Goal: Task Accomplishment & Management: Manage account settings

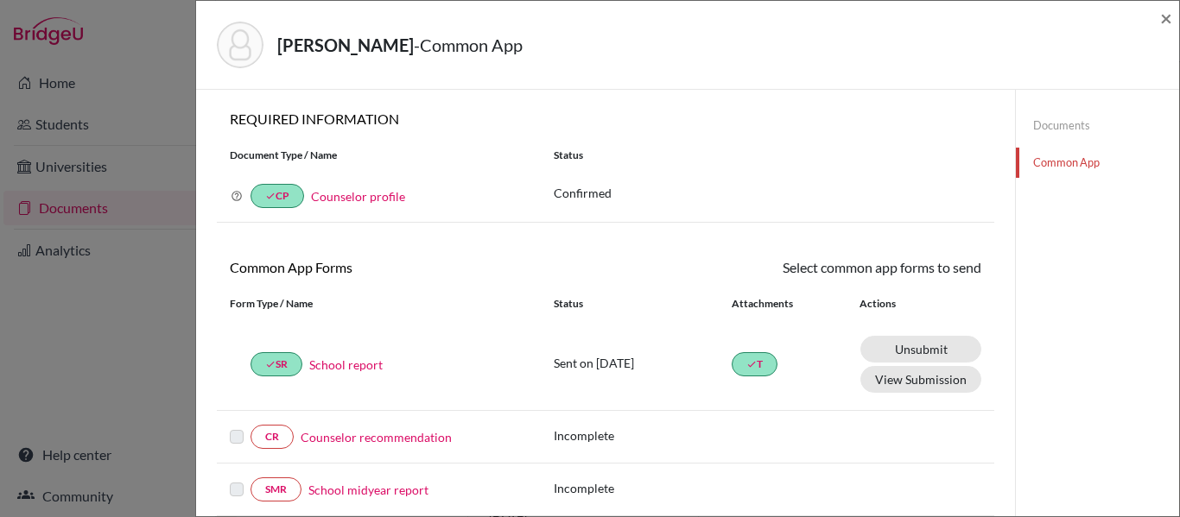
click at [1056, 123] on link "Documents" at bounding box center [1097, 126] width 163 height 30
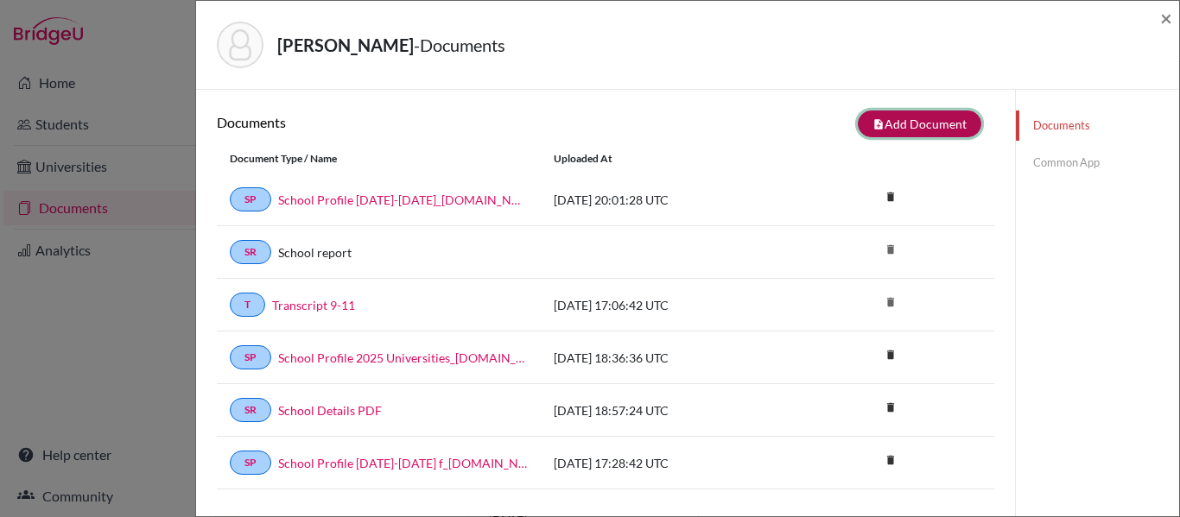
click at [947, 130] on button "note_add Add Document" at bounding box center [920, 124] width 124 height 27
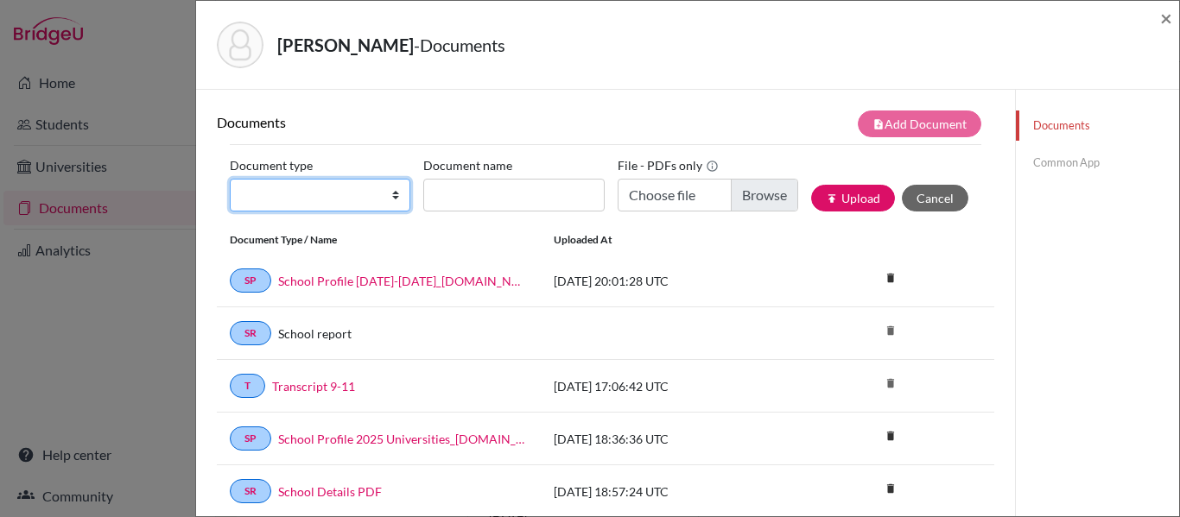
click at [370, 194] on select "Change explanation for Common App reports Counselor recommendation Internationa…" at bounding box center [320, 195] width 181 height 33
select select "4"
click at [230, 179] on select "Change explanation for Common App reports Counselor recommendation Internationa…" at bounding box center [320, 195] width 181 height 33
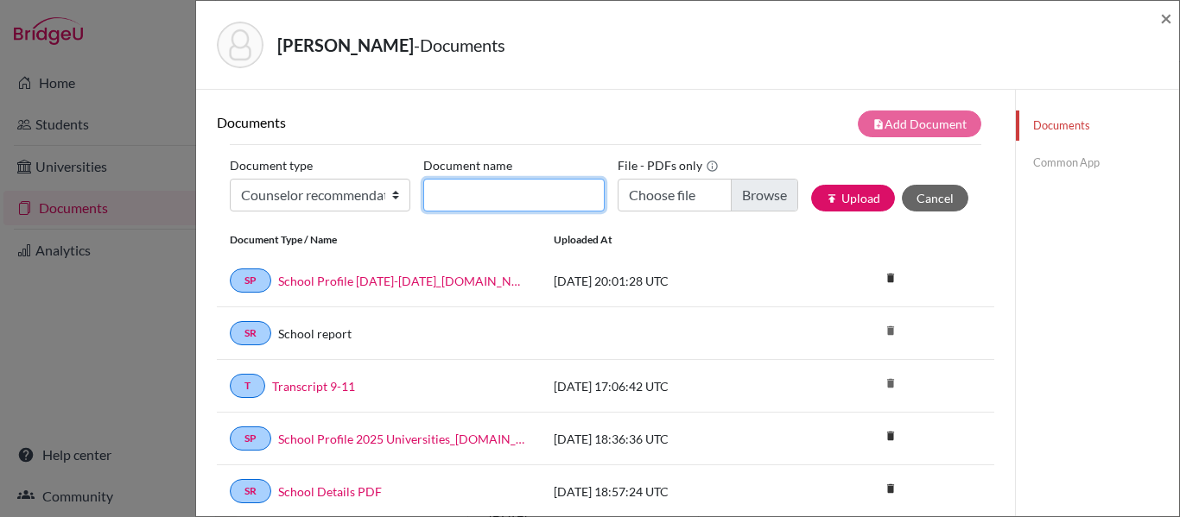
click at [455, 197] on input "Document name" at bounding box center [513, 195] width 181 height 33
type input "Rec Ms Aviles"
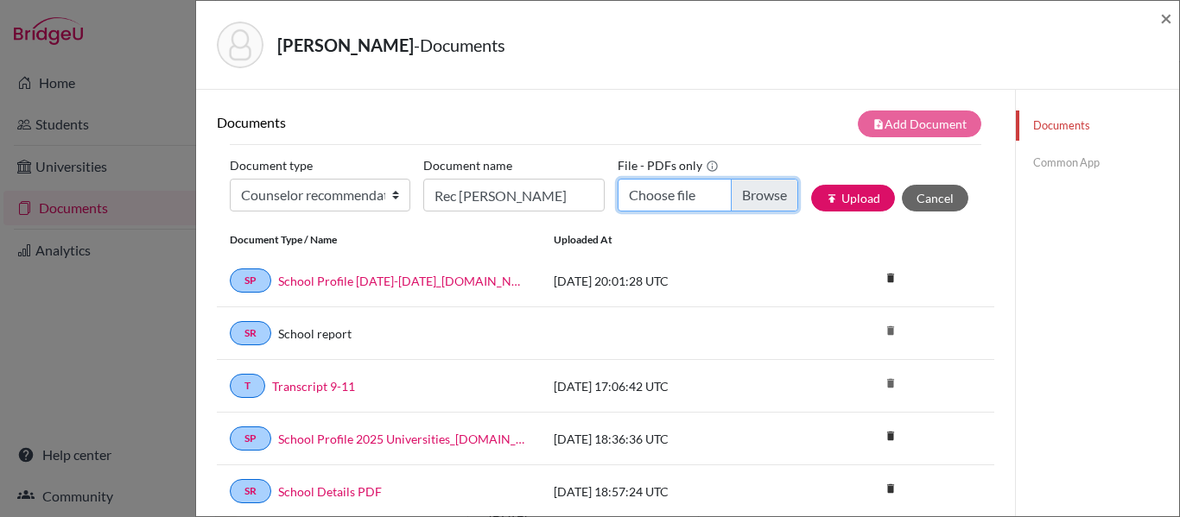
click at [766, 188] on input "Choose file" at bounding box center [708, 195] width 181 height 33
type input "C:\fakepath\Rec Alana.pdf"
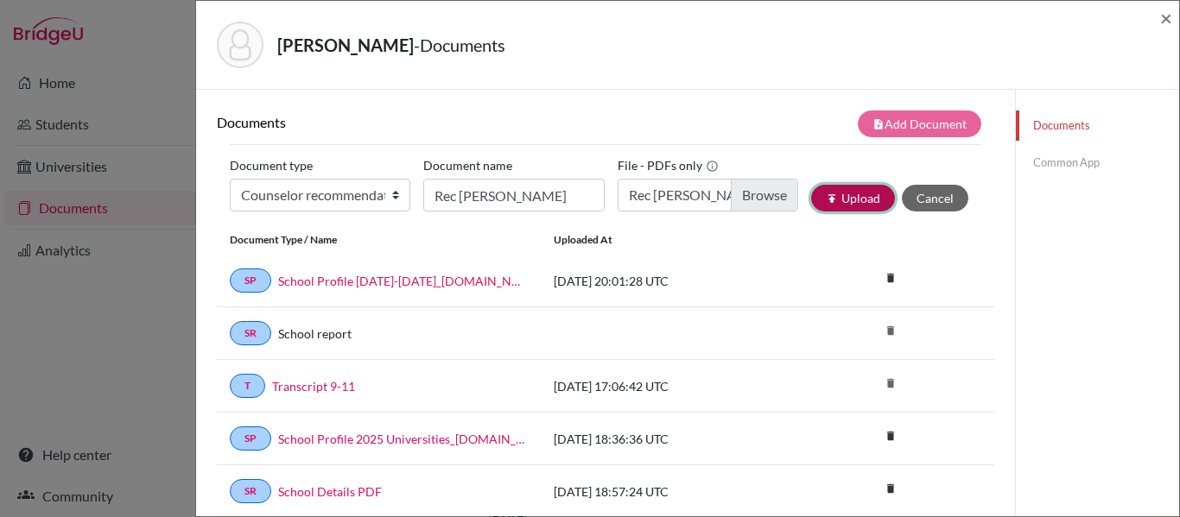
click at [862, 200] on button "publish Upload" at bounding box center [853, 198] width 84 height 27
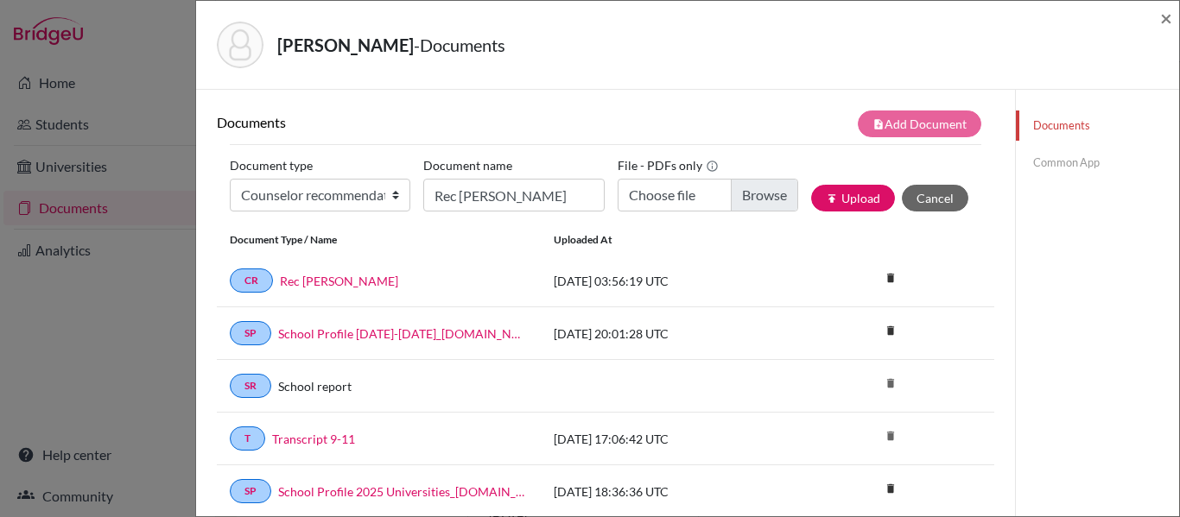
click at [1054, 161] on link "Common App" at bounding box center [1097, 163] width 163 height 30
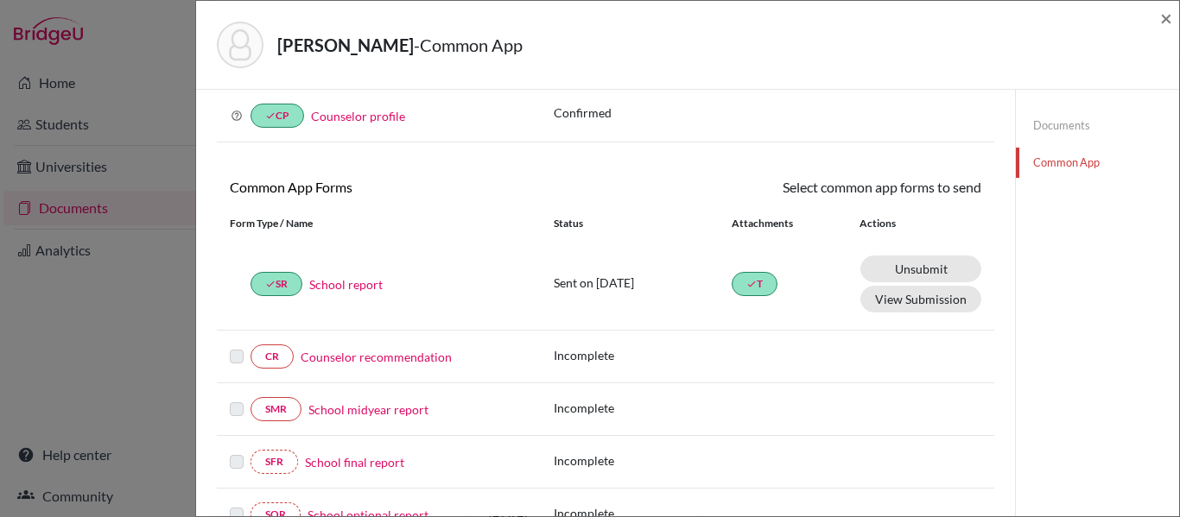
scroll to position [117, 0]
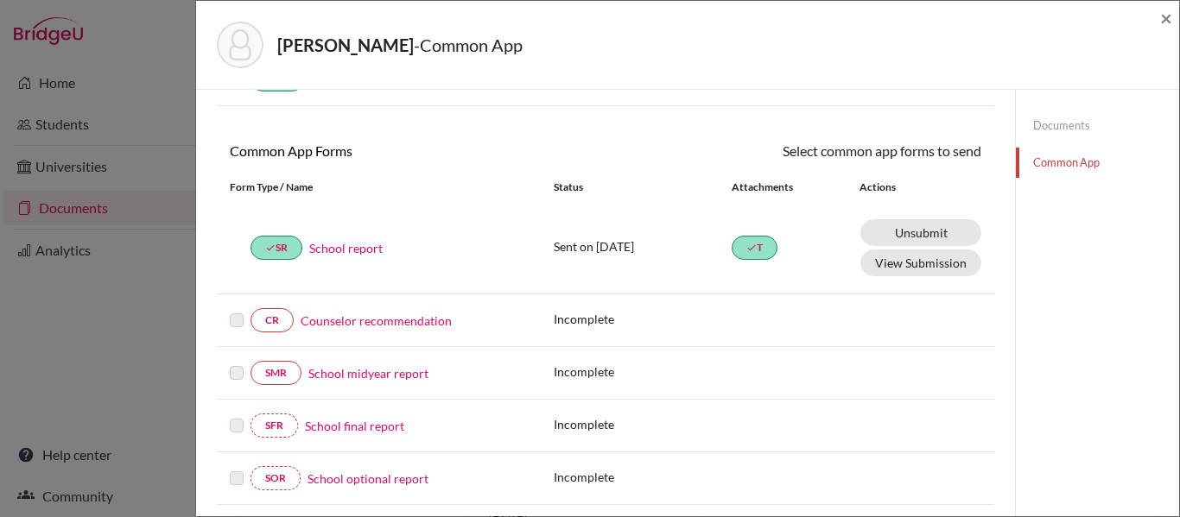
click at [385, 320] on link "Counselor recommendation" at bounding box center [376, 321] width 151 height 18
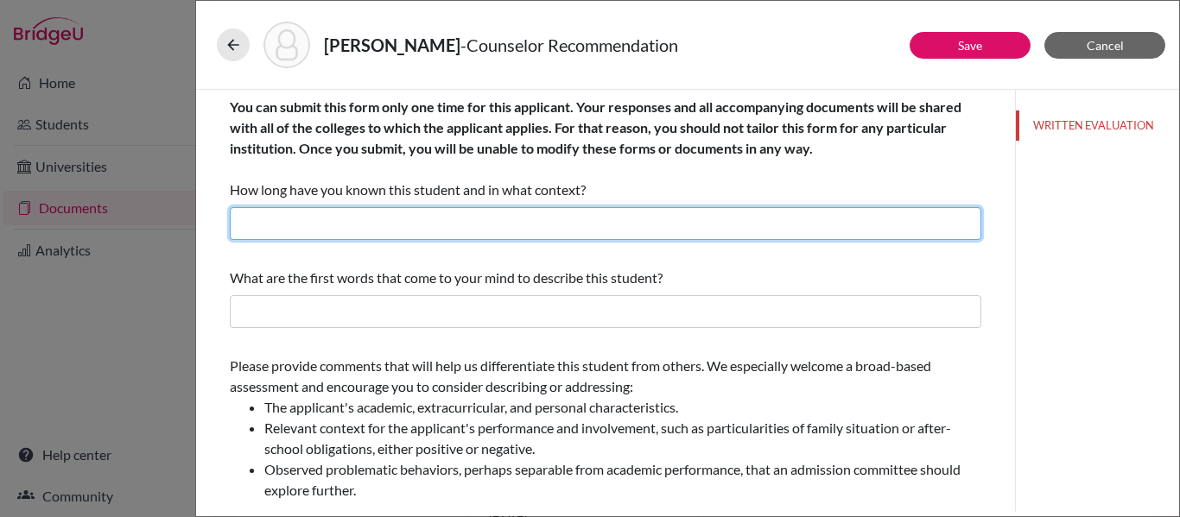
click at [373, 218] on input "text" at bounding box center [606, 223] width 752 height 33
type input "Four years as her counselor"
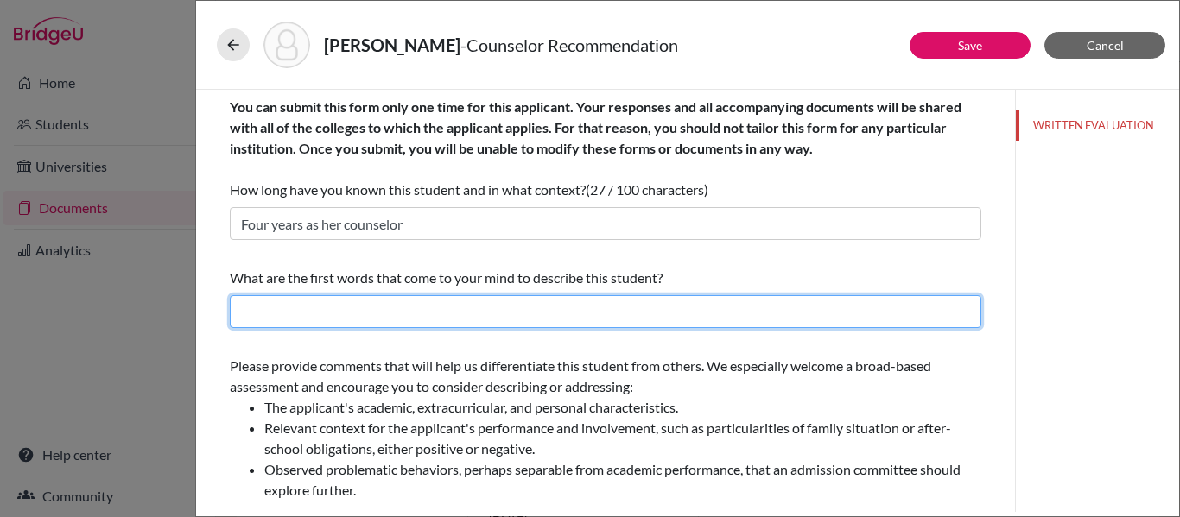
click at [356, 311] on input "text" at bounding box center [606, 311] width 752 height 33
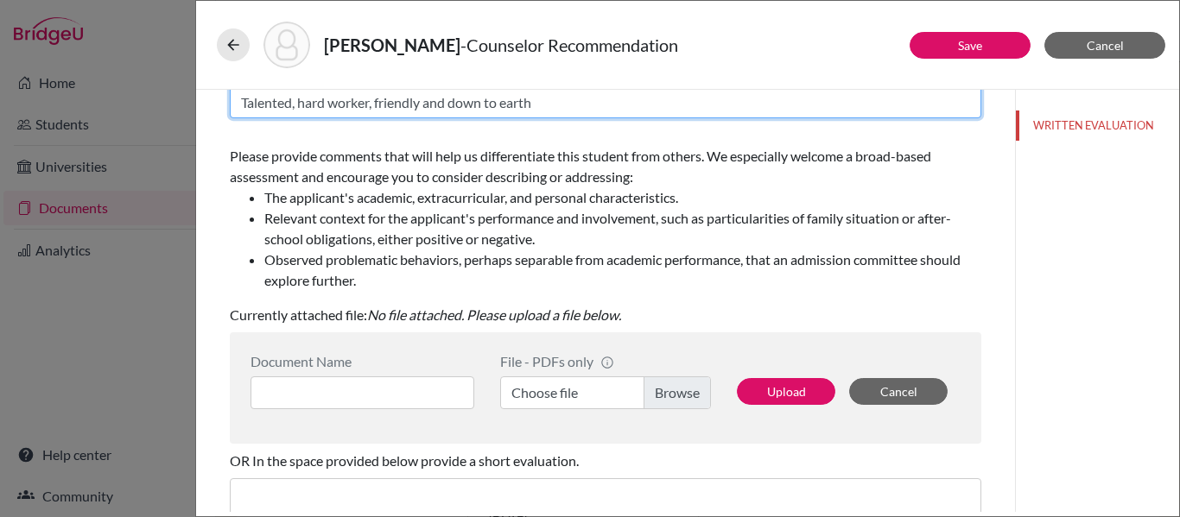
scroll to position [202, 0]
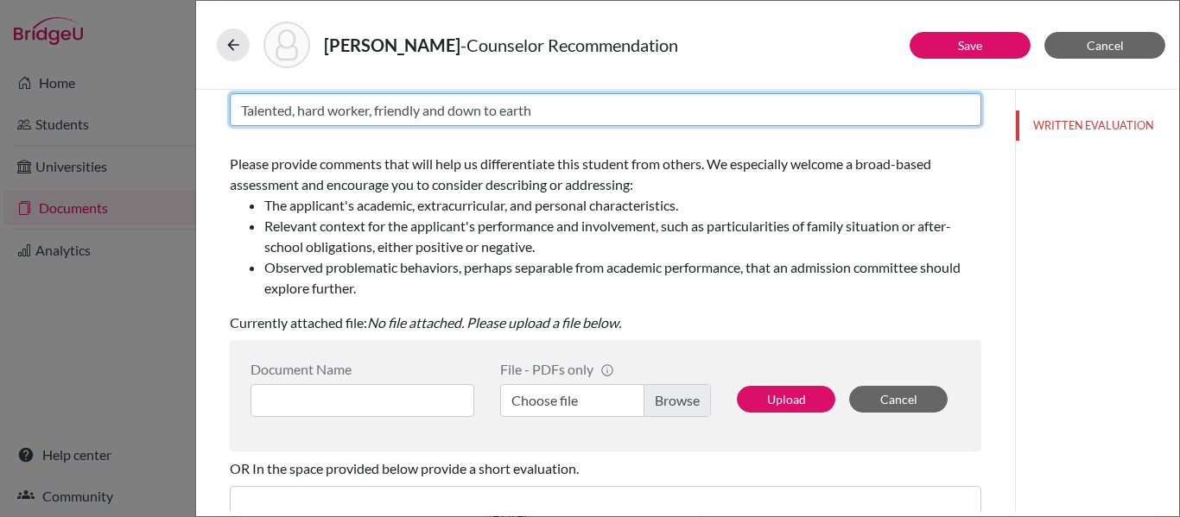
type input "Talented, hard worker, friendly and down to earth"
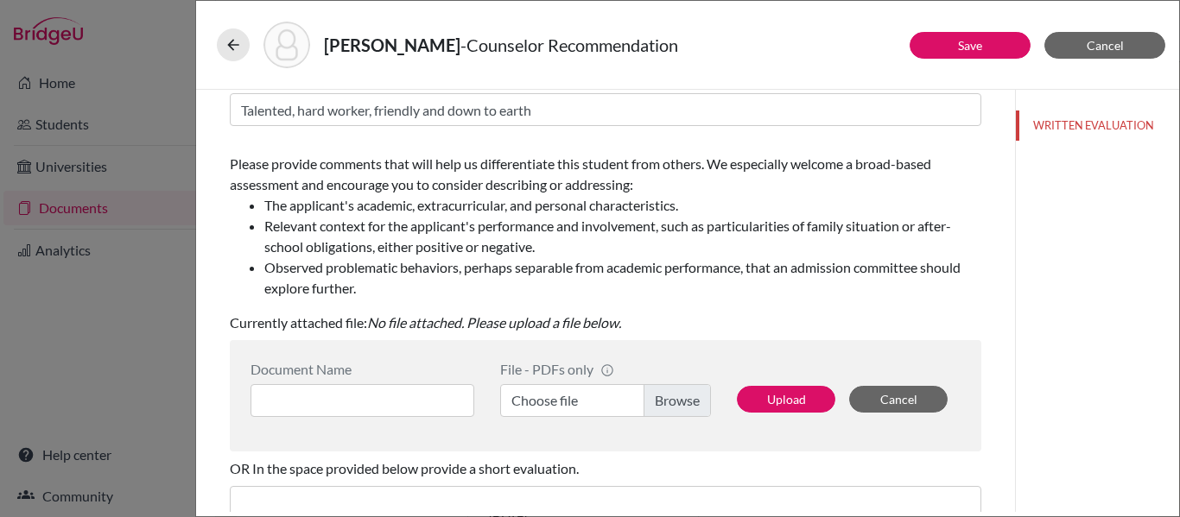
click at [665, 399] on label "Choose file" at bounding box center [605, 400] width 211 height 33
click at [665, 399] on input "Choose file" at bounding box center [605, 400] width 211 height 33
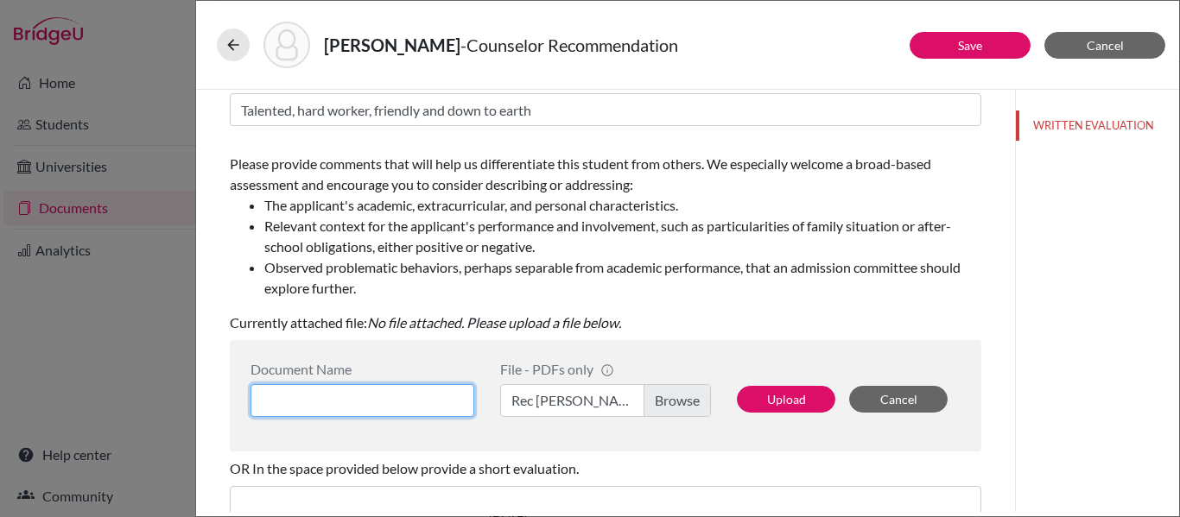
click at [419, 397] on input at bounding box center [363, 400] width 224 height 33
type input "Rec Ms Aviles"
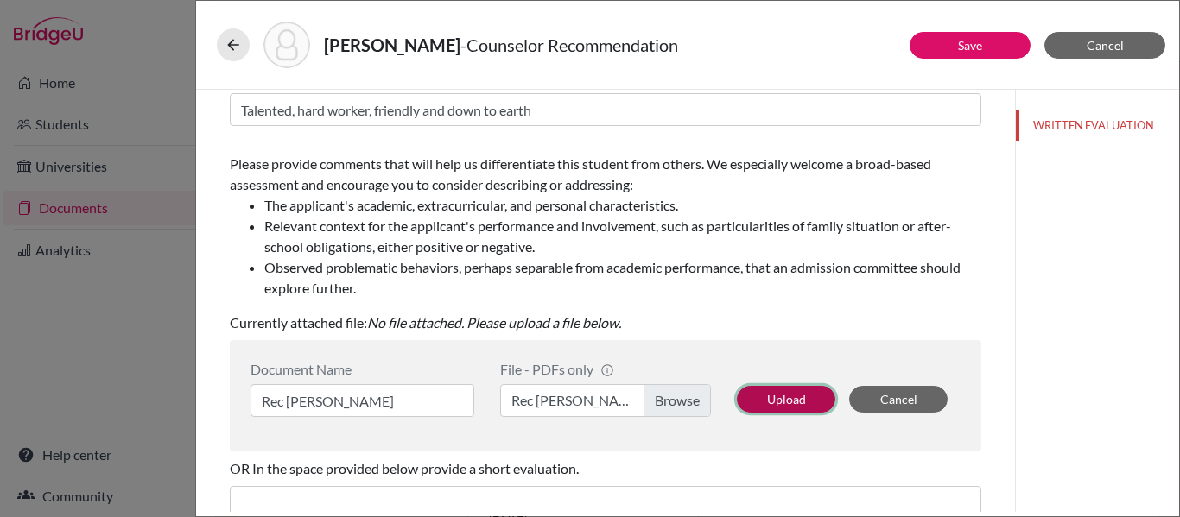
click at [797, 394] on button "Upload" at bounding box center [786, 399] width 98 height 27
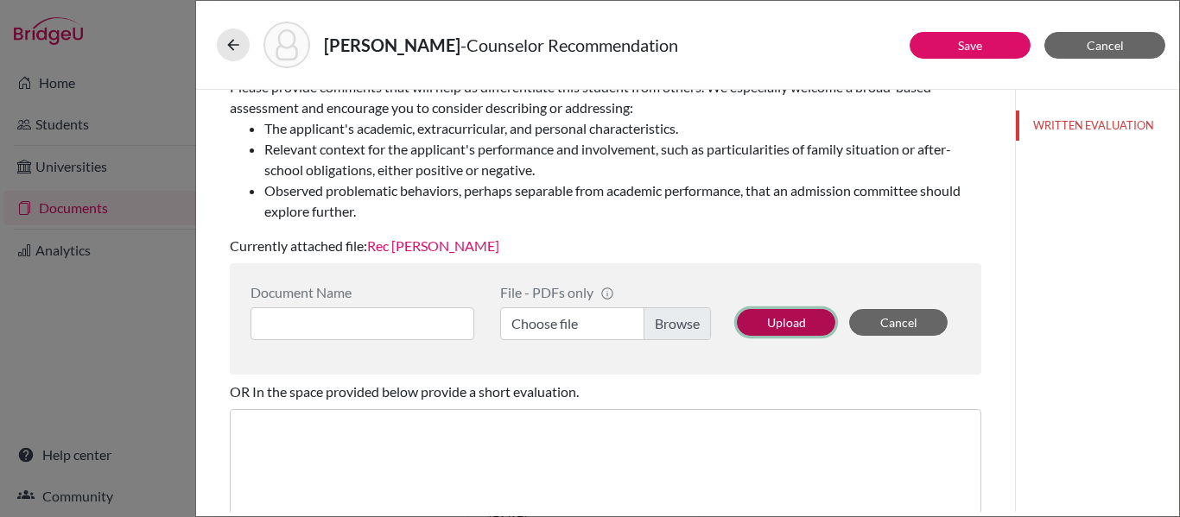
scroll to position [286, 0]
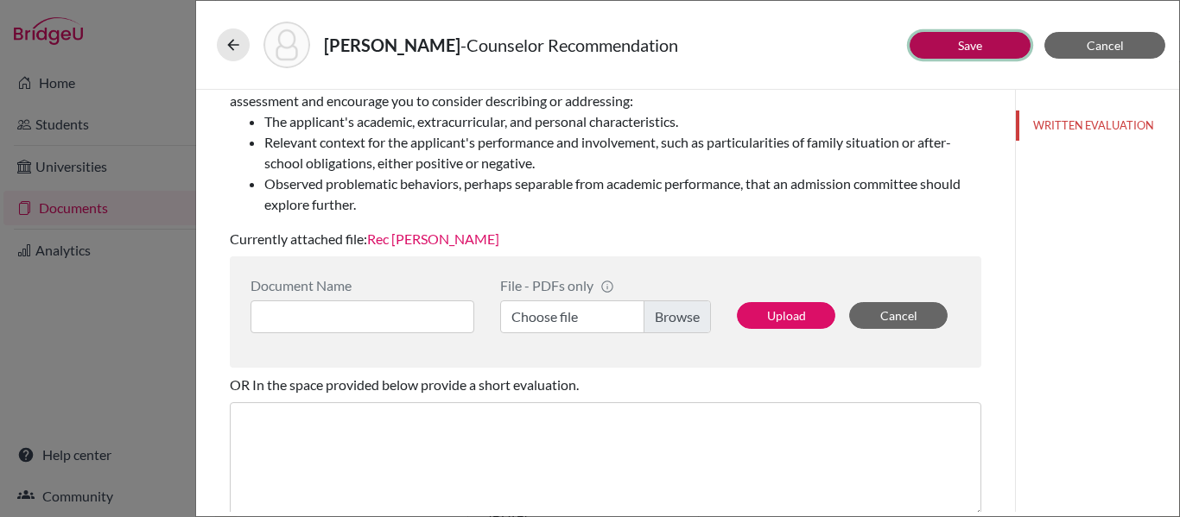
click at [968, 46] on link "Save" at bounding box center [970, 45] width 24 height 15
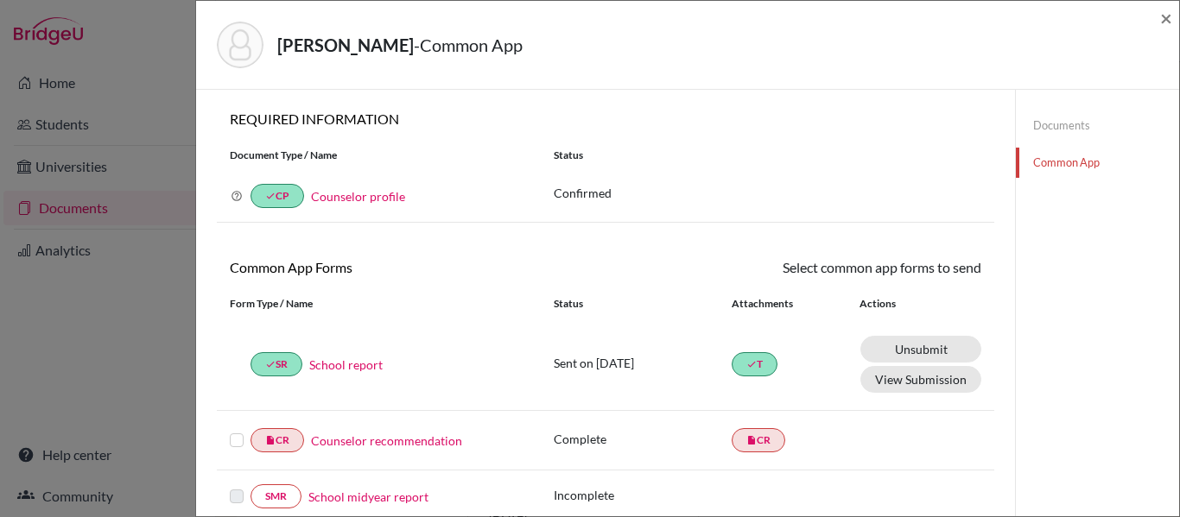
click at [236, 430] on label at bounding box center [237, 430] width 14 height 0
click at [0, 0] on input "checkbox" at bounding box center [0, 0] width 0 height 0
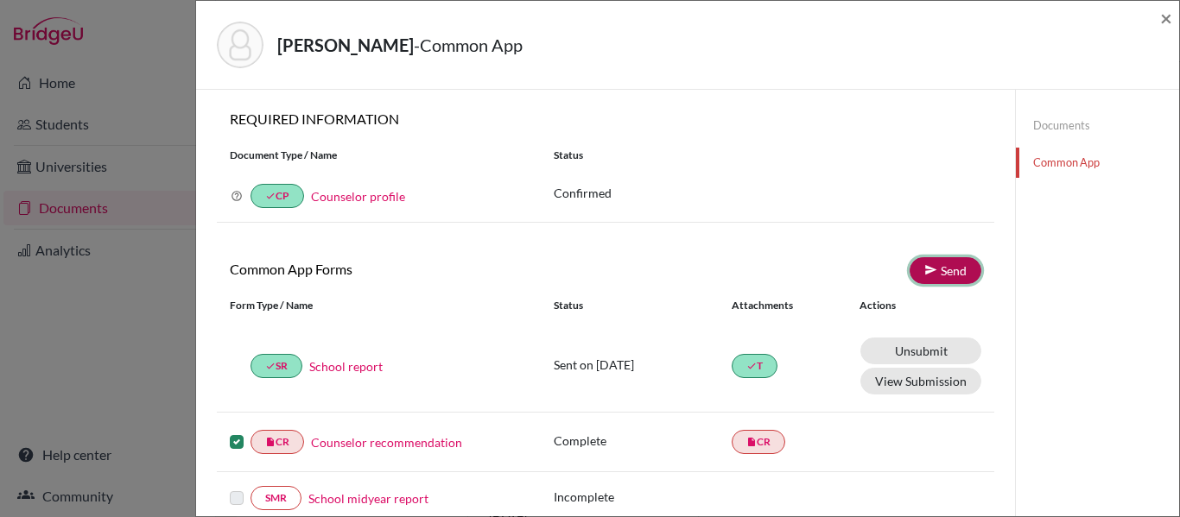
click at [951, 270] on link "Send" at bounding box center [946, 270] width 72 height 27
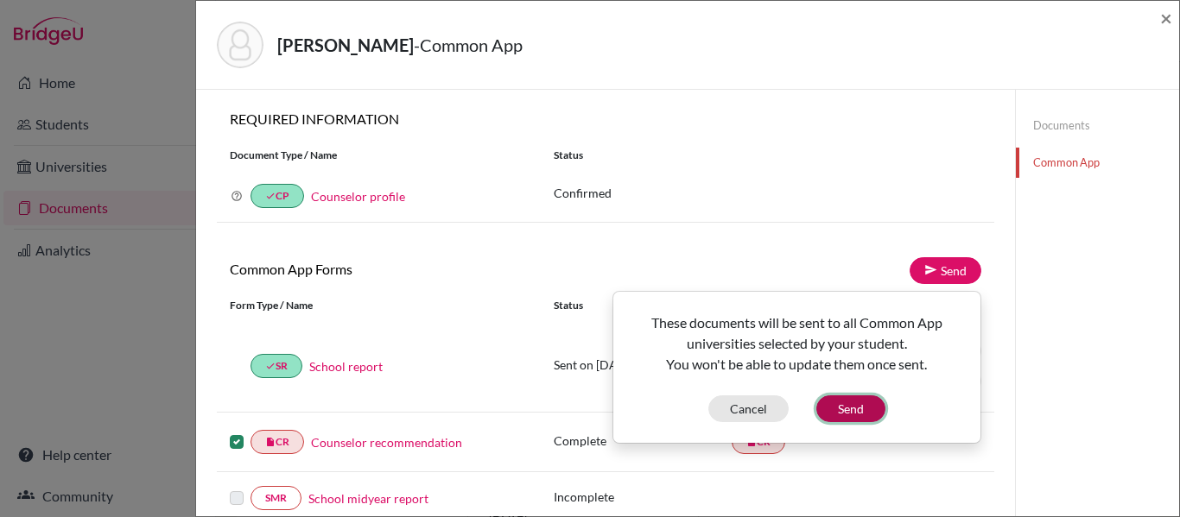
click at [856, 410] on button "Send" at bounding box center [850, 409] width 69 height 27
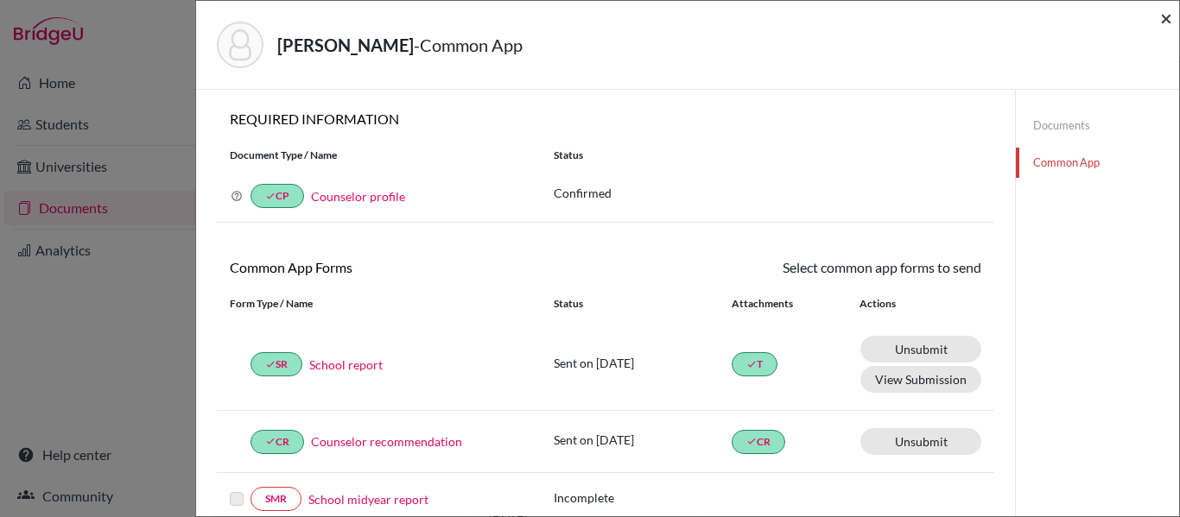
click at [1165, 16] on span "×" at bounding box center [1166, 17] width 12 height 25
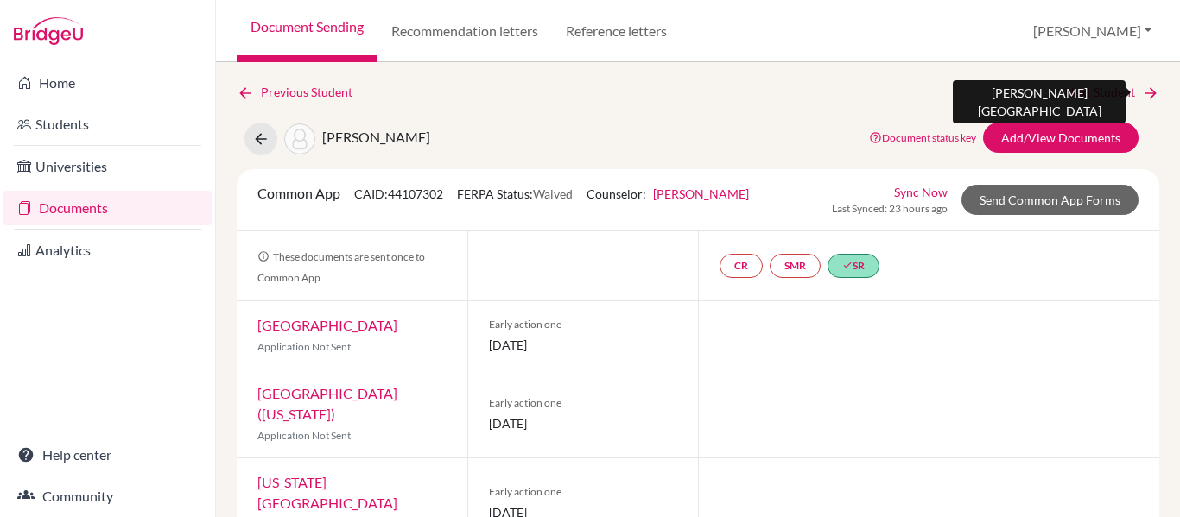
click at [1111, 87] on link "Next Student" at bounding box center [1112, 92] width 94 height 19
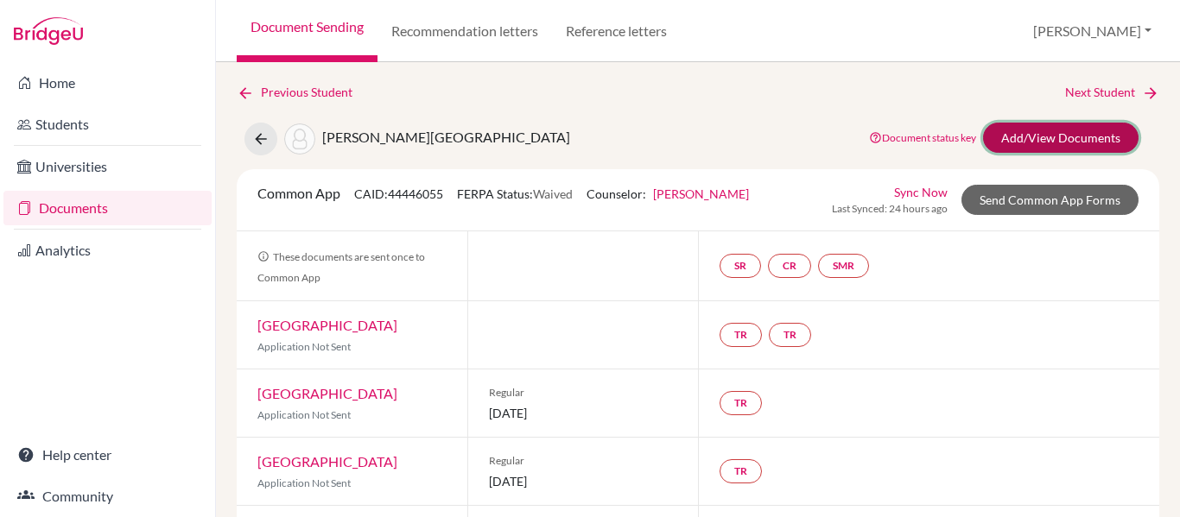
click at [1100, 131] on link "Add/View Documents" at bounding box center [1061, 138] width 156 height 30
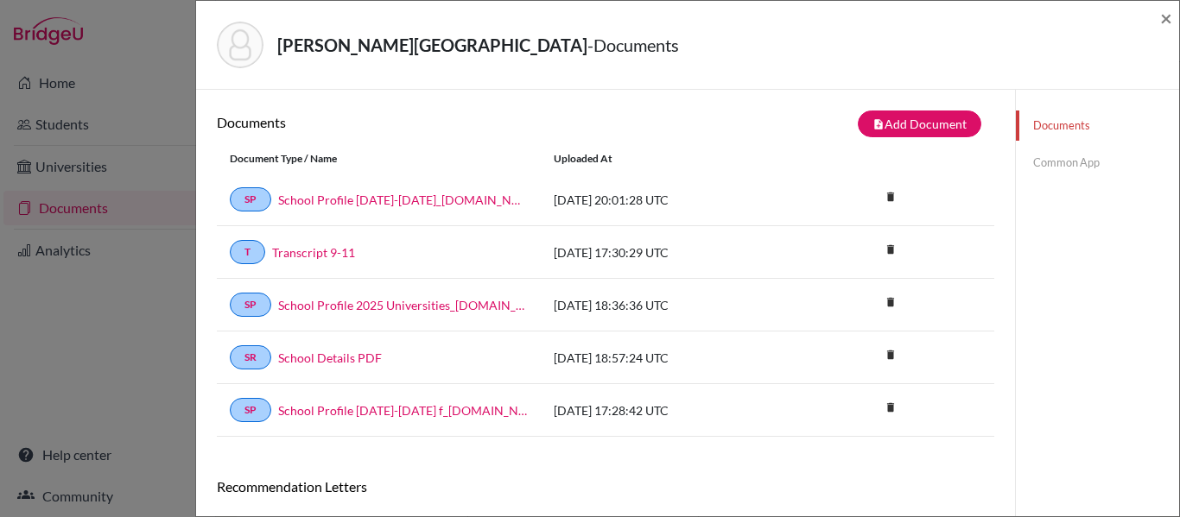
click at [1077, 157] on link "Common App" at bounding box center [1097, 163] width 163 height 30
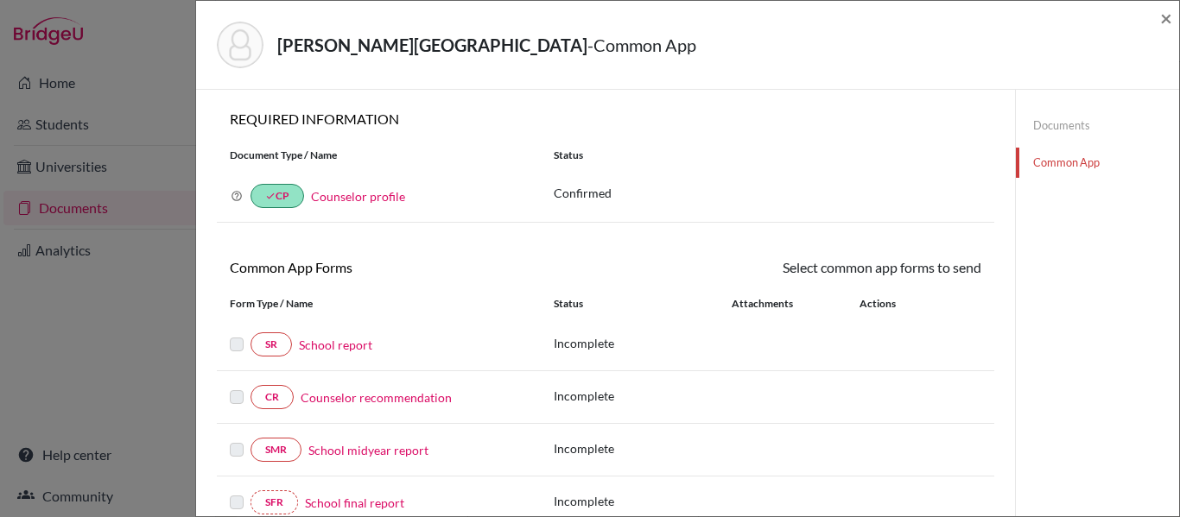
click at [1044, 126] on link "Documents" at bounding box center [1097, 126] width 163 height 30
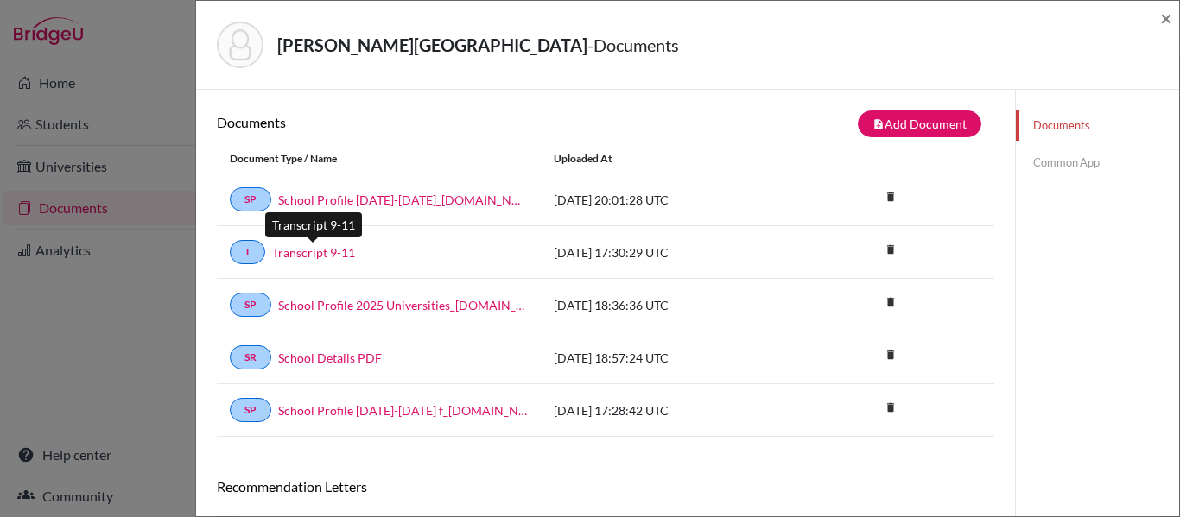
click at [295, 254] on link "Transcript 9-11" at bounding box center [313, 253] width 83 height 18
click at [1070, 166] on link "Common App" at bounding box center [1097, 163] width 163 height 30
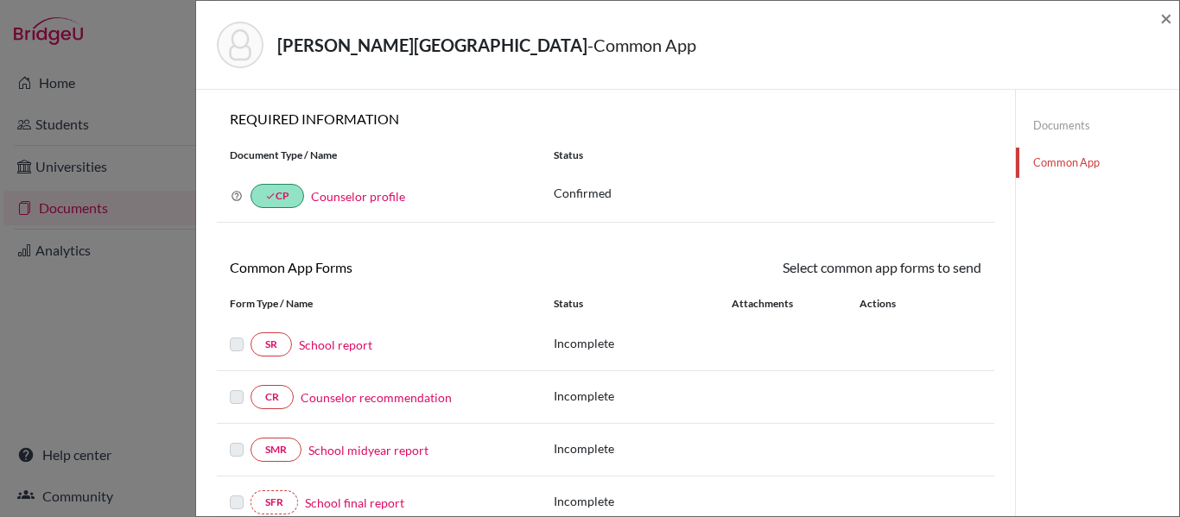
click at [342, 348] on link "School report" at bounding box center [335, 345] width 73 height 18
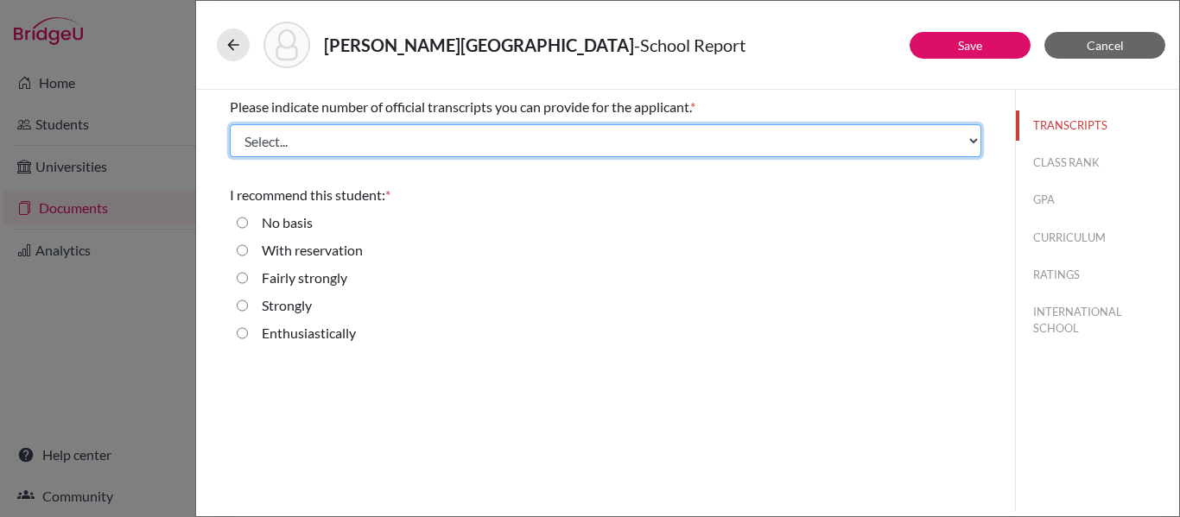
click at [389, 143] on select "Select... 1 2 3 4" at bounding box center [606, 140] width 752 height 33
select select "1"
click at [230, 124] on select "Select... 1 2 3 4" at bounding box center [606, 140] width 752 height 33
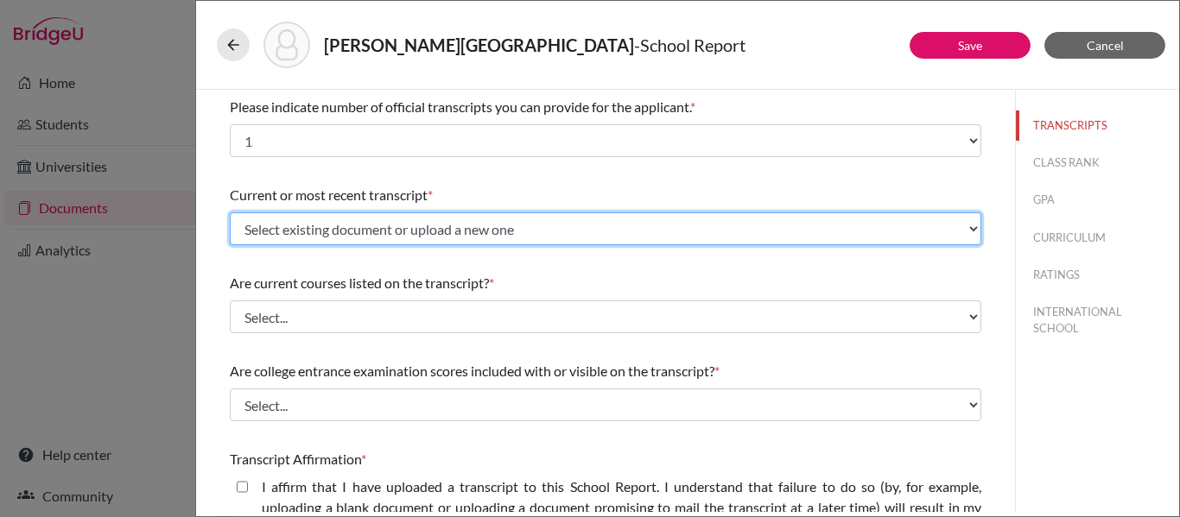
click at [390, 232] on select "Select existing document or upload a new one Transcript 9-11 Upload New File" at bounding box center [606, 229] width 752 height 33
select select "666953"
click at [230, 213] on select "Select existing document or upload a new one Transcript 9-11 Upload New File" at bounding box center [606, 229] width 752 height 33
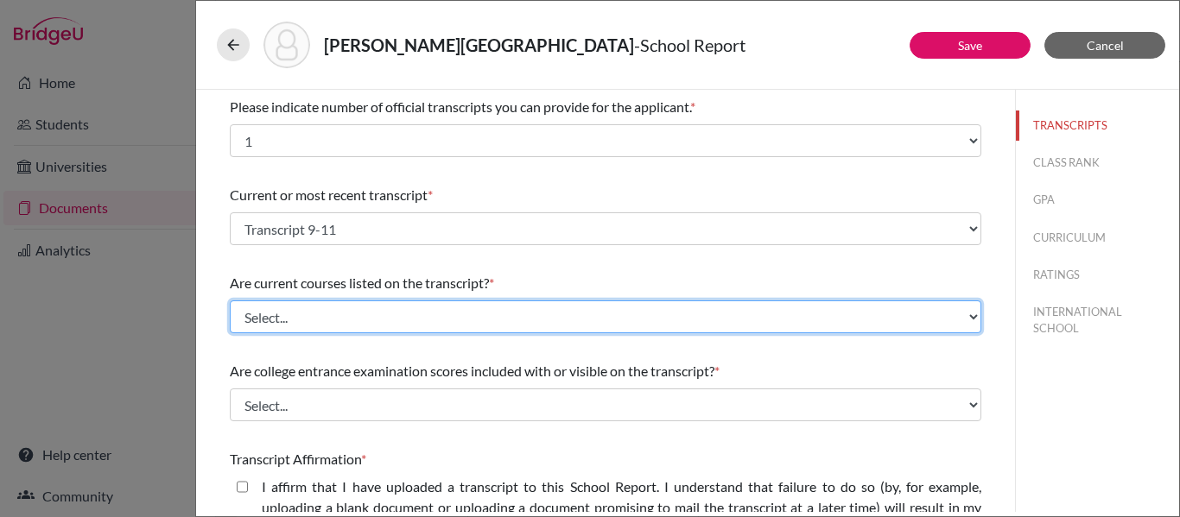
click at [384, 309] on select "Select... Yes No" at bounding box center [606, 317] width 752 height 33
select select "0"
click at [230, 301] on select "Select... Yes No" at bounding box center [606, 317] width 752 height 33
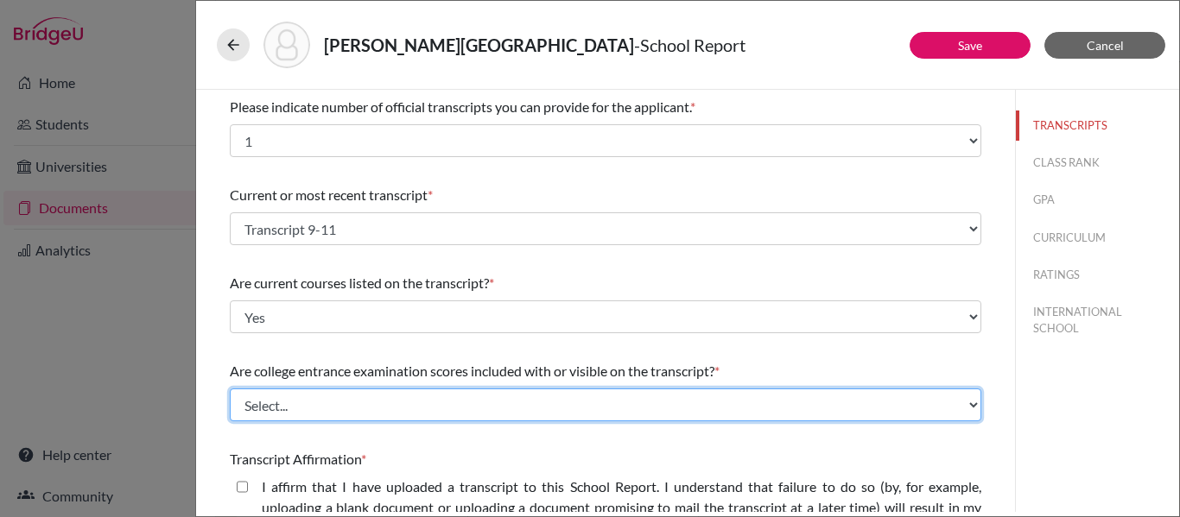
click at [385, 403] on select "Select... Yes No" at bounding box center [606, 405] width 752 height 33
select select "1"
click at [230, 389] on select "Select... Yes No" at bounding box center [606, 405] width 752 height 33
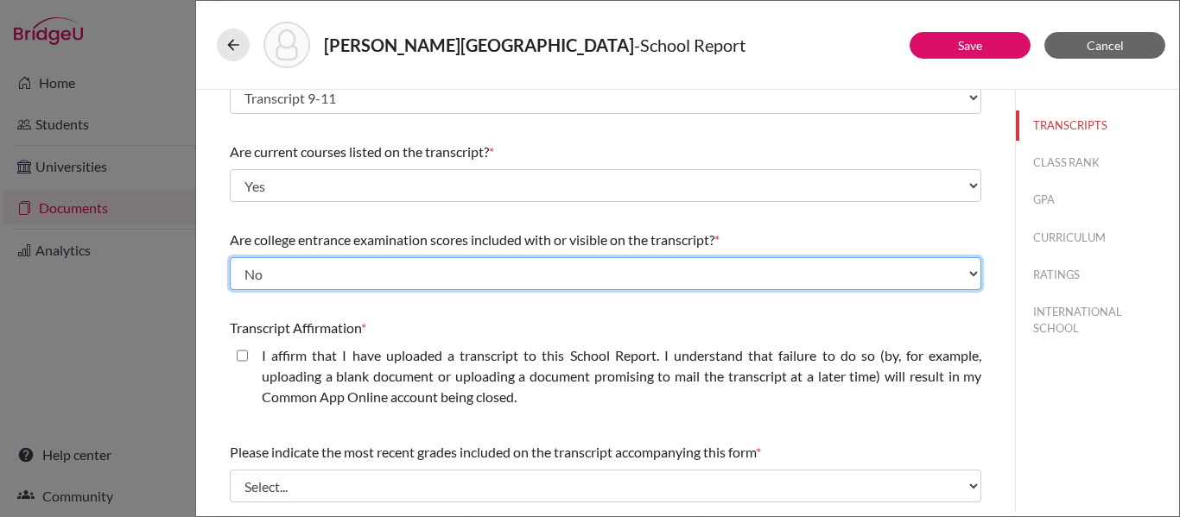
scroll to position [144, 0]
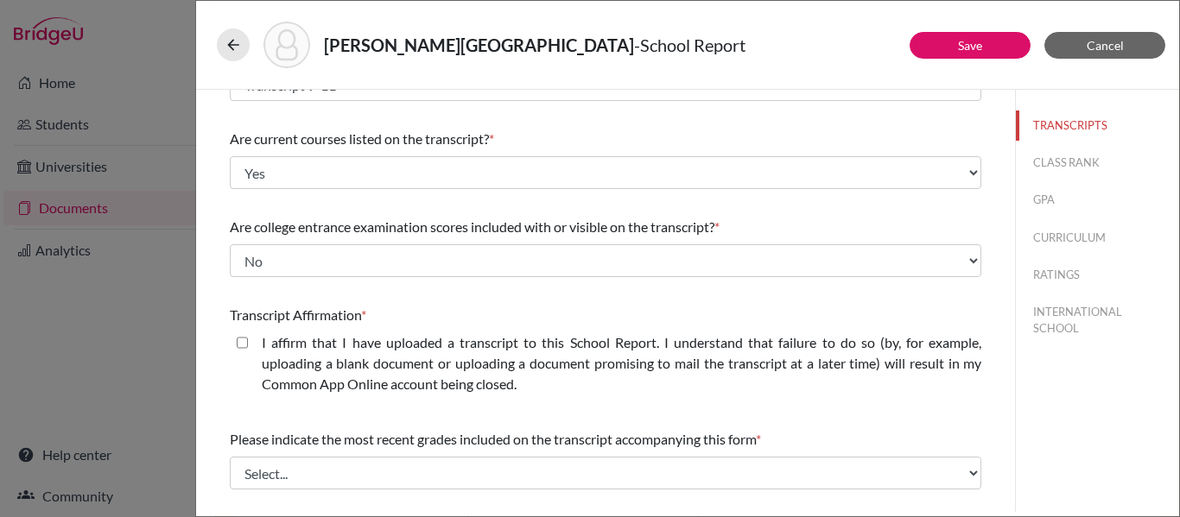
click at [242, 344] on closed\ "I affirm that I have uploaded a transcript to this School Report. I understand …" at bounding box center [242, 343] width 11 height 21
checkbox closed\ "true"
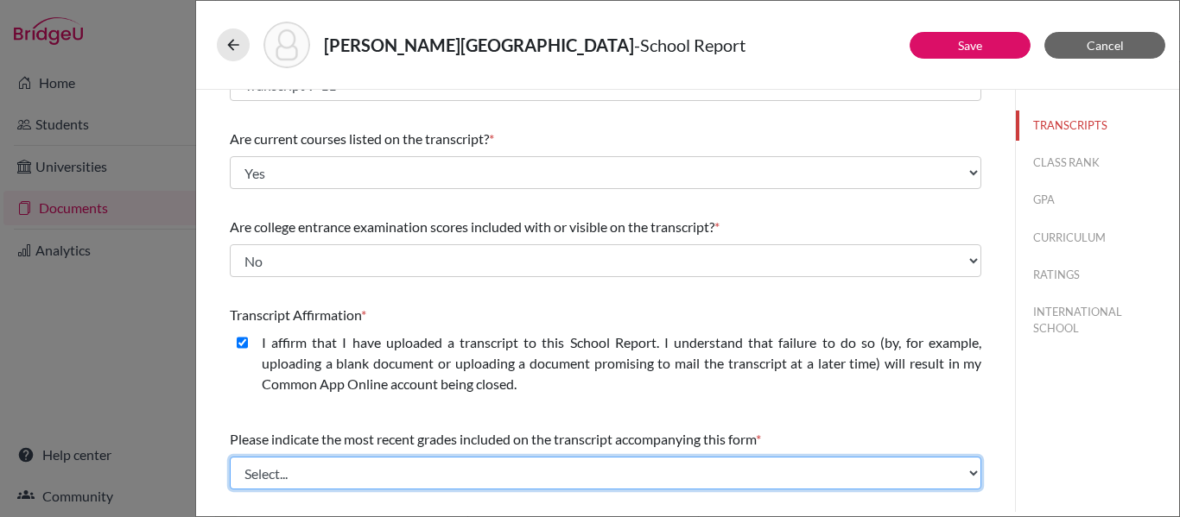
click at [426, 473] on select "Select... Final junior year grades 1st Quarter senior year grades 2nd Quarter/1…" at bounding box center [606, 473] width 752 height 33
select select "0"
click at [230, 457] on select "Select... Final junior year grades 1st Quarter senior year grades 2nd Quarter/1…" at bounding box center [606, 473] width 752 height 33
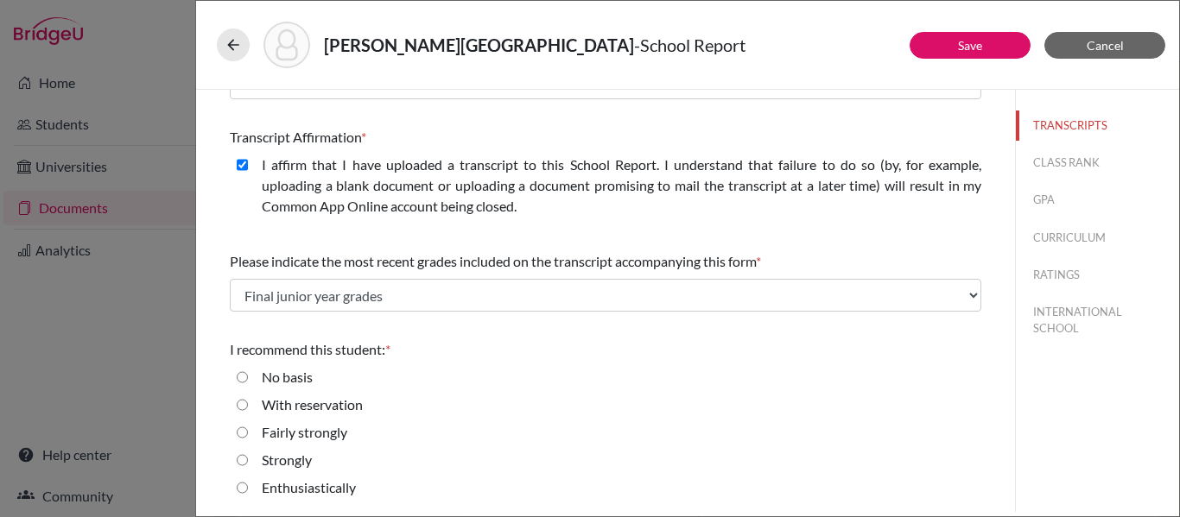
click at [240, 485] on input "Enthusiastically" at bounding box center [242, 488] width 11 height 21
radio input "true"
click at [1030, 166] on button "CLASS RANK" at bounding box center [1097, 163] width 163 height 30
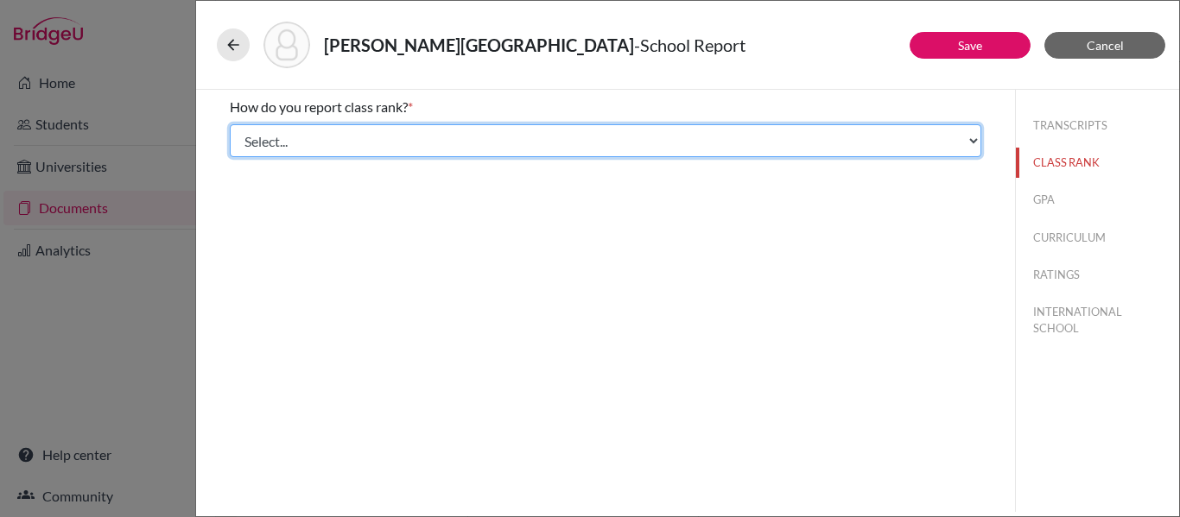
click at [898, 141] on select "Select... Exact Decile Quintile Quartile None" at bounding box center [606, 140] width 752 height 33
select select "5"
click at [230, 124] on select "Select... Exact Decile Quintile Quartile None" at bounding box center [606, 140] width 752 height 33
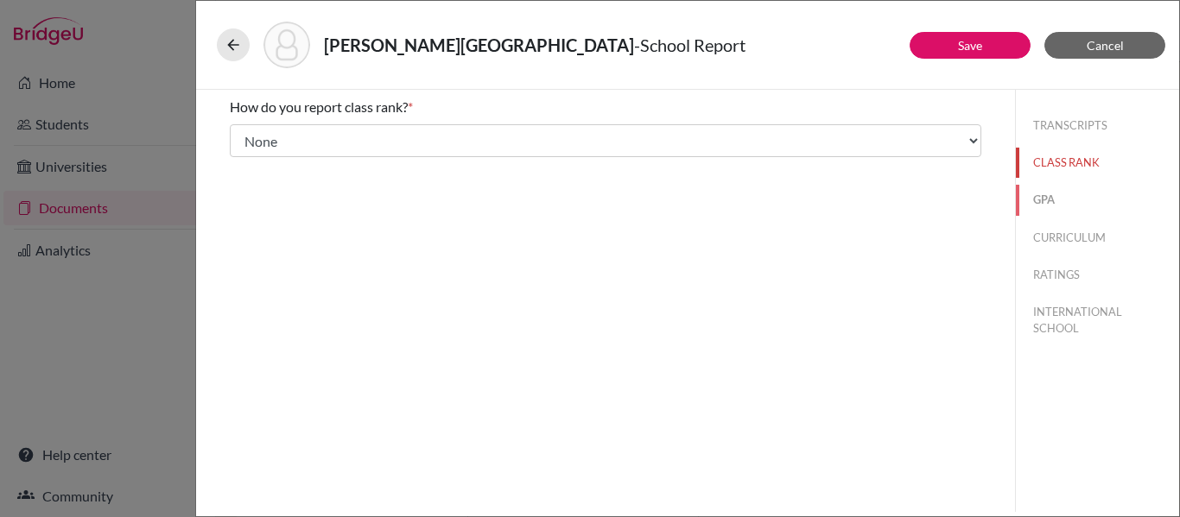
click at [1039, 195] on button "GPA" at bounding box center [1097, 200] width 163 height 30
click at [242, 129] on input "Yes" at bounding box center [242, 134] width 11 height 21
radio input "true"
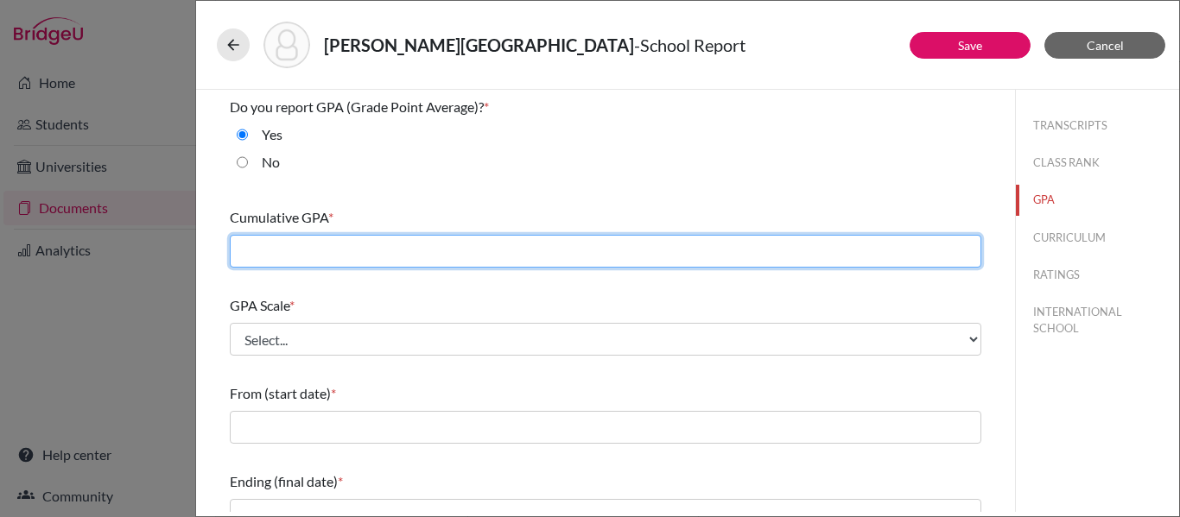
click at [293, 248] on input "text" at bounding box center [606, 251] width 752 height 33
type input "4.21"
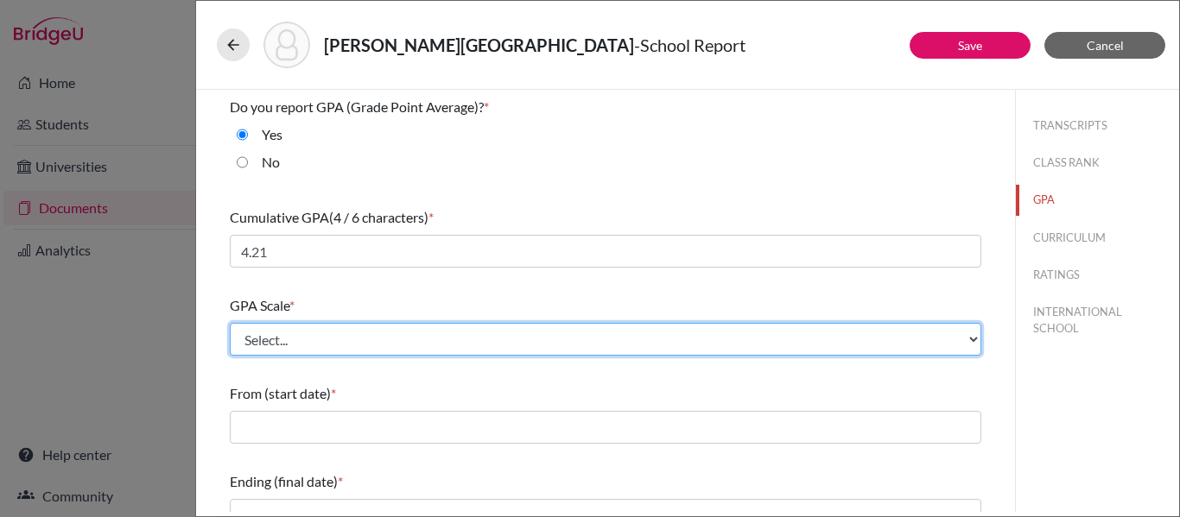
click at [354, 346] on select "Select... 4 5 6 7 8 9 10 11 12 13 14 15 16 17 18 19 20 100" at bounding box center [606, 339] width 752 height 33
select select "4"
click at [230, 323] on select "Select... 4 5 6 7 8 9 10 11 12 13 14 15 16 17 18 19 20 100" at bounding box center [606, 339] width 752 height 33
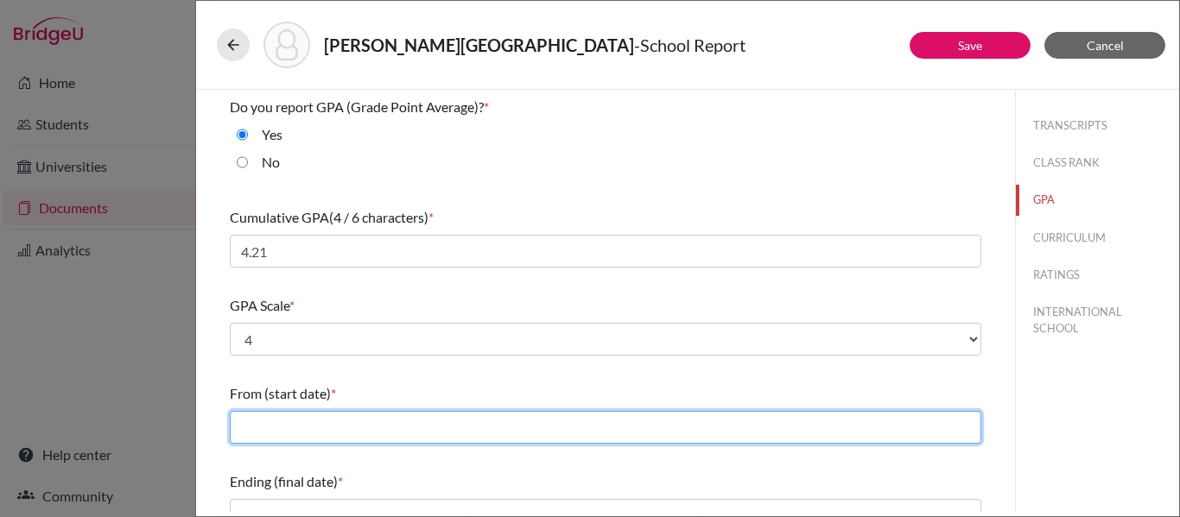
click at [294, 425] on input "text" at bounding box center [606, 427] width 752 height 33
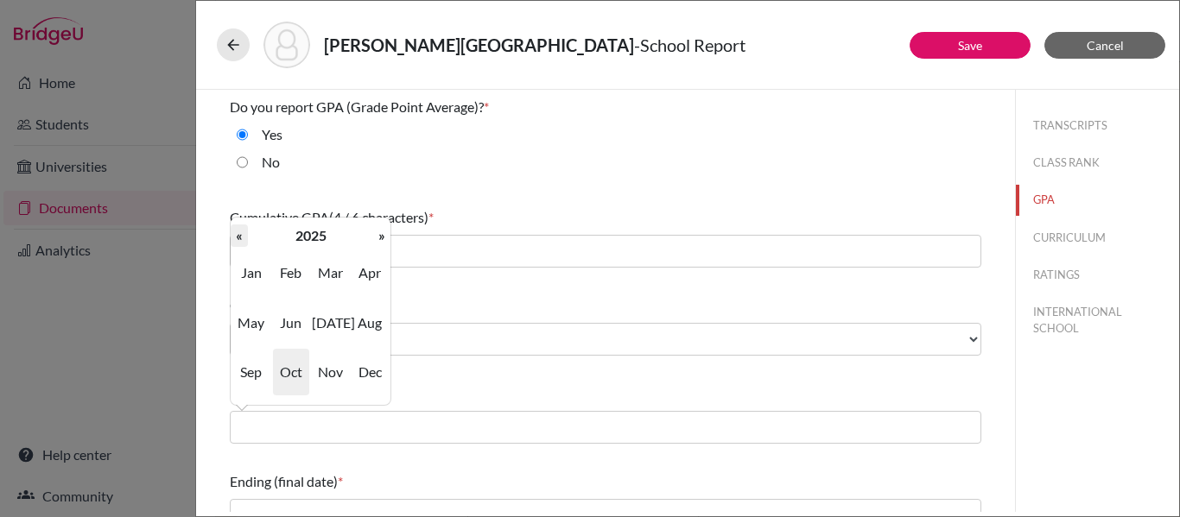
click at [238, 240] on th "«" at bounding box center [239, 236] width 17 height 22
click at [362, 323] on span "Aug" at bounding box center [370, 323] width 36 height 47
type input "08/2022"
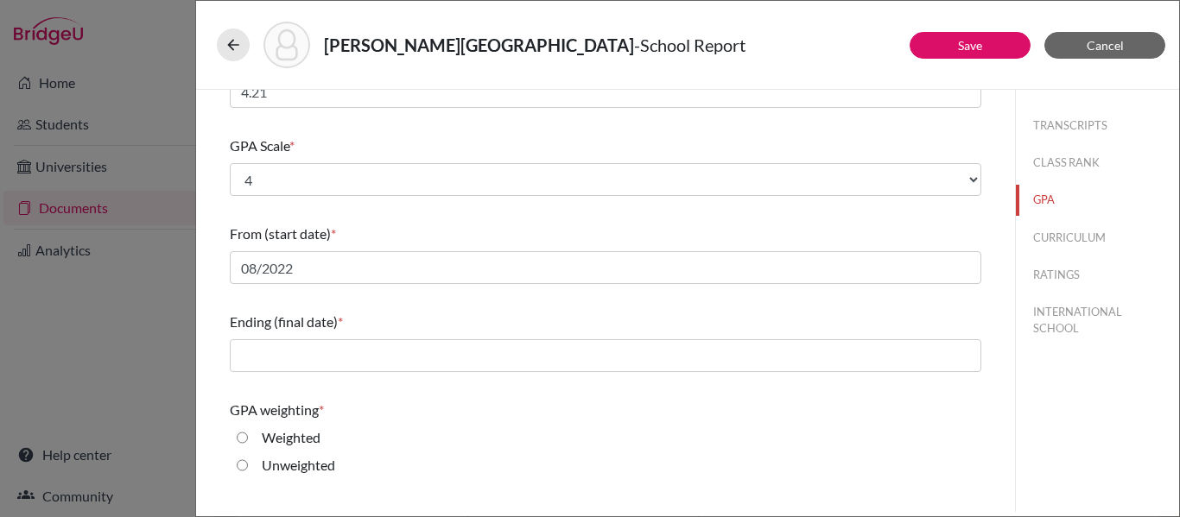
scroll to position [169, 0]
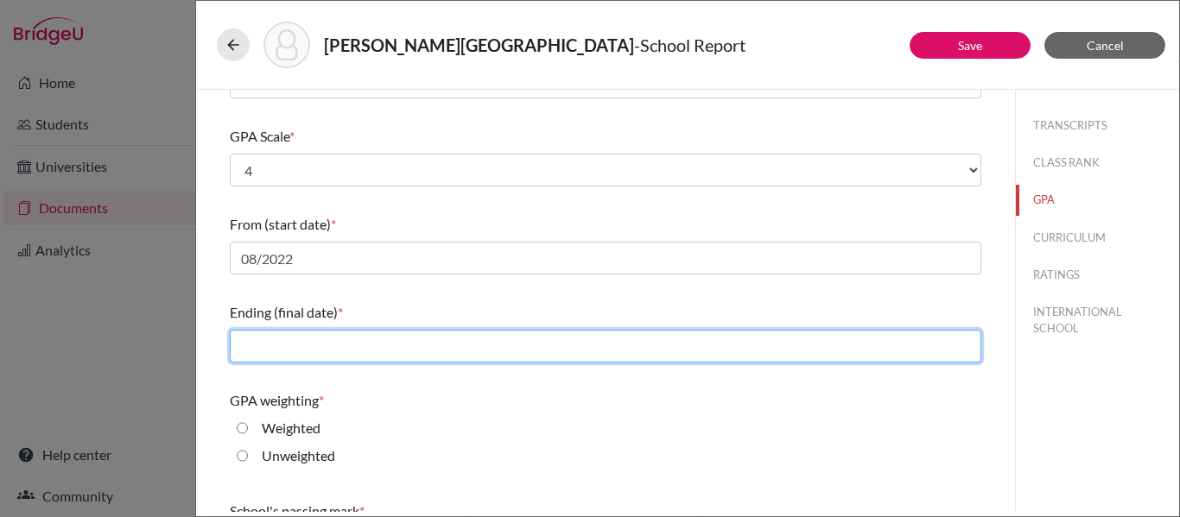
click at [356, 350] on input "text" at bounding box center [606, 346] width 752 height 33
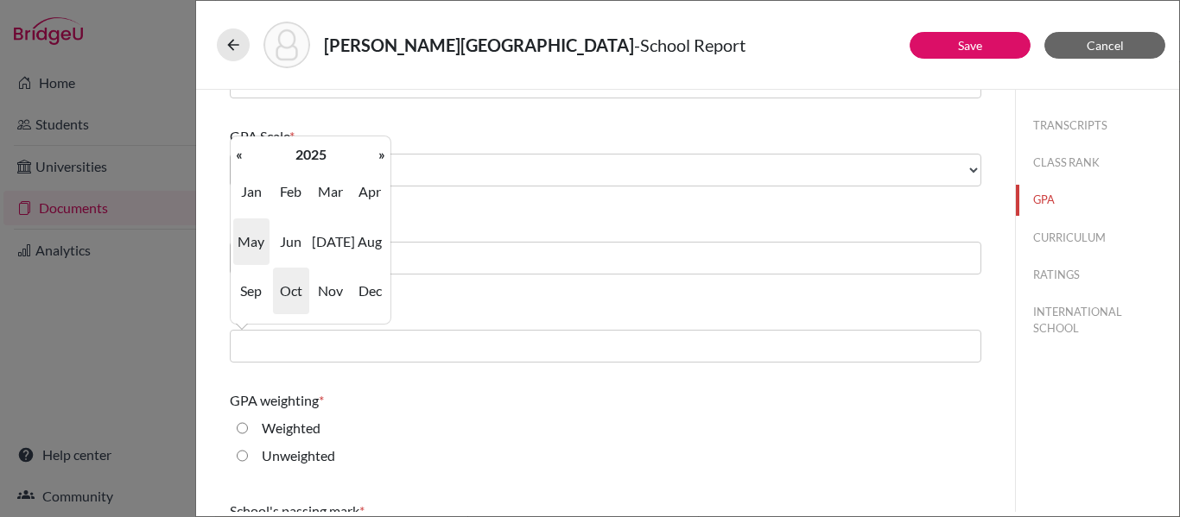
click at [253, 245] on span "May" at bounding box center [251, 242] width 36 height 47
type input "05/2025"
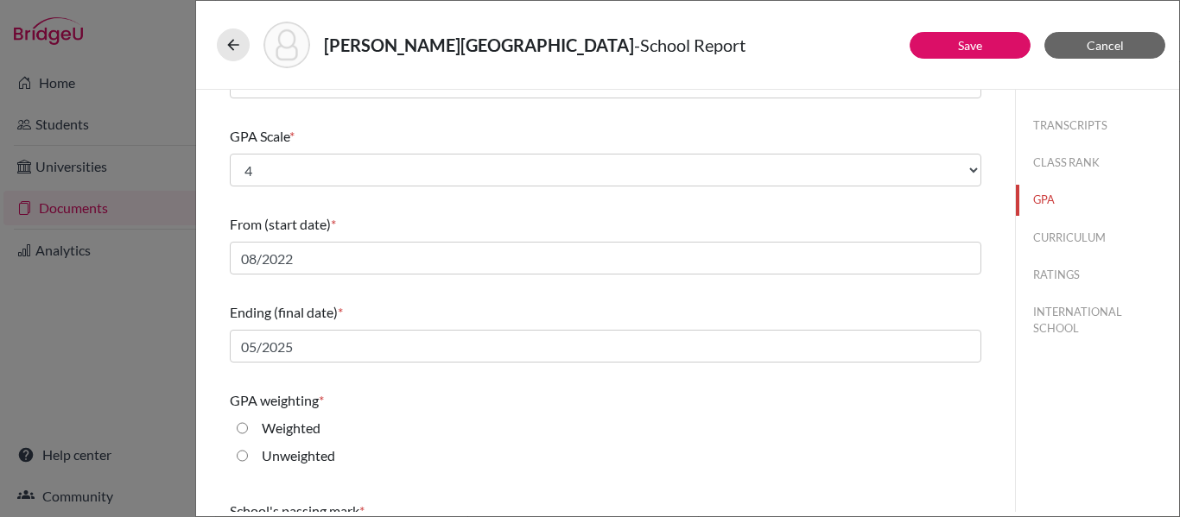
click at [244, 427] on input "Weighted" at bounding box center [242, 428] width 11 height 21
radio input "true"
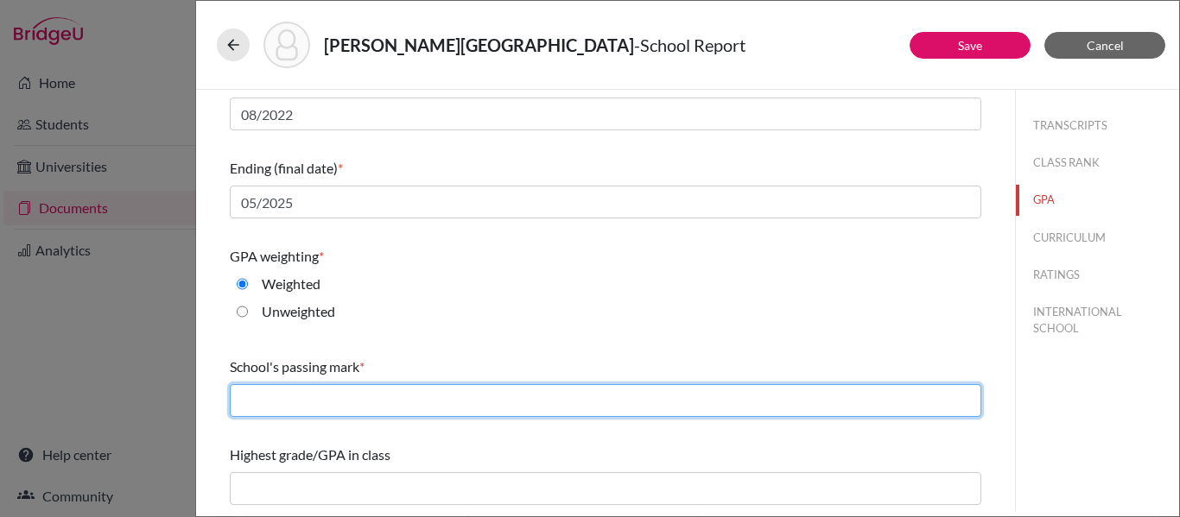
click at [397, 410] on input "text" at bounding box center [606, 400] width 752 height 33
type input "70"
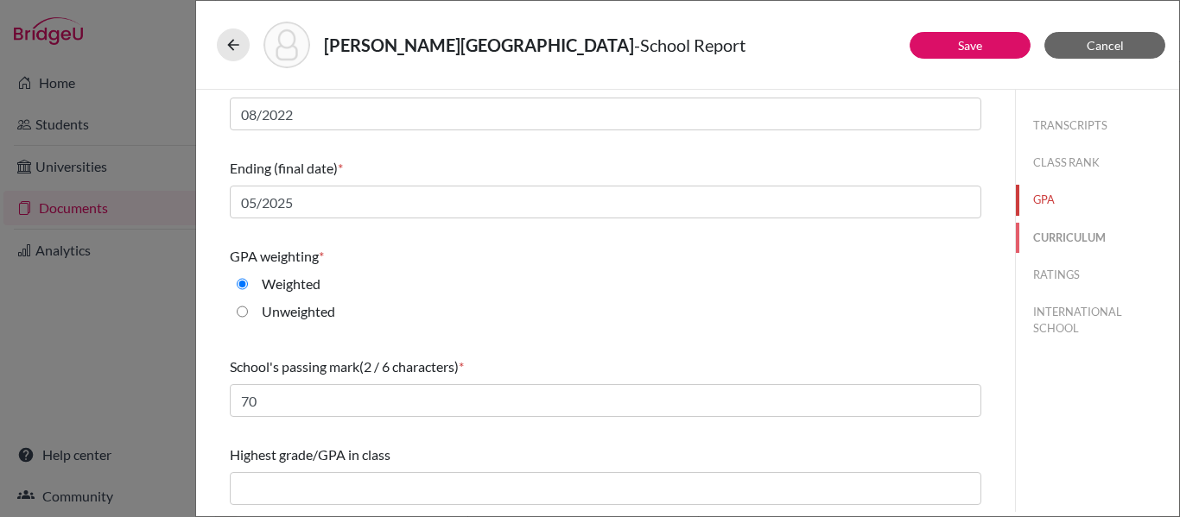
click at [1044, 238] on button "CURRICULUM" at bounding box center [1097, 238] width 163 height 30
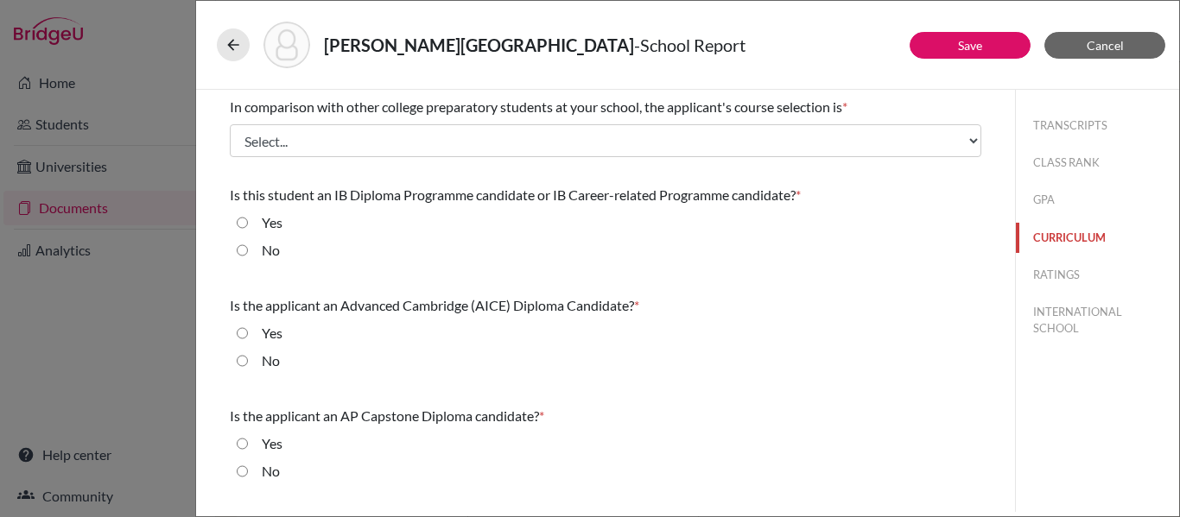
scroll to position [0, 0]
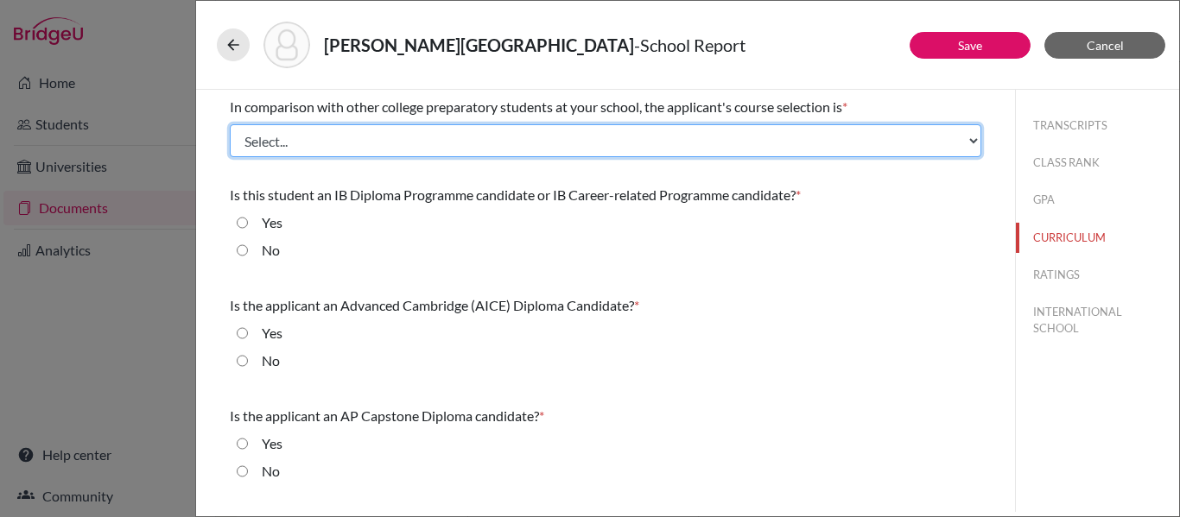
click at [602, 143] on select "Select... Less than demanding Average Demanding Very demanding Most demanding P…" at bounding box center [606, 140] width 752 height 33
select select "4"
click at [230, 124] on select "Select... Less than demanding Average Demanding Very demanding Most demanding P…" at bounding box center [606, 140] width 752 height 33
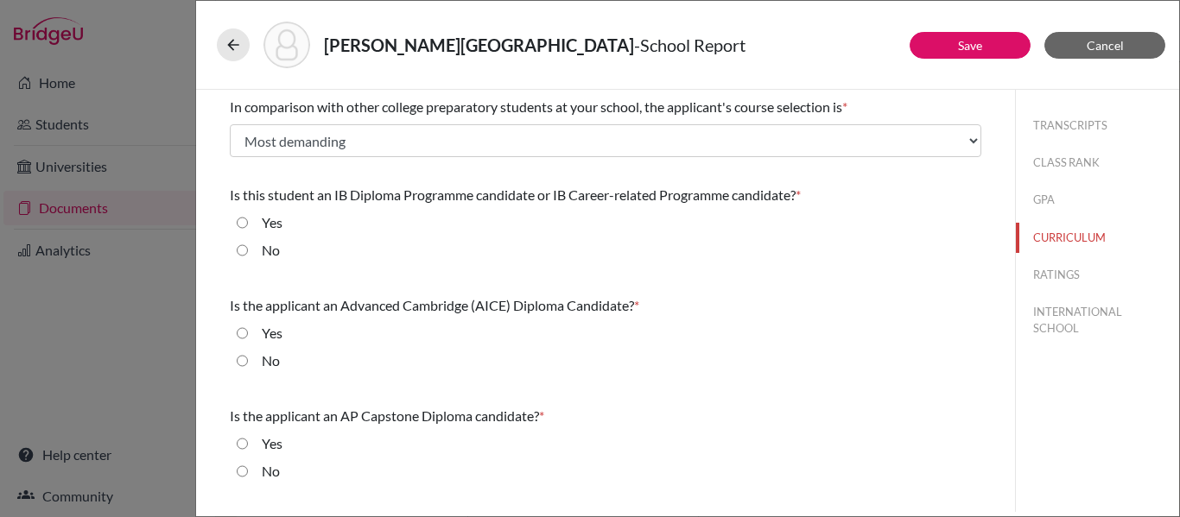
click at [243, 220] on input "Yes" at bounding box center [242, 223] width 11 height 21
radio input "true"
click at [243, 357] on input "No" at bounding box center [242, 361] width 11 height 21
radio input "true"
click at [242, 468] on input "No" at bounding box center [242, 471] width 11 height 21
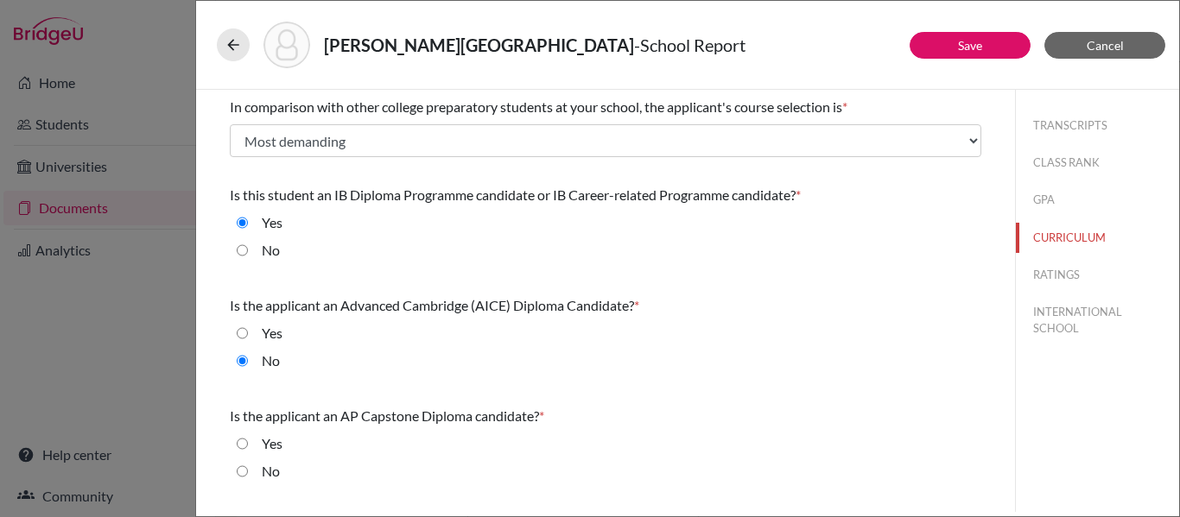
radio input "true"
click at [1044, 281] on button "RATINGS" at bounding box center [1097, 275] width 163 height 30
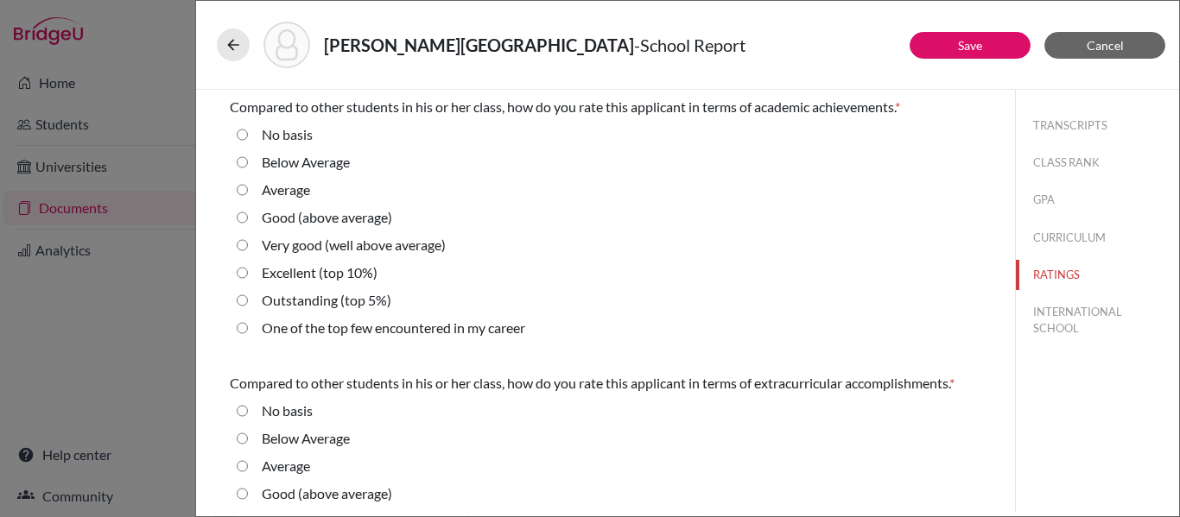
click at [241, 275] on 10\%\) "Excellent (top 10%)" at bounding box center [242, 273] width 11 height 21
radio 10\%\) "true"
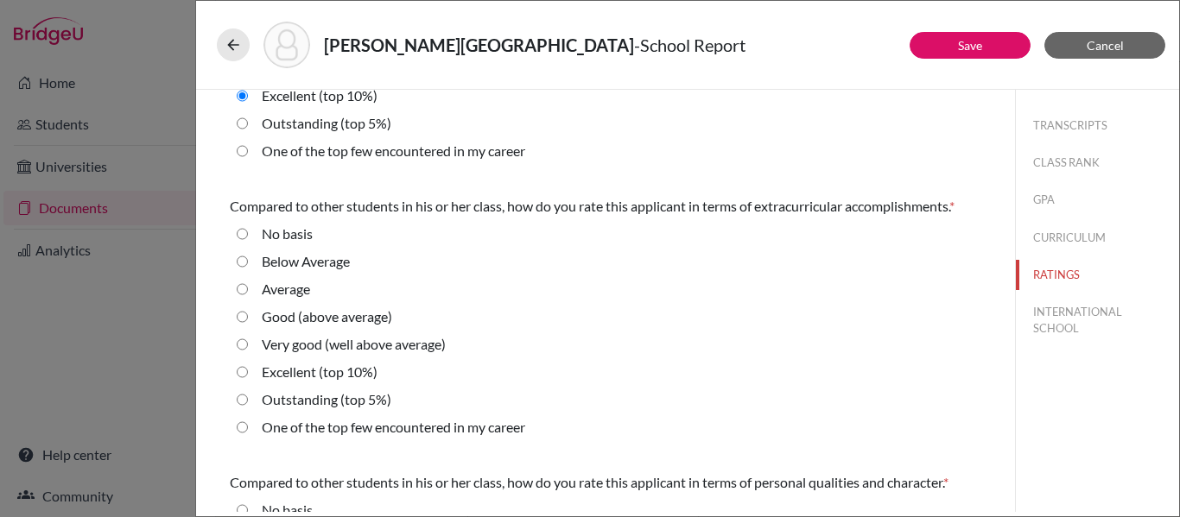
scroll to position [184, 0]
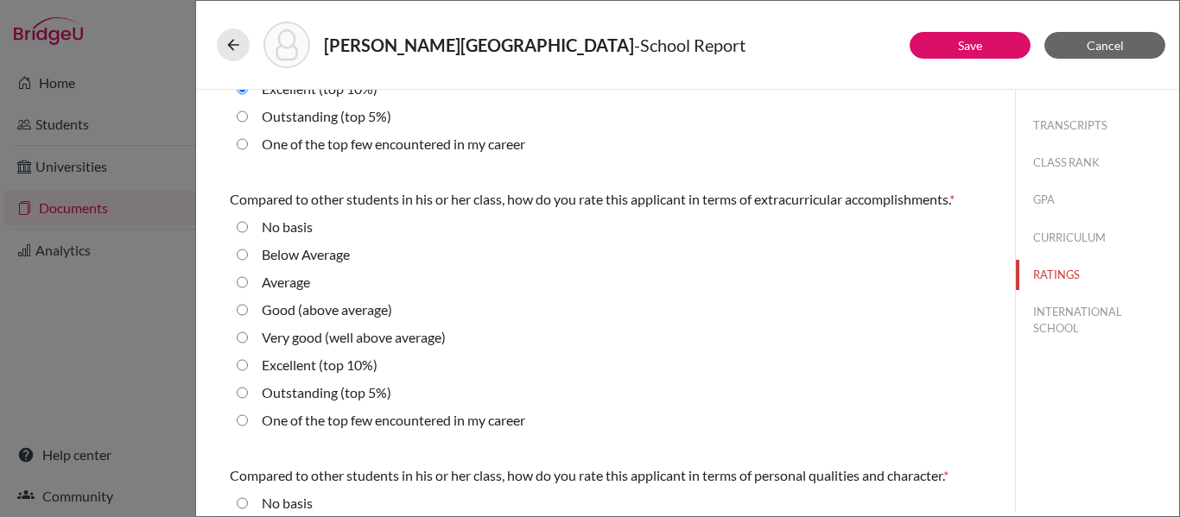
click at [243, 367] on 10\%\) "Excellent (top 10%)" at bounding box center [242, 365] width 11 height 21
radio 10\%\) "true"
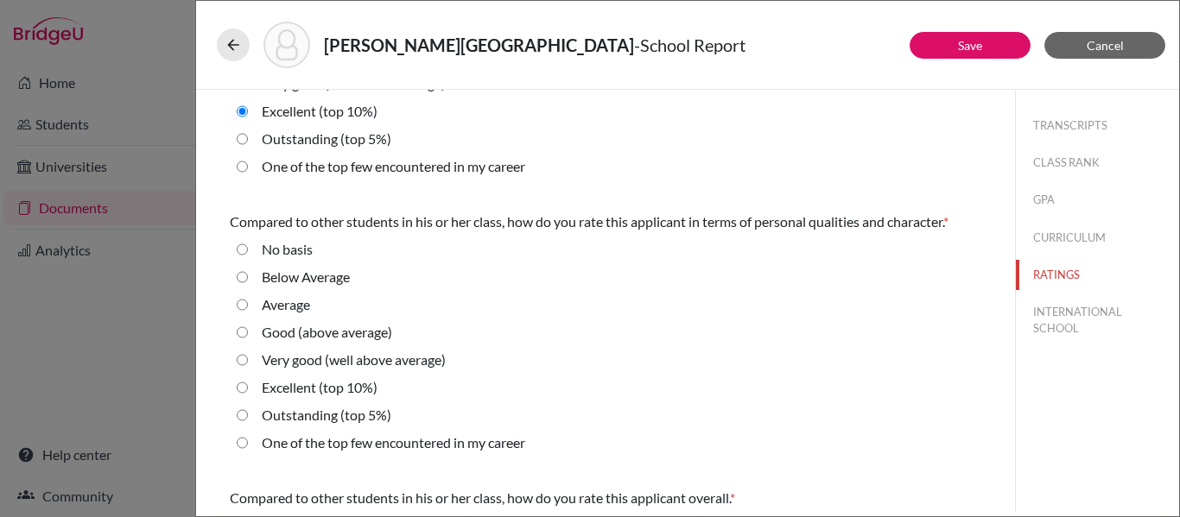
scroll to position [445, 0]
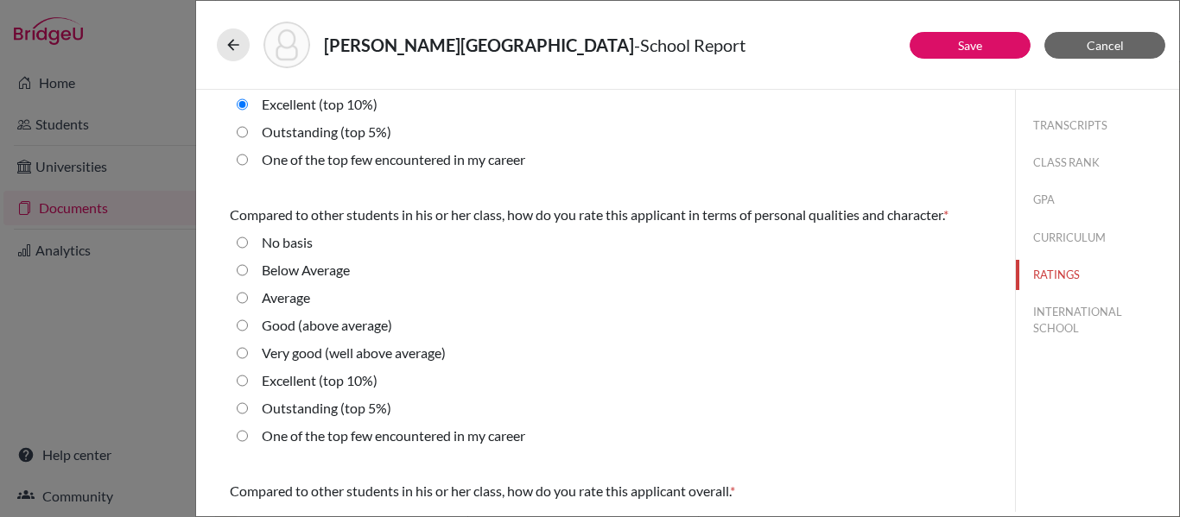
click at [241, 378] on 10\%\) "Excellent (top 10%)" at bounding box center [242, 381] width 11 height 21
radio 10\%\) "true"
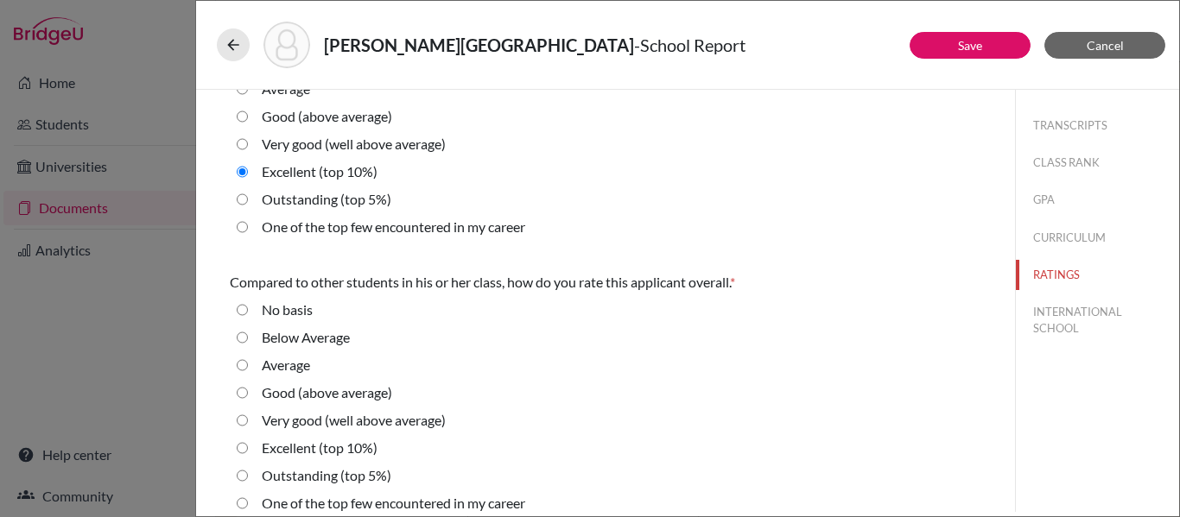
scroll to position [670, 0]
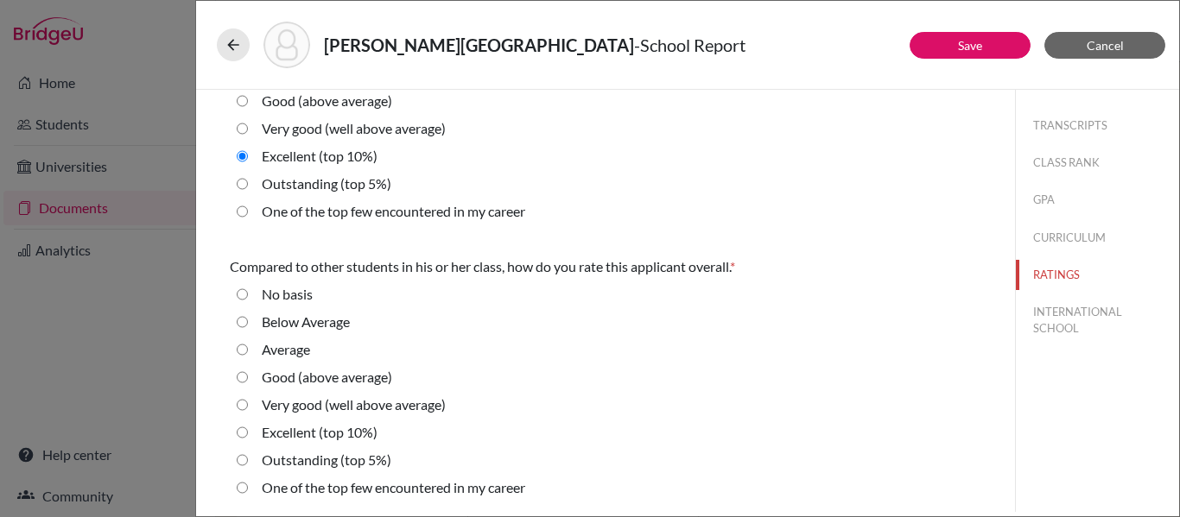
click at [245, 429] on 10\%\) "Excellent (top 10%)" at bounding box center [242, 432] width 11 height 21
radio 10\%\) "true"
click at [1055, 318] on button "INTERNATIONAL SCHOOL" at bounding box center [1097, 320] width 163 height 47
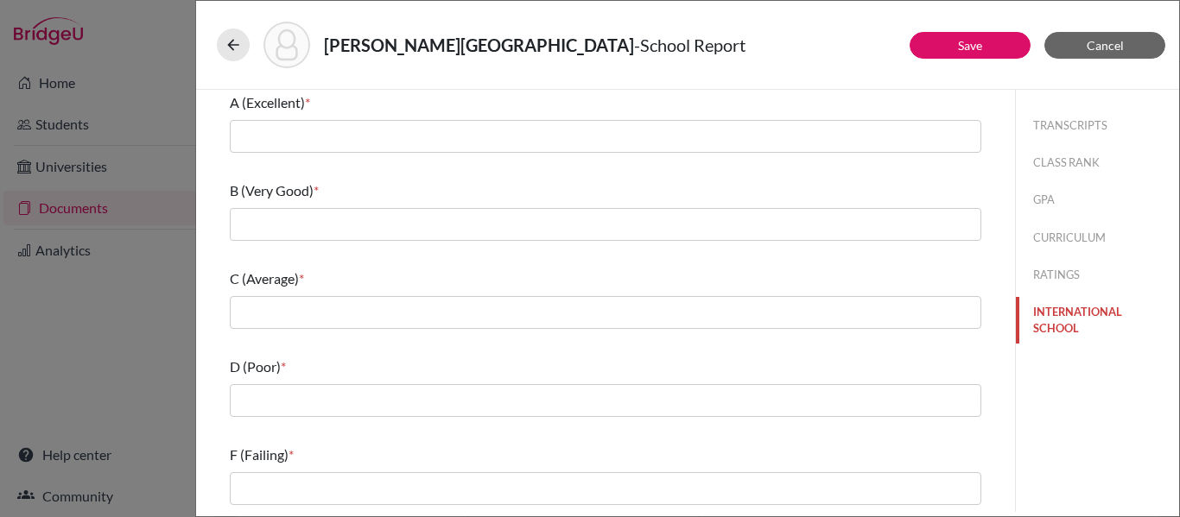
scroll to position [0, 0]
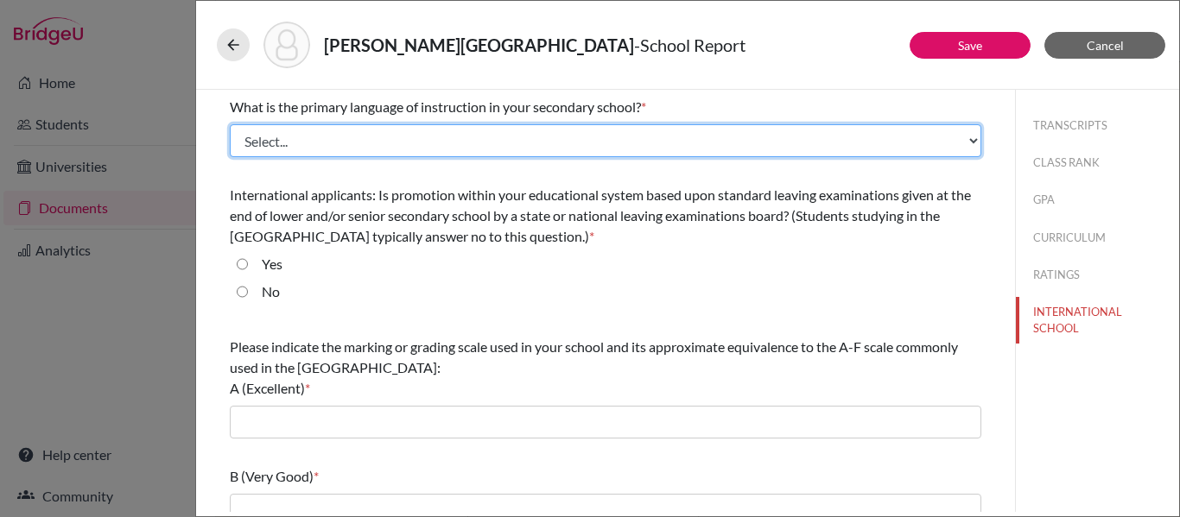
click at [554, 151] on select "Select... Albanian Arabic Armenian Assamese Azerbaijani Belarusian Bengali Bulg…" at bounding box center [606, 140] width 752 height 33
select select "14"
click at [230, 124] on select "Select... Albanian Arabic Armenian Assamese Azerbaijani Belarusian Bengali Bulg…" at bounding box center [606, 140] width 752 height 33
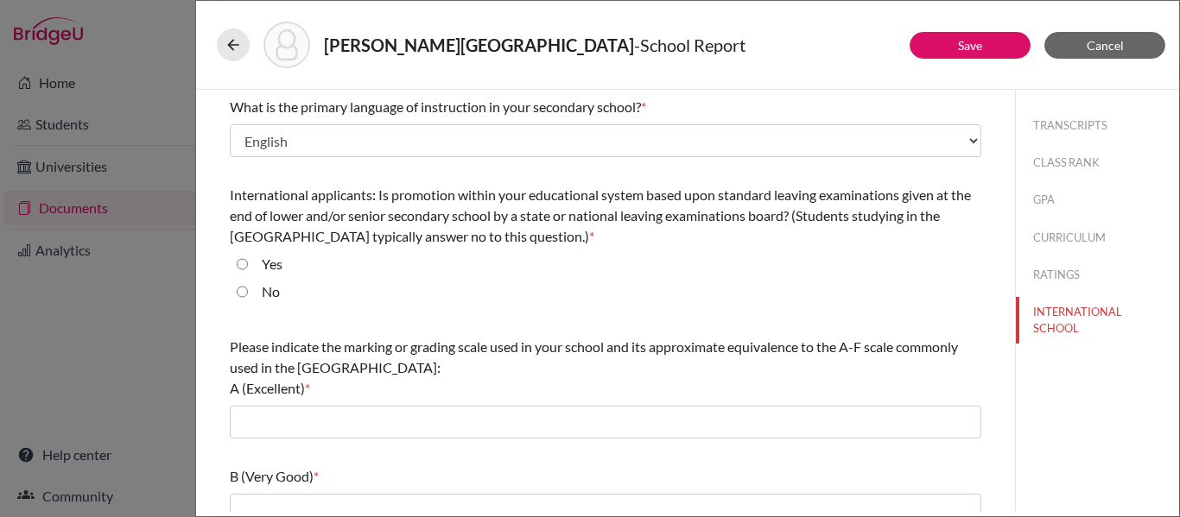
click at [245, 292] on input "No" at bounding box center [242, 292] width 11 height 21
radio input "true"
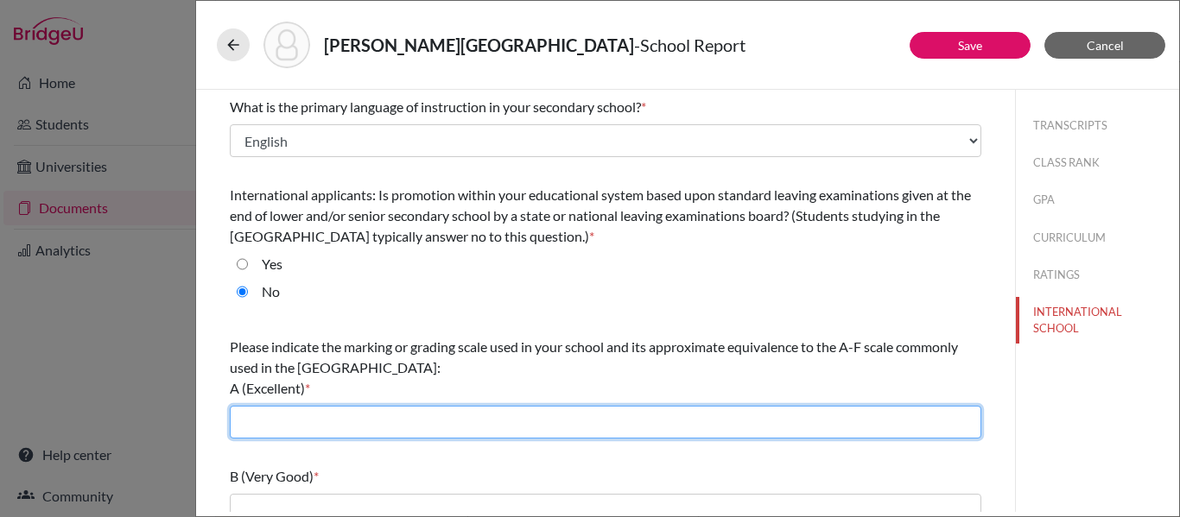
click at [279, 410] on input "text" at bounding box center [606, 422] width 752 height 33
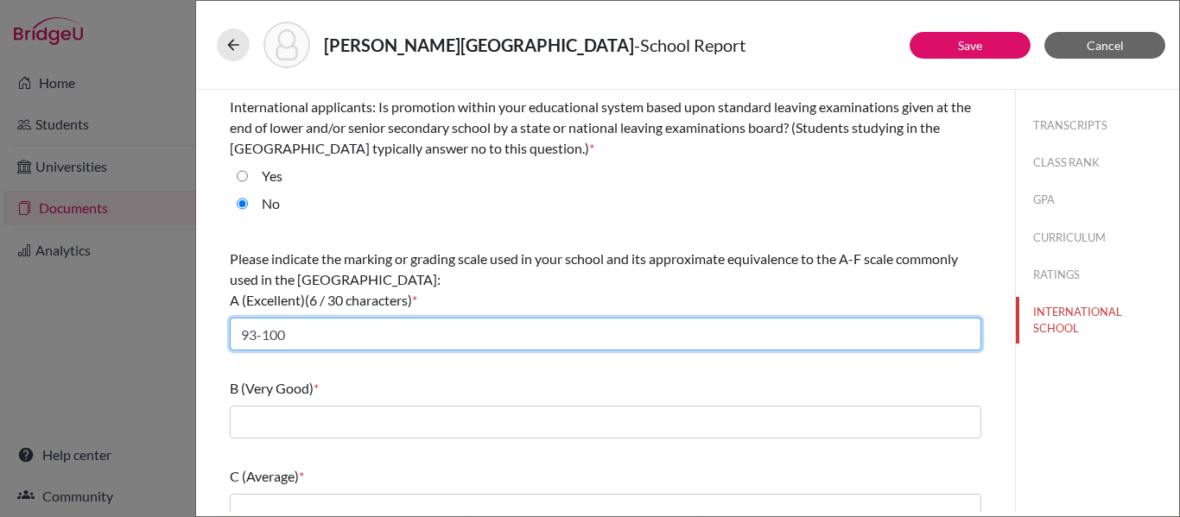
scroll to position [107, 0]
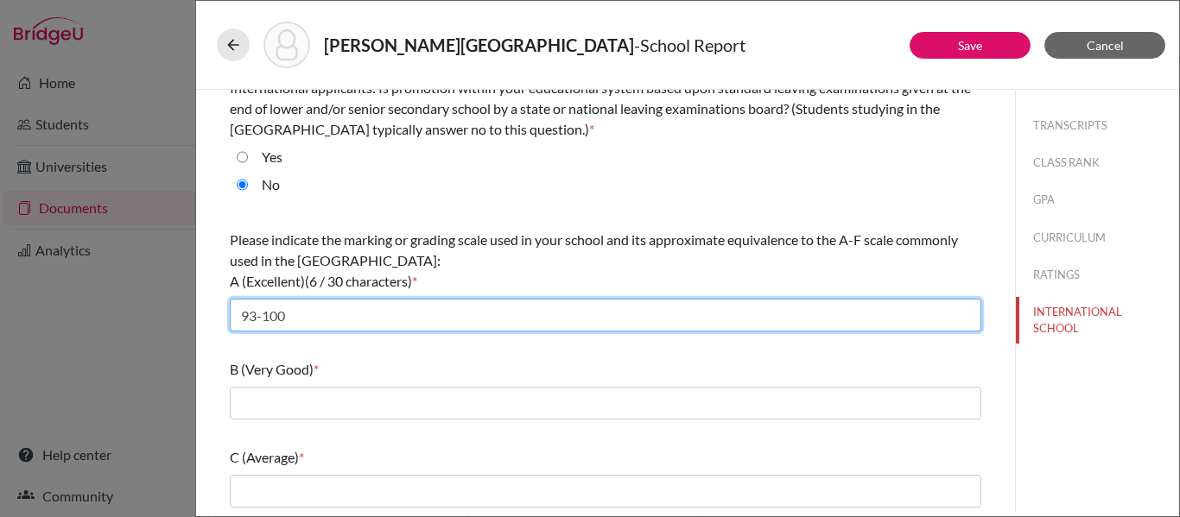
type input "93-100"
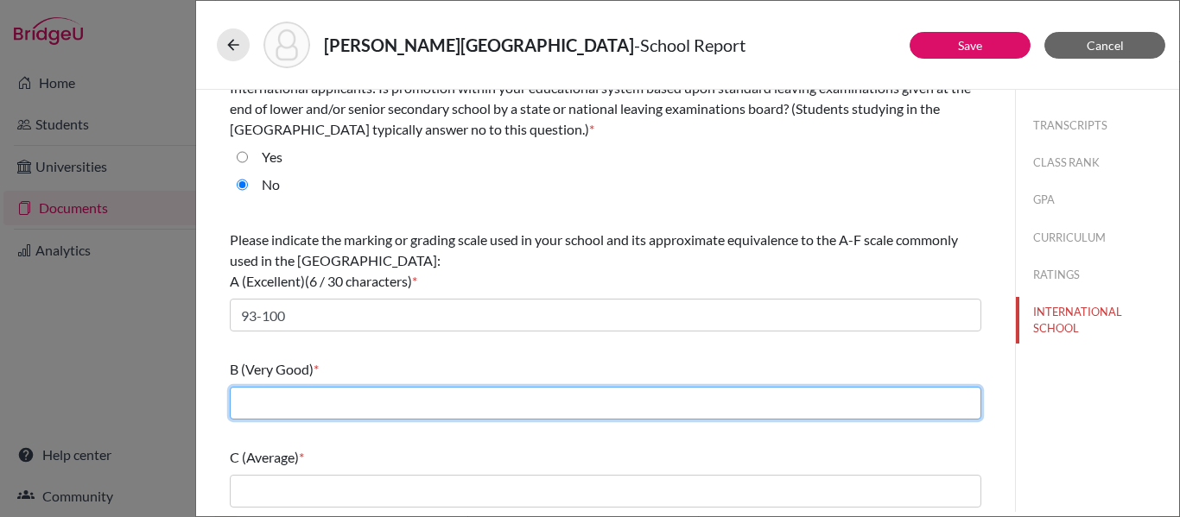
click at [262, 407] on input "text" at bounding box center [606, 403] width 752 height 33
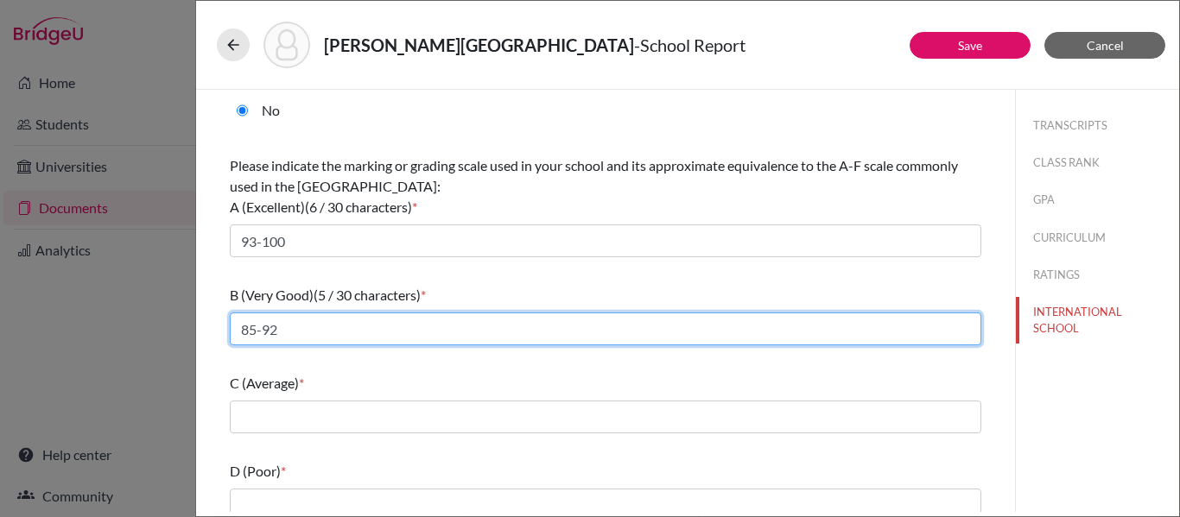
scroll to position [184, 0]
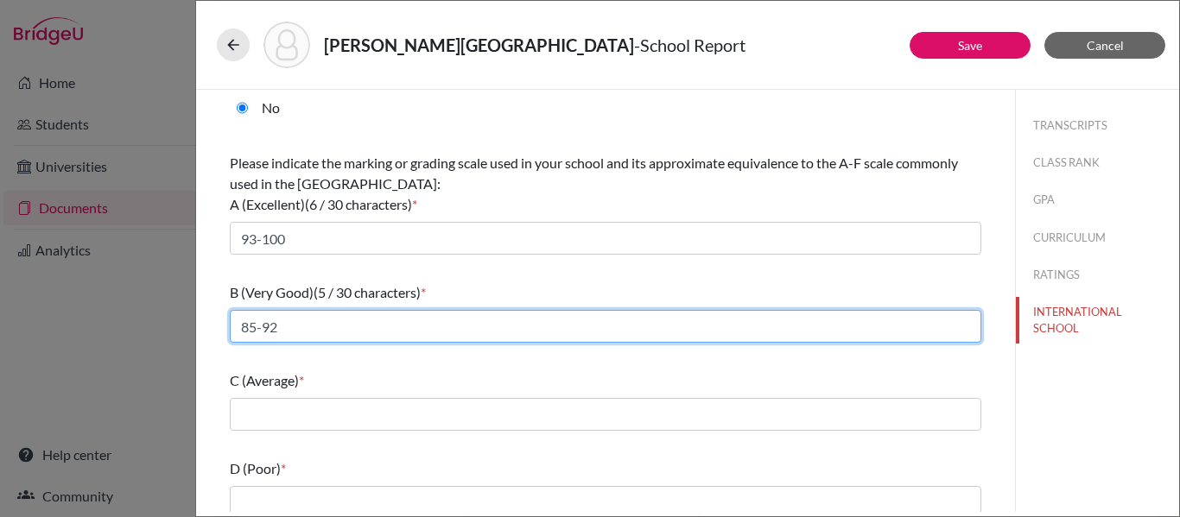
type input "85-92"
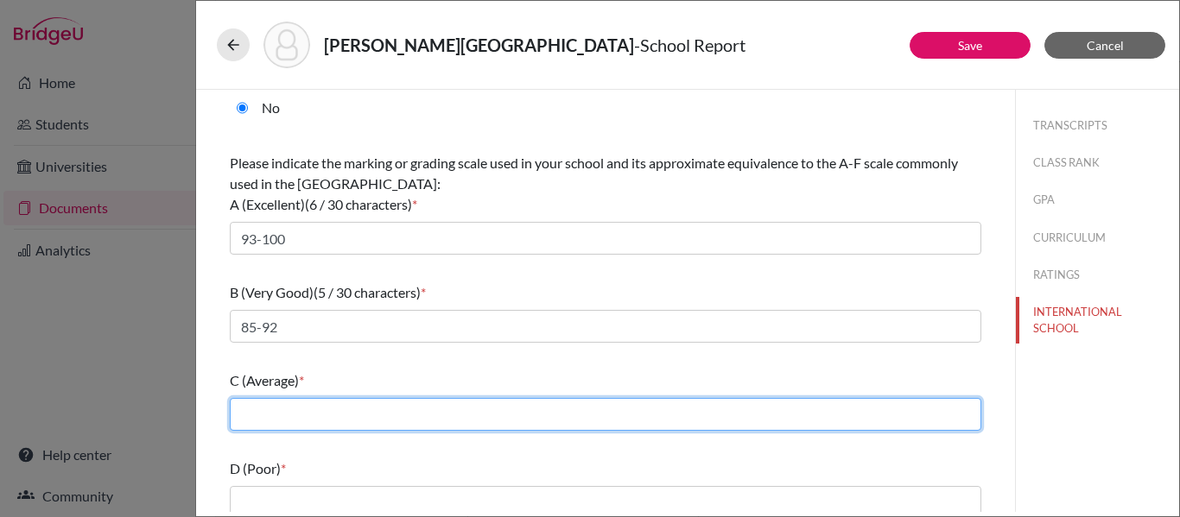
click at [247, 405] on input "text" at bounding box center [606, 414] width 752 height 33
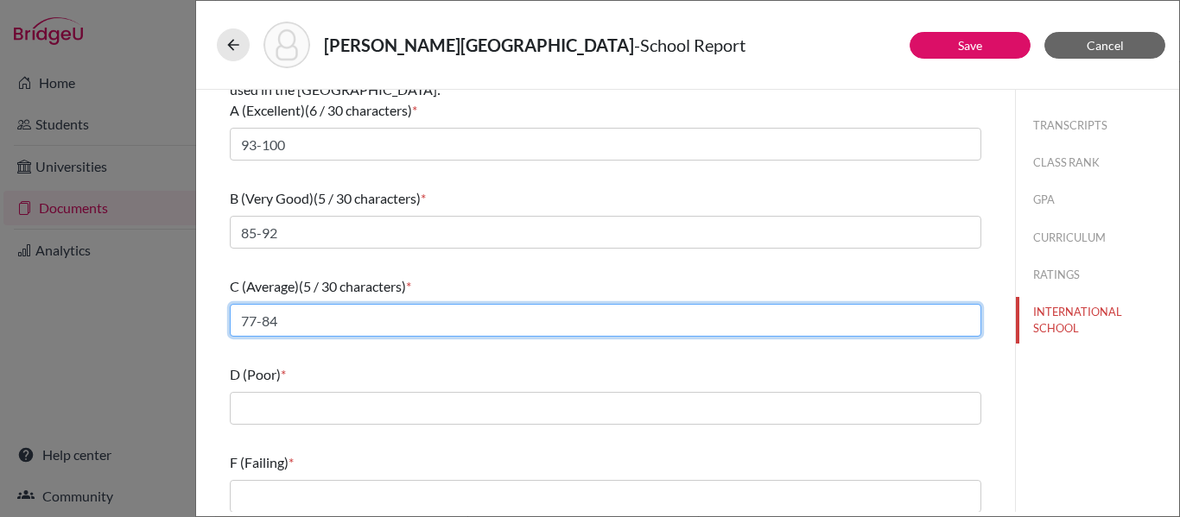
scroll to position [286, 0]
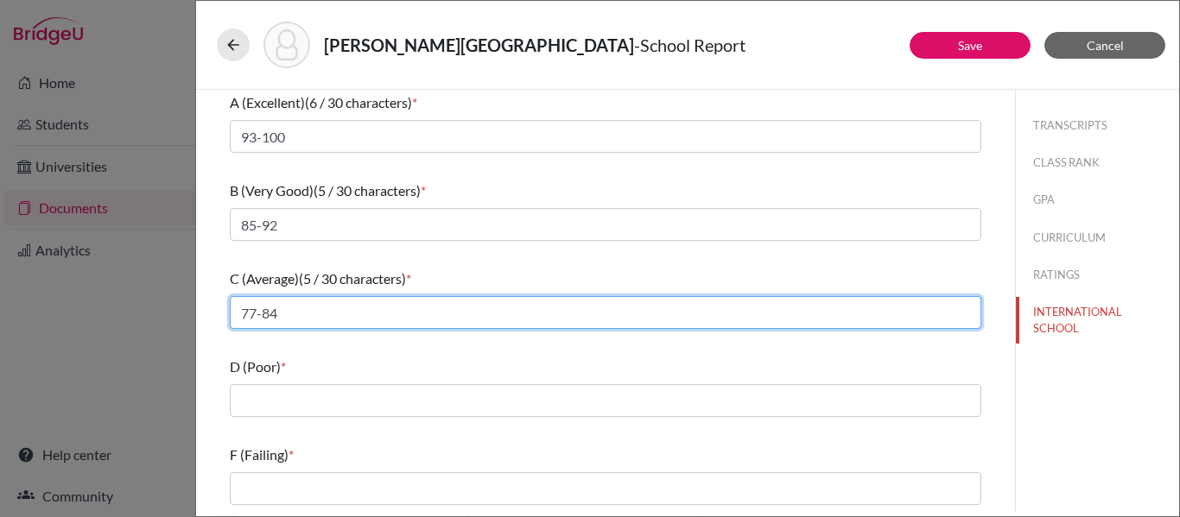
type input "77-84"
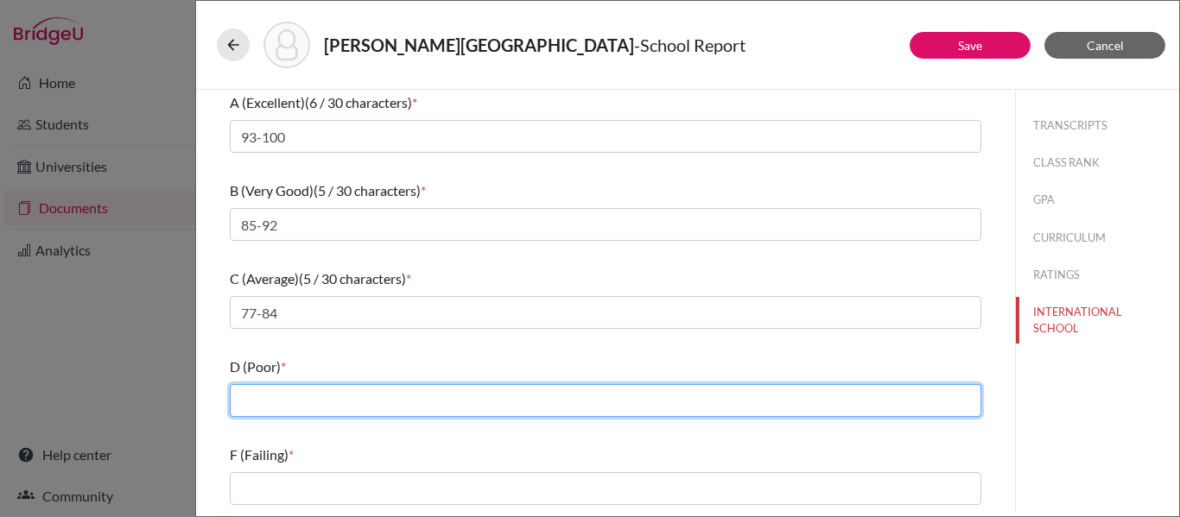
click at [254, 395] on input "text" at bounding box center [606, 400] width 752 height 33
type input "70-76"
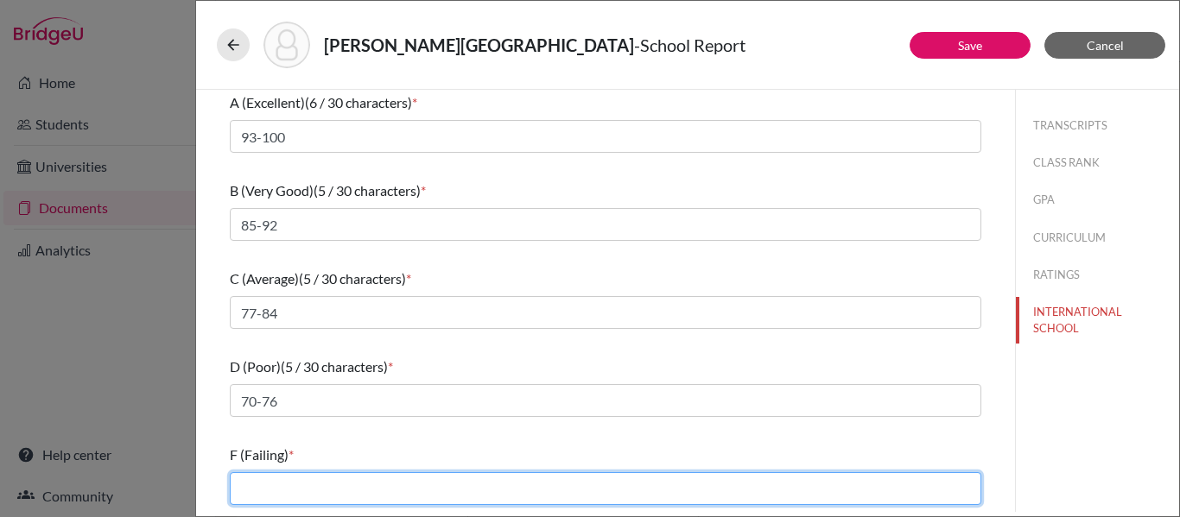
click at [251, 488] on input "text" at bounding box center [606, 489] width 752 height 33
type input "0-69"
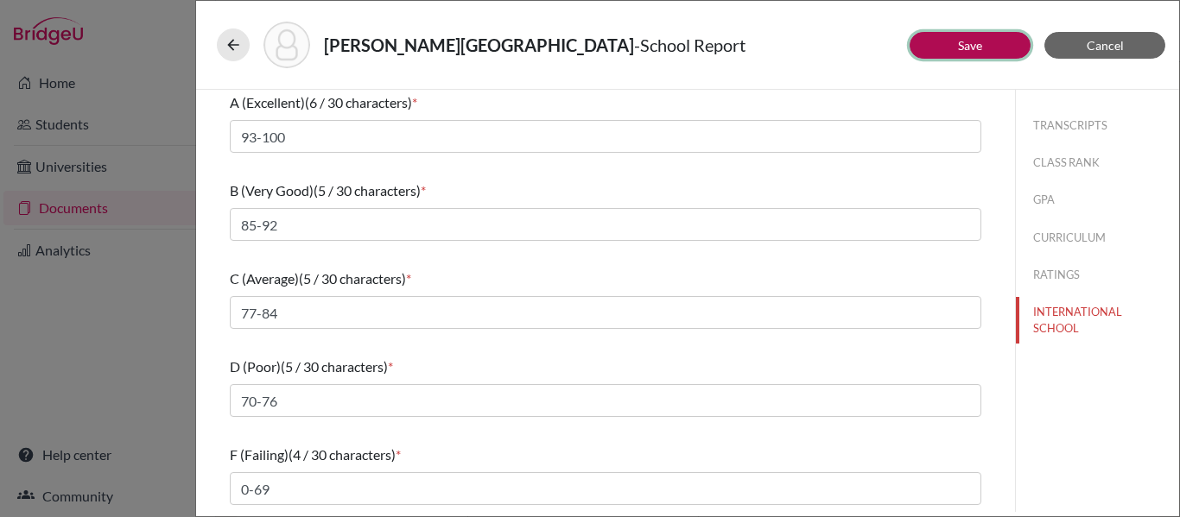
click at [987, 50] on button "Save" at bounding box center [970, 45] width 121 height 27
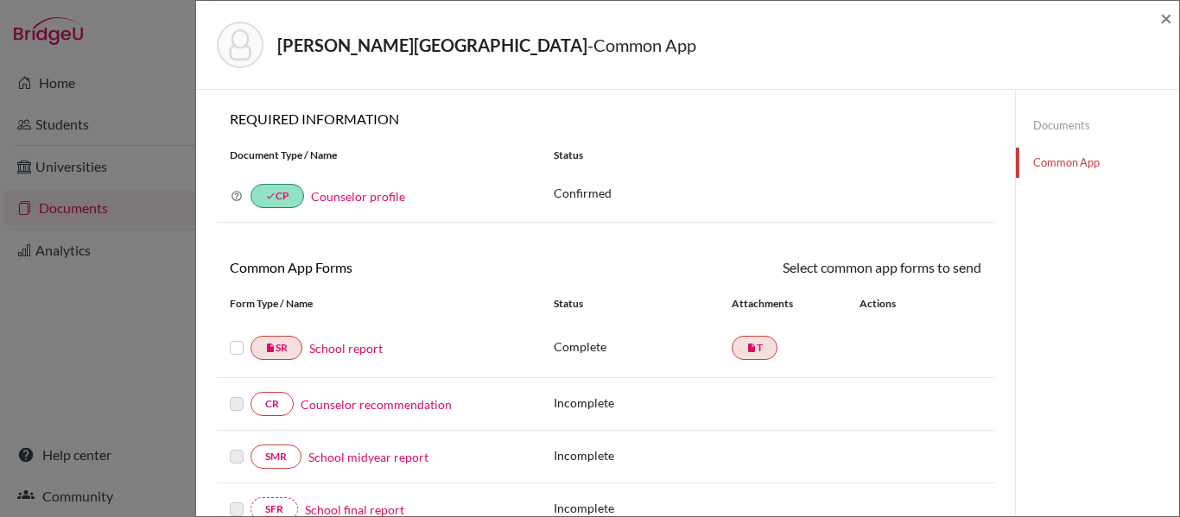
click at [235, 338] on label at bounding box center [237, 338] width 14 height 0
click at [0, 0] on input "checkbox" at bounding box center [0, 0] width 0 height 0
click at [944, 270] on link "Send" at bounding box center [946, 270] width 72 height 27
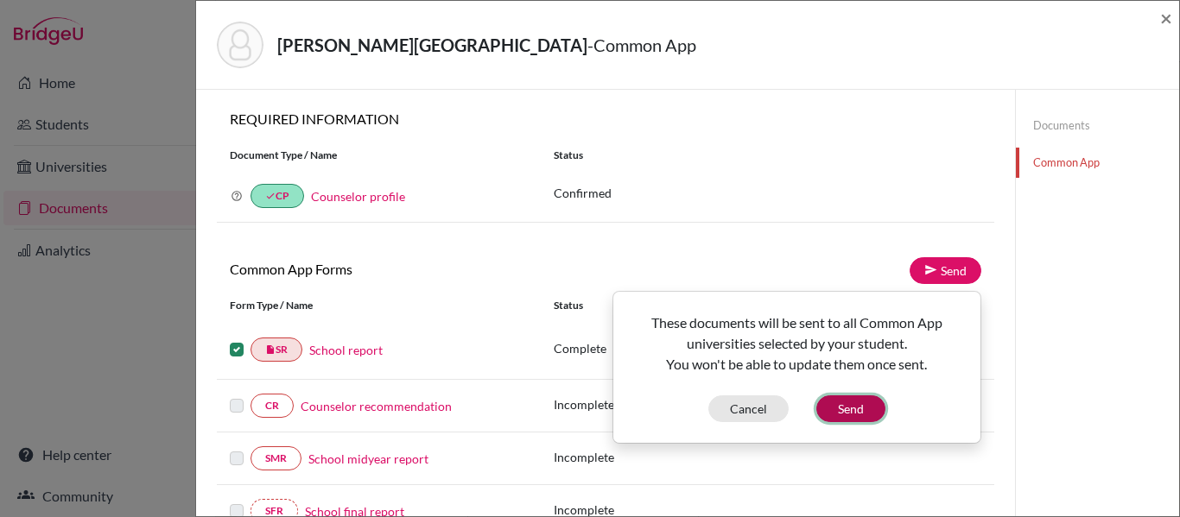
click at [848, 408] on button "Send" at bounding box center [850, 409] width 69 height 27
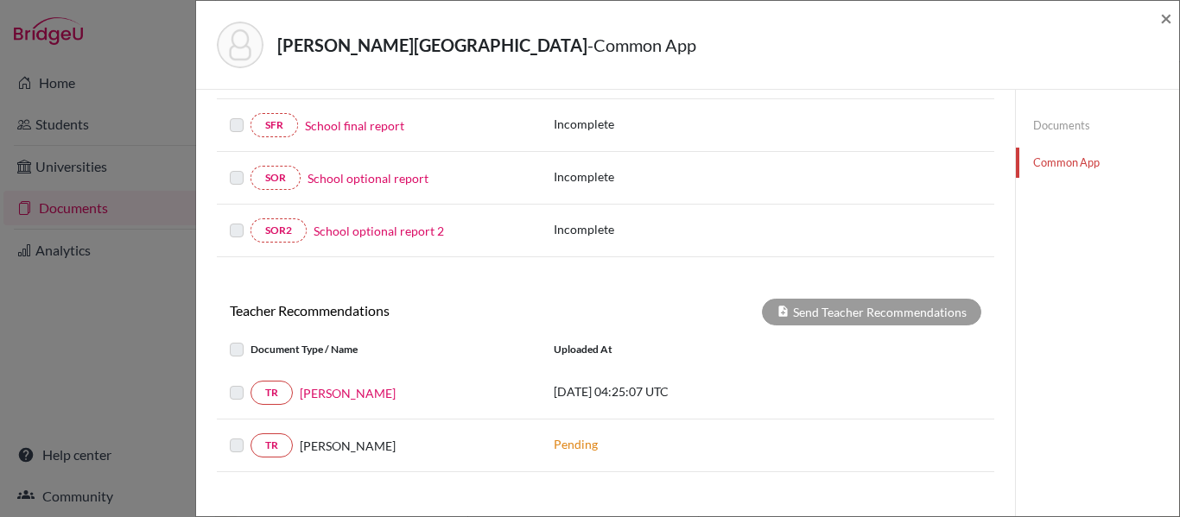
scroll to position [385, 0]
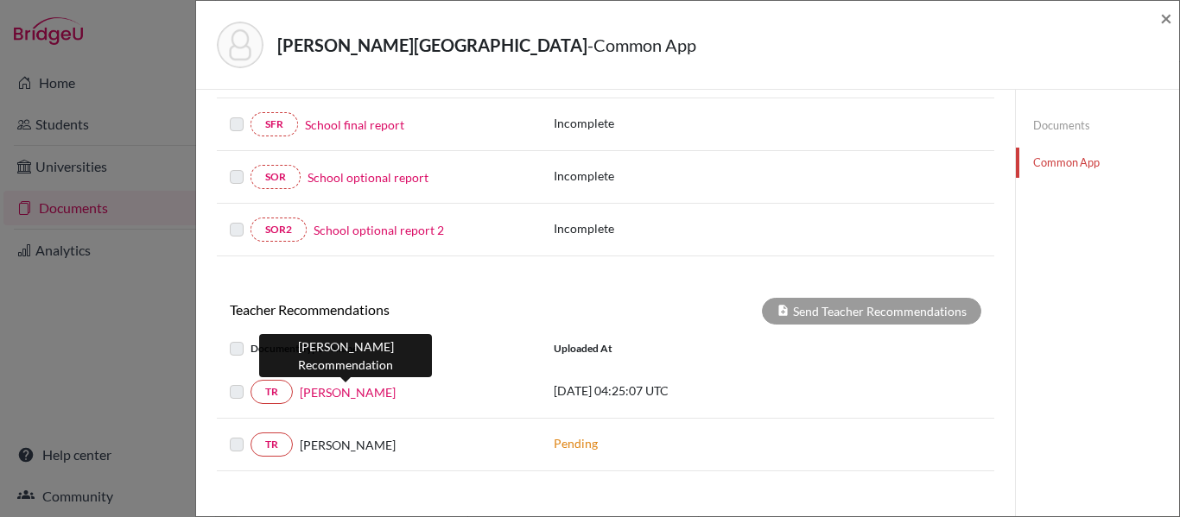
click at [380, 389] on link "Andrea Caballero" at bounding box center [348, 393] width 96 height 18
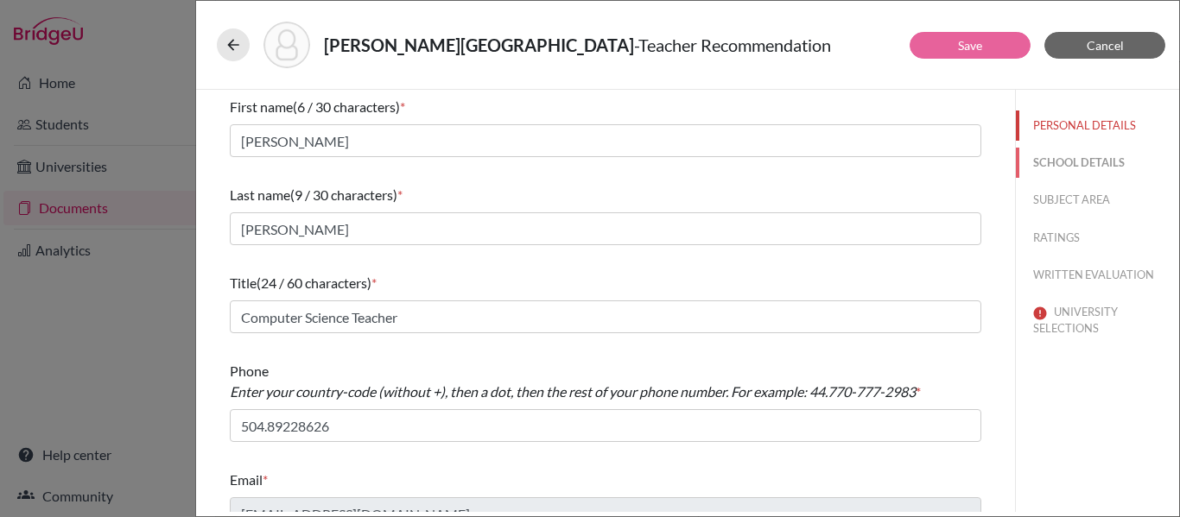
click at [1114, 161] on button "SCHOOL DETAILS" at bounding box center [1097, 163] width 163 height 30
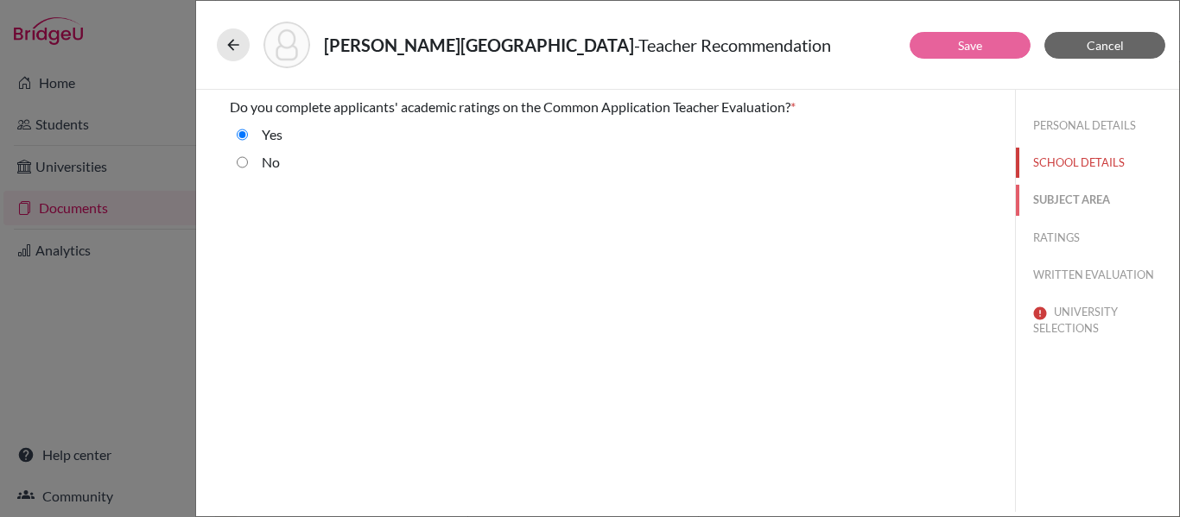
click at [1083, 188] on button "SUBJECT AREA" at bounding box center [1097, 200] width 163 height 30
select select "6"
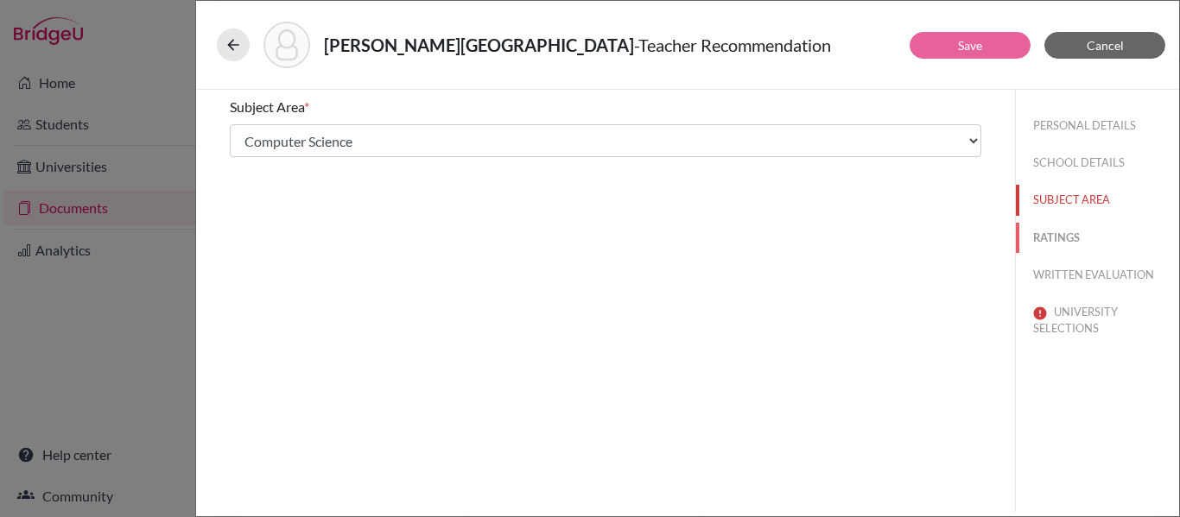
click at [1065, 235] on button "RATINGS" at bounding box center [1097, 238] width 163 height 30
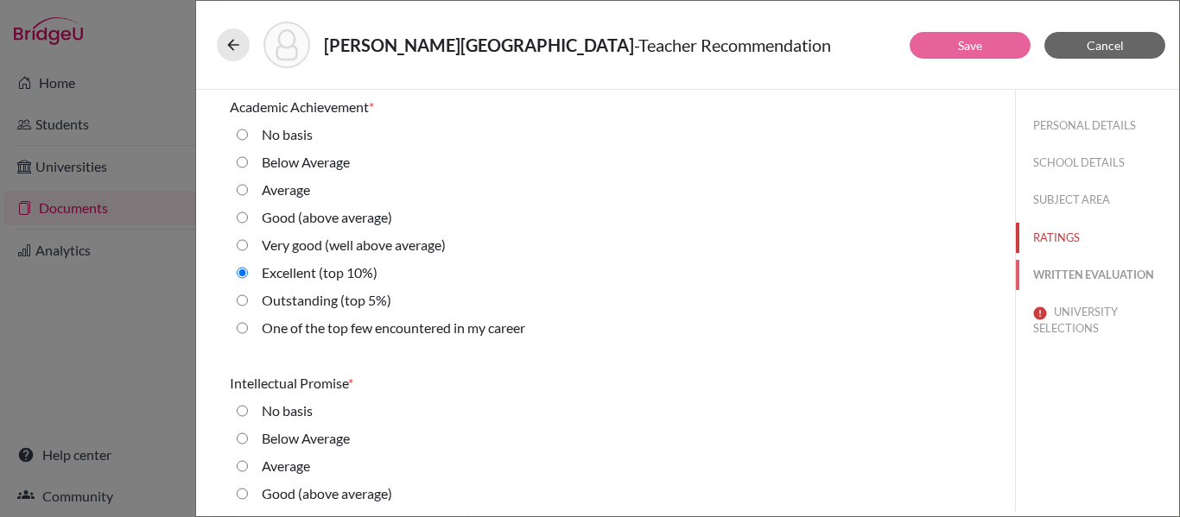
click at [1057, 272] on button "WRITTEN EVALUATION" at bounding box center [1097, 275] width 163 height 30
radio input "true"
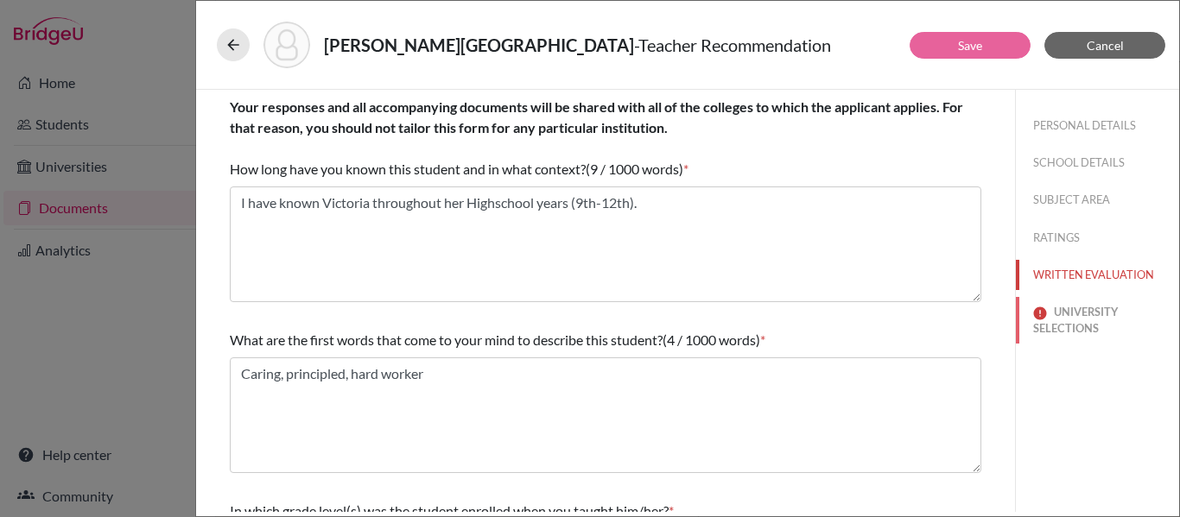
click at [1057, 321] on button "UNIVERSITY SELECTIONS" at bounding box center [1097, 320] width 163 height 47
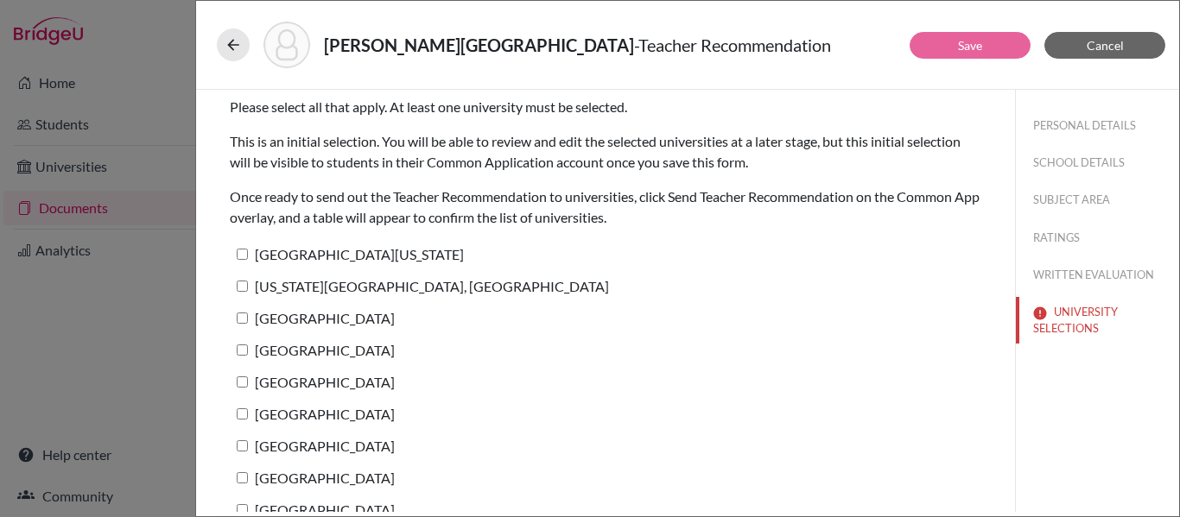
click at [243, 252] on input "University of Texas at Austin" at bounding box center [242, 254] width 11 height 11
checkbox input "true"
click at [241, 286] on input "Pennsylvania State University, University Park" at bounding box center [242, 286] width 11 height 11
checkbox input "true"
click at [245, 320] on input "Clemson University" at bounding box center [242, 318] width 11 height 11
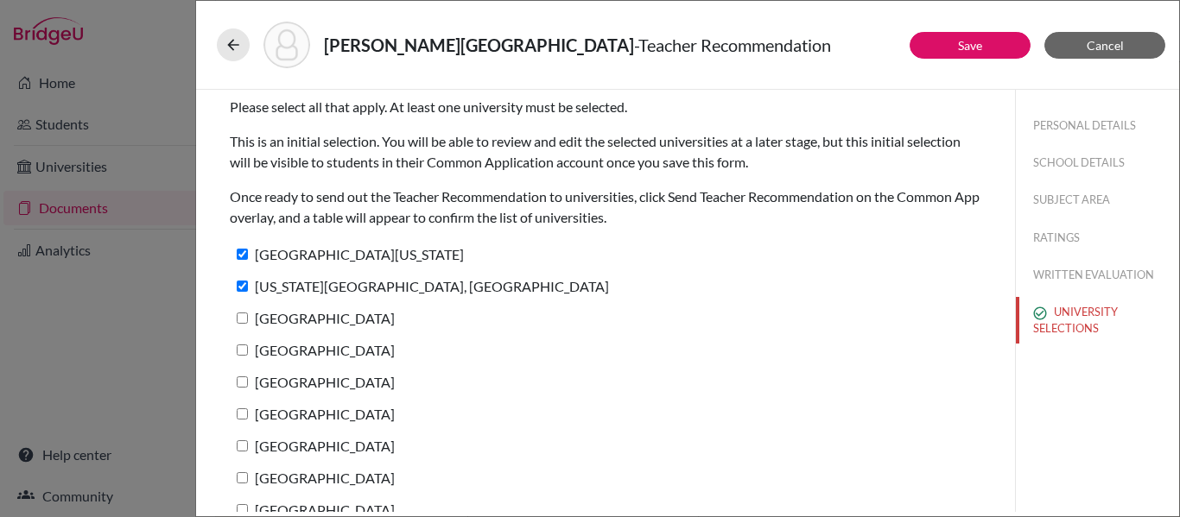
checkbox input "true"
click at [240, 352] on input "Harvard University" at bounding box center [242, 350] width 11 height 11
checkbox input "true"
click at [239, 385] on input "Tulane University" at bounding box center [242, 382] width 11 height 11
checkbox input "true"
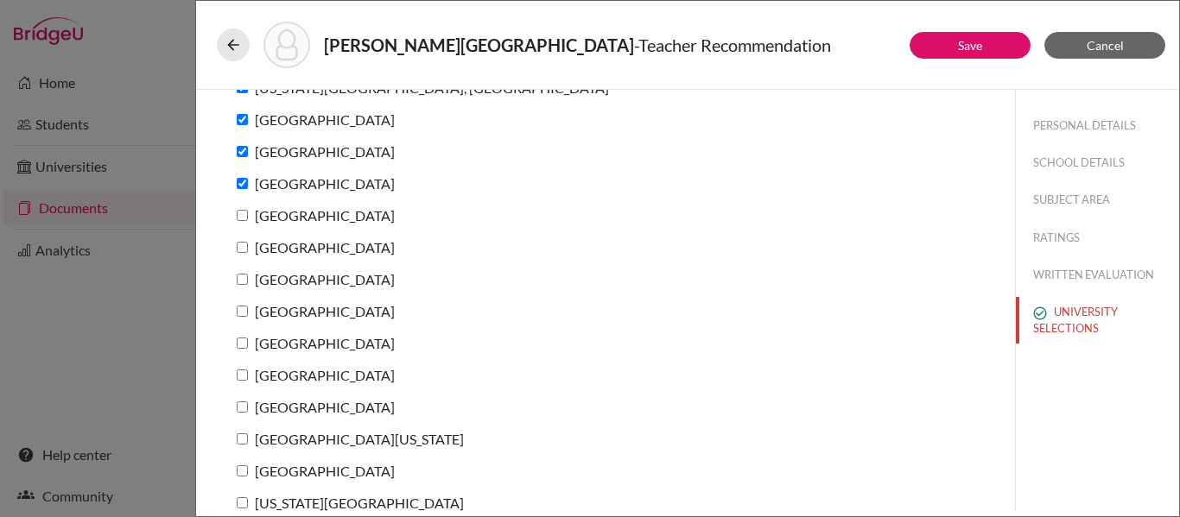
scroll to position [200, 0]
click at [244, 213] on input "Vanderbilt University" at bounding box center [242, 213] width 11 height 11
checkbox input "true"
click at [240, 247] on input "Duke University" at bounding box center [242, 245] width 11 height 11
checkbox input "true"
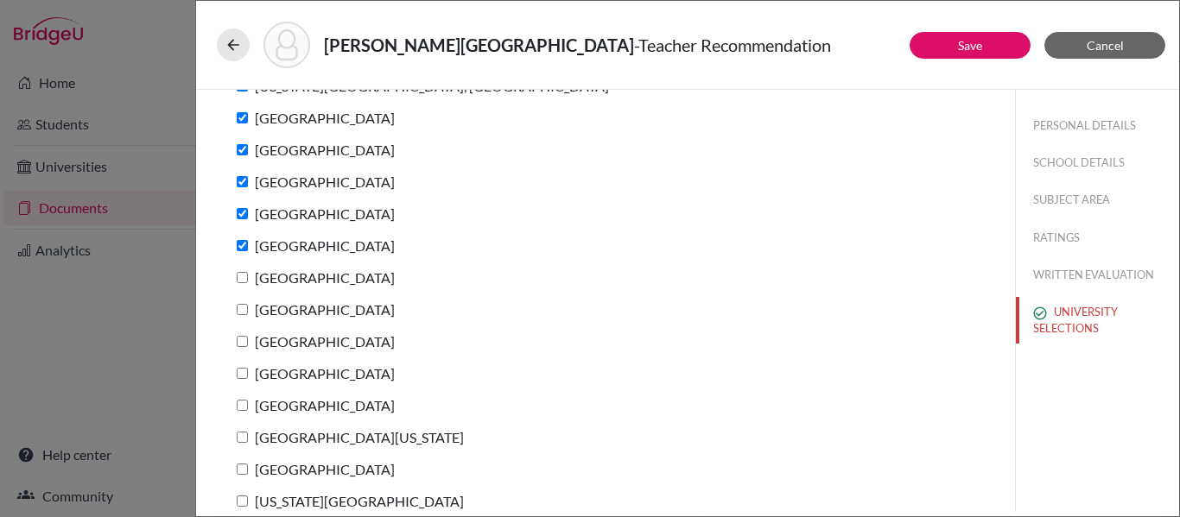
click at [244, 282] on input "Boston College" at bounding box center [242, 277] width 11 height 11
checkbox input "true"
click at [241, 315] on label "University of Notre Dame" at bounding box center [312, 309] width 165 height 25
click at [241, 315] on input "University of Notre Dame" at bounding box center [242, 309] width 11 height 11
checkbox input "true"
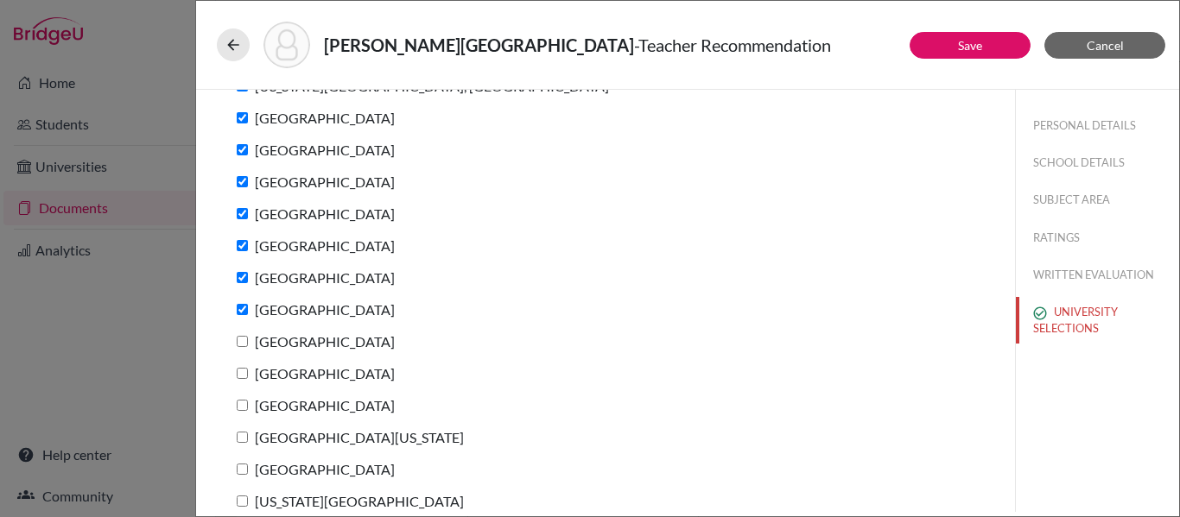
click at [241, 346] on input "Carnegie Mellon University" at bounding box center [242, 341] width 11 height 11
checkbox input "true"
click at [241, 385] on label "Lehigh University" at bounding box center [312, 373] width 165 height 25
click at [241, 379] on input "Lehigh University" at bounding box center [242, 373] width 11 height 11
checkbox input "true"
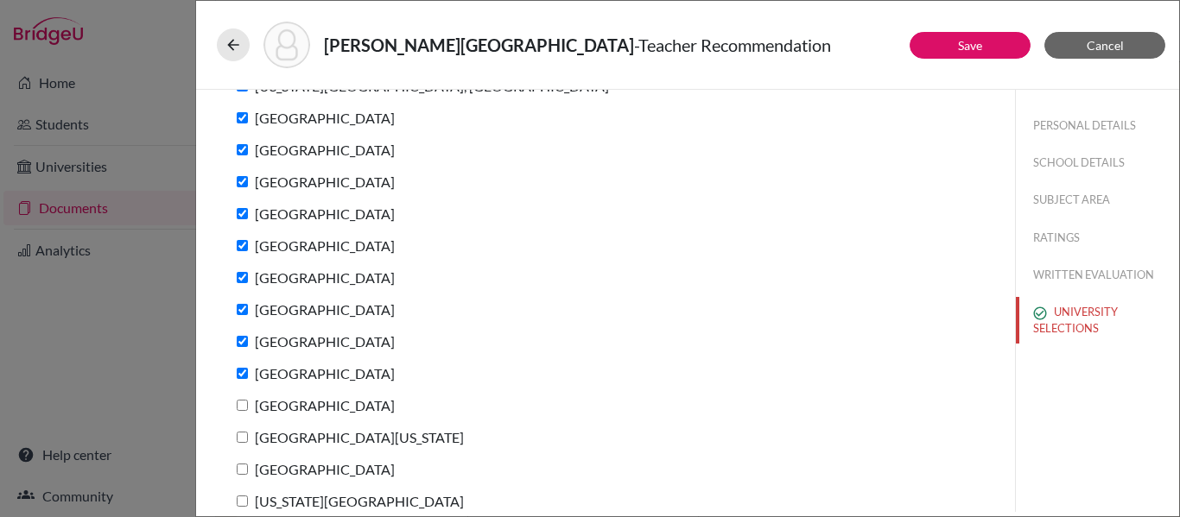
click at [241, 411] on label "University of Rochester" at bounding box center [312, 405] width 165 height 25
click at [241, 411] on input "University of Rochester" at bounding box center [242, 405] width 11 height 11
checkbox input "true"
click at [244, 438] on input "University of Michigan" at bounding box center [242, 437] width 11 height 11
checkbox input "true"
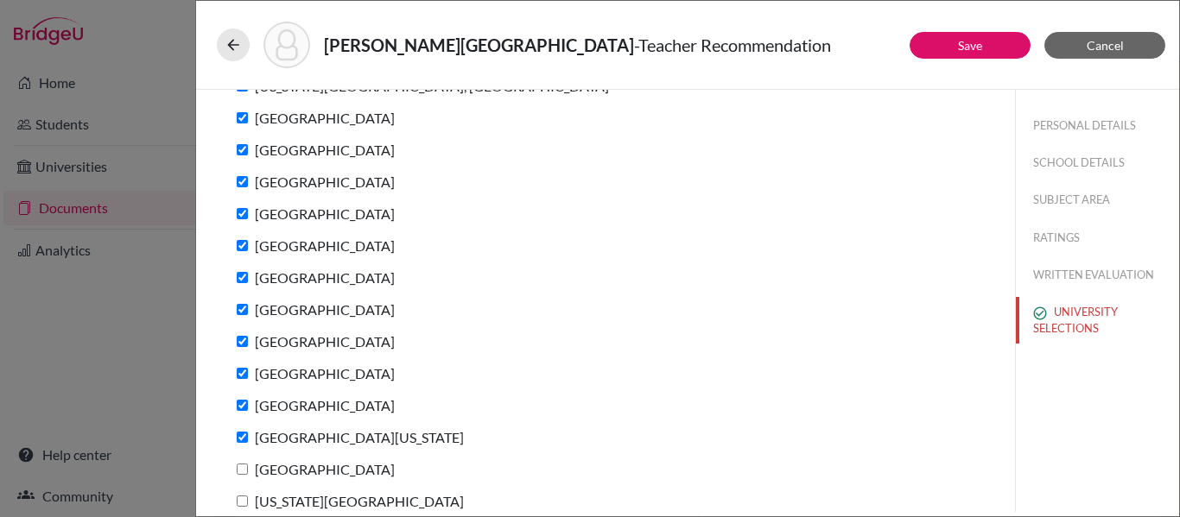
scroll to position [280, 0]
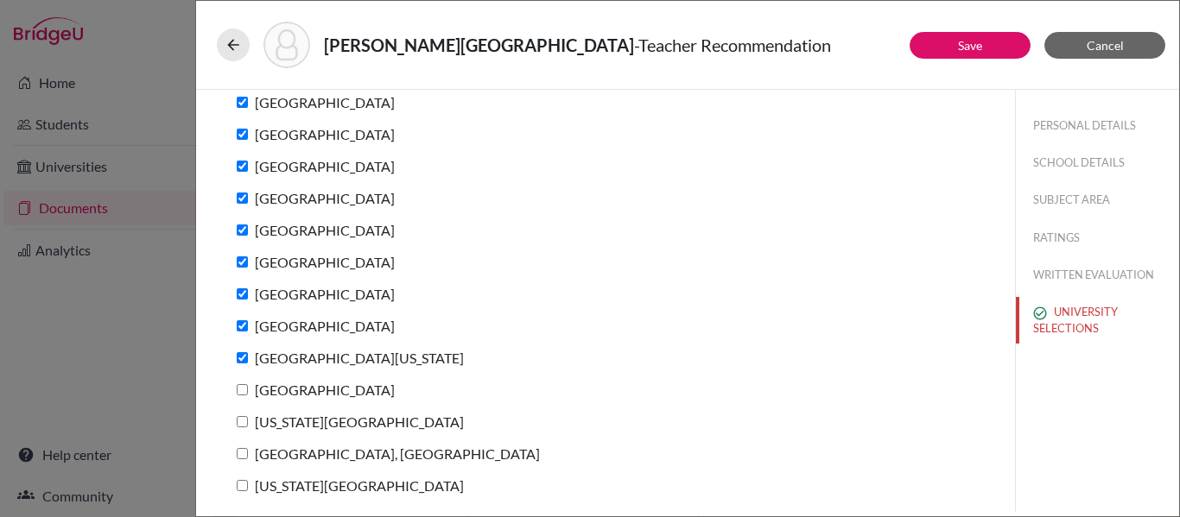
click at [245, 387] on input "Boston University" at bounding box center [242, 389] width 11 height 11
checkbox input "true"
click at [241, 422] on input "North Carolina State University" at bounding box center [242, 421] width 11 height 11
checkbox input "true"
click at [240, 456] on input "Purdue University, West Lafayette" at bounding box center [242, 453] width 11 height 11
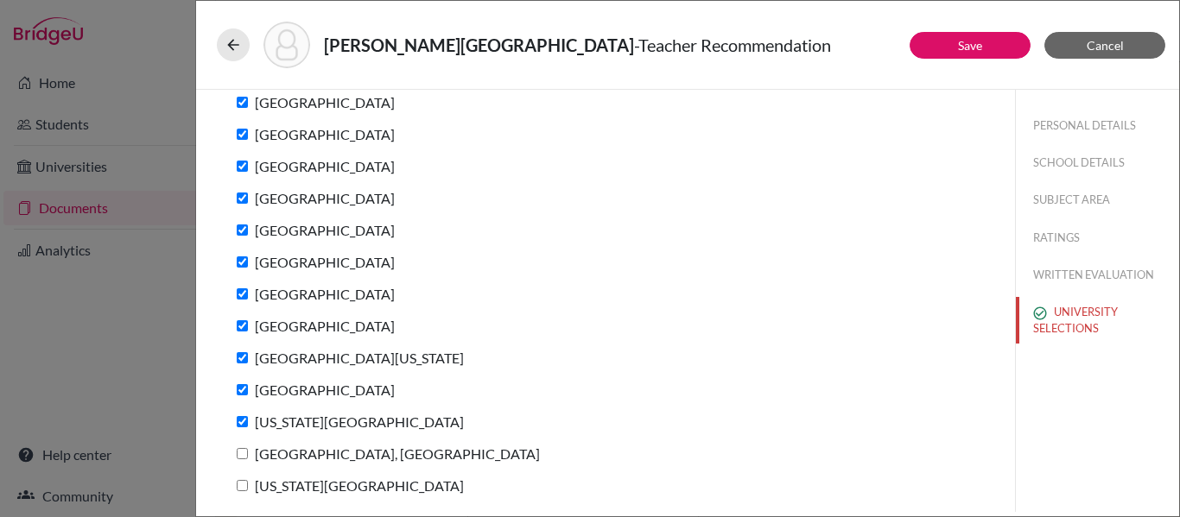
checkbox input "true"
click at [242, 488] on input "Georgia Institute of Technology" at bounding box center [242, 485] width 11 height 11
checkbox input "true"
click at [987, 36] on button "Save" at bounding box center [970, 45] width 121 height 27
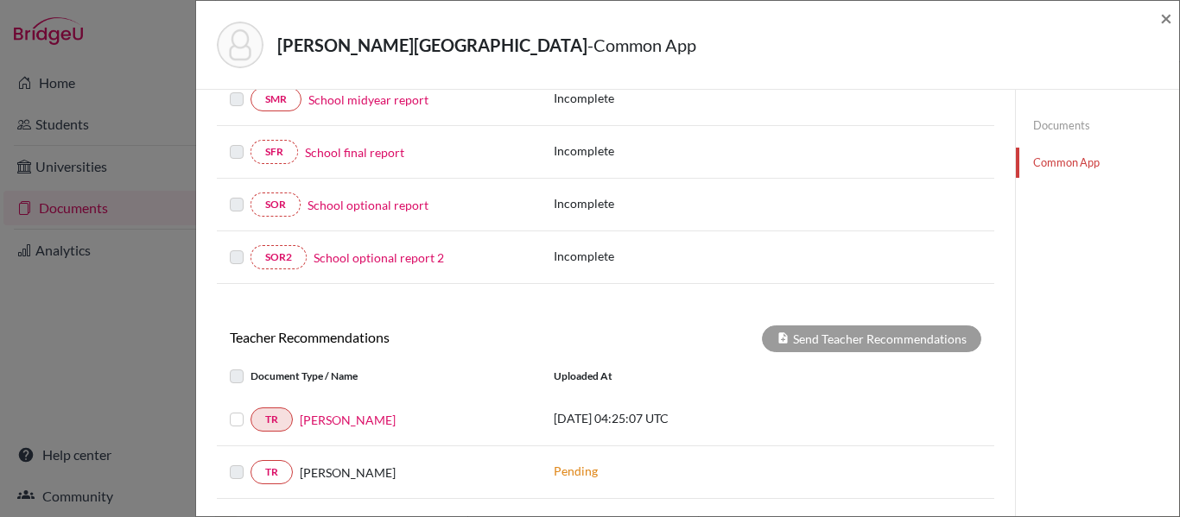
scroll to position [394, 0]
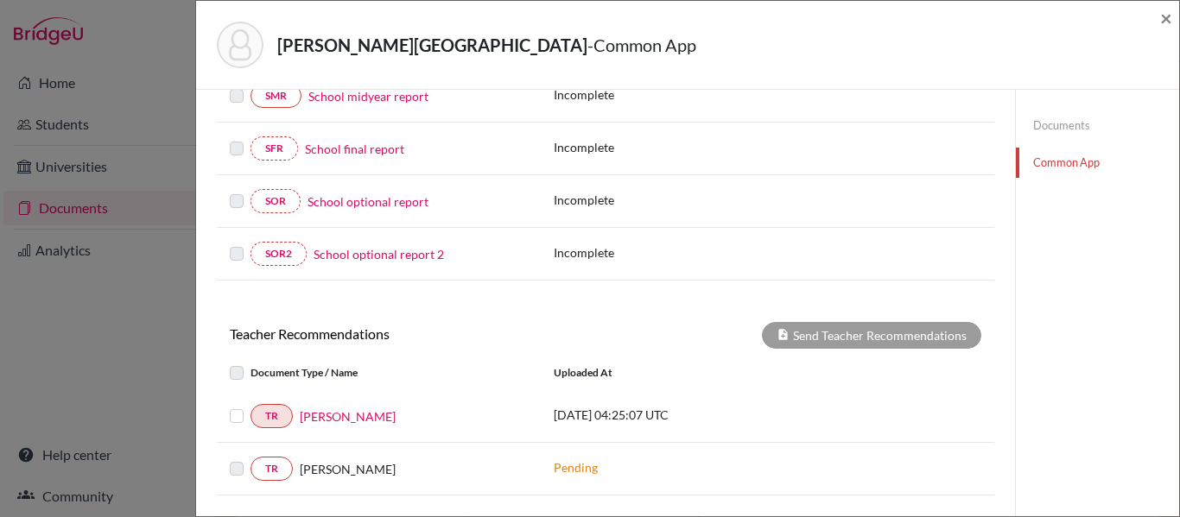
click at [251, 406] on label at bounding box center [251, 406] width 0 height 0
click at [0, 0] on input "checkbox" at bounding box center [0, 0] width 0 height 0
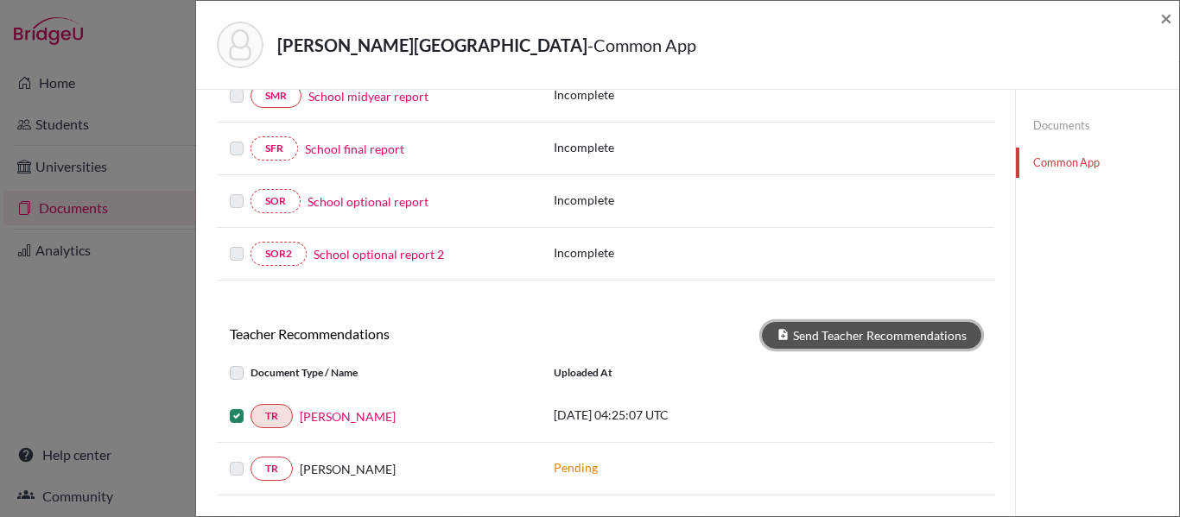
click at [847, 340] on button "Send Teacher Recommendations" at bounding box center [871, 335] width 219 height 27
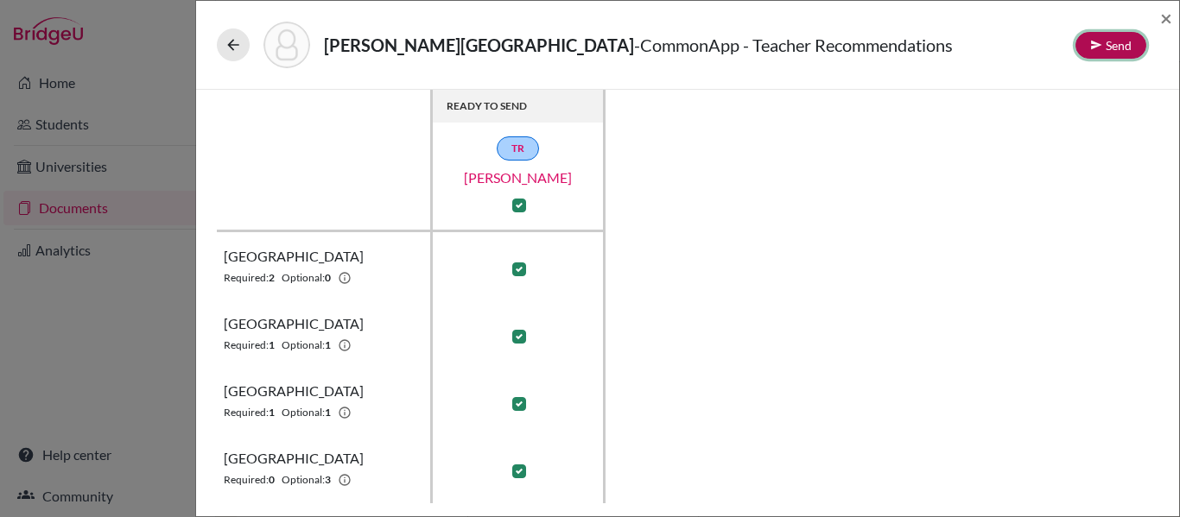
click at [1110, 44] on button "Send" at bounding box center [1111, 45] width 71 height 27
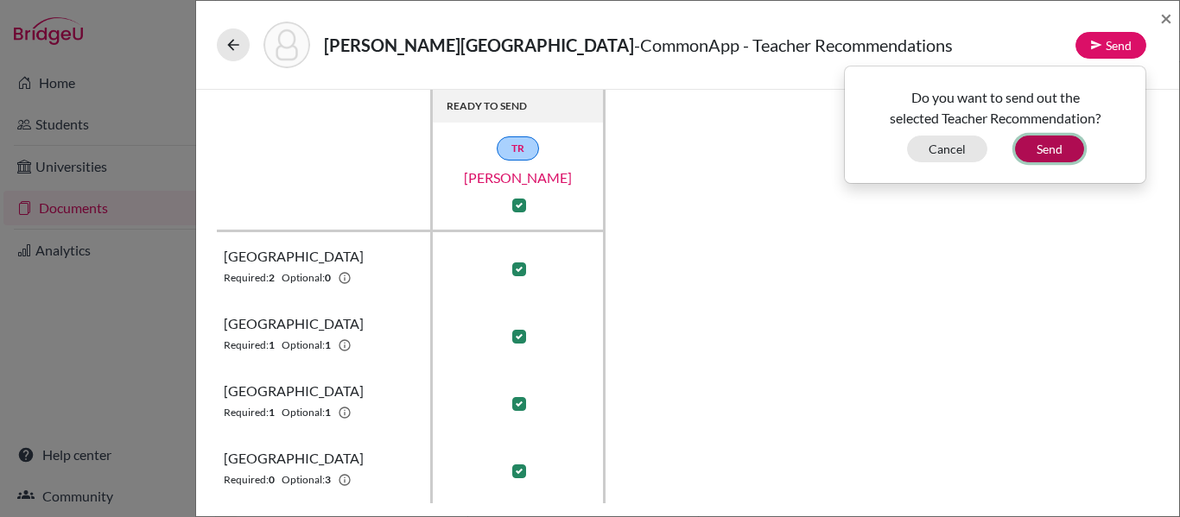
click at [1057, 145] on button "Send" at bounding box center [1049, 149] width 69 height 27
checkbox input "false"
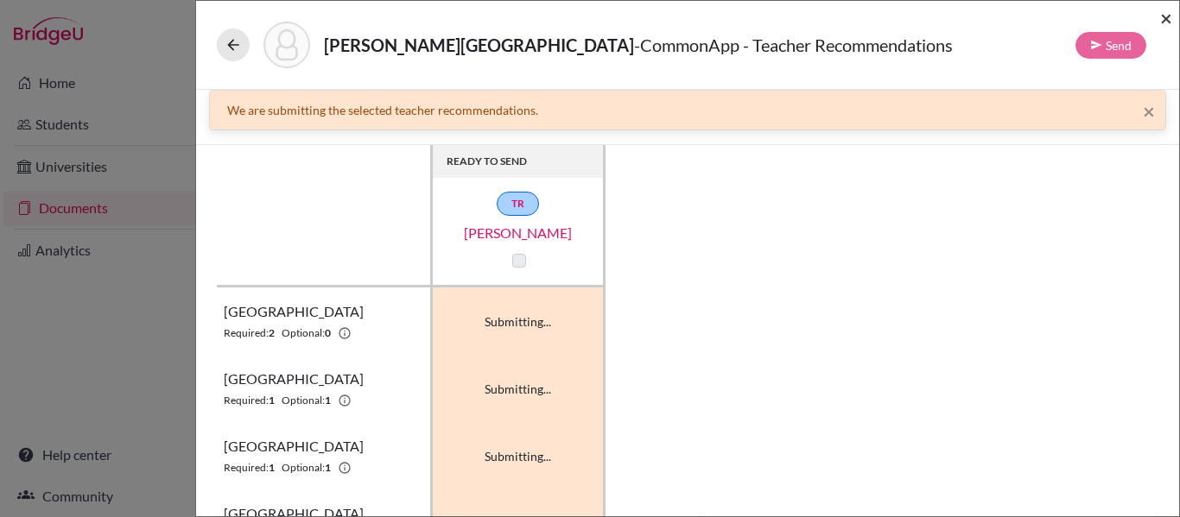
click at [1166, 12] on span "×" at bounding box center [1166, 17] width 12 height 25
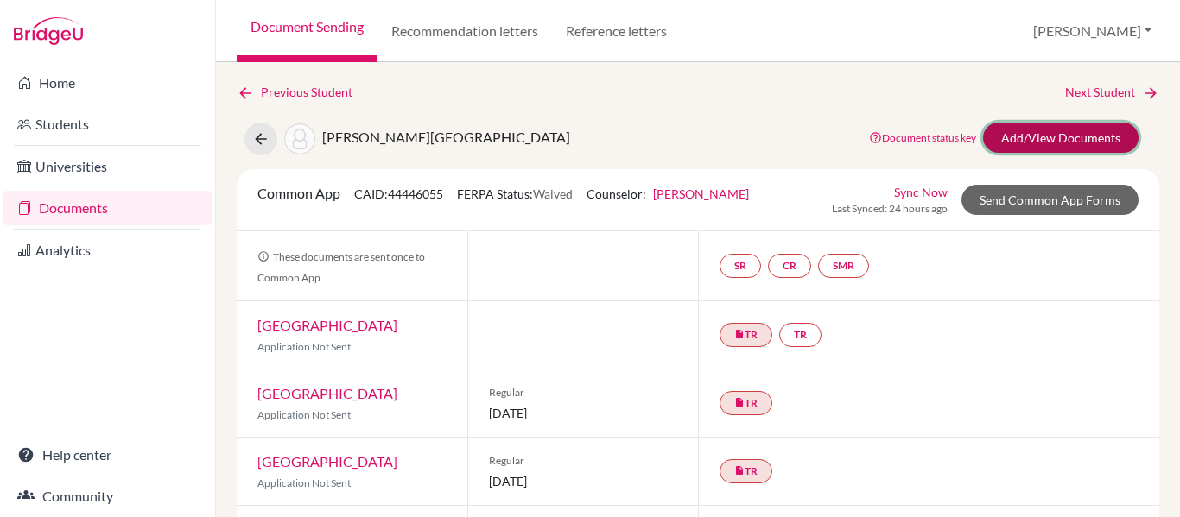
click at [1057, 137] on link "Add/View Documents" at bounding box center [1061, 138] width 156 height 30
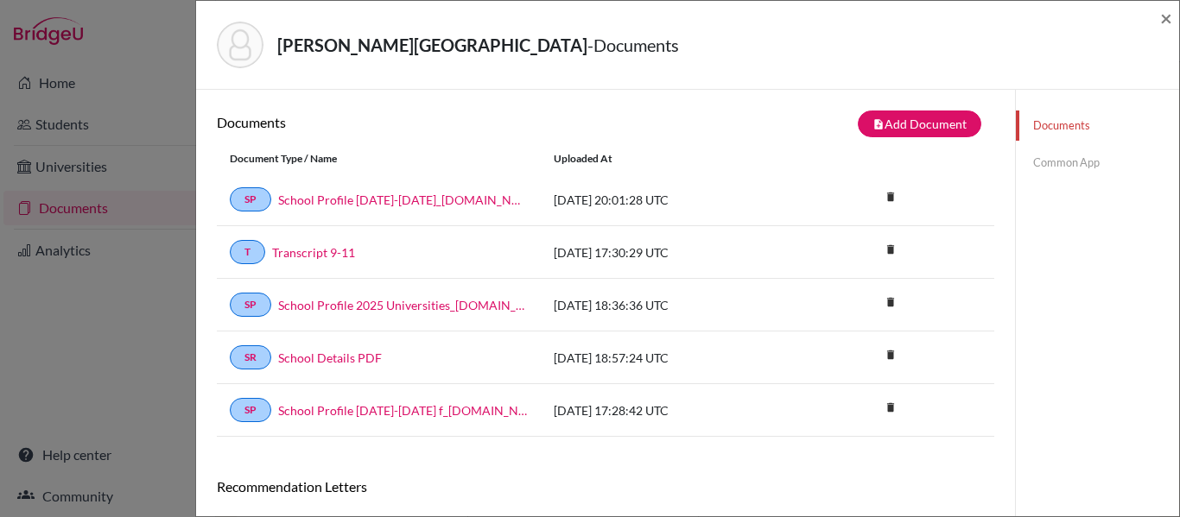
scroll to position [3, 0]
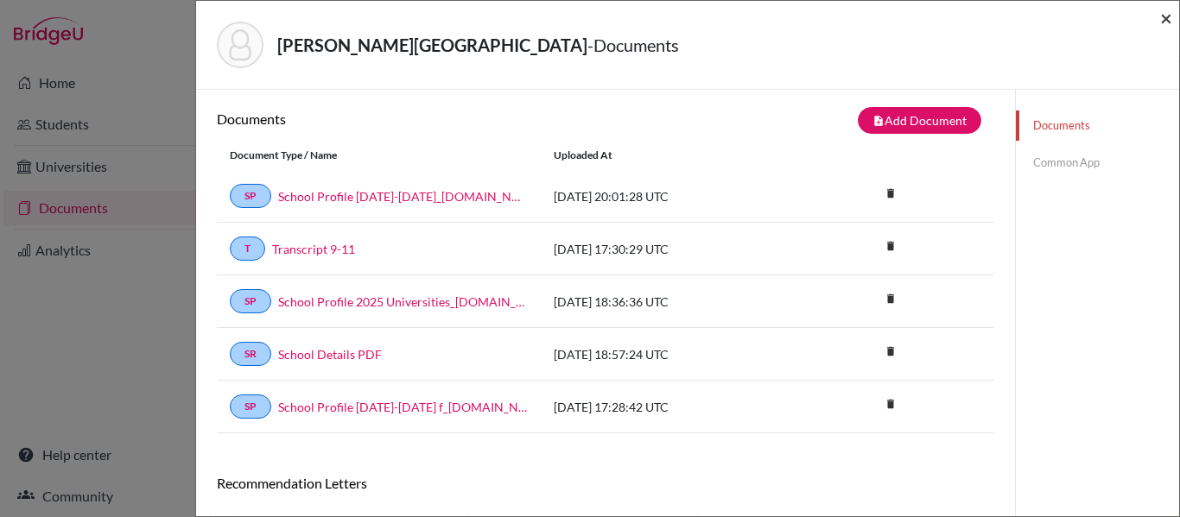
click at [1162, 19] on span "×" at bounding box center [1166, 17] width 12 height 25
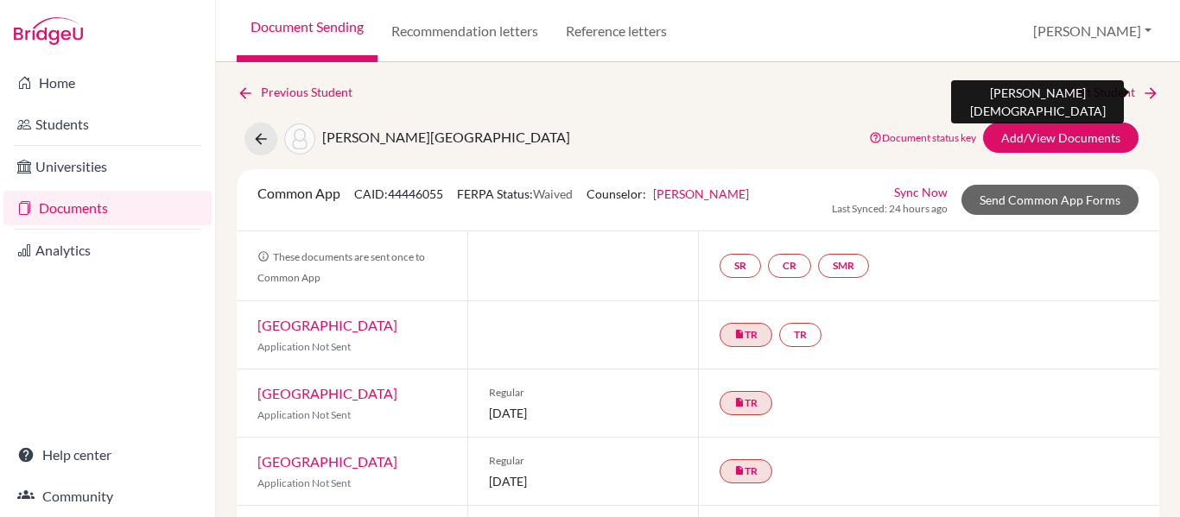
click at [1104, 87] on link "Next Student" at bounding box center [1112, 92] width 94 height 19
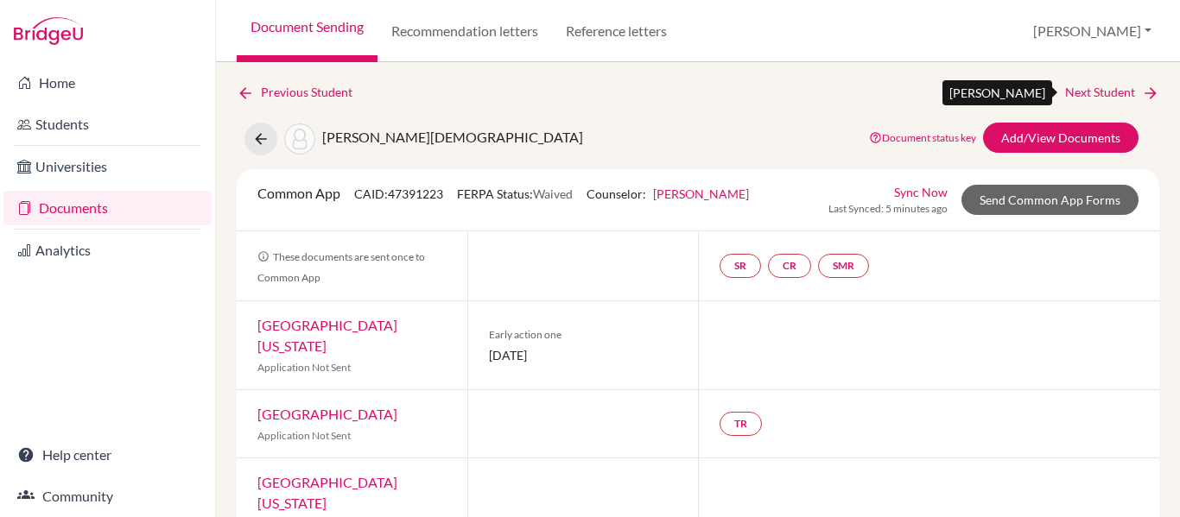
click at [1104, 87] on link "Next Student" at bounding box center [1112, 92] width 94 height 19
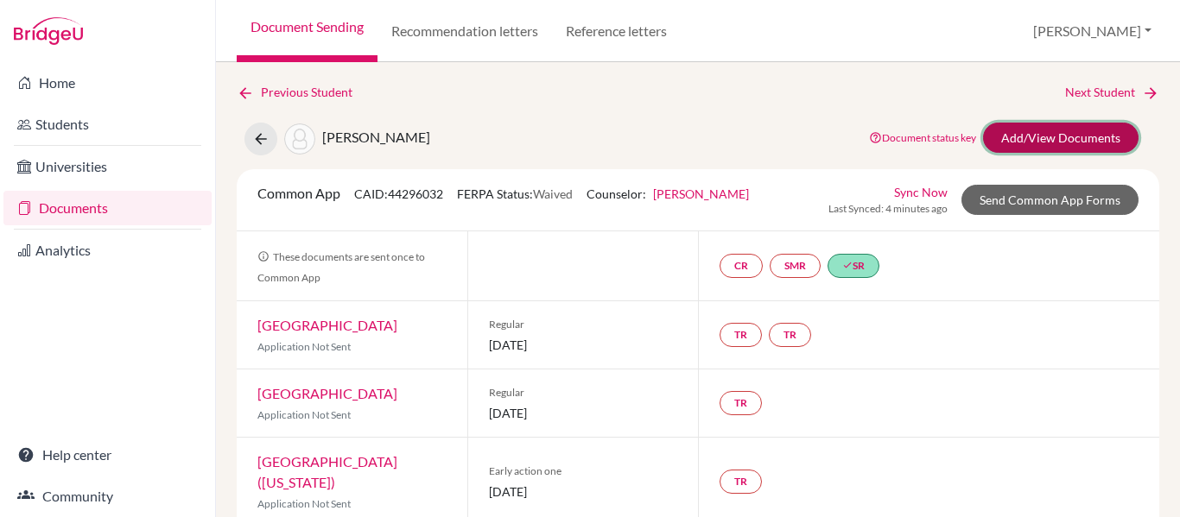
click at [1064, 132] on link "Add/View Documents" at bounding box center [1061, 138] width 156 height 30
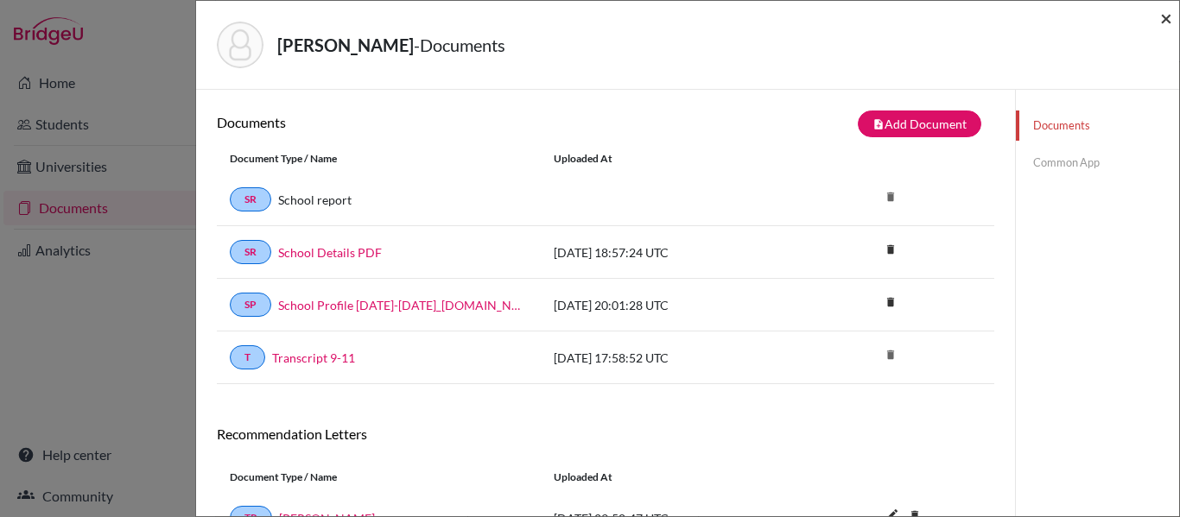
click at [1171, 24] on span "×" at bounding box center [1166, 17] width 12 height 25
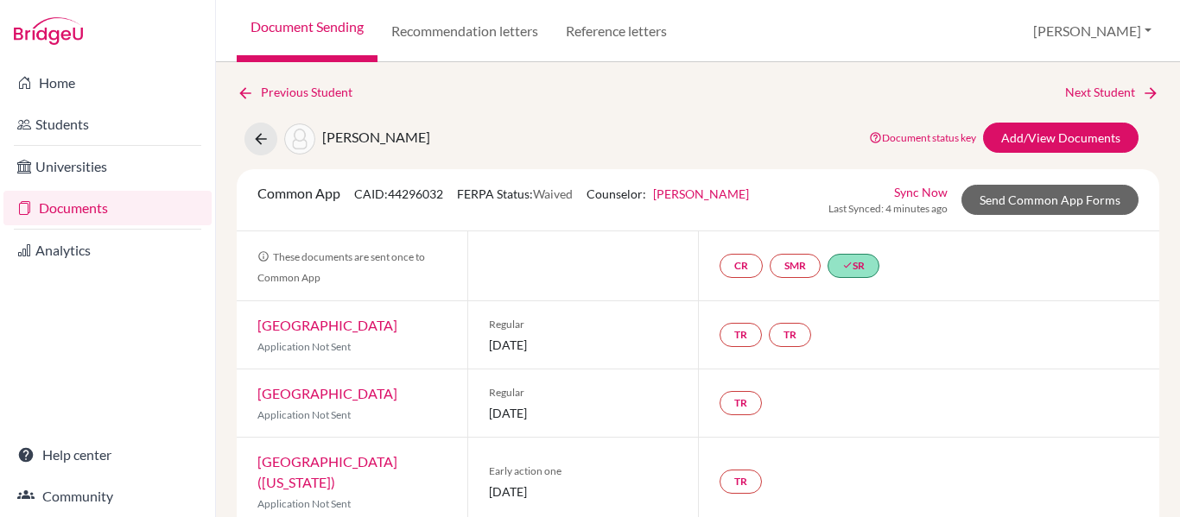
click at [1171, 24] on div "Document Sending Recommendation letters Reference letters Yolanda Profile Schoo…" at bounding box center [698, 31] width 964 height 62
click at [1144, 90] on icon at bounding box center [1150, 93] width 17 height 17
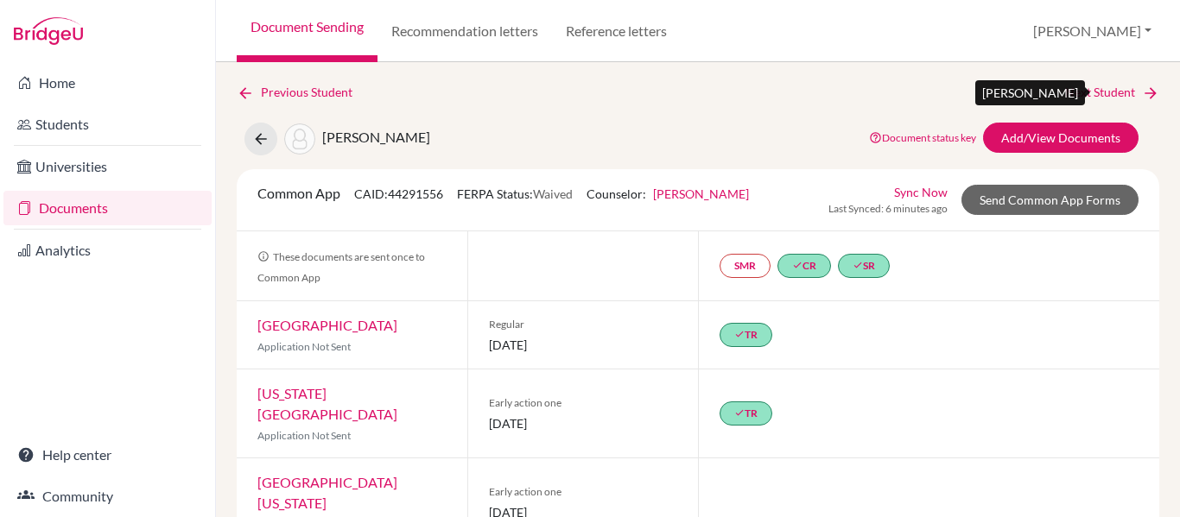
click at [1144, 90] on icon at bounding box center [1150, 93] width 17 height 17
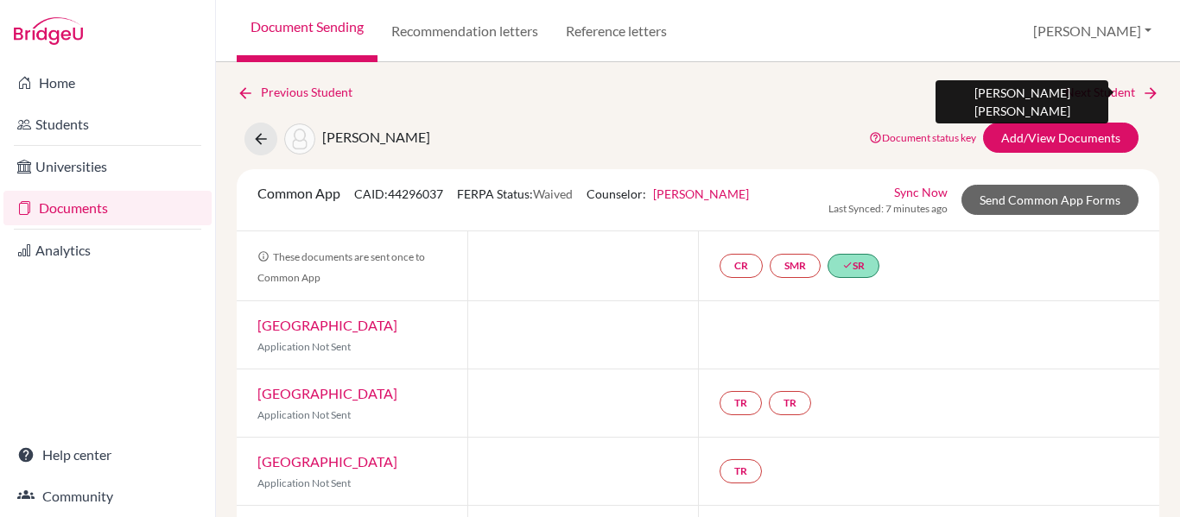
click at [1144, 90] on icon at bounding box center [1150, 93] width 17 height 17
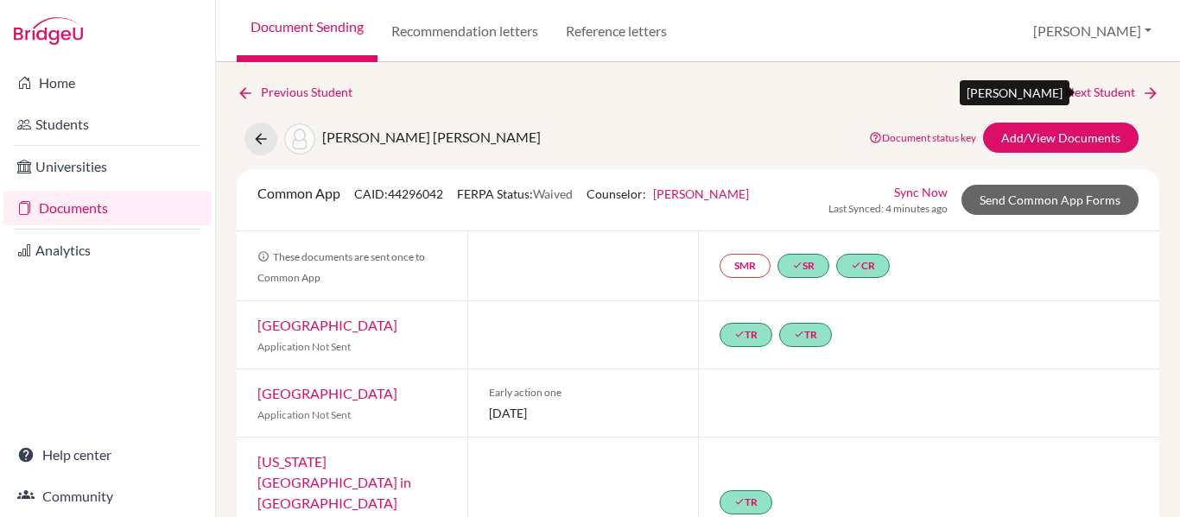
click at [1098, 92] on link "Next Student" at bounding box center [1112, 92] width 94 height 19
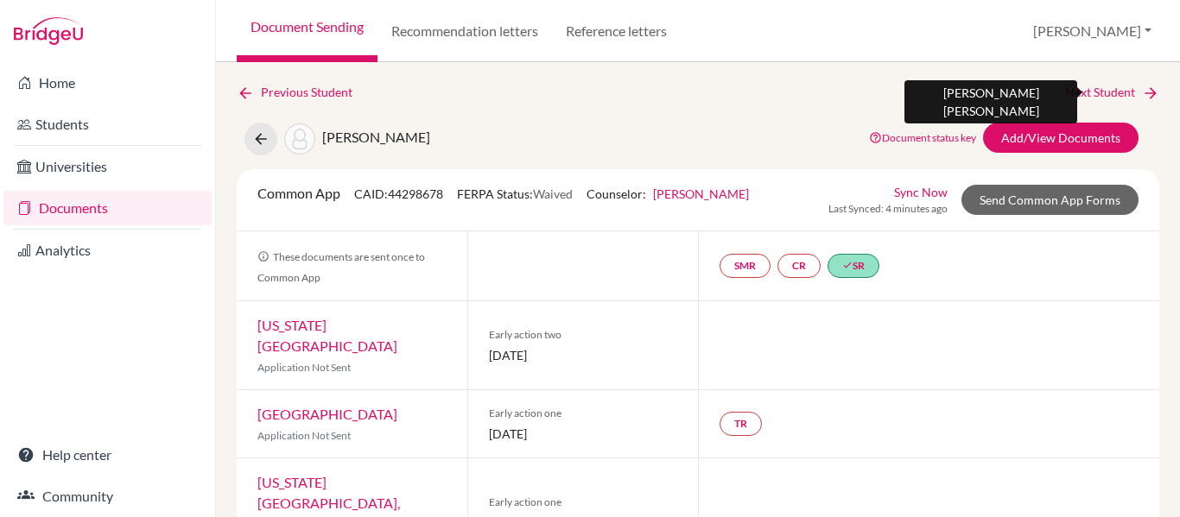
click at [1098, 92] on link "Next Student" at bounding box center [1112, 92] width 94 height 19
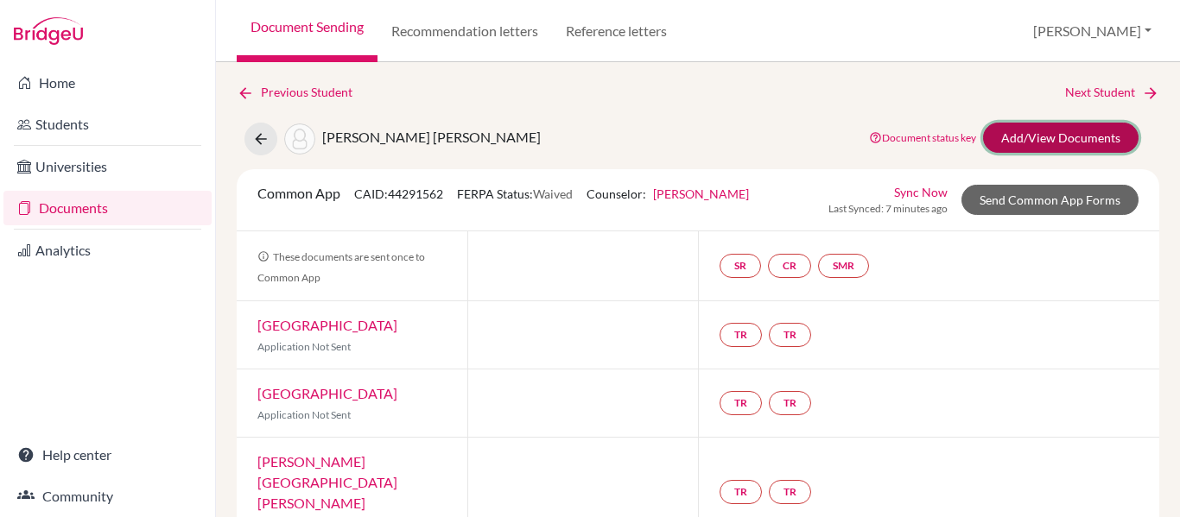
click at [1069, 134] on link "Add/View Documents" at bounding box center [1061, 138] width 156 height 30
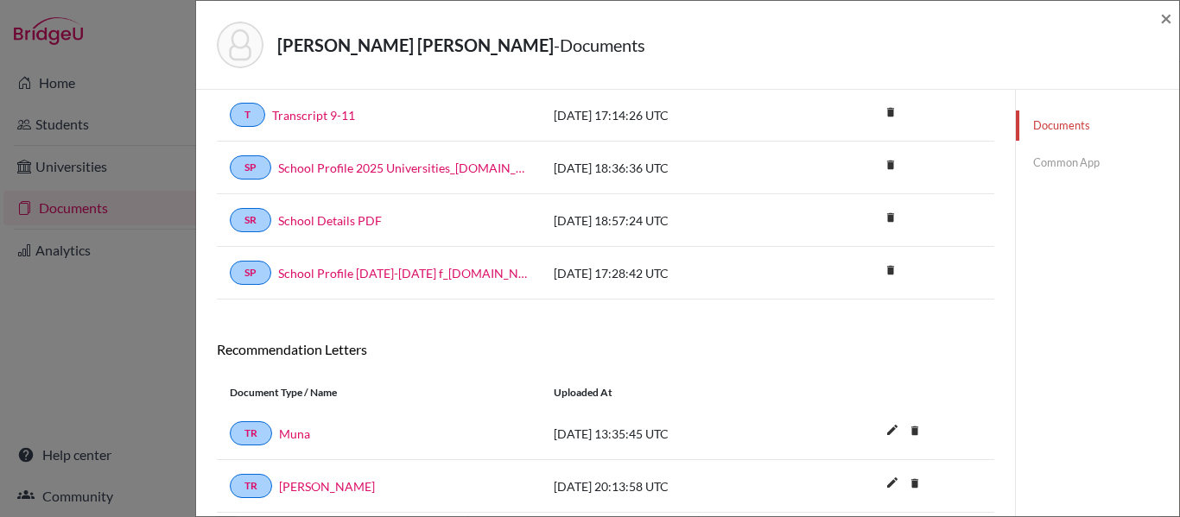
scroll to position [196, 0]
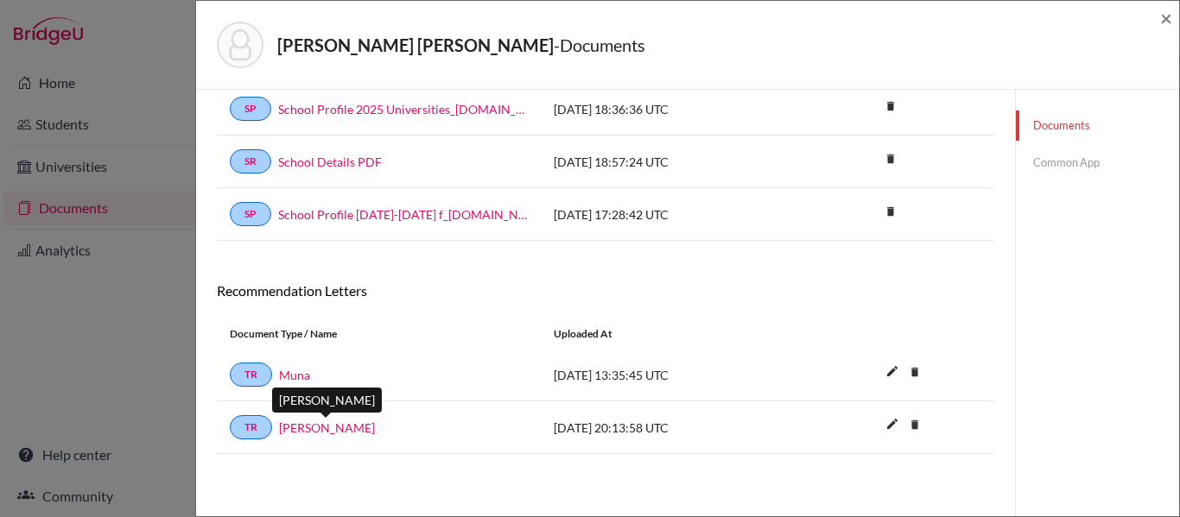
click at [354, 427] on link "Timothy Marshall" at bounding box center [327, 428] width 96 height 18
click at [1060, 157] on link "Common App" at bounding box center [1097, 163] width 163 height 30
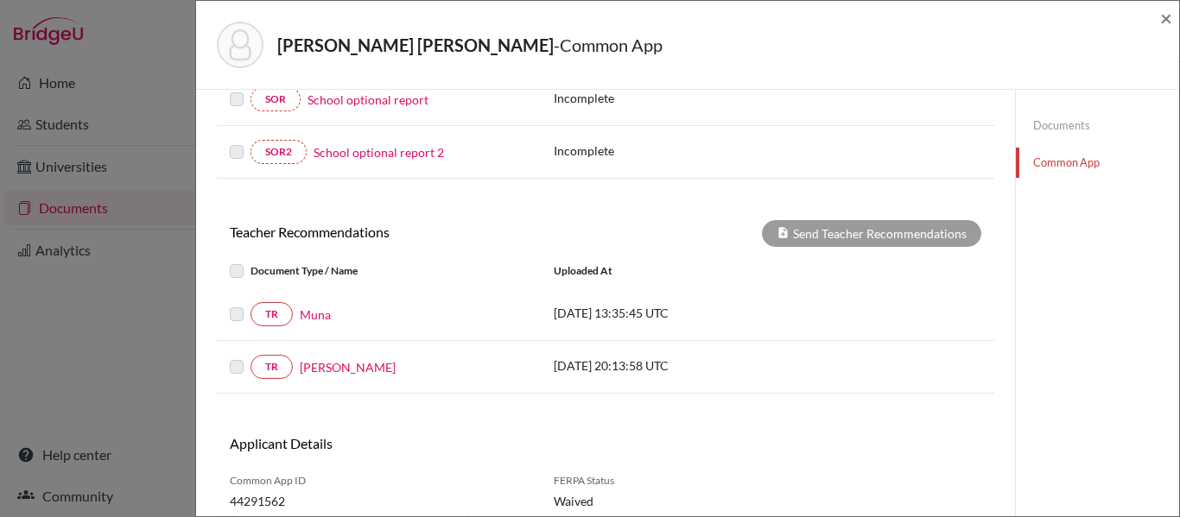
scroll to position [471, 0]
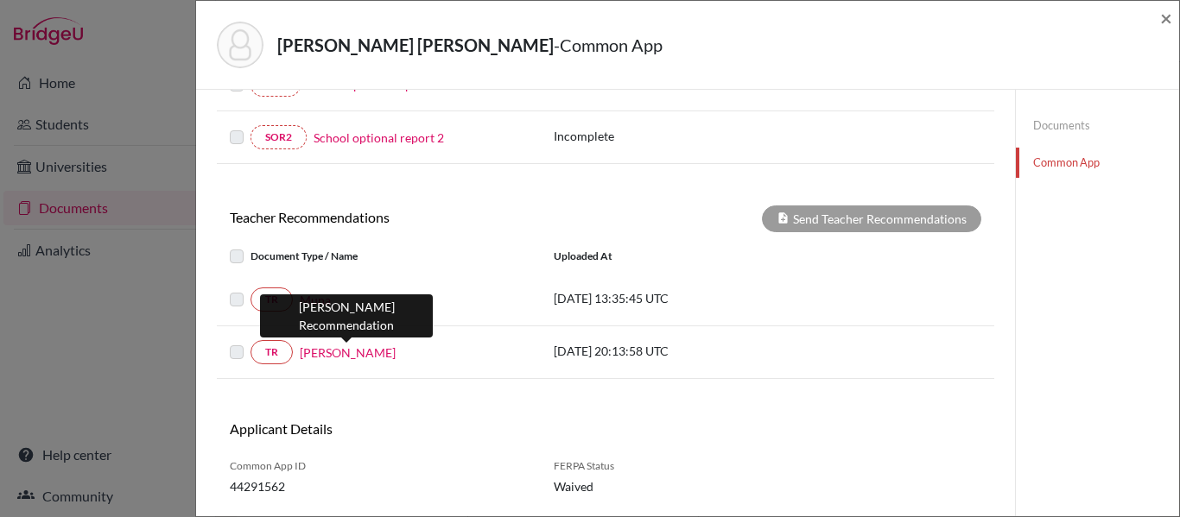
click at [340, 356] on link "Timothy Marshall" at bounding box center [348, 353] width 96 height 18
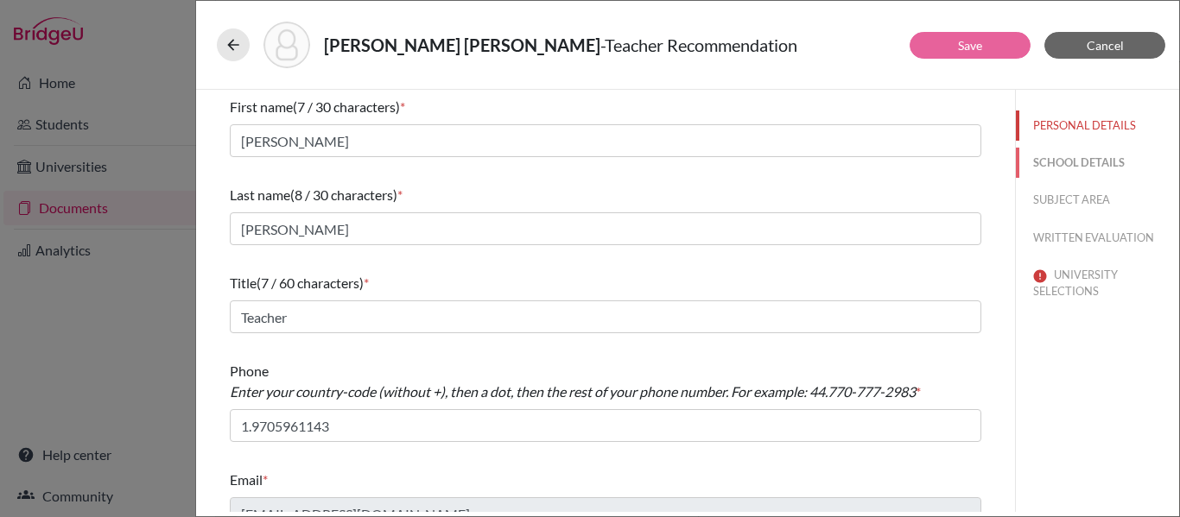
click at [1097, 157] on button "SCHOOL DETAILS" at bounding box center [1097, 163] width 163 height 30
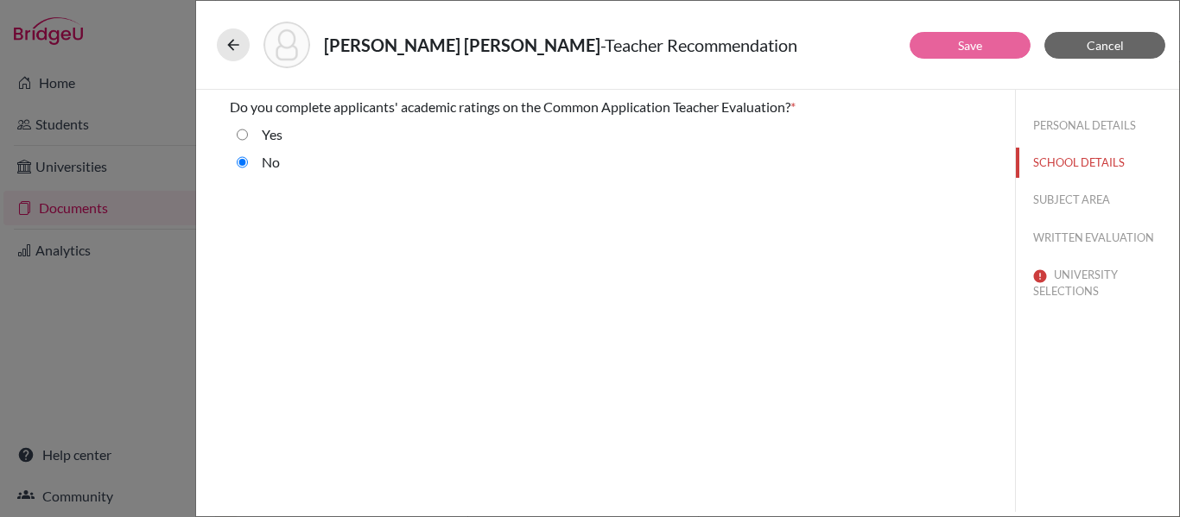
click at [243, 132] on input "Yes" at bounding box center [242, 134] width 11 height 21
radio input "true"
click at [1060, 200] on button "SUBJECT AREA" at bounding box center [1097, 200] width 163 height 30
select select "4"
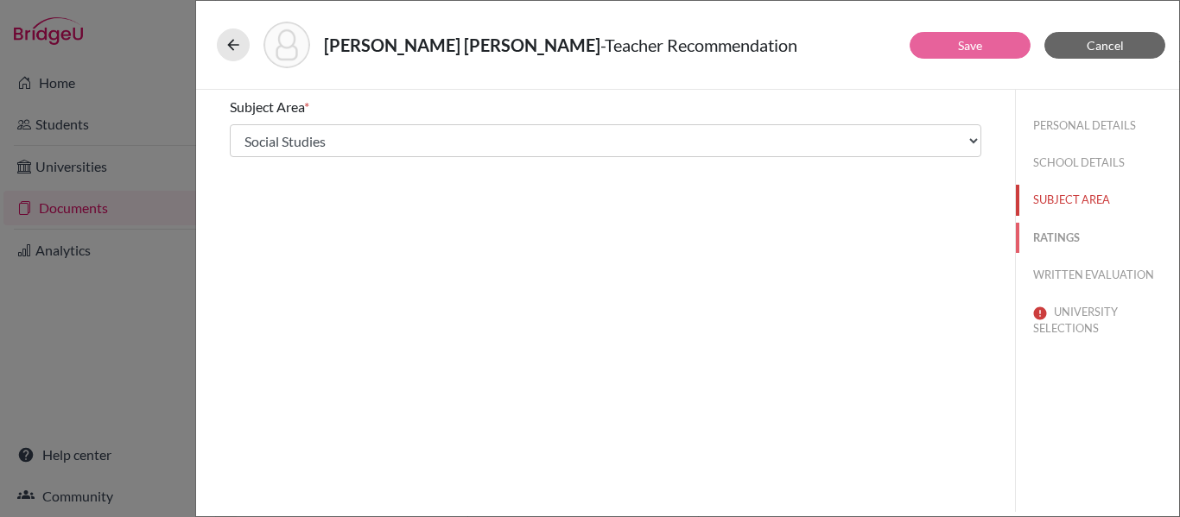
click at [1067, 244] on button "RATINGS" at bounding box center [1097, 238] width 163 height 30
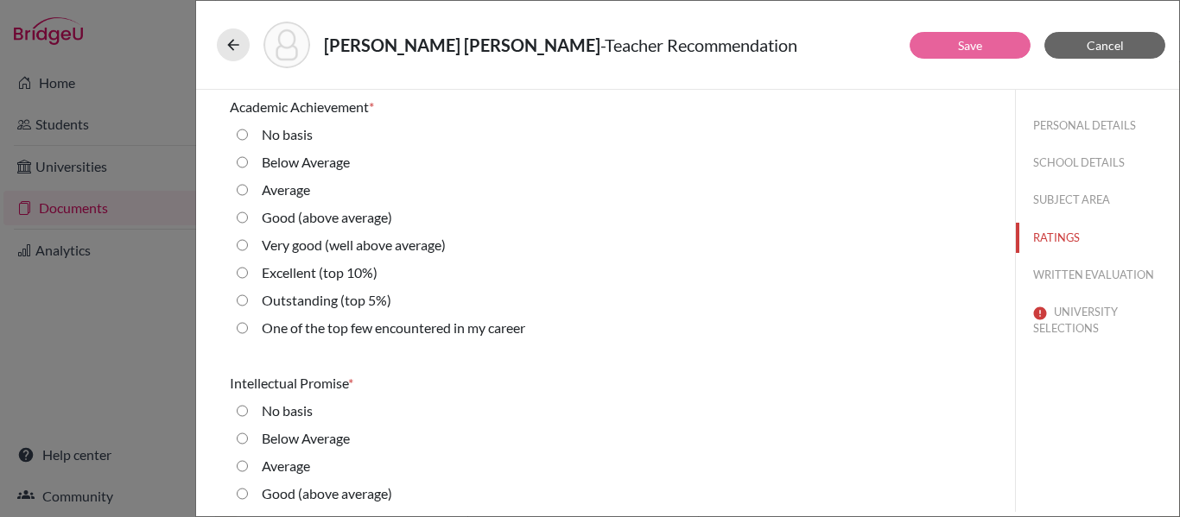
click at [239, 270] on 10\%\) "Excellent (top 10%)" at bounding box center [242, 273] width 11 height 21
radio 10\%\) "true"
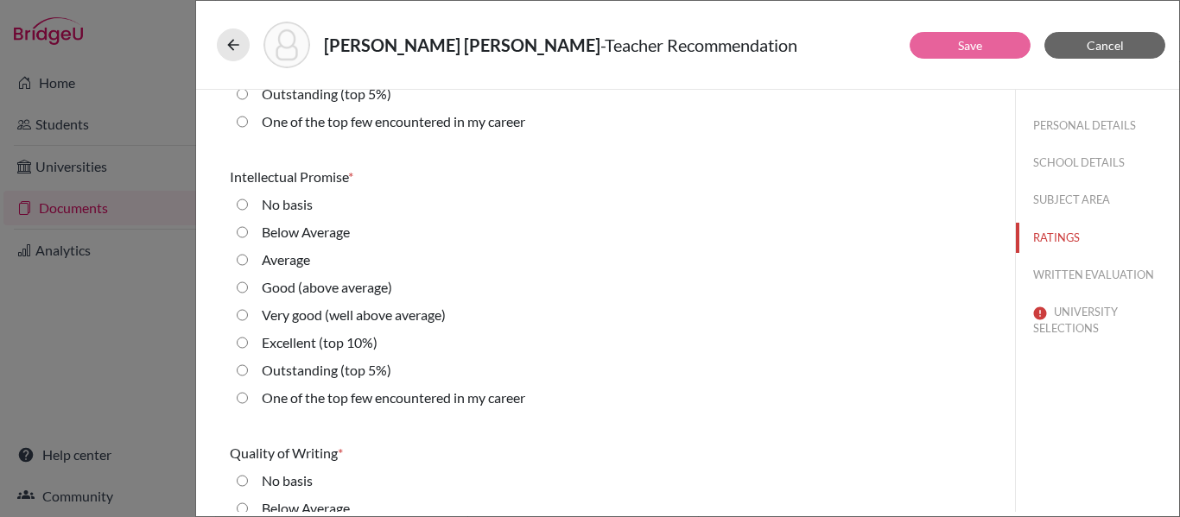
scroll to position [207, 0]
click at [244, 340] on 10\%\) "Excellent (top 10%)" at bounding box center [242, 342] width 11 height 21
radio 10\%\) "true"
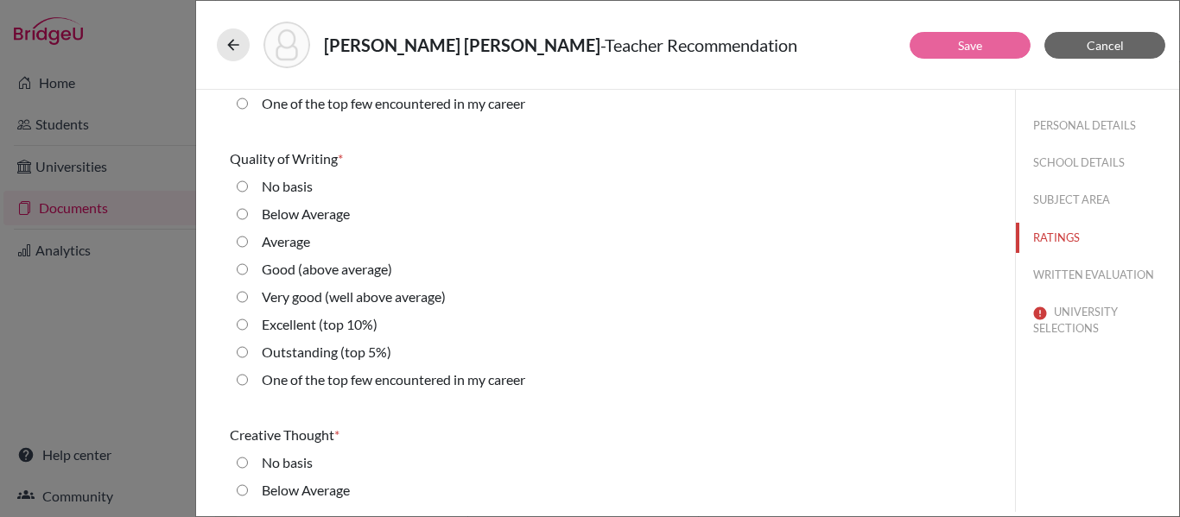
scroll to position [502, 0]
click at [248, 319] on div "Excellent (top 10%)" at bounding box center [313, 328] width 130 height 28
click at [248, 320] on div "Excellent (top 10%)" at bounding box center [313, 328] width 130 height 28
click at [239, 321] on 10\%\) "Excellent (top 10%)" at bounding box center [242, 324] width 11 height 21
radio 10\%\) "true"
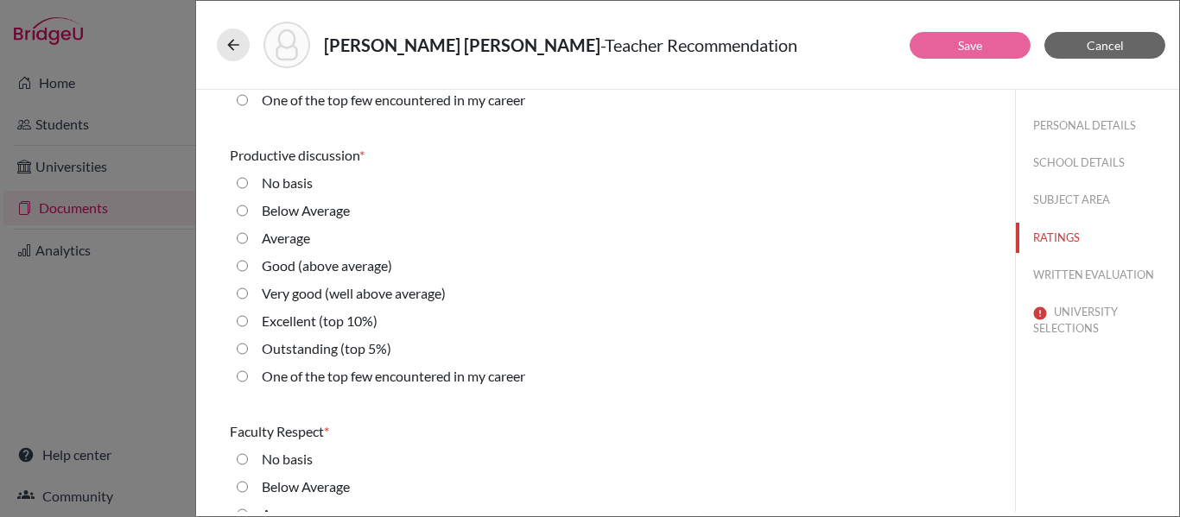
scroll to position [1057, 0]
click at [238, 320] on 10\%\) "Excellent (top 10%)" at bounding box center [242, 322] width 11 height 21
radio 10\%\) "true"
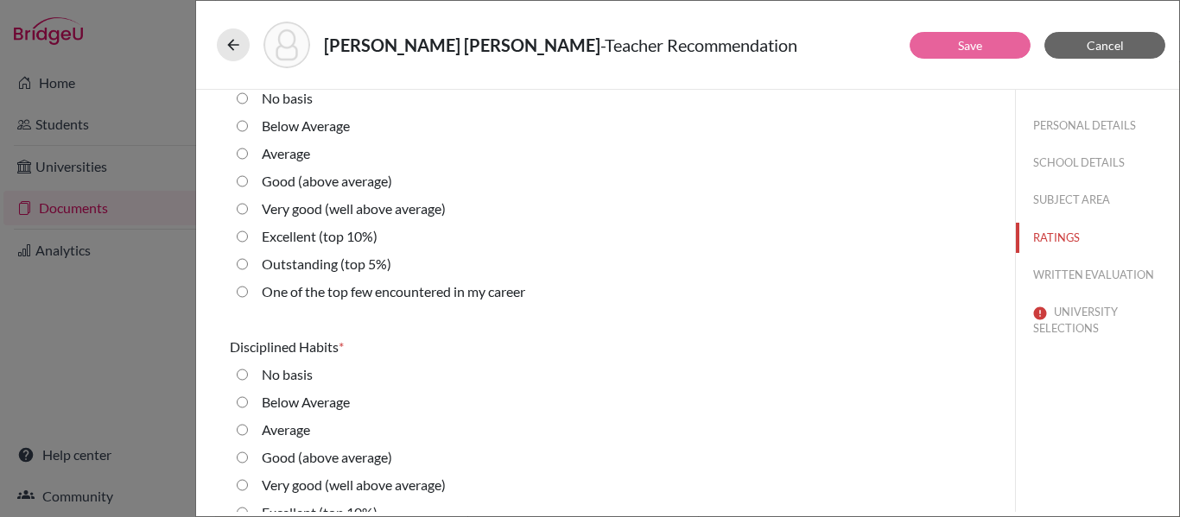
scroll to position [1443, 0]
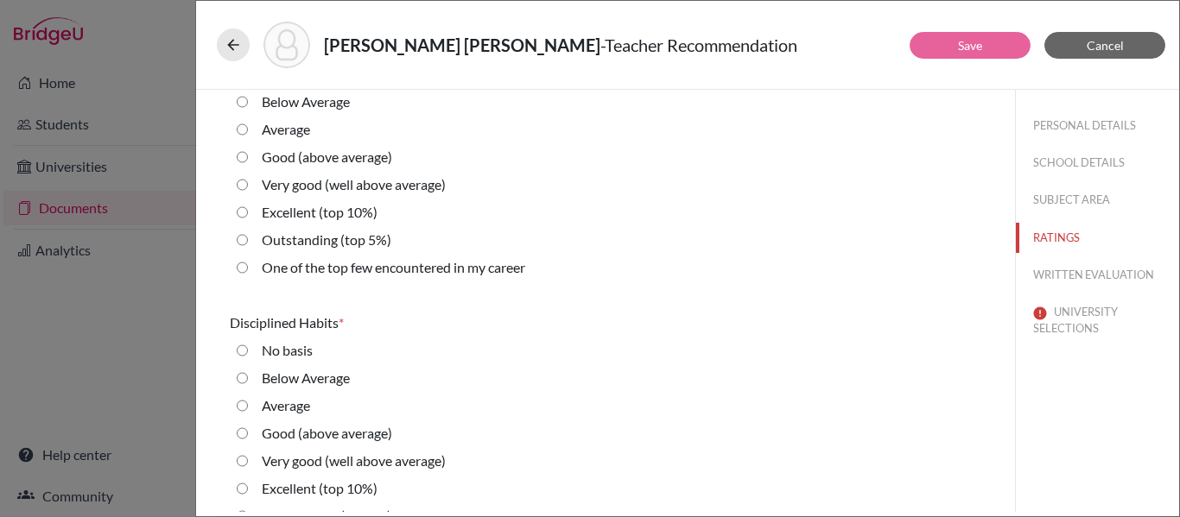
click at [244, 213] on 10\%\) "Excellent (top 10%)" at bounding box center [242, 212] width 11 height 21
radio 10\%\) "true"
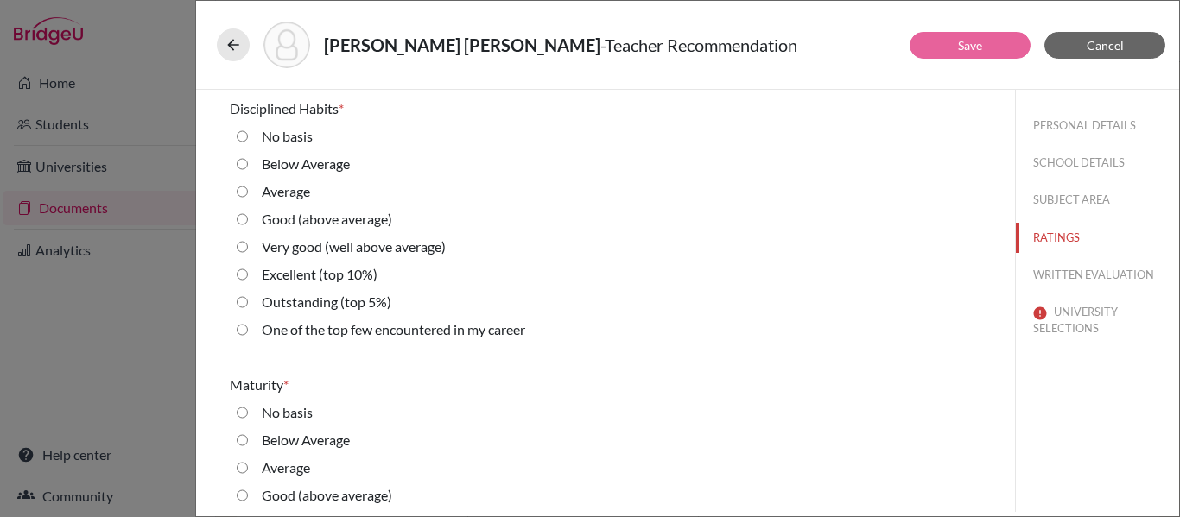
scroll to position [1665, 0]
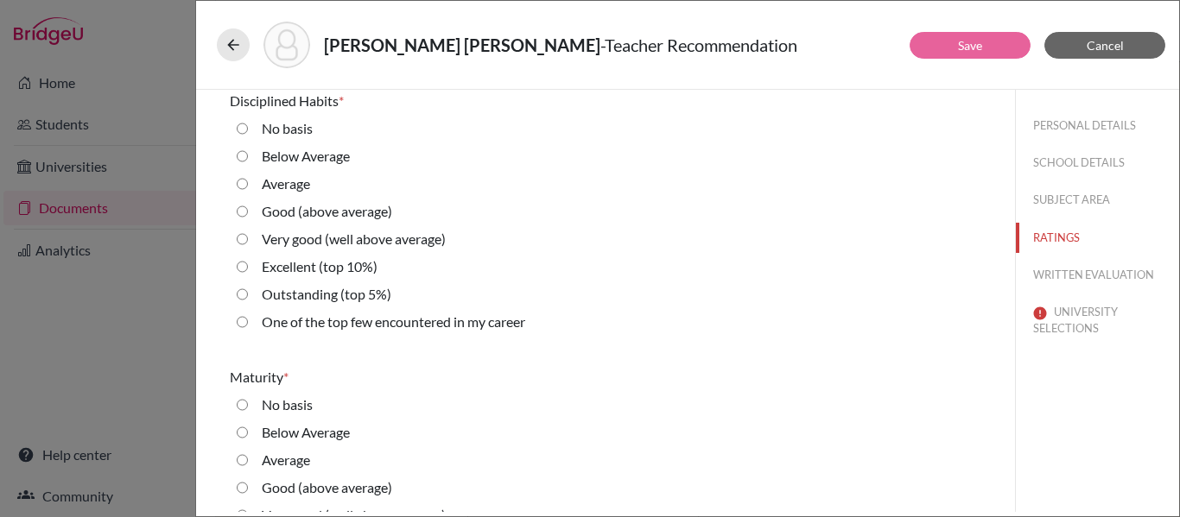
click at [242, 268] on 10\%\) "Excellent (top 10%)" at bounding box center [242, 267] width 11 height 21
radio 10\%\) "true"
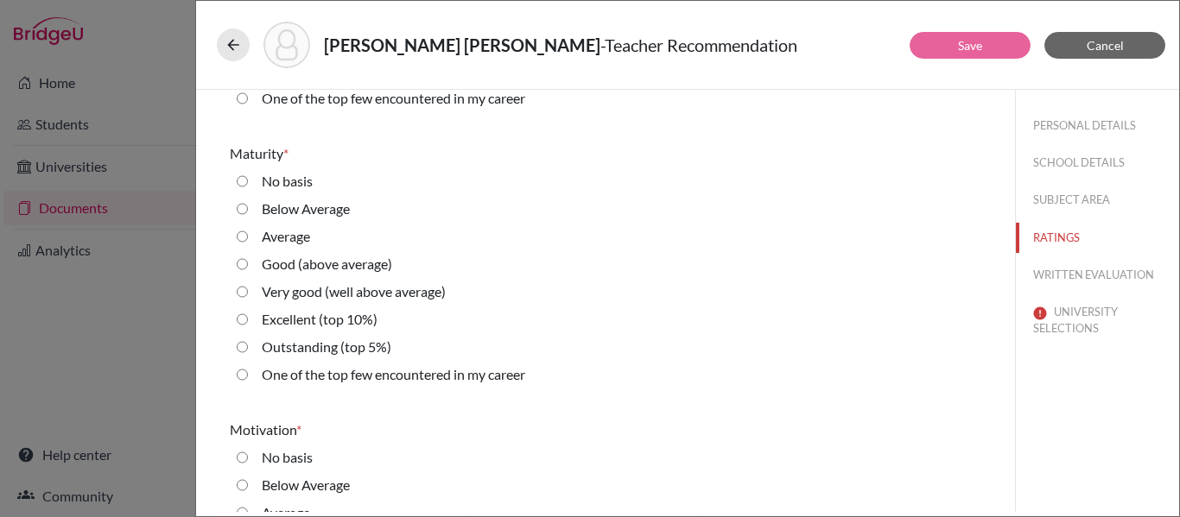
scroll to position [1891, 0]
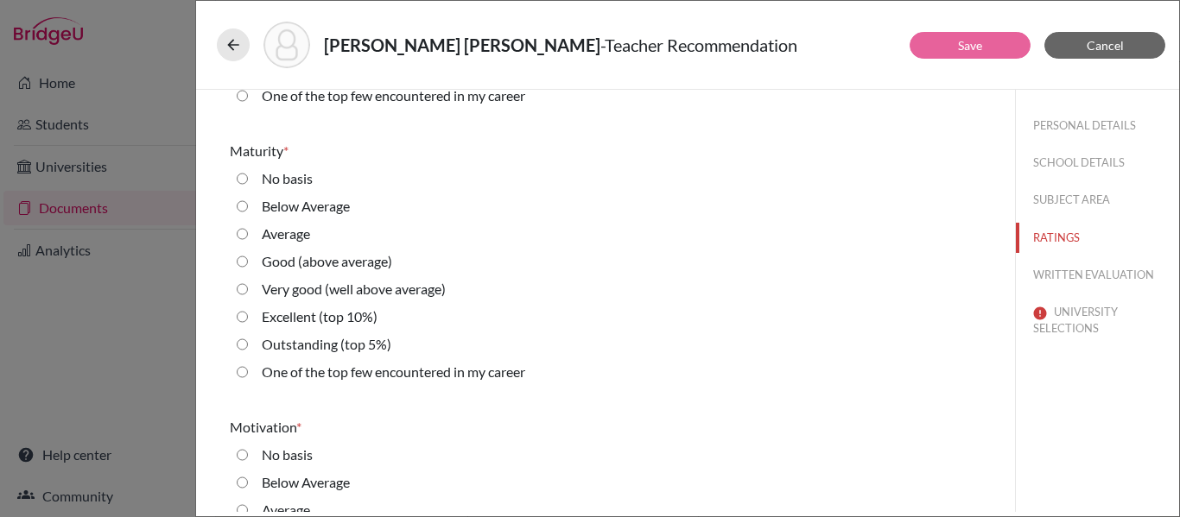
click at [242, 344] on 5\%\) "Outstanding (top 5%)" at bounding box center [242, 344] width 11 height 21
radio 5\%\) "true"
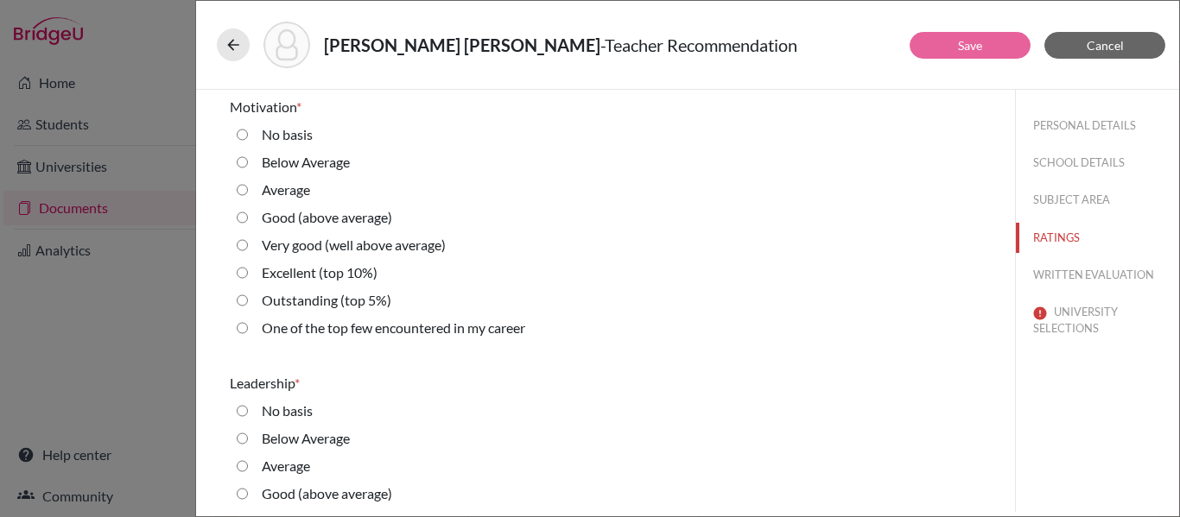
scroll to position [2241, 0]
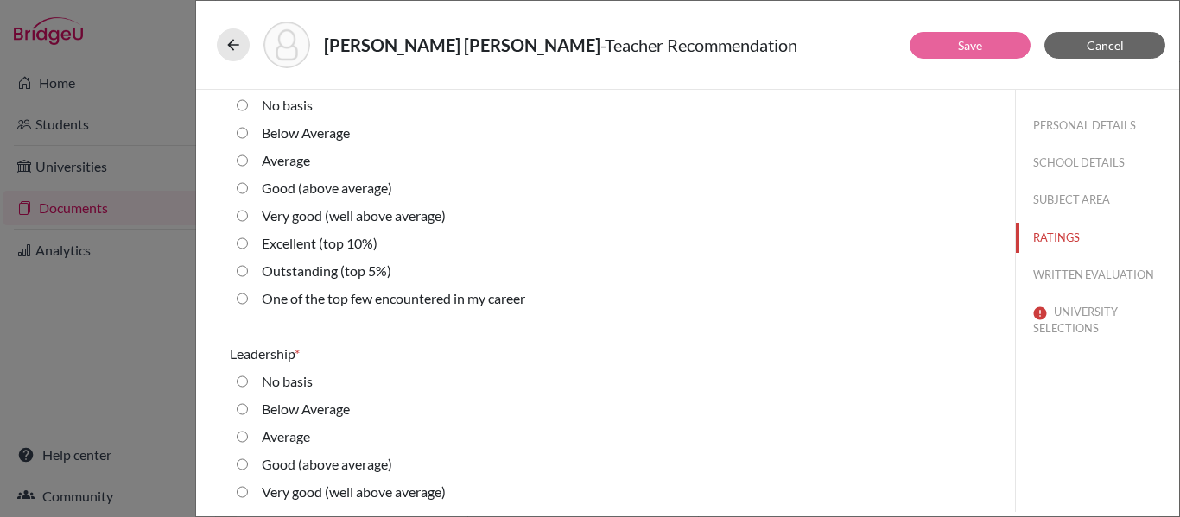
click at [241, 243] on 10\%\) "Excellent (top 10%)" at bounding box center [242, 243] width 11 height 21
radio 10\%\) "true"
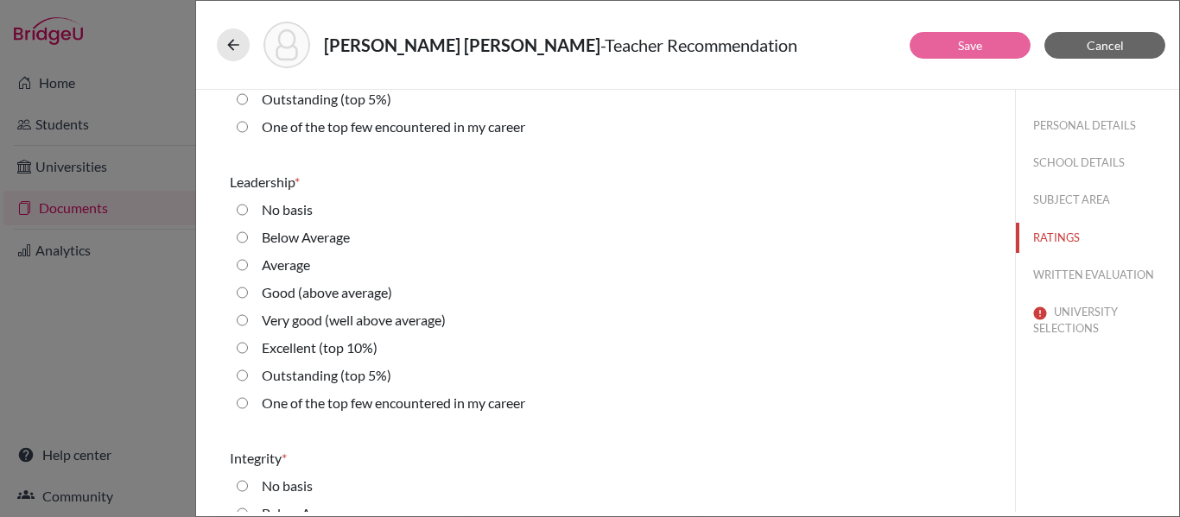
scroll to position [2422, 0]
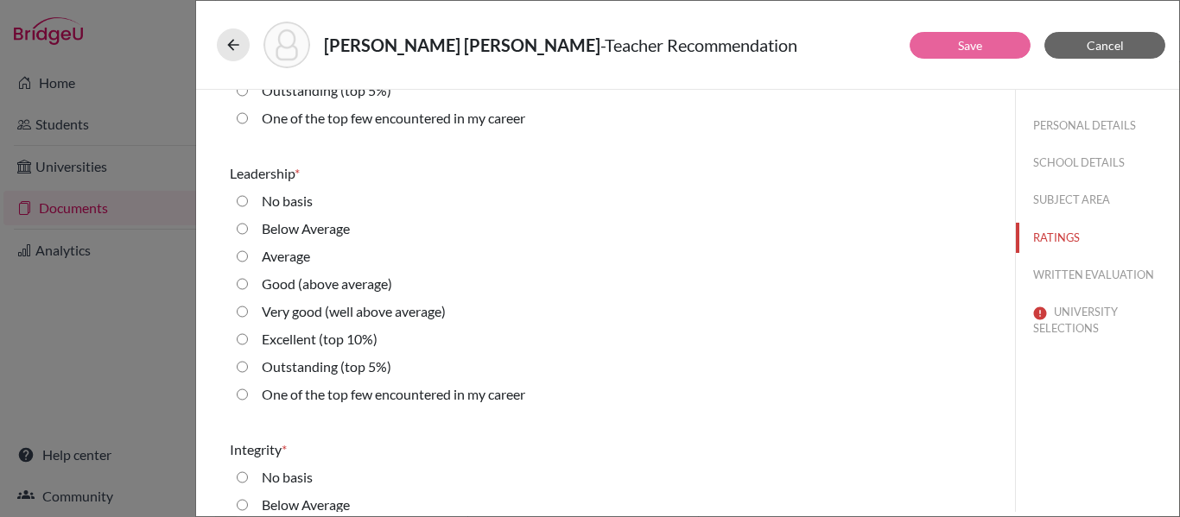
click at [242, 344] on 10\%\) "Excellent (top 10%)" at bounding box center [242, 339] width 11 height 21
radio 10\%\) "true"
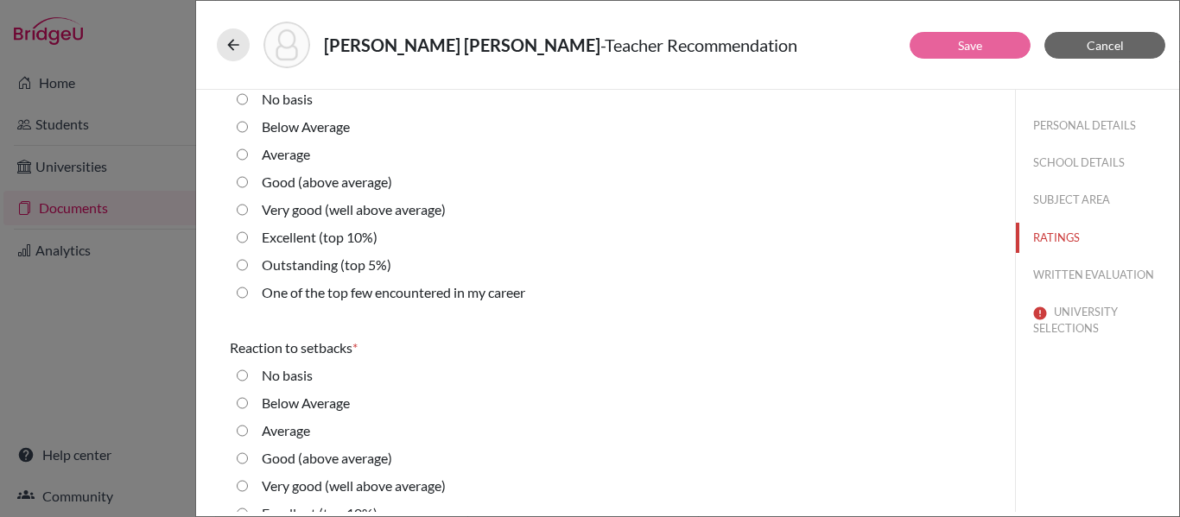
scroll to position [2818, 0]
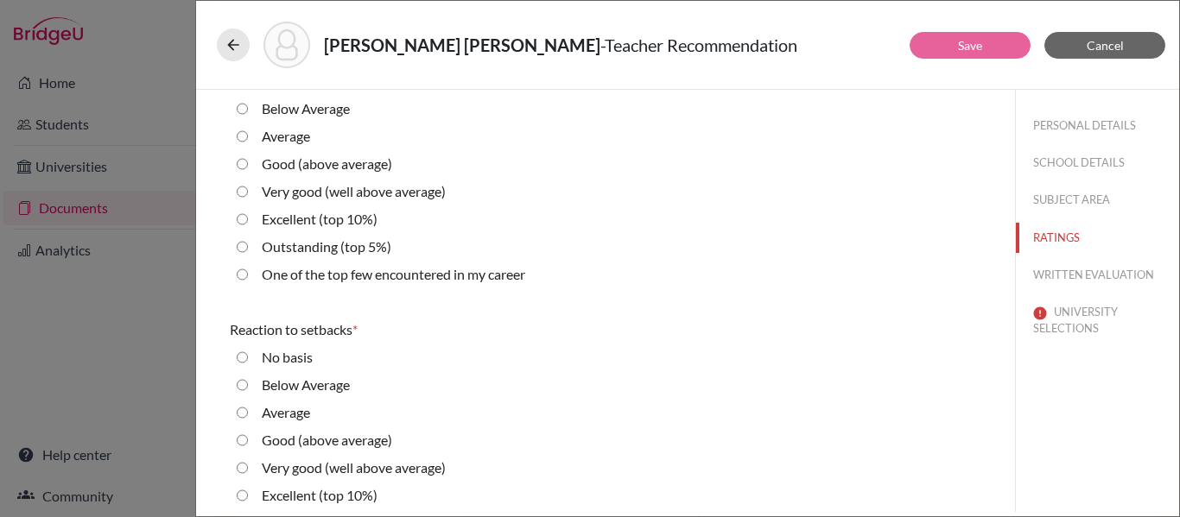
click at [244, 248] on 5\%\) "Outstanding (top 5%)" at bounding box center [242, 247] width 11 height 21
radio 5\%\) "true"
click at [244, 497] on 10\%\) "Excellent (top 10%)" at bounding box center [242, 496] width 11 height 21
radio 10\%\) "true"
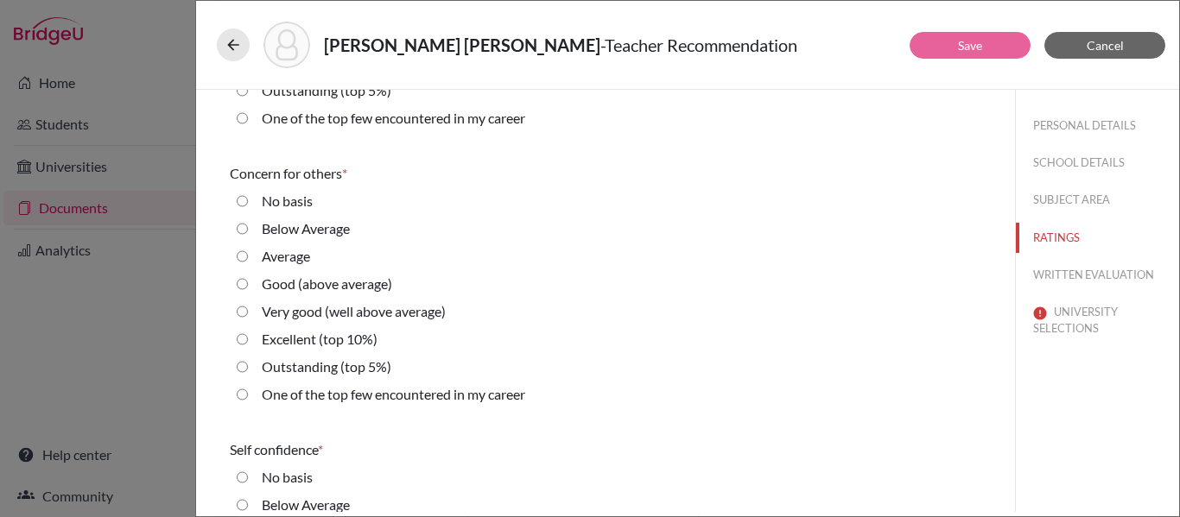
scroll to position [3268, 0]
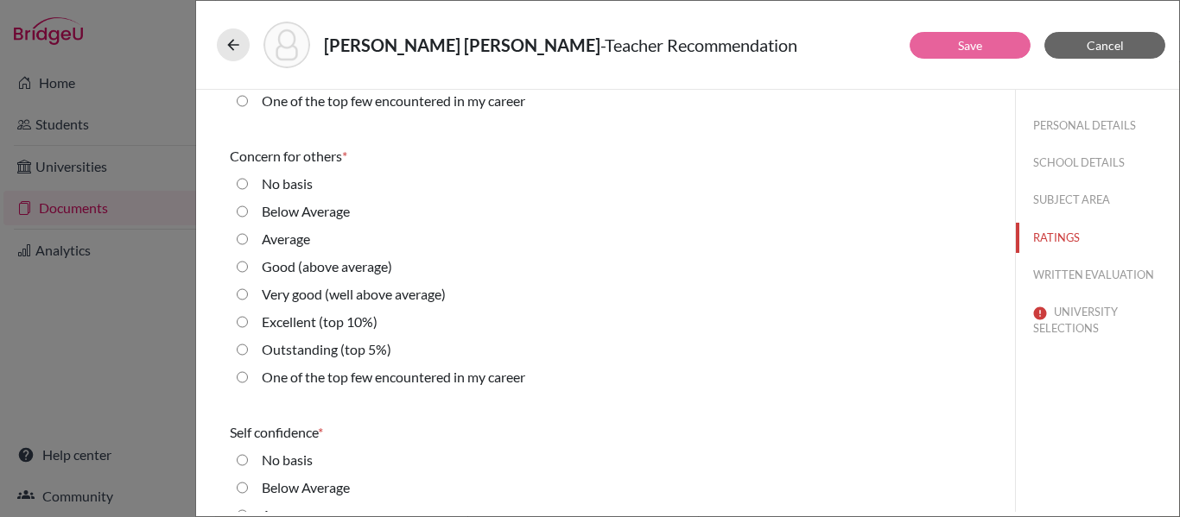
click at [243, 323] on 10\%\) "Excellent (top 10%)" at bounding box center [242, 322] width 11 height 21
radio 10\%\) "true"
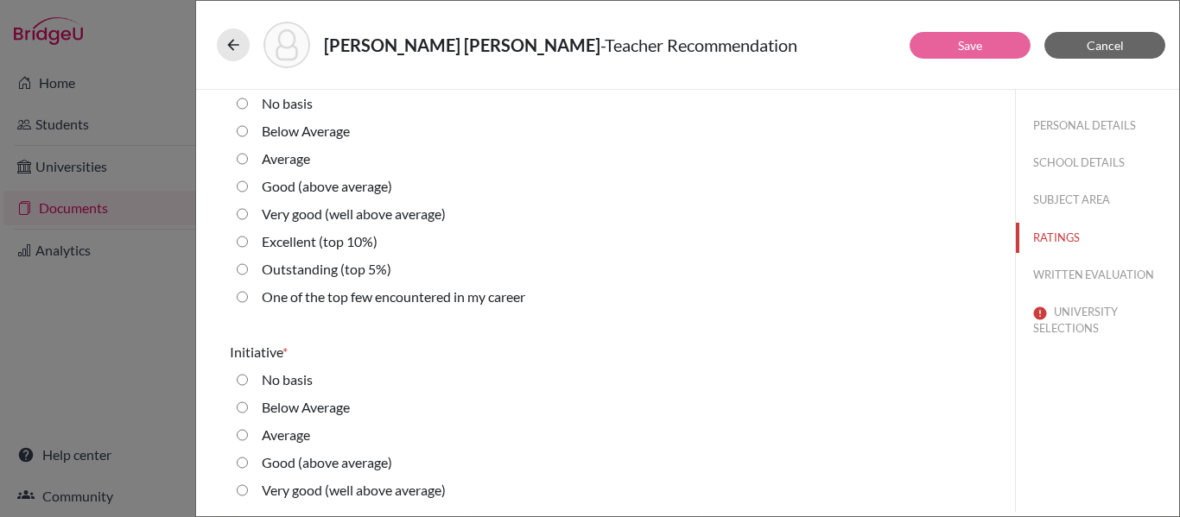
scroll to position [3627, 0]
click at [244, 267] on 5\%\) "Outstanding (top 5%)" at bounding box center [242, 267] width 11 height 21
radio 5\%\) "true"
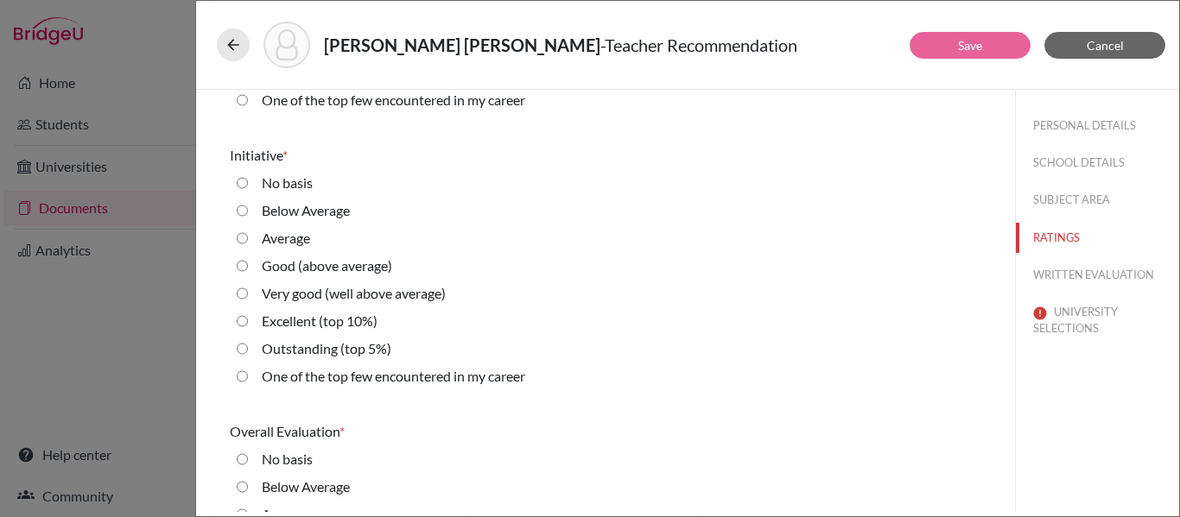
scroll to position [3836, 0]
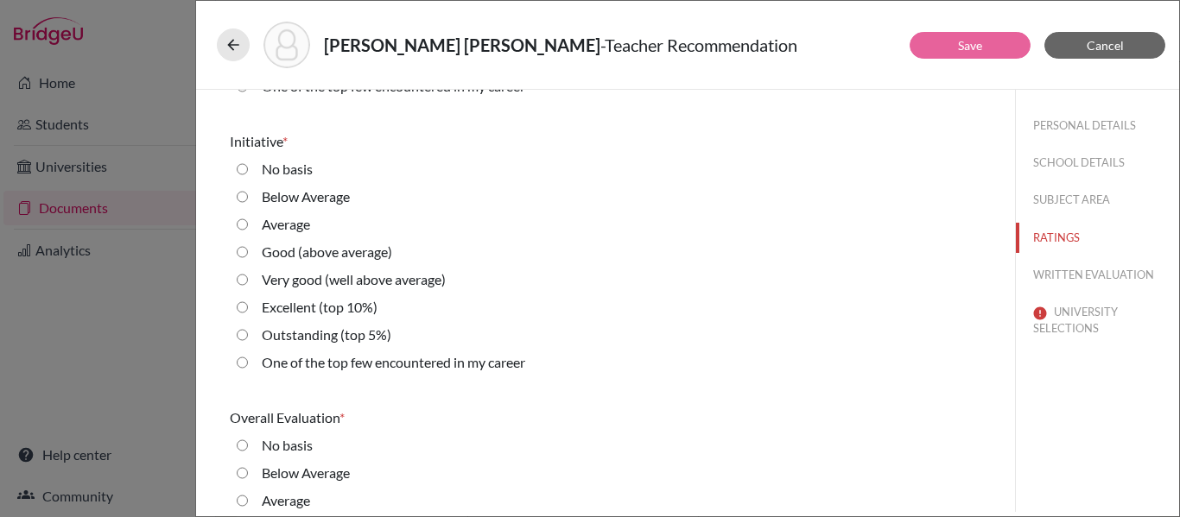
click at [245, 308] on 10\%\) "Excellent (top 10%)" at bounding box center [242, 307] width 11 height 21
radio 10\%\) "true"
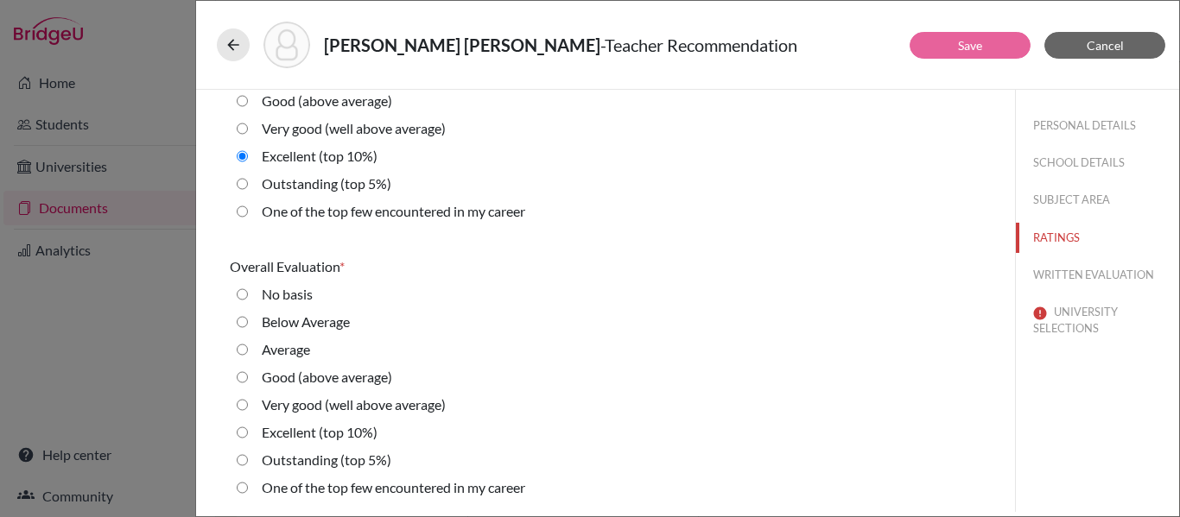
click at [244, 432] on 10\%\) "Excellent (top 10%)" at bounding box center [242, 432] width 11 height 21
radio 10\%\) "true"
click at [1114, 274] on button "WRITTEN EVALUATION" at bounding box center [1097, 275] width 163 height 30
radio Average "true"
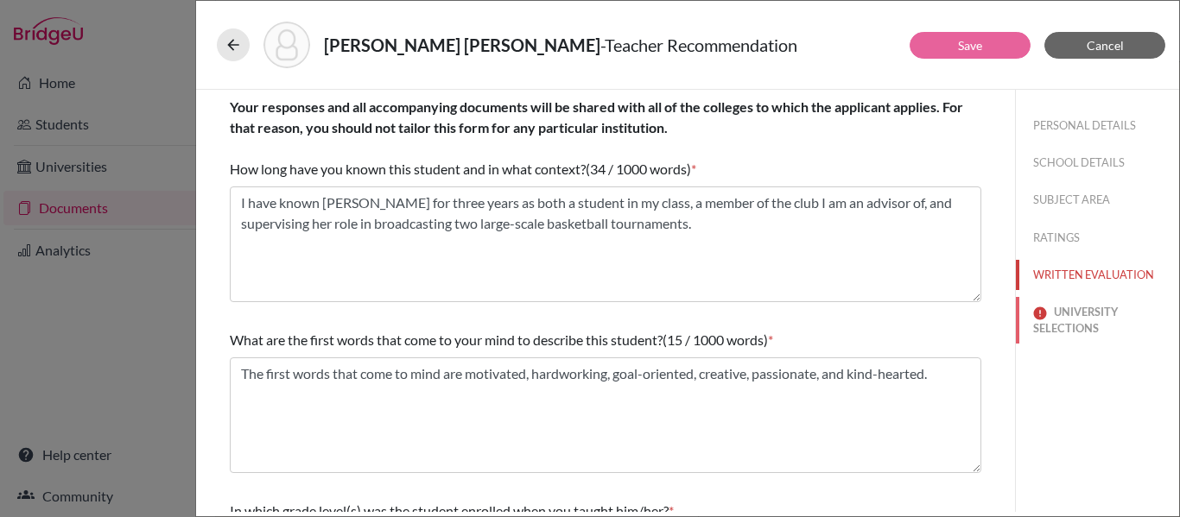
click at [1075, 323] on button "UNIVERSITY SELECTIONS" at bounding box center [1097, 320] width 163 height 47
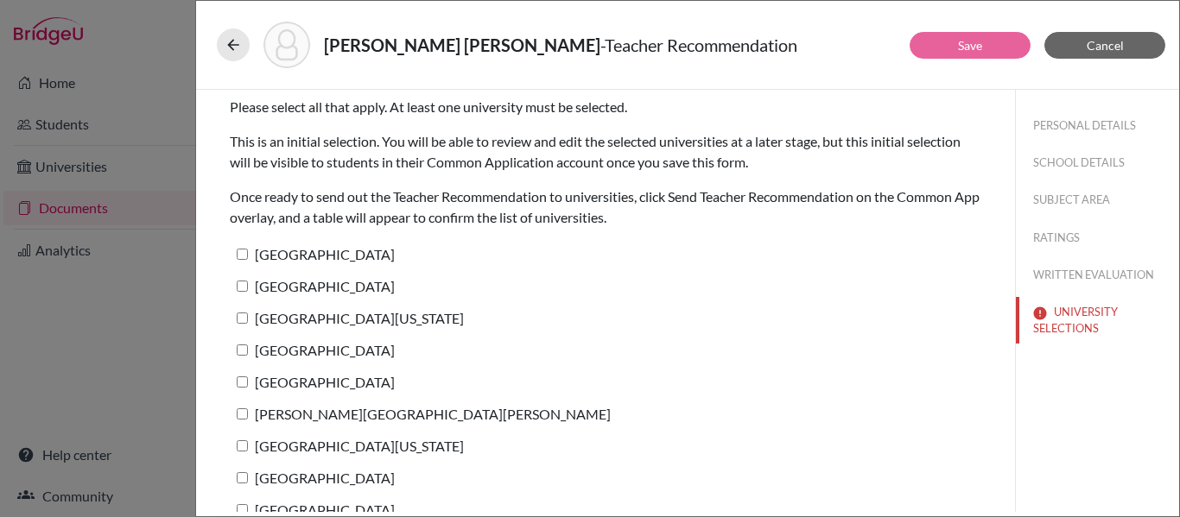
click at [245, 254] on input "Columbia University" at bounding box center [242, 254] width 11 height 11
checkbox input "true"
click at [241, 281] on input "Stanford University" at bounding box center [242, 286] width 11 height 11
checkbox input "true"
click at [242, 321] on input "University of Pennsylvania" at bounding box center [242, 318] width 11 height 11
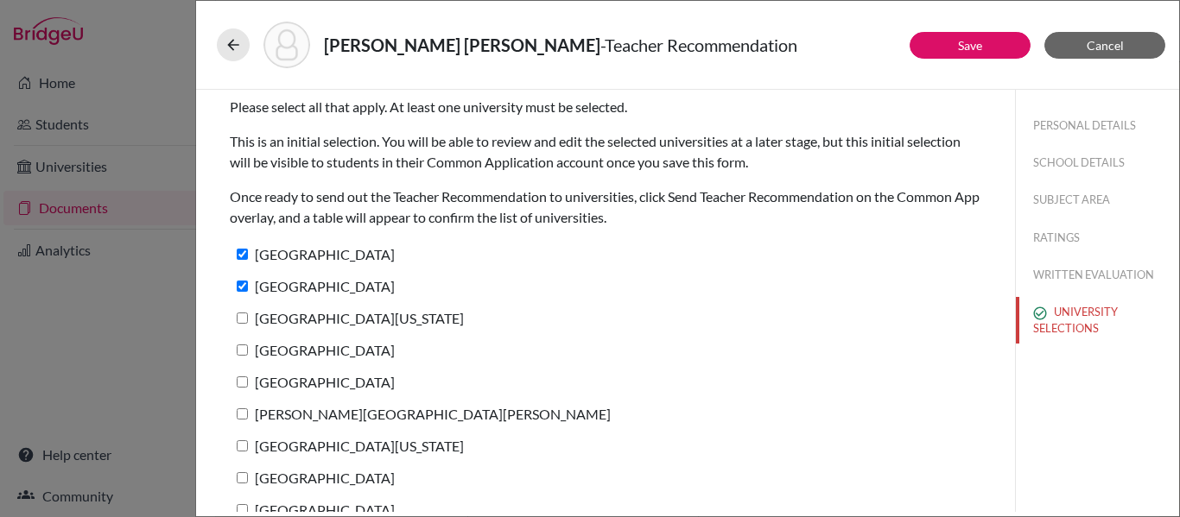
checkbox input "true"
click at [244, 351] on input "Pomona College" at bounding box center [242, 350] width 11 height 11
checkbox input "true"
click at [240, 390] on label "Cornell University" at bounding box center [312, 382] width 165 height 25
click at [240, 388] on input "Cornell University" at bounding box center [242, 382] width 11 height 11
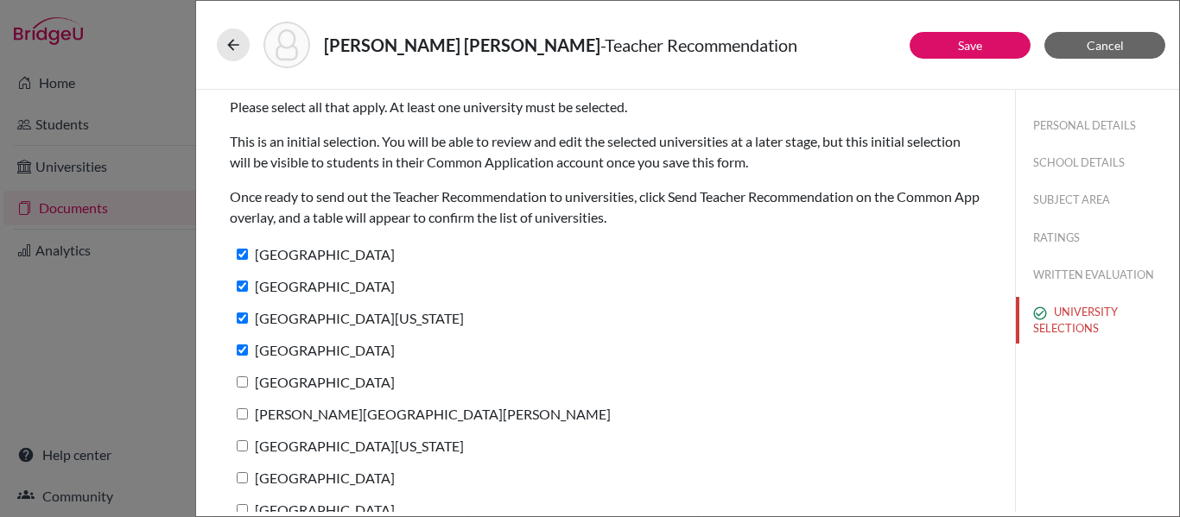
checkbox input "true"
click at [243, 407] on label "Johns Hopkins University" at bounding box center [420, 414] width 381 height 25
click at [243, 409] on input "Johns Hopkins University" at bounding box center [242, 414] width 11 height 11
checkbox input "true"
click at [246, 448] on input "University of Southern California" at bounding box center [242, 446] width 11 height 11
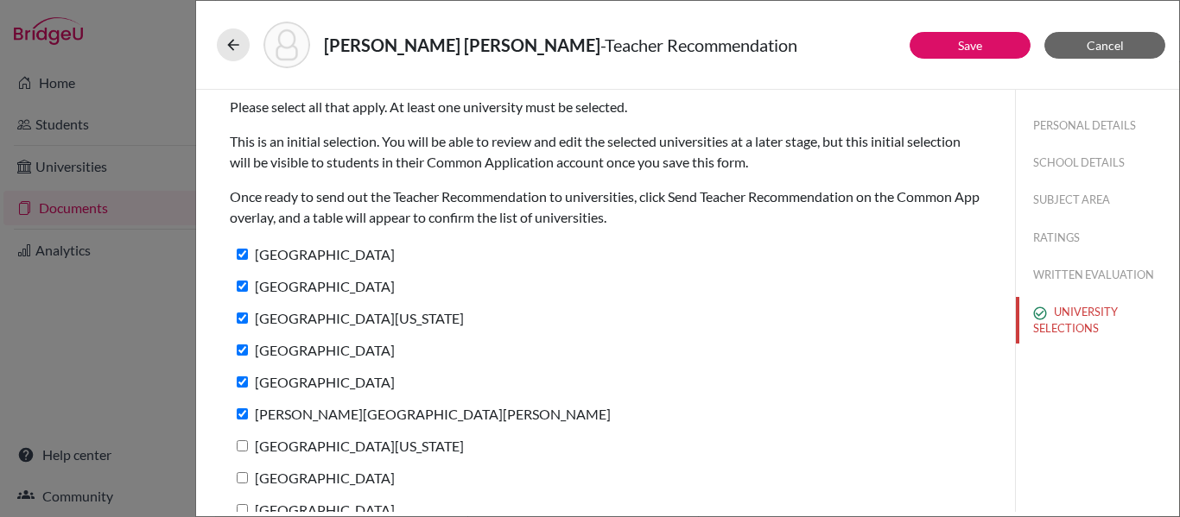
checkbox input "true"
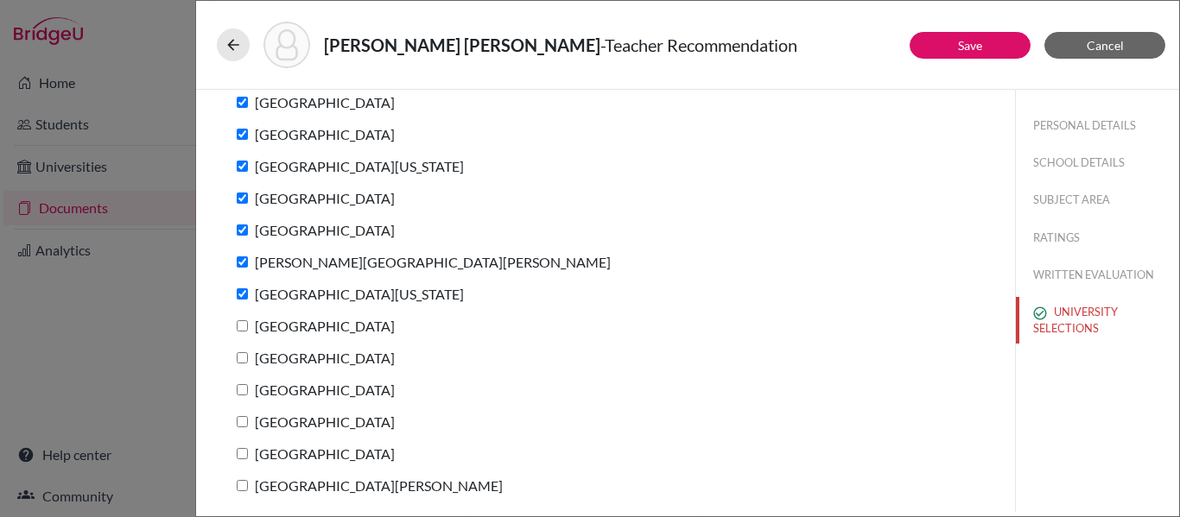
click at [242, 327] on input "Northwestern University" at bounding box center [242, 326] width 11 height 11
checkbox input "true"
click at [239, 355] on input "Boston College" at bounding box center [242, 357] width 11 height 11
checkbox input "true"
click at [242, 389] on input "University of San Diego" at bounding box center [242, 389] width 11 height 11
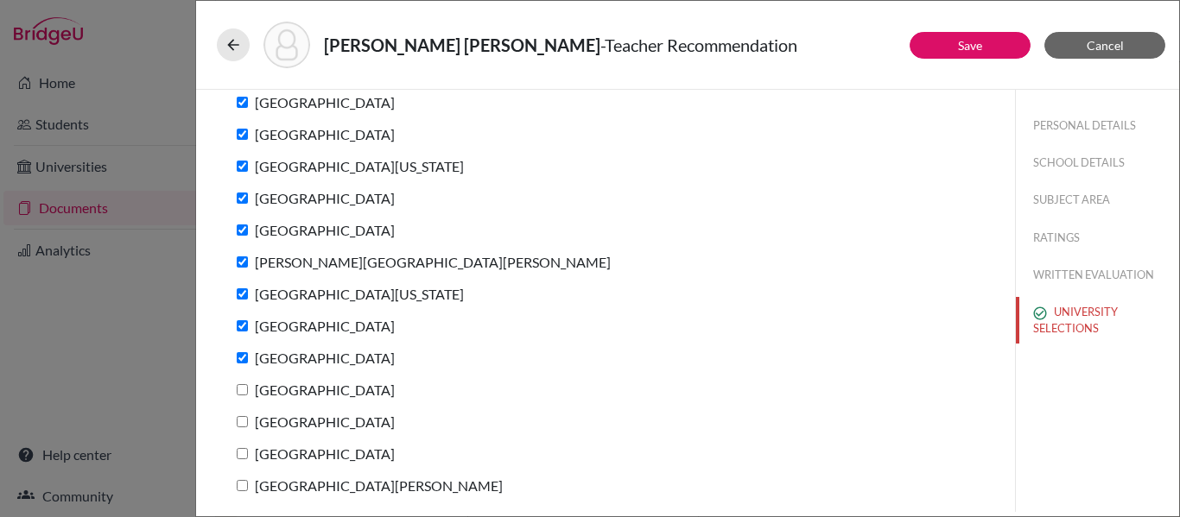
checkbox input "true"
click at [244, 422] on input "Boston University" at bounding box center [242, 421] width 11 height 11
checkbox input "true"
click at [249, 458] on label "Loyola Marymount University" at bounding box center [312, 453] width 165 height 25
click at [248, 458] on input "Loyola Marymount University" at bounding box center [242, 453] width 11 height 11
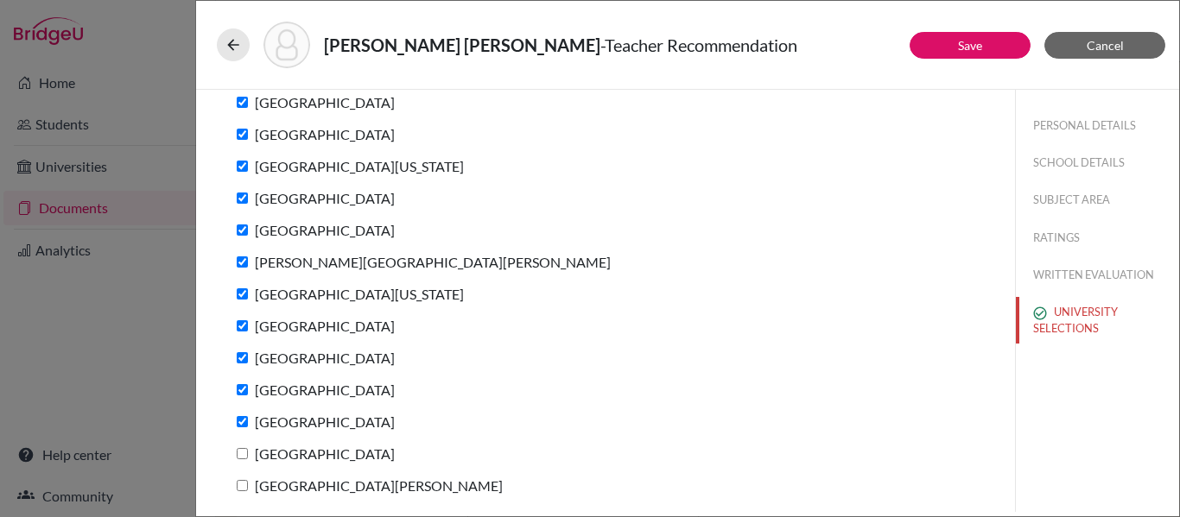
checkbox input "true"
click at [243, 489] on input "Santa Clara University" at bounding box center [242, 485] width 11 height 11
checkbox input "true"
click at [949, 42] on button "Save" at bounding box center [970, 45] width 121 height 27
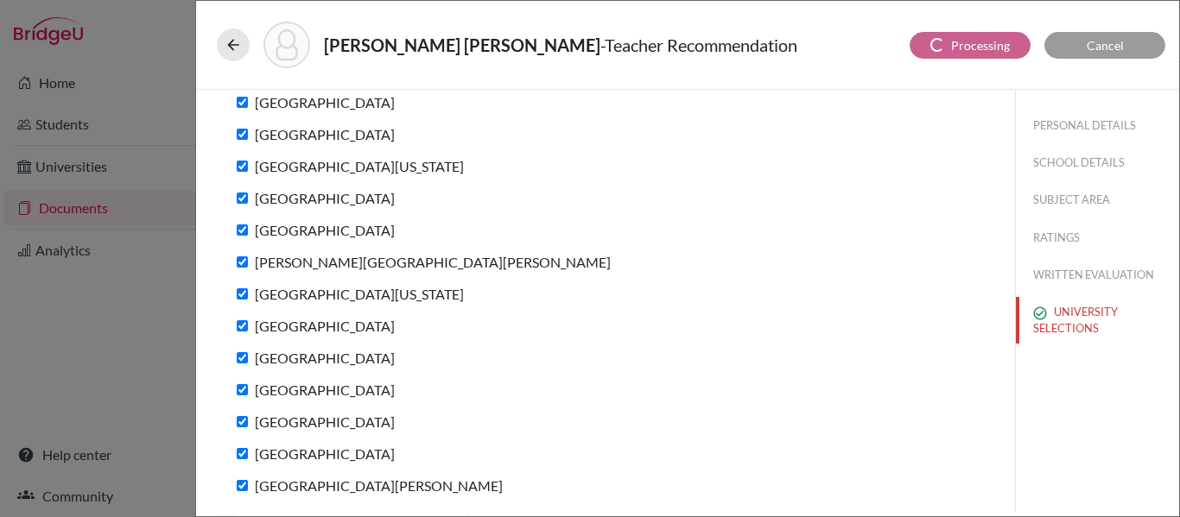
scroll to position [46, 0]
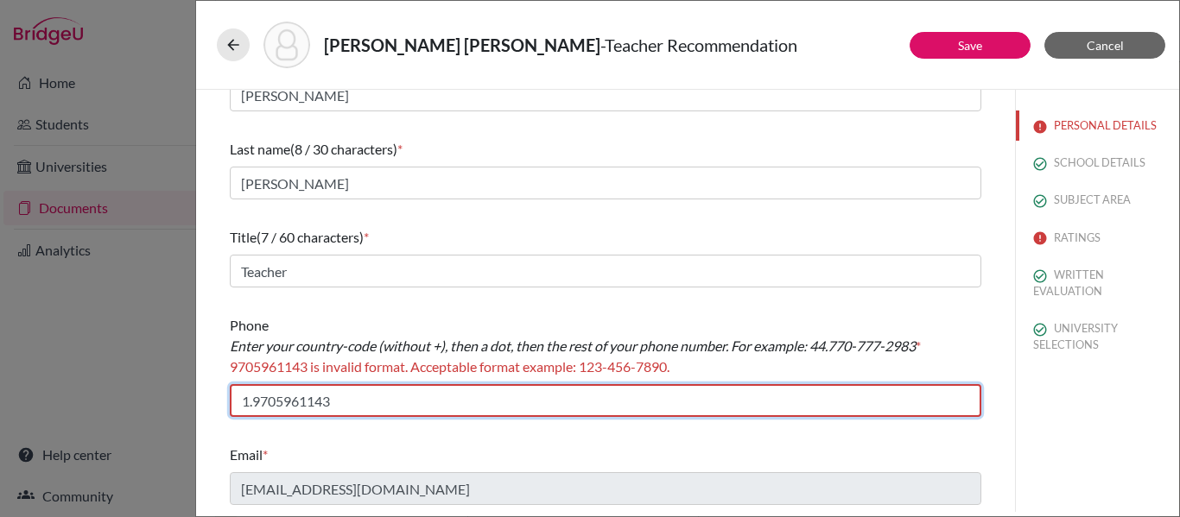
click at [279, 398] on input "1.9705961143" at bounding box center [606, 400] width 752 height 33
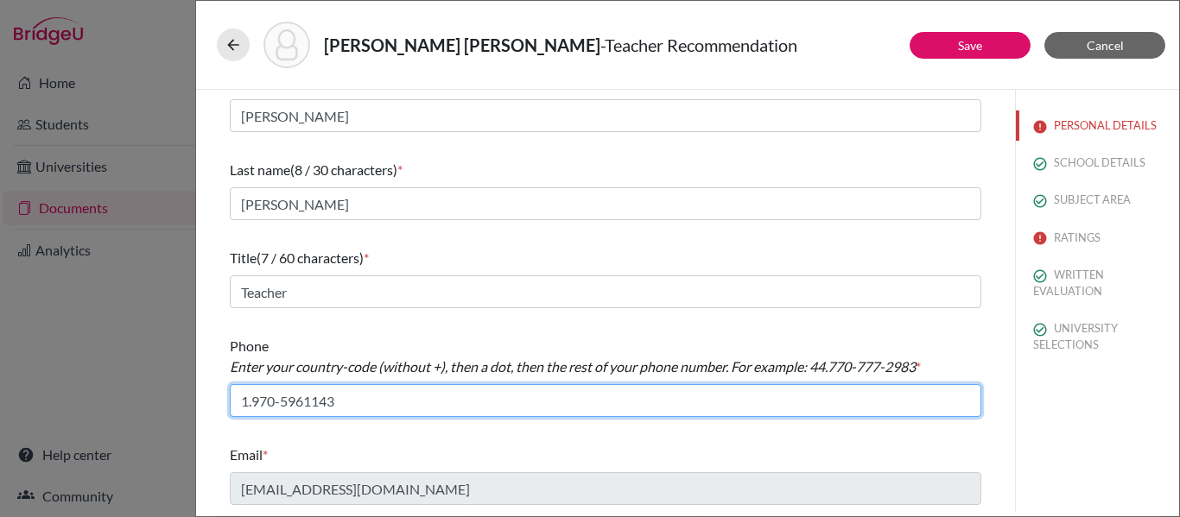
scroll to position [25, 0]
click at [307, 401] on input "1.970-5961143" at bounding box center [606, 400] width 752 height 33
type input "1.970-596-1143"
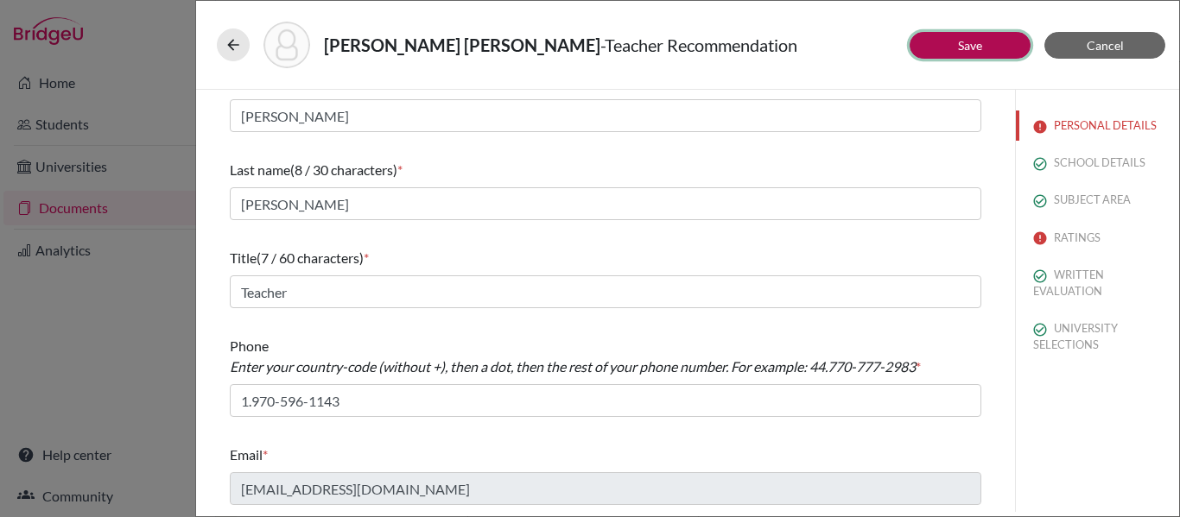
click at [943, 46] on button "Save" at bounding box center [970, 45] width 121 height 27
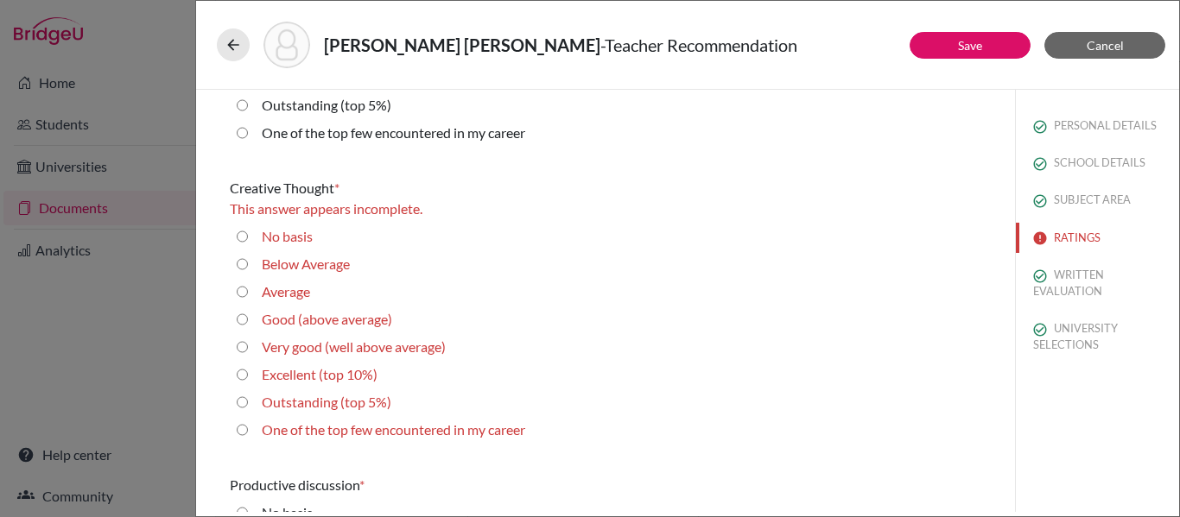
scroll to position [746, 0]
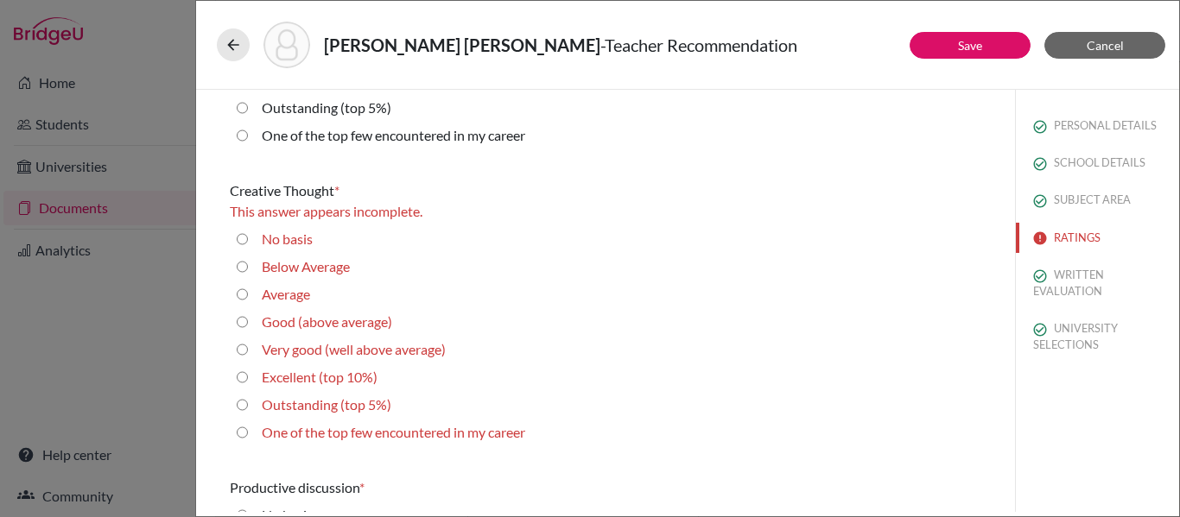
click at [241, 380] on 10\%\) "Excellent (top 10%)" at bounding box center [242, 377] width 11 height 21
radio 10\%\) "true"
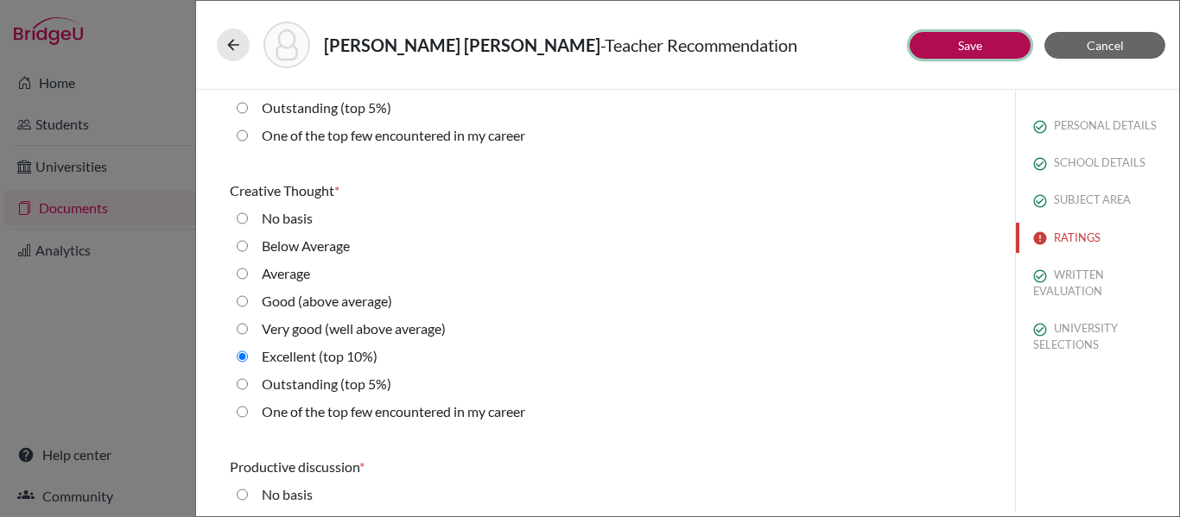
click at [977, 45] on link "Save" at bounding box center [970, 45] width 24 height 15
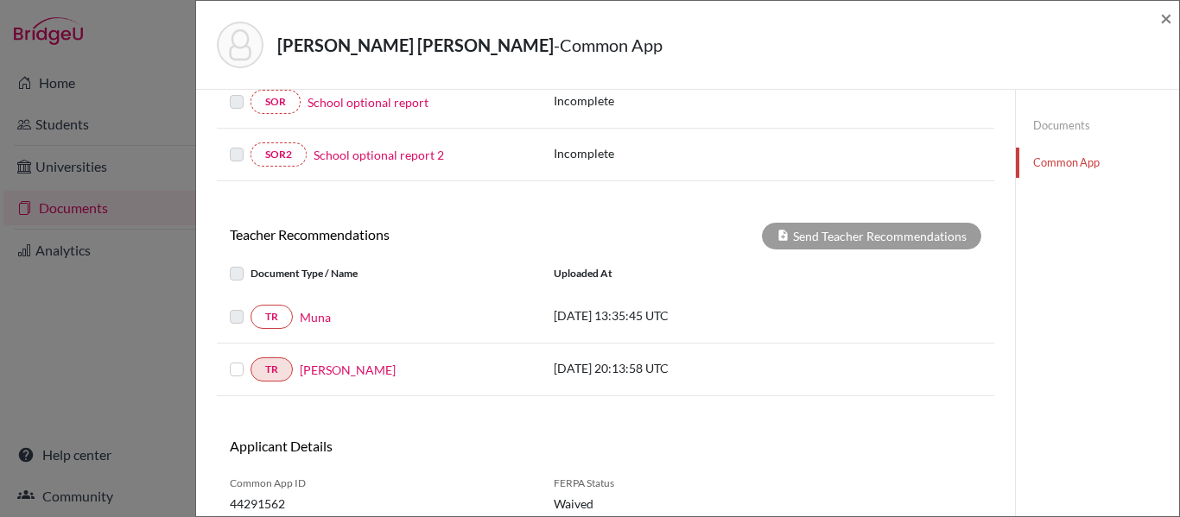
scroll to position [519, 0]
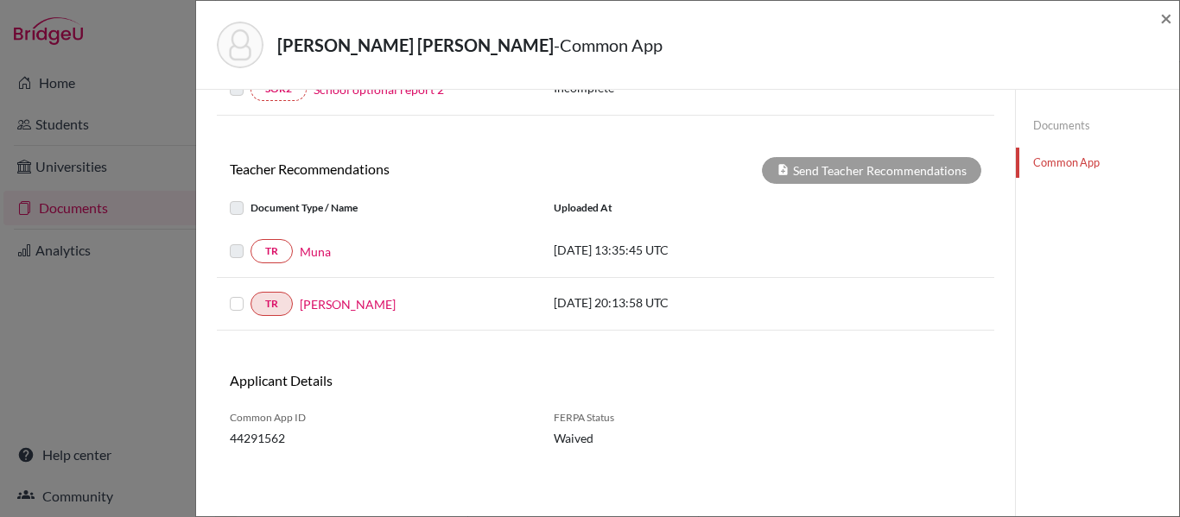
click at [251, 294] on label at bounding box center [251, 294] width 0 height 0
click at [0, 0] on input "checkbox" at bounding box center [0, 0] width 0 height 0
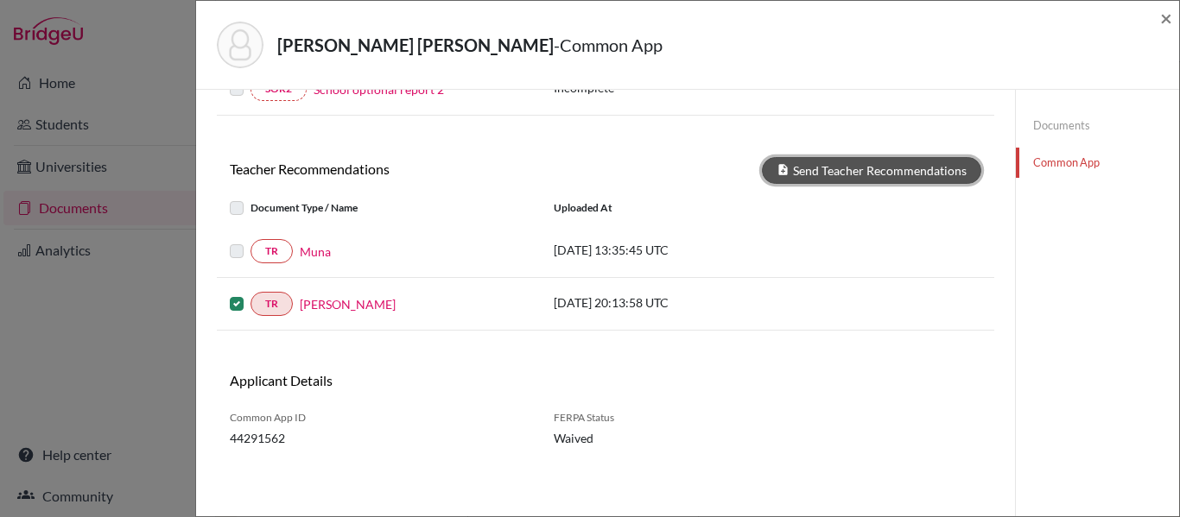
click at [842, 170] on button "Send Teacher Recommendations" at bounding box center [871, 170] width 219 height 27
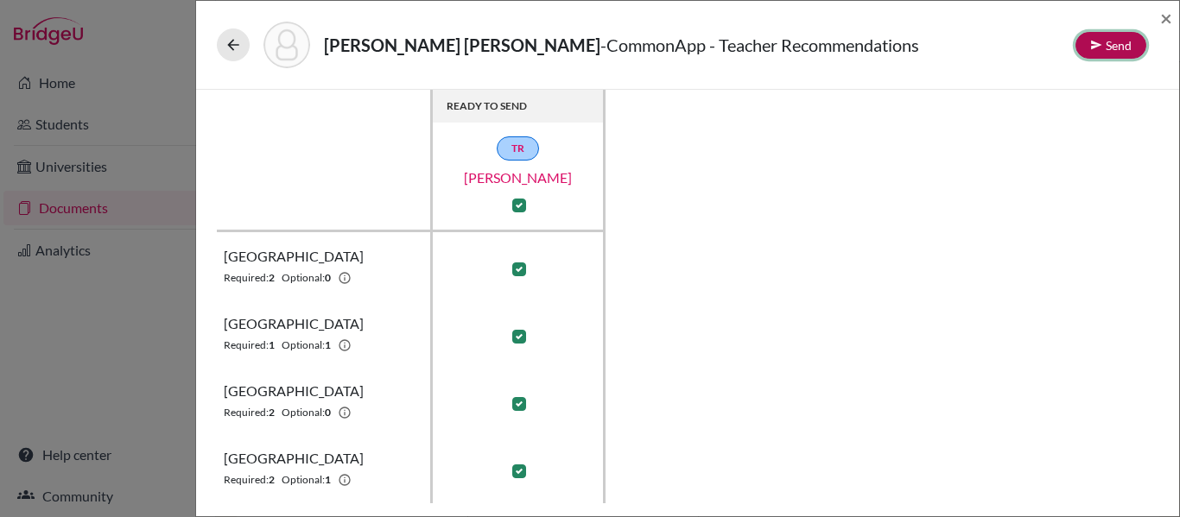
click at [1119, 45] on button "Send" at bounding box center [1111, 45] width 71 height 27
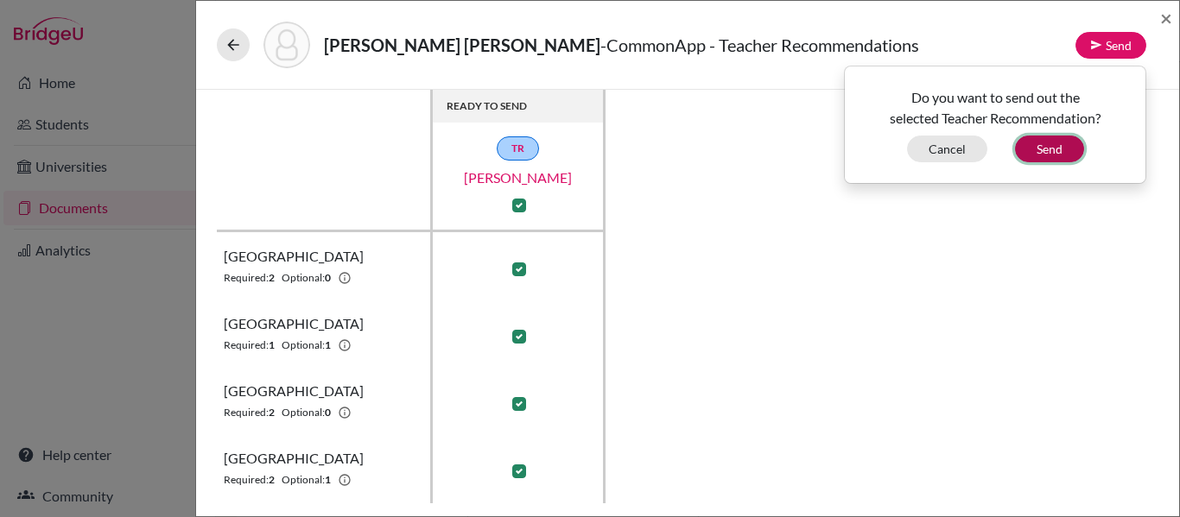
click at [1063, 143] on button "Send" at bounding box center [1049, 149] width 69 height 27
checkbox input "false"
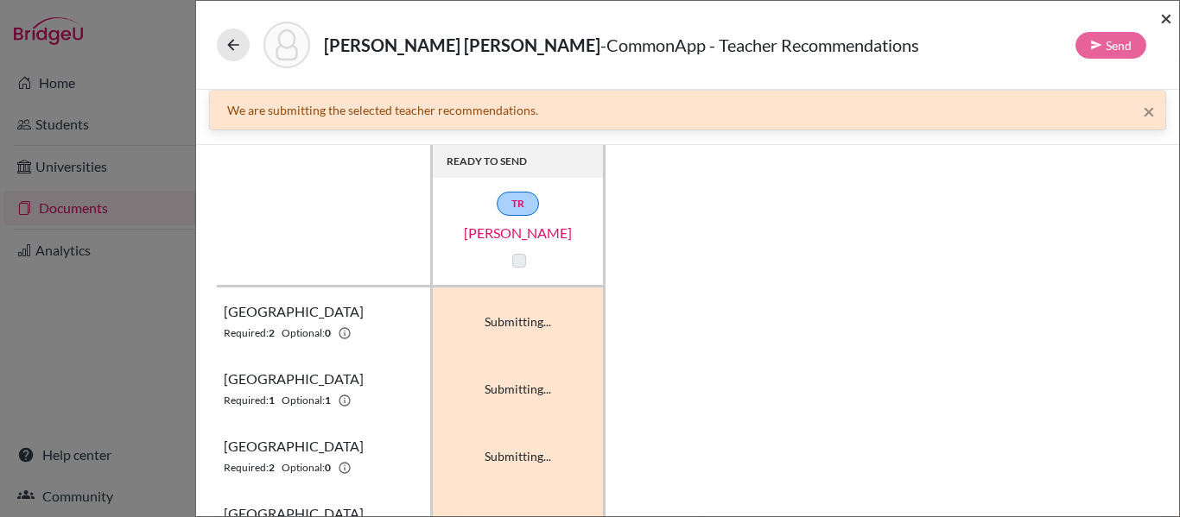
click at [1169, 15] on span "×" at bounding box center [1166, 17] width 12 height 25
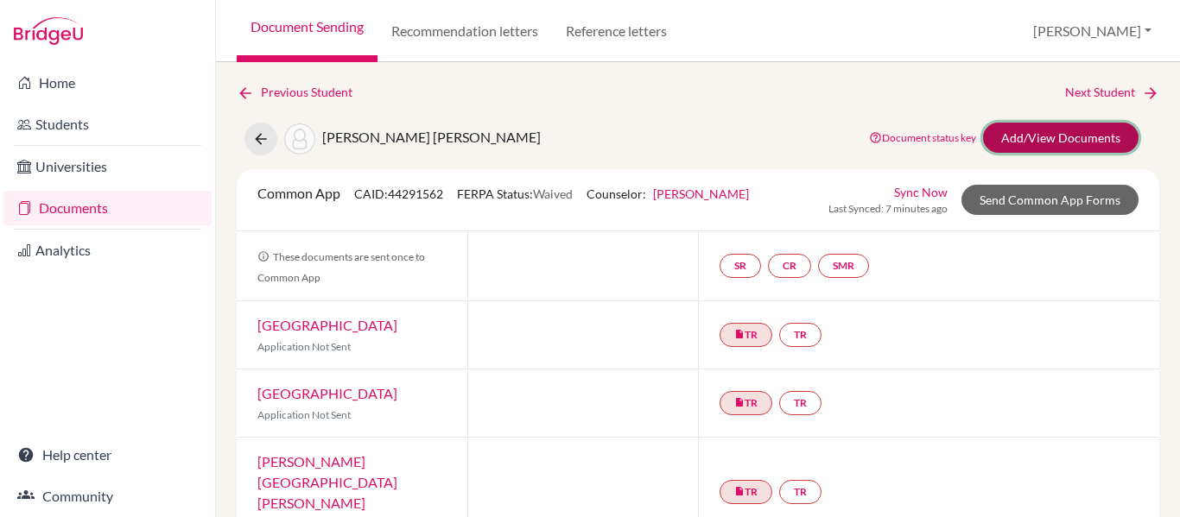
click at [1038, 135] on link "Add/View Documents" at bounding box center [1061, 138] width 156 height 30
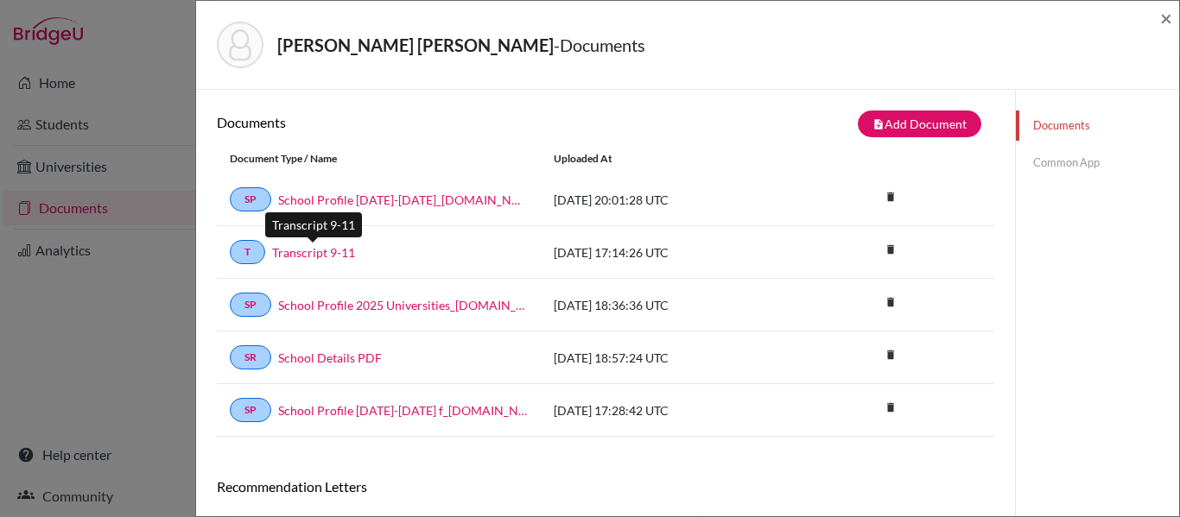
click at [316, 251] on link "Transcript 9-11" at bounding box center [313, 253] width 83 height 18
click at [1091, 161] on link "Common App" at bounding box center [1097, 163] width 163 height 30
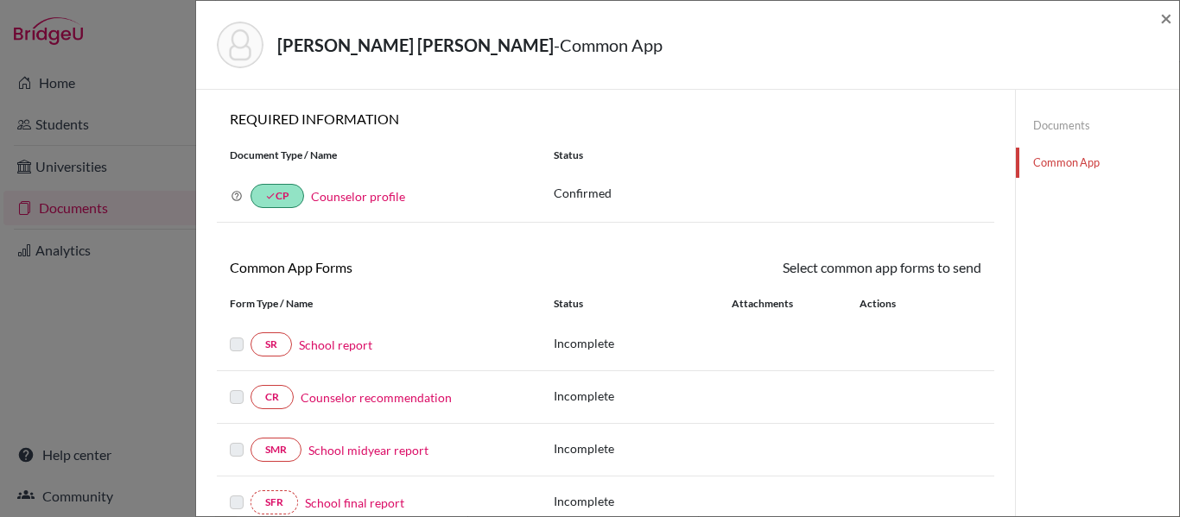
click at [365, 346] on link "School report" at bounding box center [335, 345] width 73 height 18
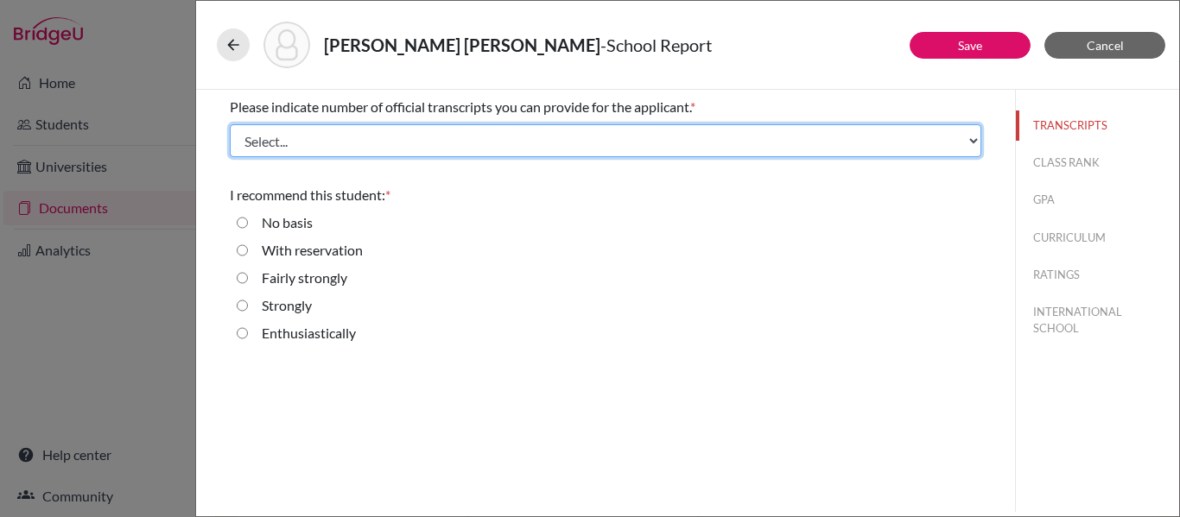
click at [376, 156] on select "Select... 1 2 3 4" at bounding box center [606, 140] width 752 height 33
select select "1"
click at [230, 124] on select "Select... 1 2 3 4" at bounding box center [606, 140] width 752 height 33
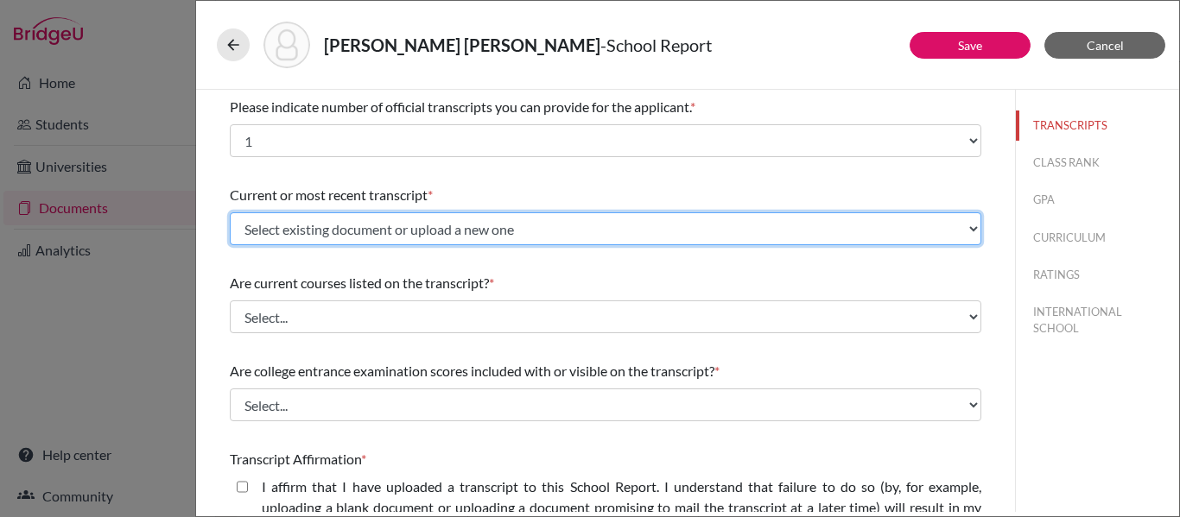
click at [376, 229] on select "Select existing document or upload a new one Transcript 9-11 Upload New File" at bounding box center [606, 229] width 752 height 33
select select "666947"
click at [230, 213] on select "Select existing document or upload a new one Transcript 9-11 Upload New File" at bounding box center [606, 229] width 752 height 33
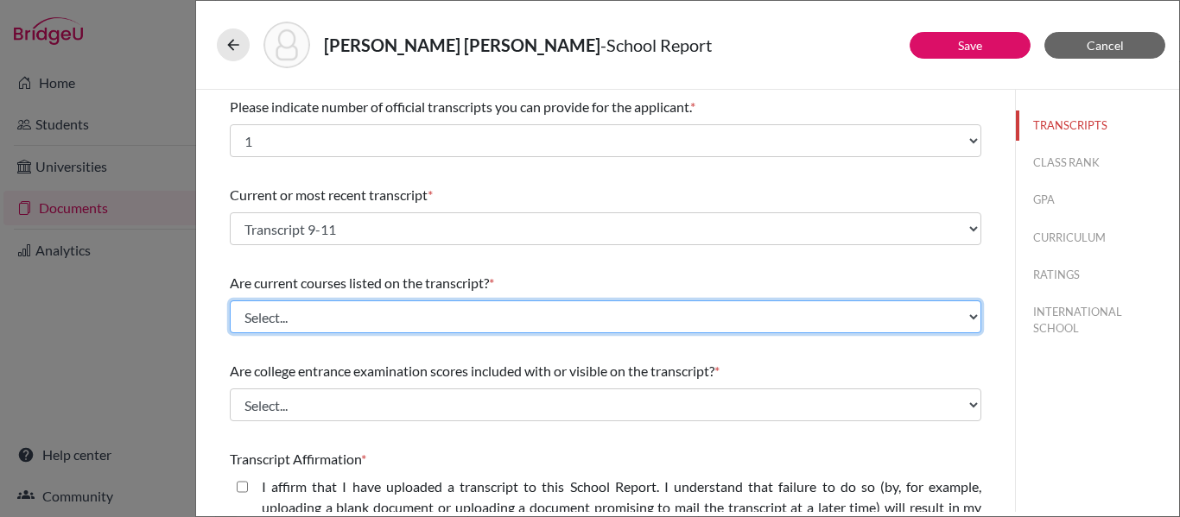
click at [352, 319] on select "Select... Yes No" at bounding box center [606, 317] width 752 height 33
select select "0"
click at [230, 301] on select "Select... Yes No" at bounding box center [606, 317] width 752 height 33
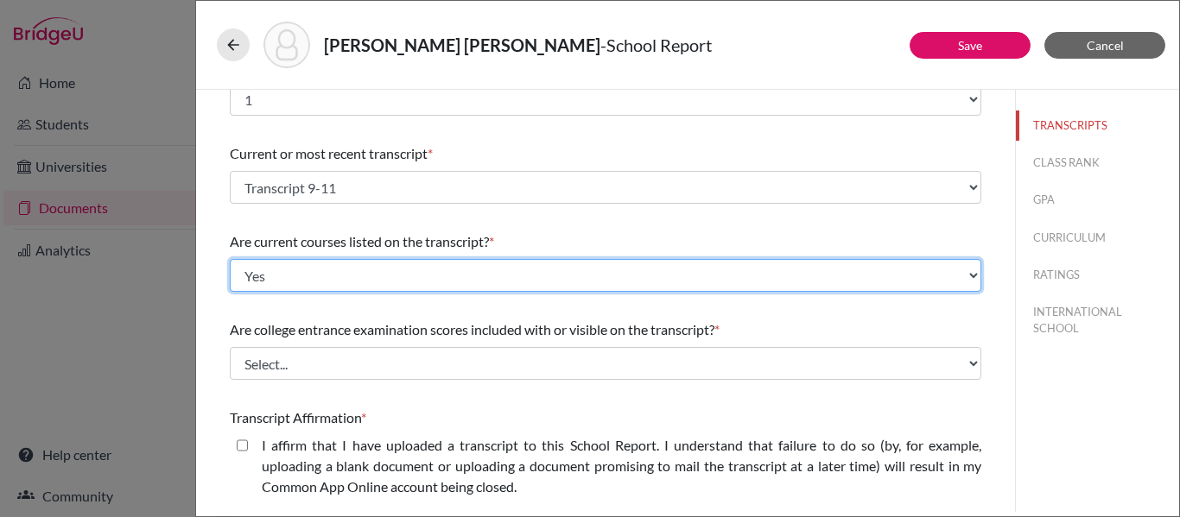
scroll to position [41, 0]
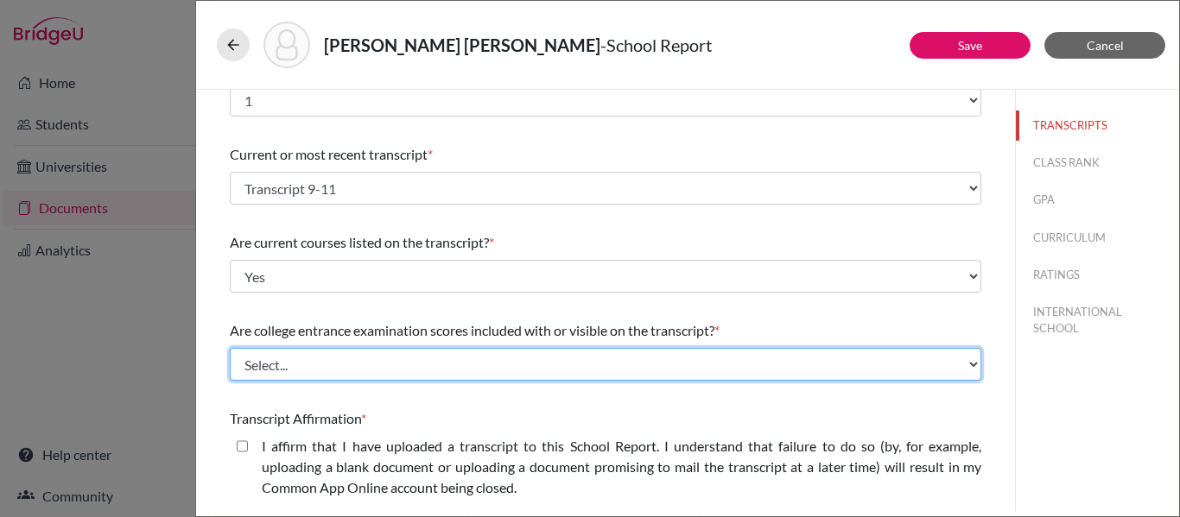
click at [341, 366] on select "Select... Yes No" at bounding box center [606, 364] width 752 height 33
select select "1"
click at [230, 348] on select "Select... Yes No" at bounding box center [606, 364] width 752 height 33
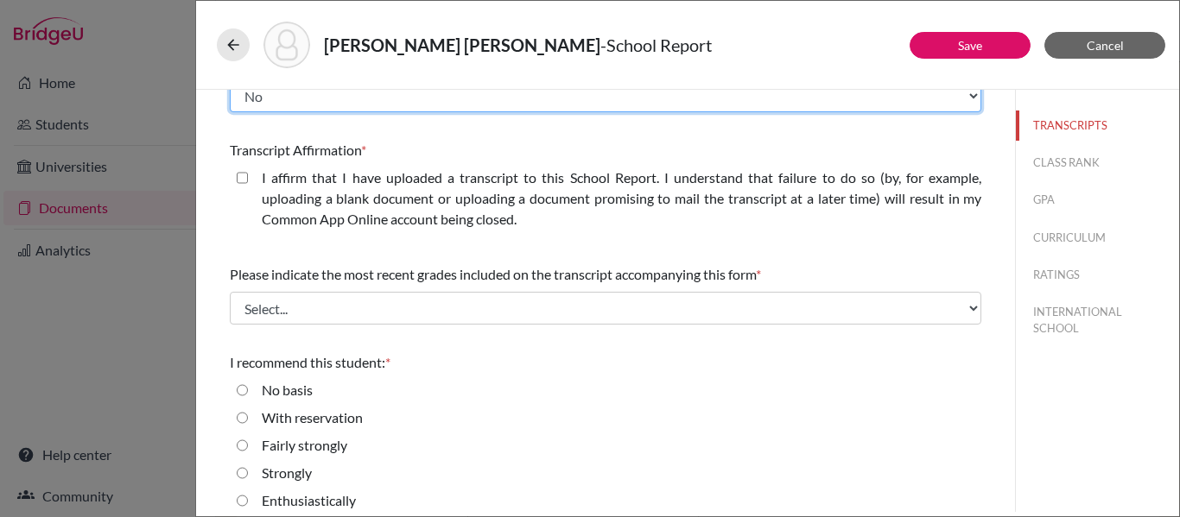
scroll to position [312, 0]
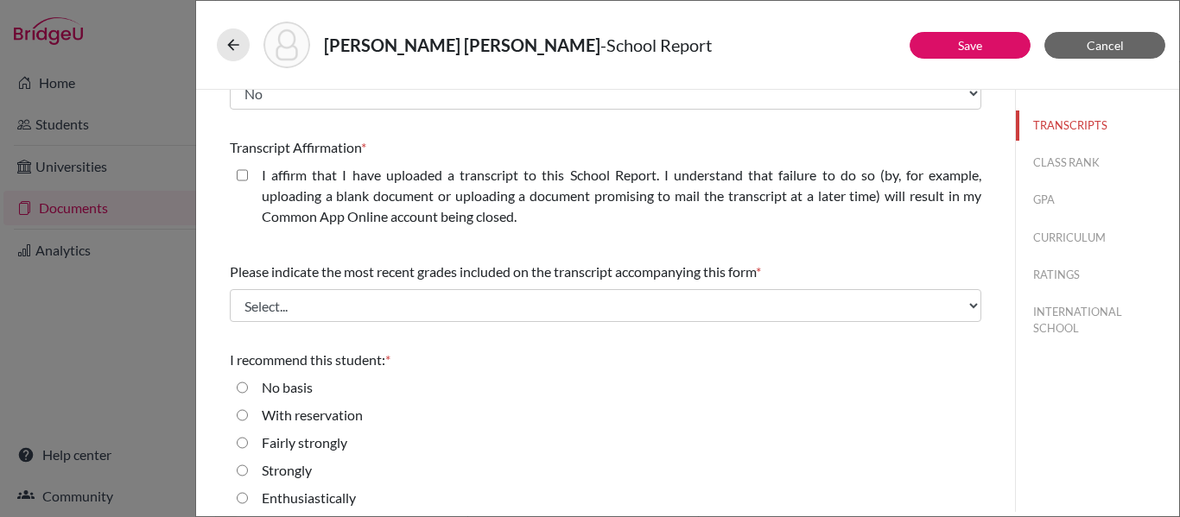
click at [238, 171] on closed\ "I affirm that I have uploaded a transcript to this School Report. I understand …" at bounding box center [242, 175] width 11 height 21
checkbox closed\ "true"
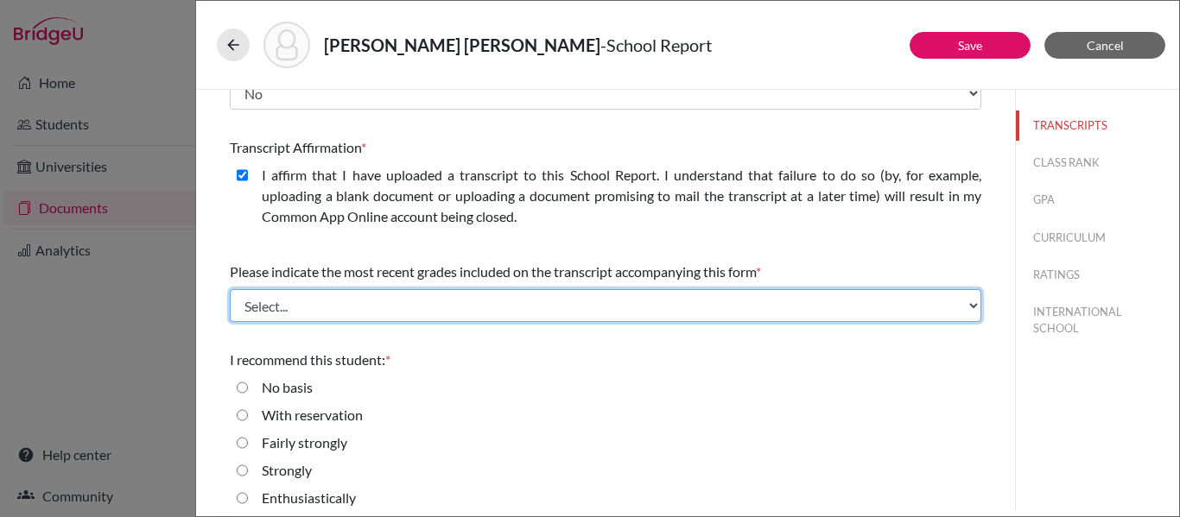
click at [340, 306] on select "Select... Final junior year grades 1st Quarter senior year grades 2nd Quarter/1…" at bounding box center [606, 305] width 752 height 33
select select "0"
click at [230, 289] on select "Select... Final junior year grades 1st Quarter senior year grades 2nd Quarter/1…" at bounding box center [606, 305] width 752 height 33
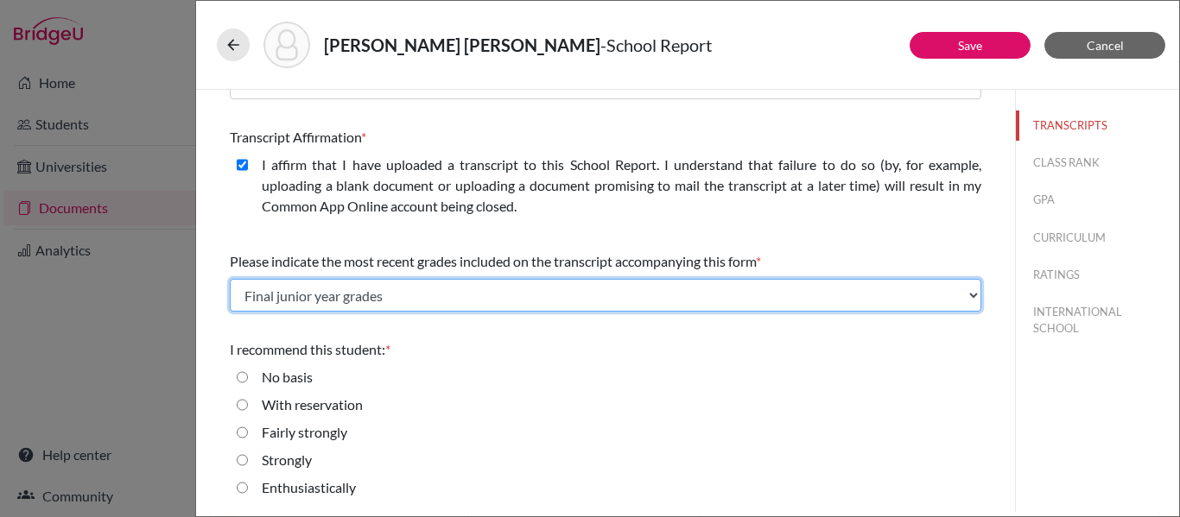
scroll to position [321, 0]
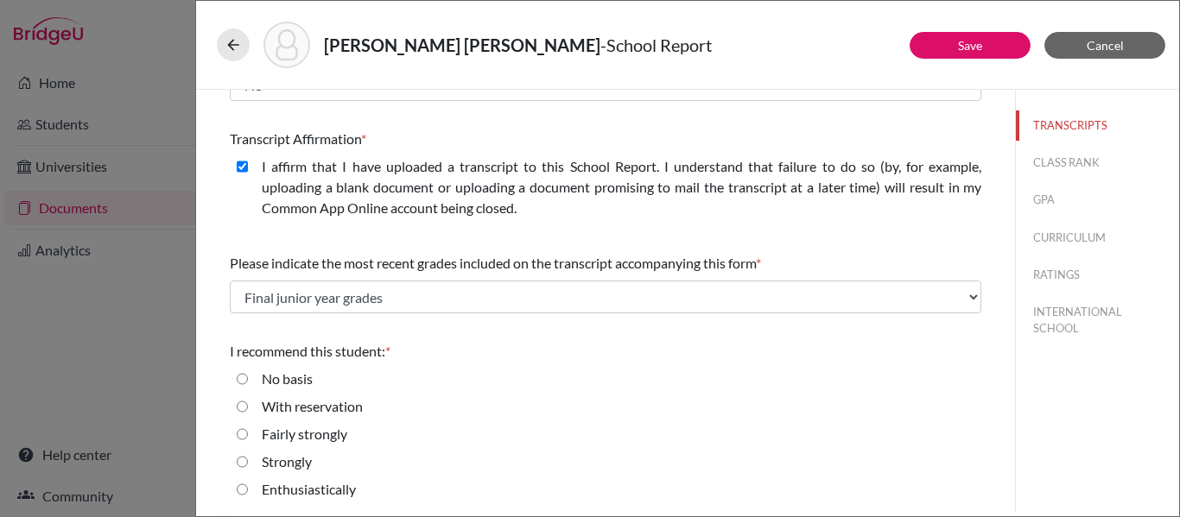
click at [244, 491] on input "Enthusiastically" at bounding box center [242, 489] width 11 height 21
radio input "true"
click at [1088, 157] on button "CLASS RANK" at bounding box center [1097, 163] width 163 height 30
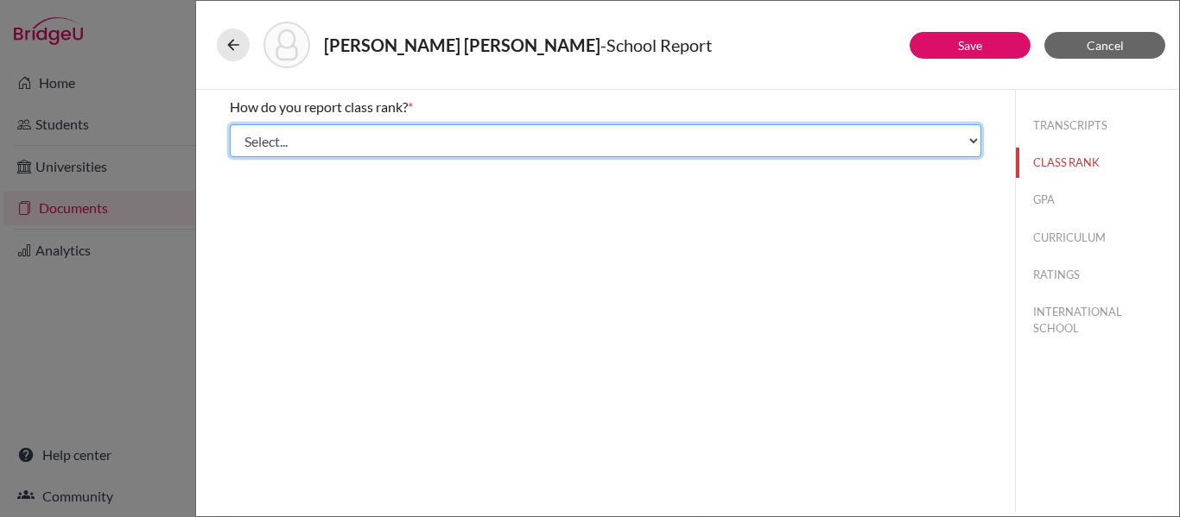
click at [899, 147] on select "Select... Exact Decile Quintile Quartile None" at bounding box center [606, 140] width 752 height 33
select select "5"
click at [230, 124] on select "Select... Exact Decile Quintile Quartile None" at bounding box center [606, 140] width 752 height 33
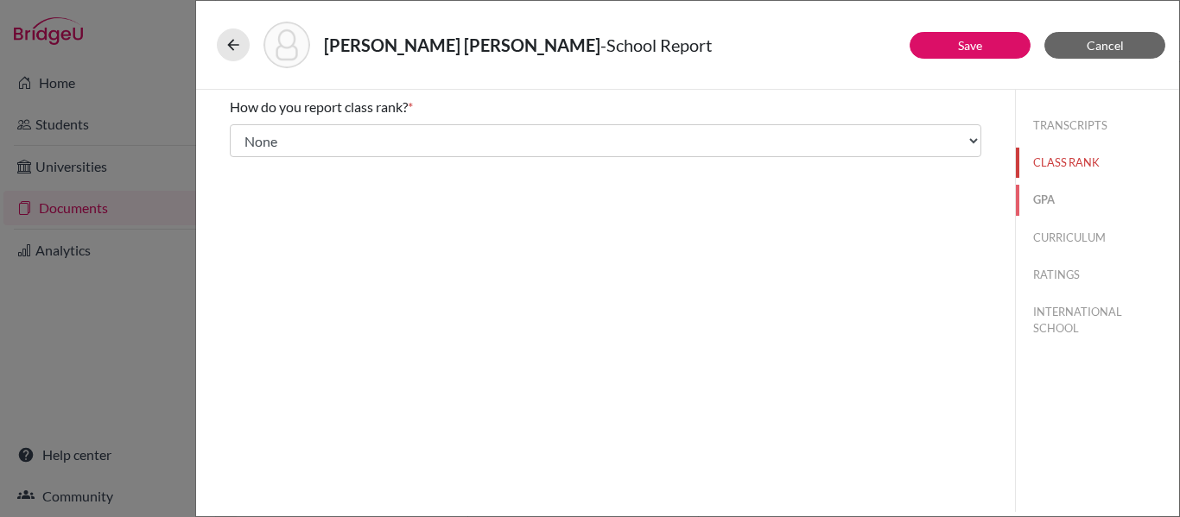
click at [1040, 194] on button "GPA" at bounding box center [1097, 200] width 163 height 30
click at [244, 133] on input "Yes" at bounding box center [242, 134] width 11 height 21
radio input "true"
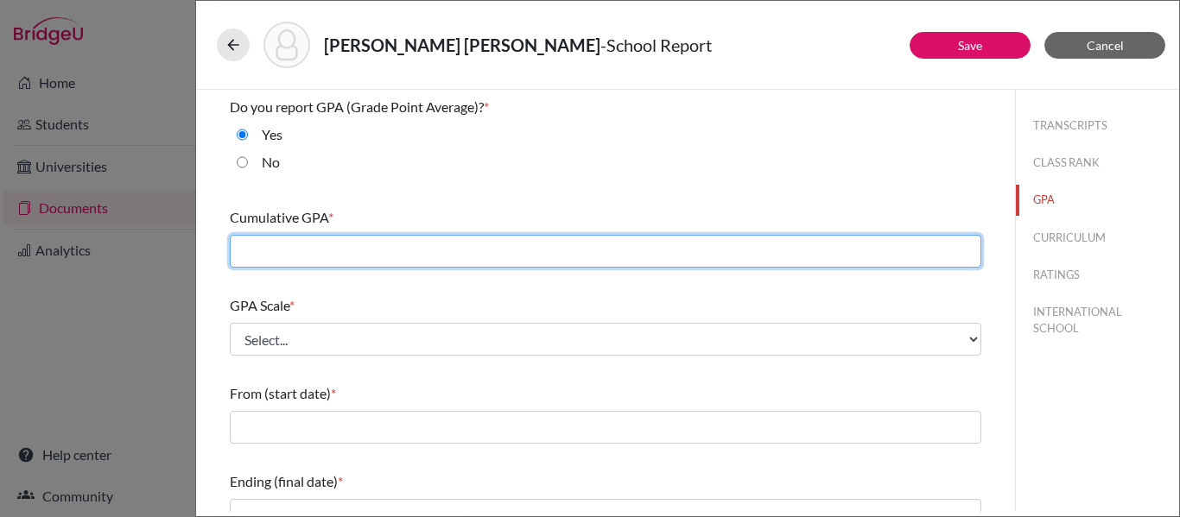
click at [266, 249] on input "text" at bounding box center [606, 251] width 752 height 33
type input "4.26"
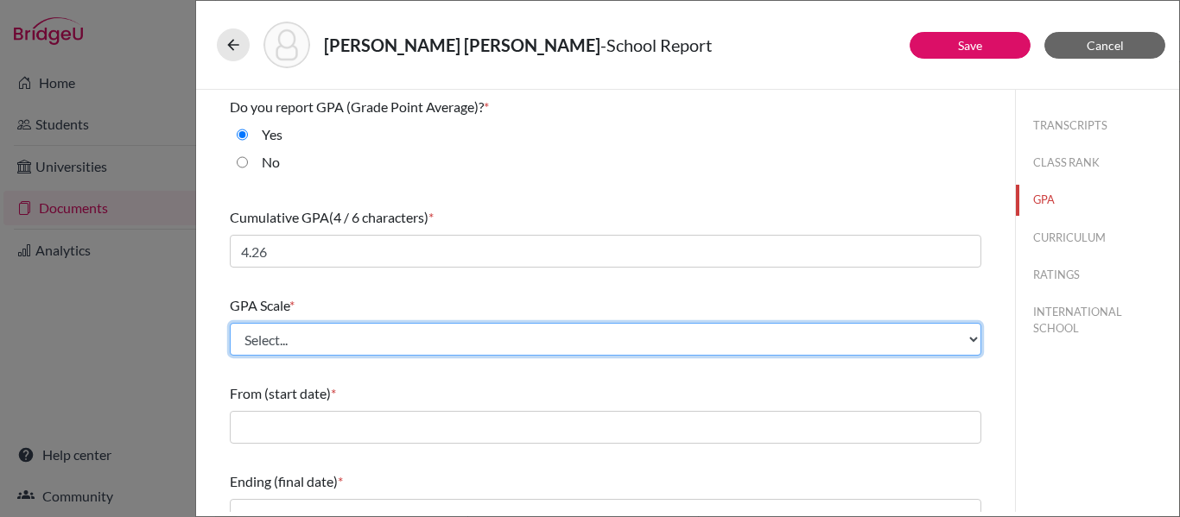
click at [282, 338] on select "Select... 4 5 6 7 8 9 10 11 12 13 14 15 16 17 18 19 20 100" at bounding box center [606, 339] width 752 height 33
select select "4"
click at [230, 323] on select "Select... 4 5 6 7 8 9 10 11 12 13 14 15 16 17 18 19 20 100" at bounding box center [606, 339] width 752 height 33
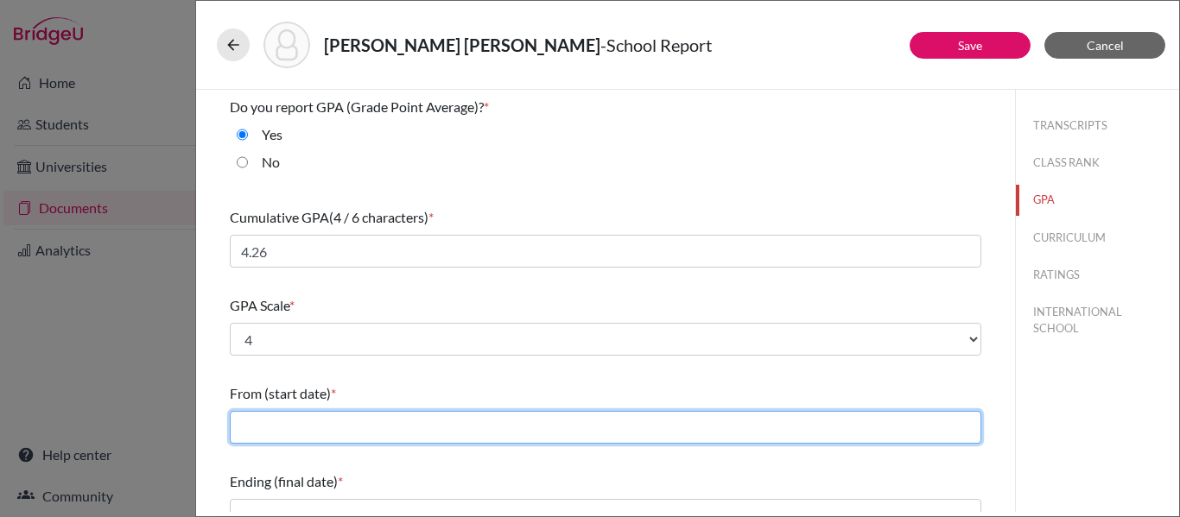
click at [287, 427] on input "text" at bounding box center [606, 427] width 752 height 33
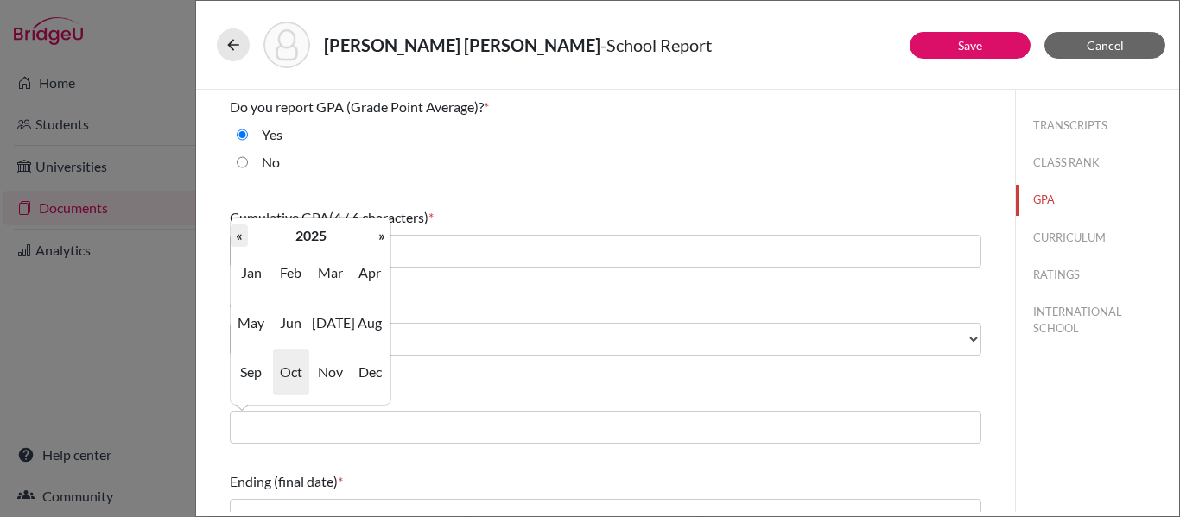
click at [244, 240] on th "«" at bounding box center [239, 236] width 17 height 22
click at [369, 321] on span "Aug" at bounding box center [370, 323] width 36 height 47
type input "08/2022"
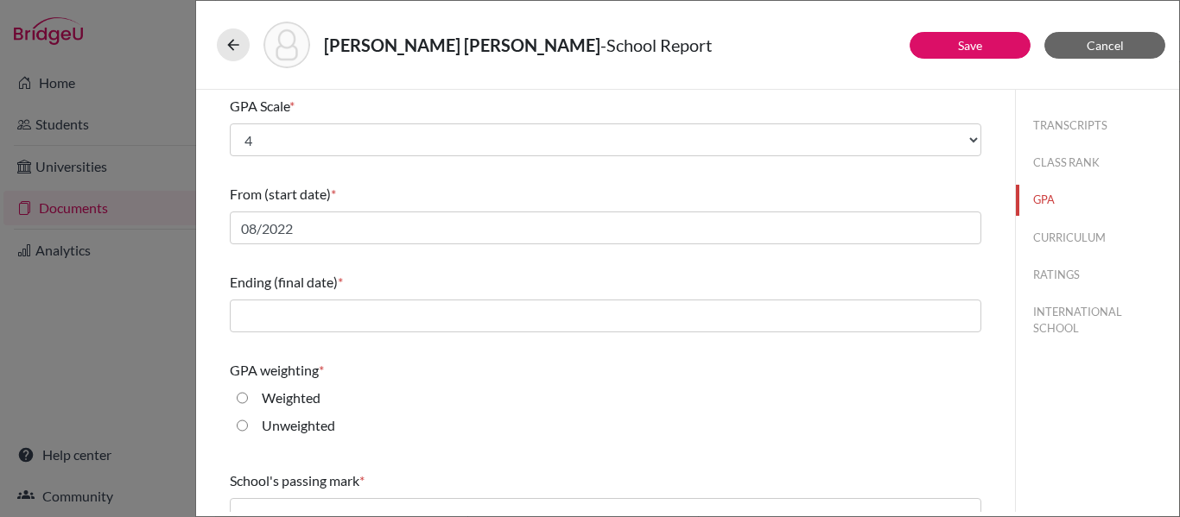
scroll to position [214, 0]
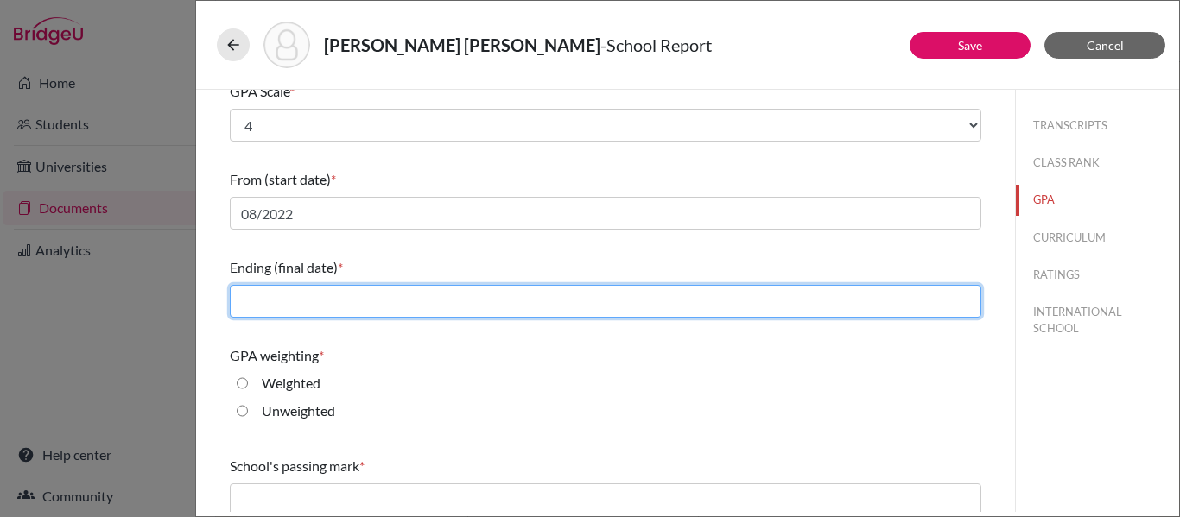
click at [359, 299] on input "text" at bounding box center [606, 301] width 752 height 33
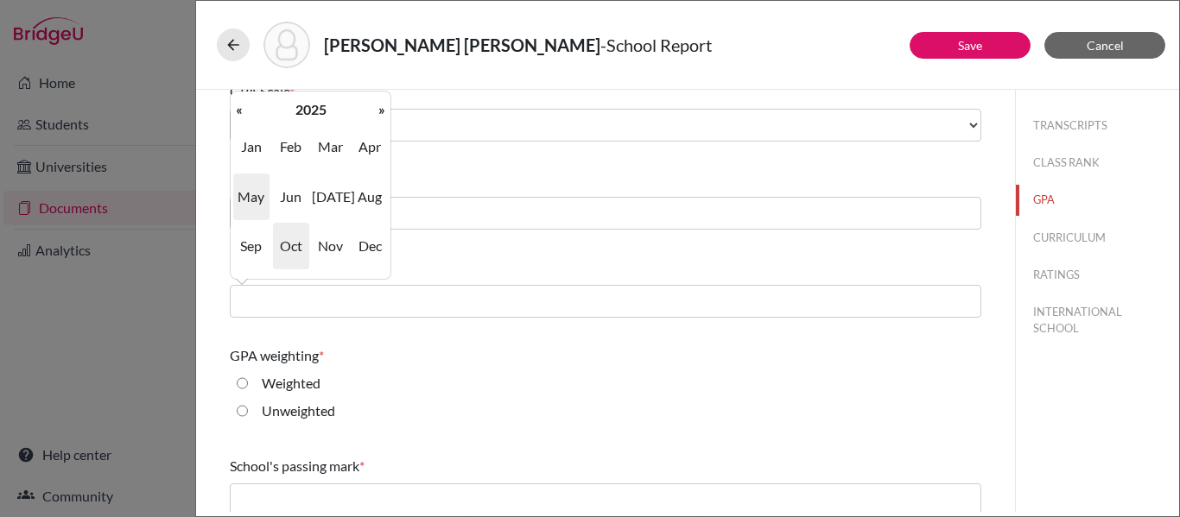
click at [254, 204] on span "May" at bounding box center [251, 197] width 36 height 47
type input "05/2025"
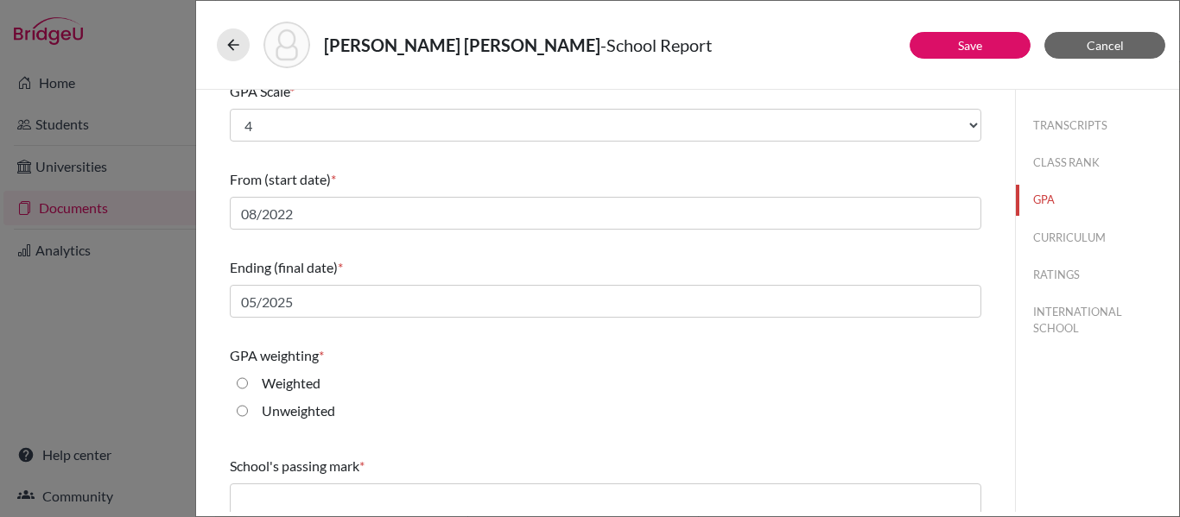
scroll to position [314, 0]
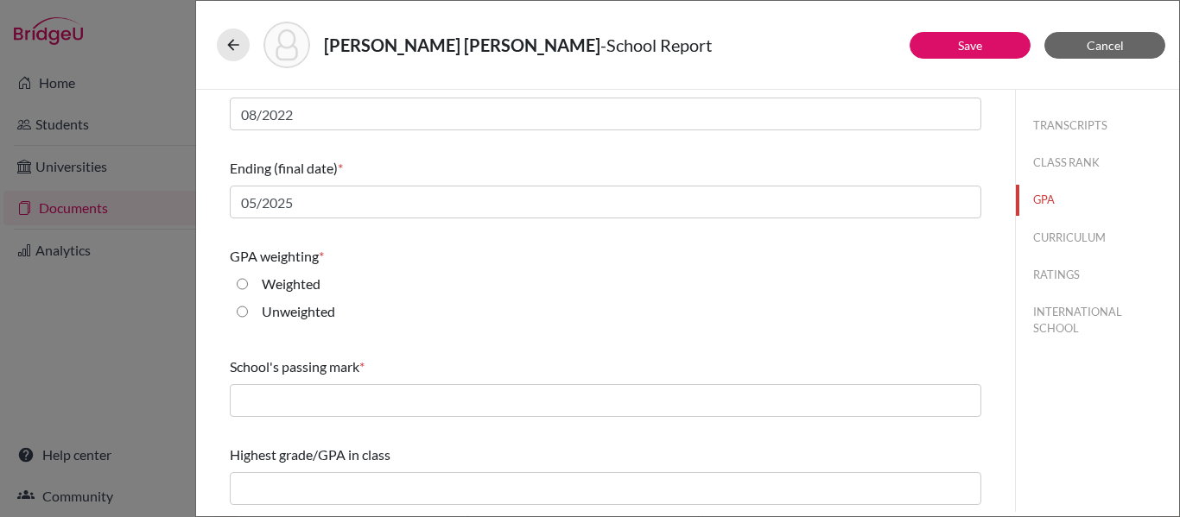
click at [242, 289] on input "Weighted" at bounding box center [242, 284] width 11 height 21
radio input "true"
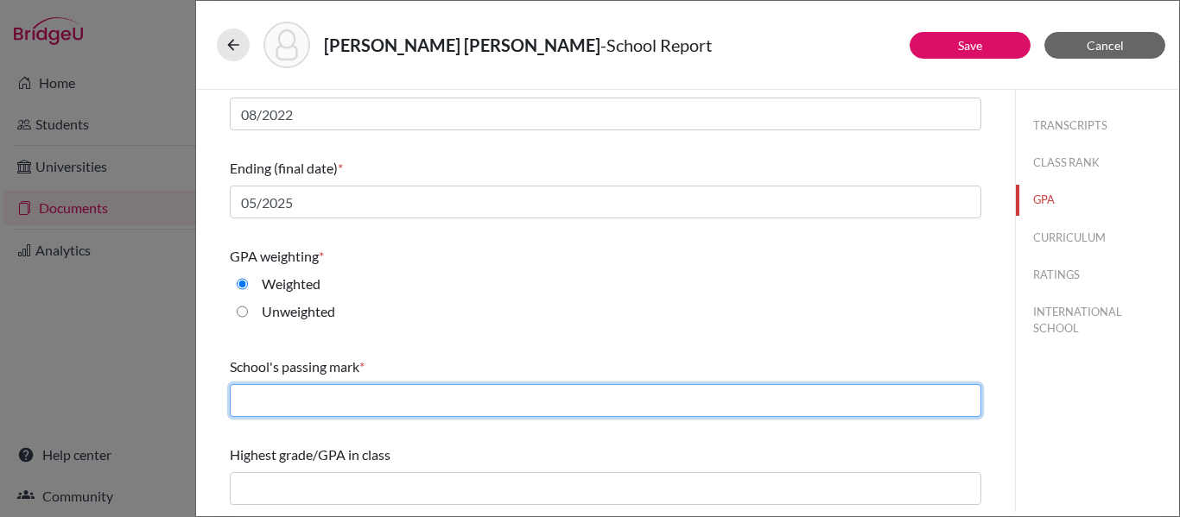
click at [287, 410] on input "text" at bounding box center [606, 400] width 752 height 33
type input "70"
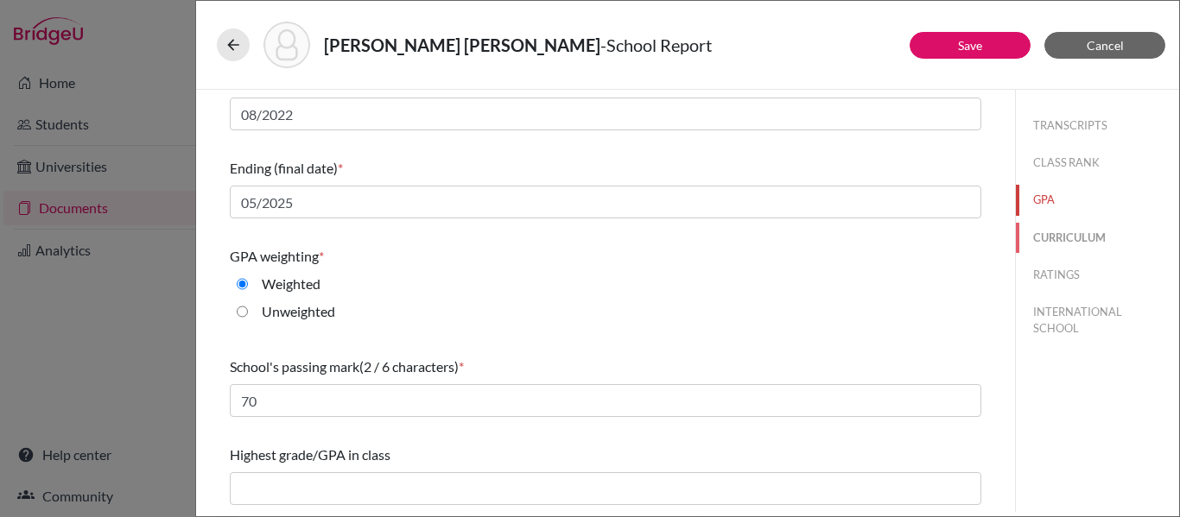
click at [1045, 238] on button "CURRICULUM" at bounding box center [1097, 238] width 163 height 30
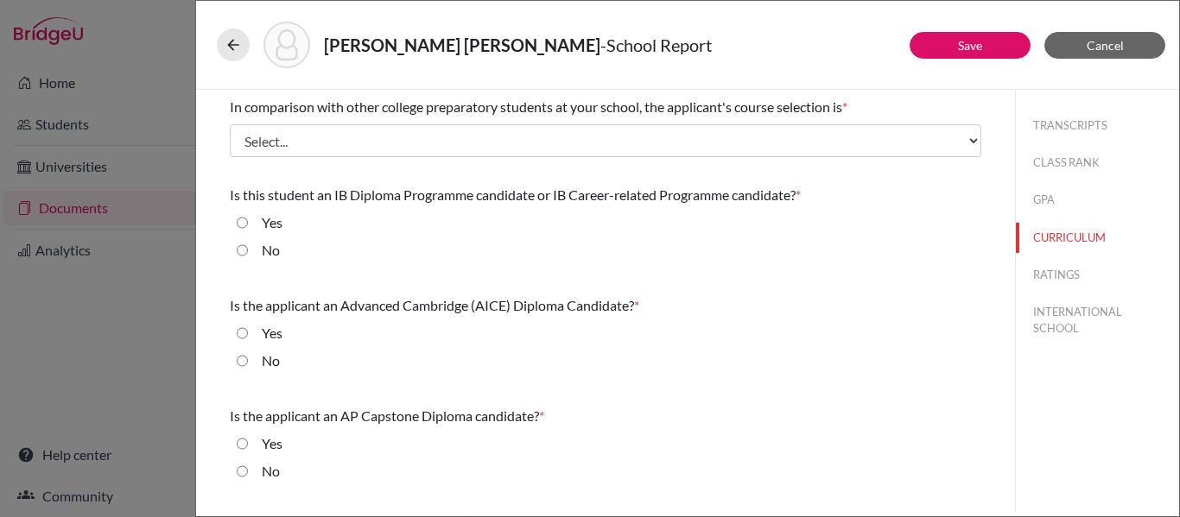
click at [642, 158] on div "In comparison with other college preparatory students at your school, the appli…" at bounding box center [606, 127] width 752 height 74
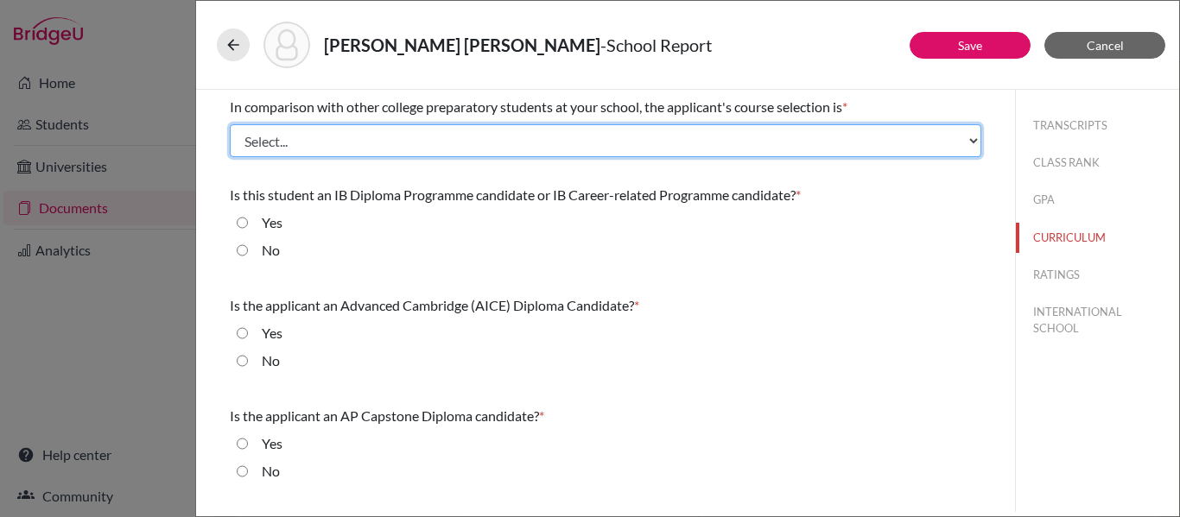
click at [638, 153] on select "Select... Less than demanding Average Demanding Very demanding Most demanding P…" at bounding box center [606, 140] width 752 height 33
select select "4"
click at [230, 124] on select "Select... Less than demanding Average Demanding Very demanding Most demanding P…" at bounding box center [606, 140] width 752 height 33
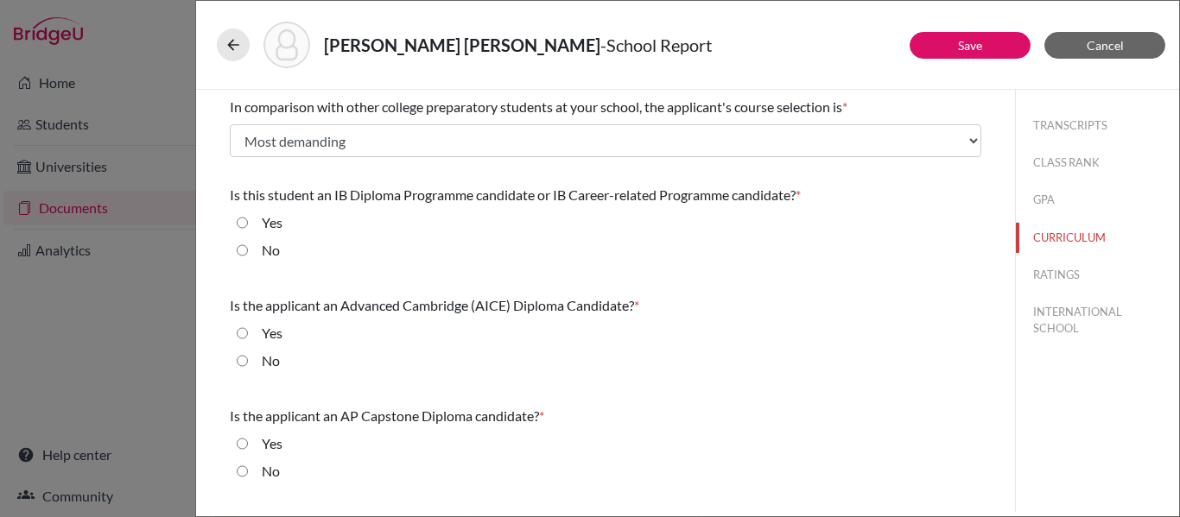
click at [242, 220] on input "Yes" at bounding box center [242, 223] width 11 height 21
radio input "true"
click at [241, 359] on input "No" at bounding box center [242, 361] width 11 height 21
radio input "true"
click at [244, 473] on input "No" at bounding box center [242, 471] width 11 height 21
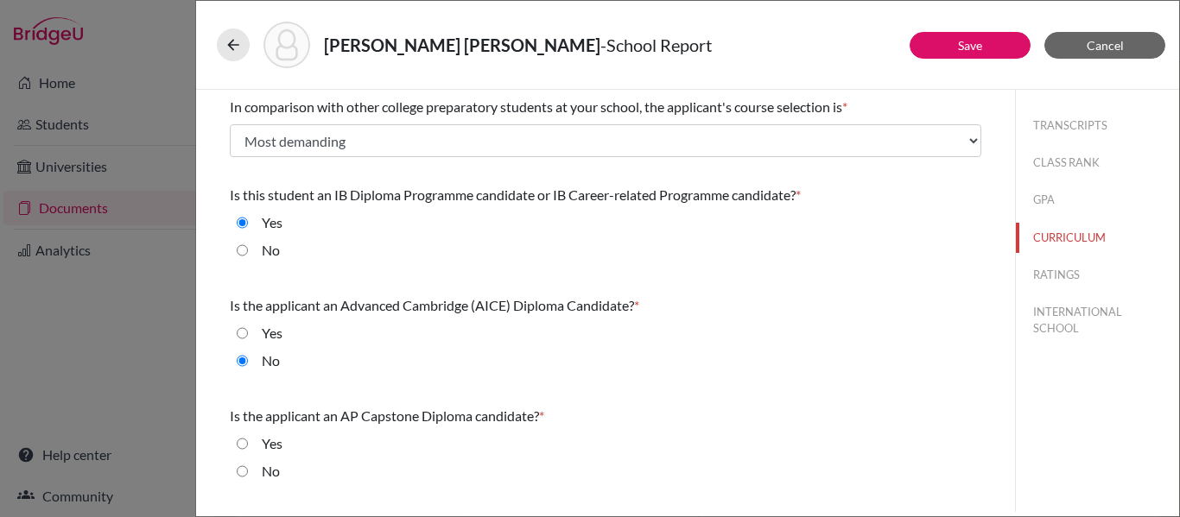
radio input "true"
click at [1049, 276] on button "RATINGS" at bounding box center [1097, 275] width 163 height 30
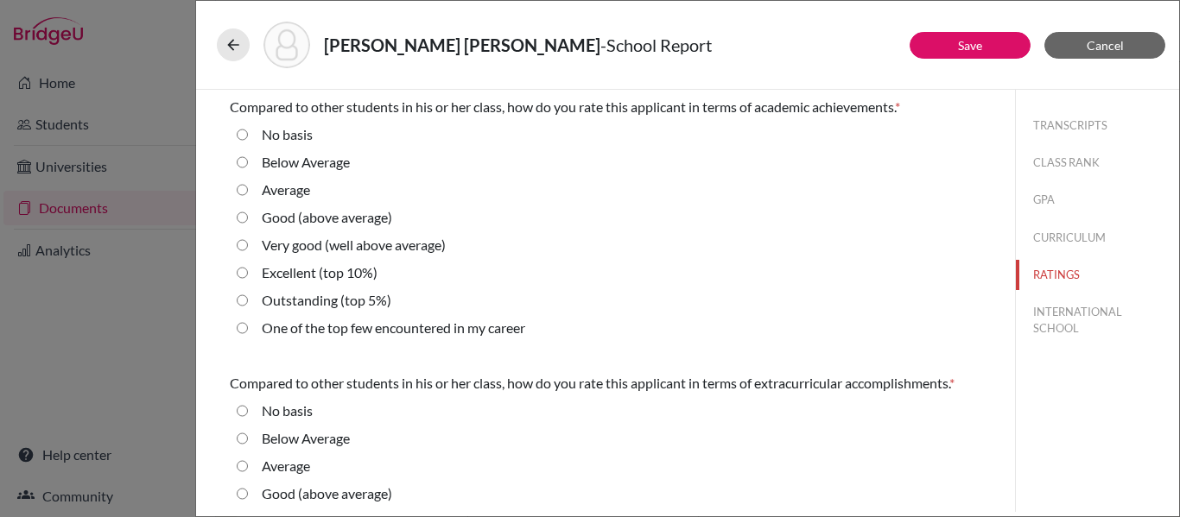
click at [243, 276] on 10\%\) "Excellent (top 10%)" at bounding box center [242, 273] width 11 height 21
radio 10\%\) "true"
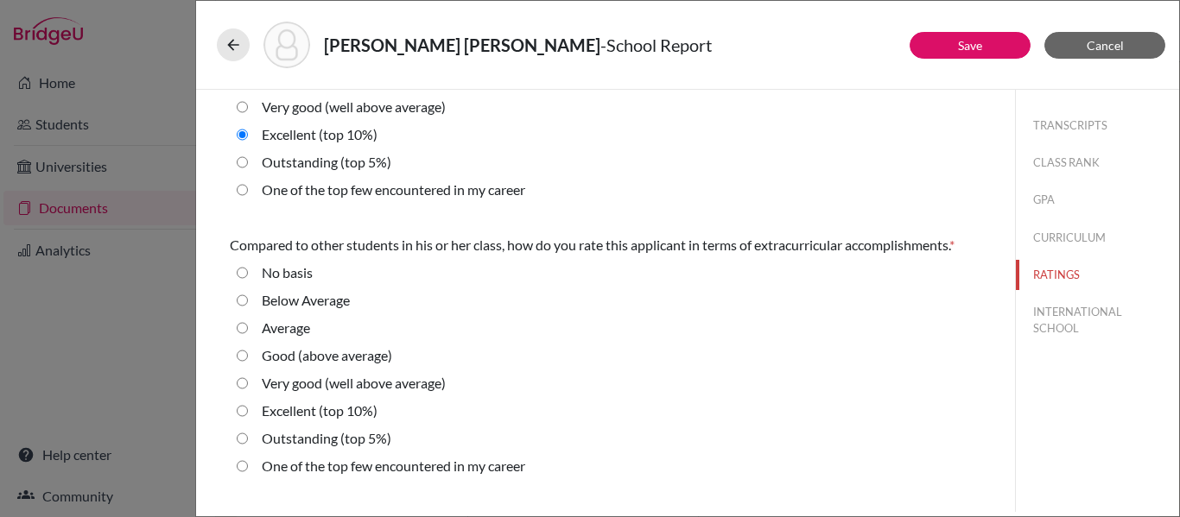
scroll to position [143, 0]
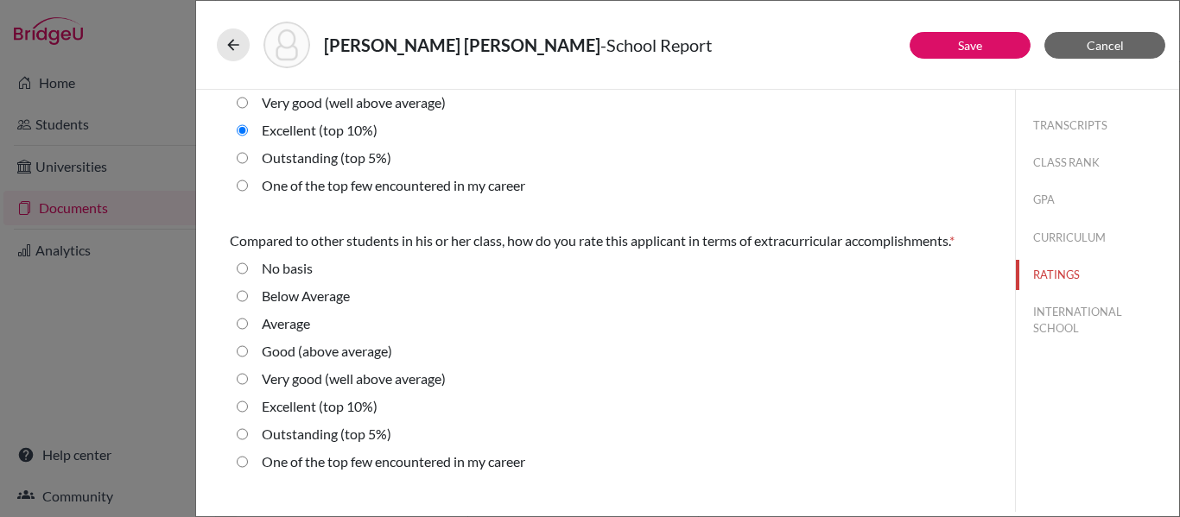
click at [244, 407] on 10\%\) "Excellent (top 10%)" at bounding box center [242, 407] width 11 height 21
radio 10\%\) "true"
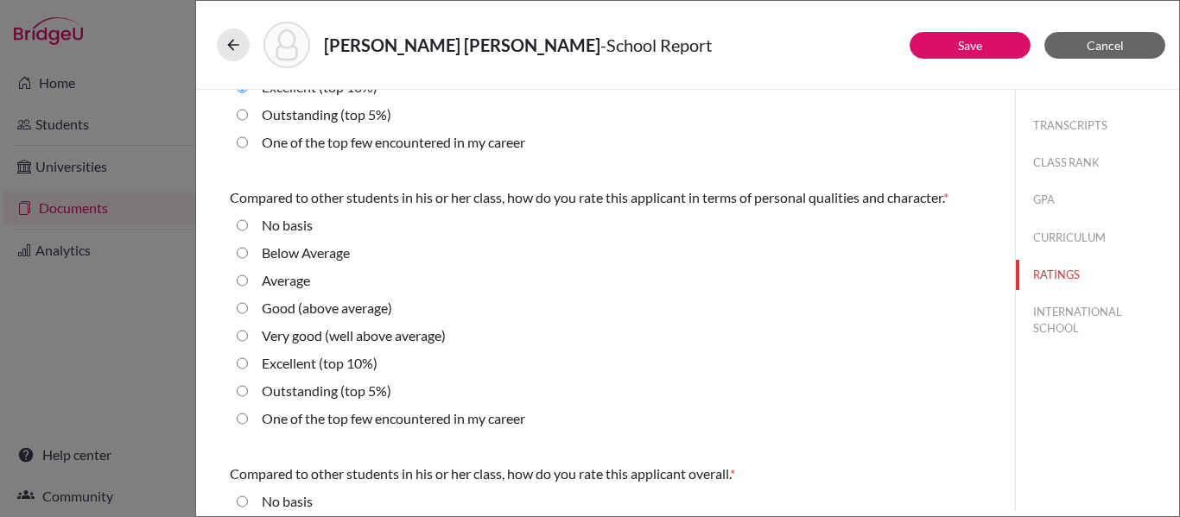
scroll to position [463, 0]
click at [246, 389] on 5\%\) "Outstanding (top 5%)" at bounding box center [242, 390] width 11 height 21
radio 5\%\) "true"
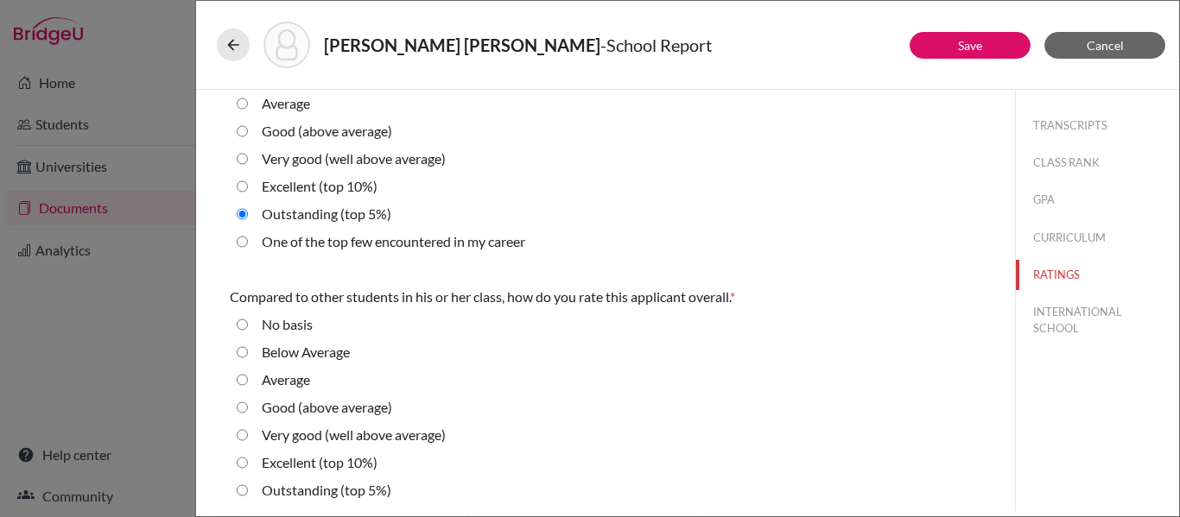
scroll to position [670, 0]
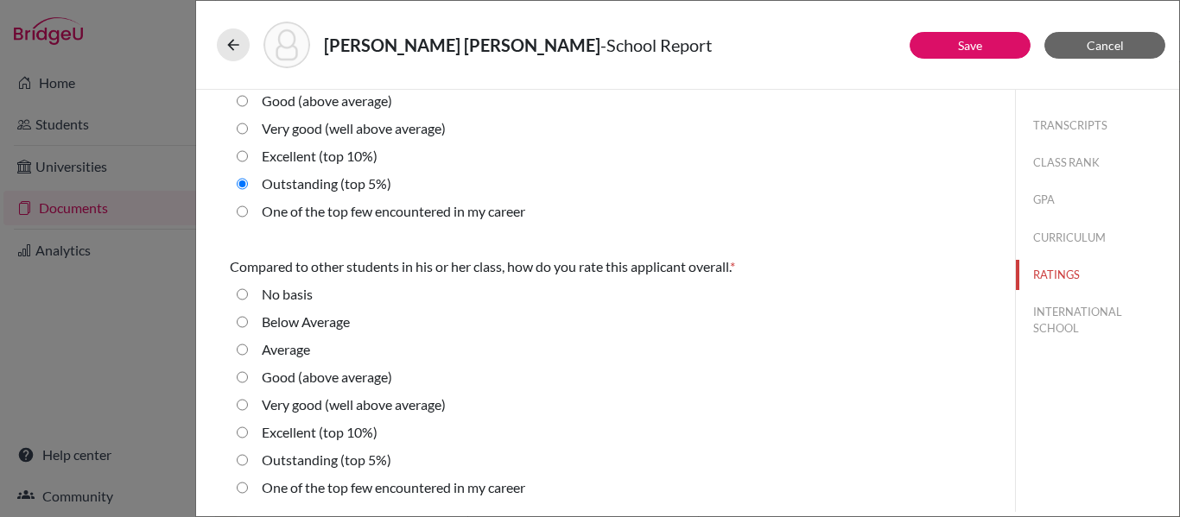
click at [241, 434] on 10\%\) "Excellent (top 10%)" at bounding box center [242, 432] width 11 height 21
radio 10\%\) "true"
click at [1058, 319] on button "INTERNATIONAL SCHOOL" at bounding box center [1097, 320] width 163 height 47
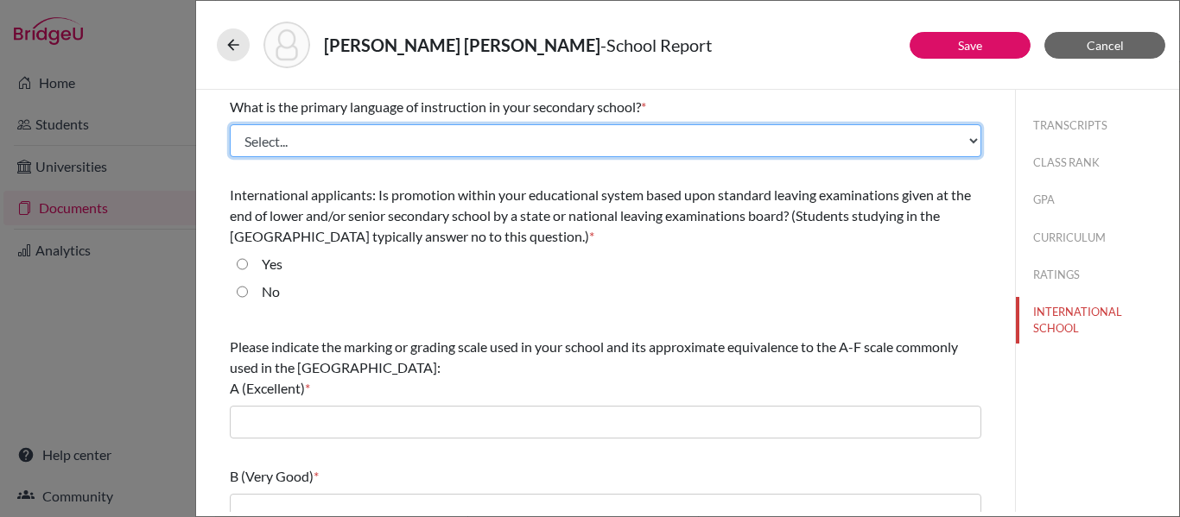
click at [835, 140] on select "Select... Albanian Arabic Armenian Assamese Azerbaijani Belarusian Bengali Bulg…" at bounding box center [606, 140] width 752 height 33
select select "14"
click at [230, 124] on select "Select... Albanian Arabic Armenian Assamese Azerbaijani Belarusian Bengali Bulg…" at bounding box center [606, 140] width 752 height 33
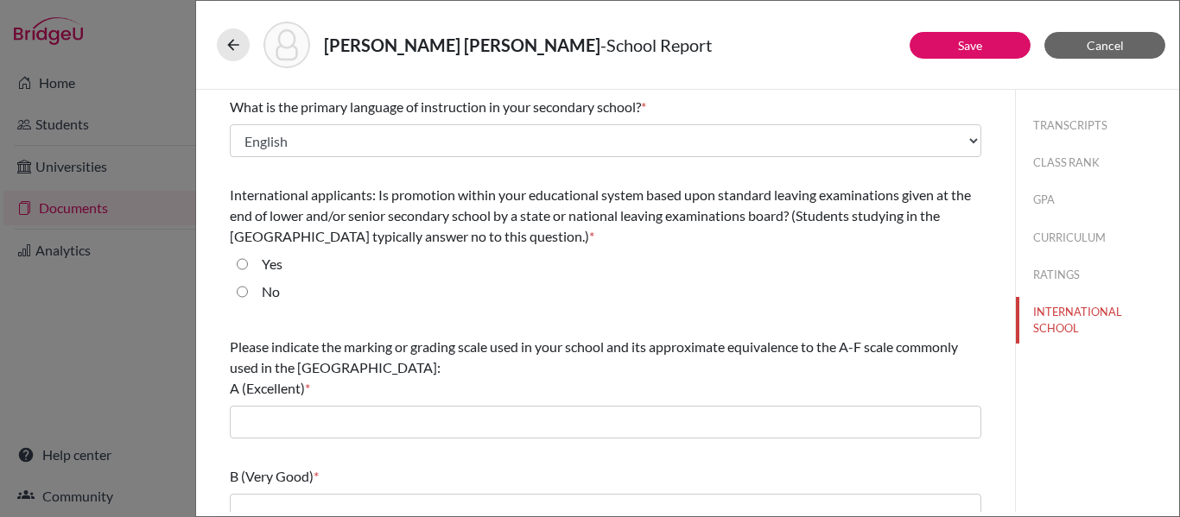
click at [244, 291] on input "No" at bounding box center [242, 292] width 11 height 21
radio input "true"
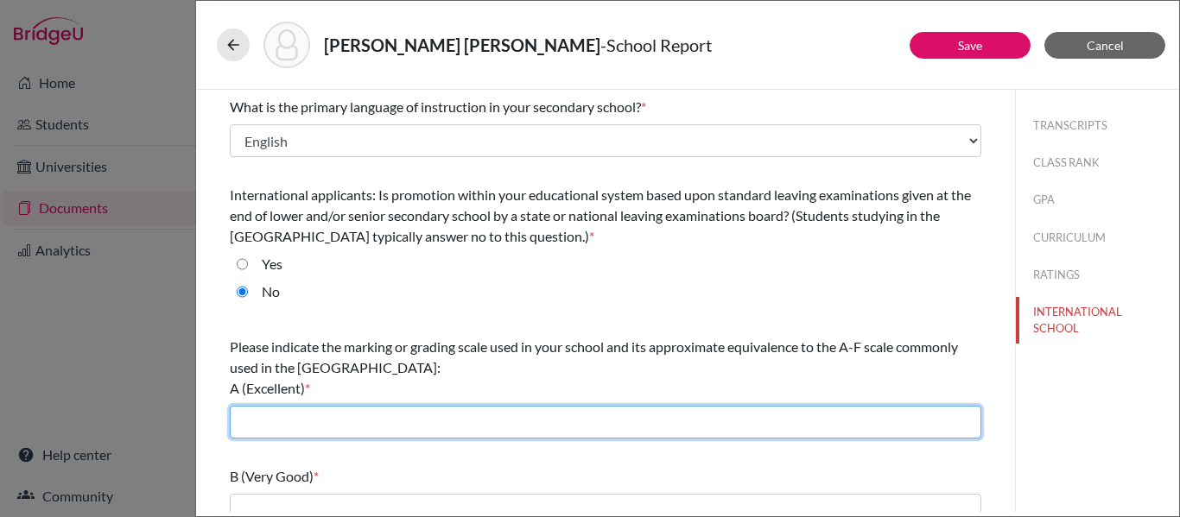
click at [305, 430] on input "text" at bounding box center [606, 422] width 752 height 33
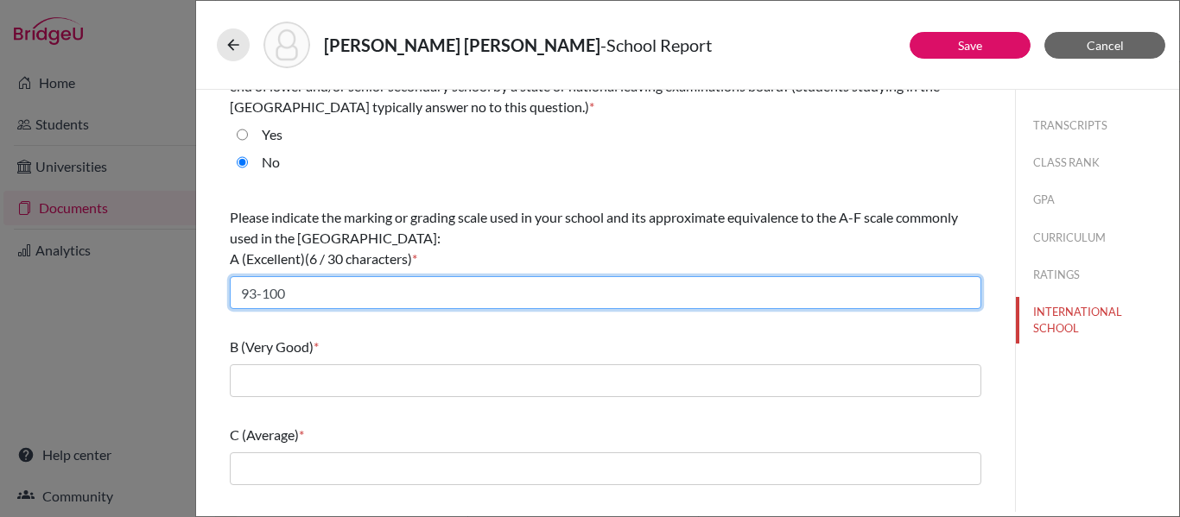
scroll to position [134, 0]
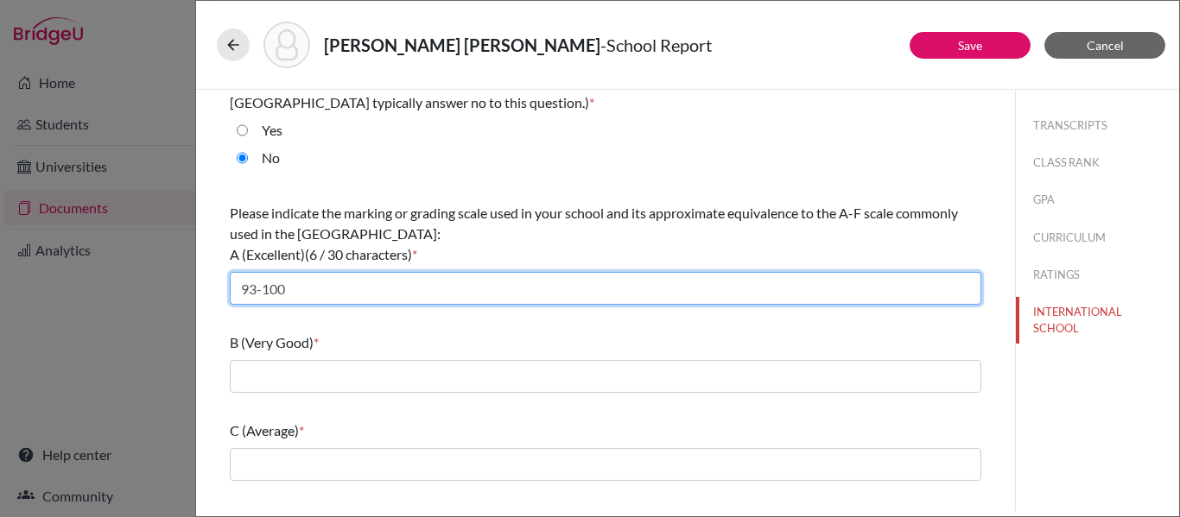
type input "93-100"
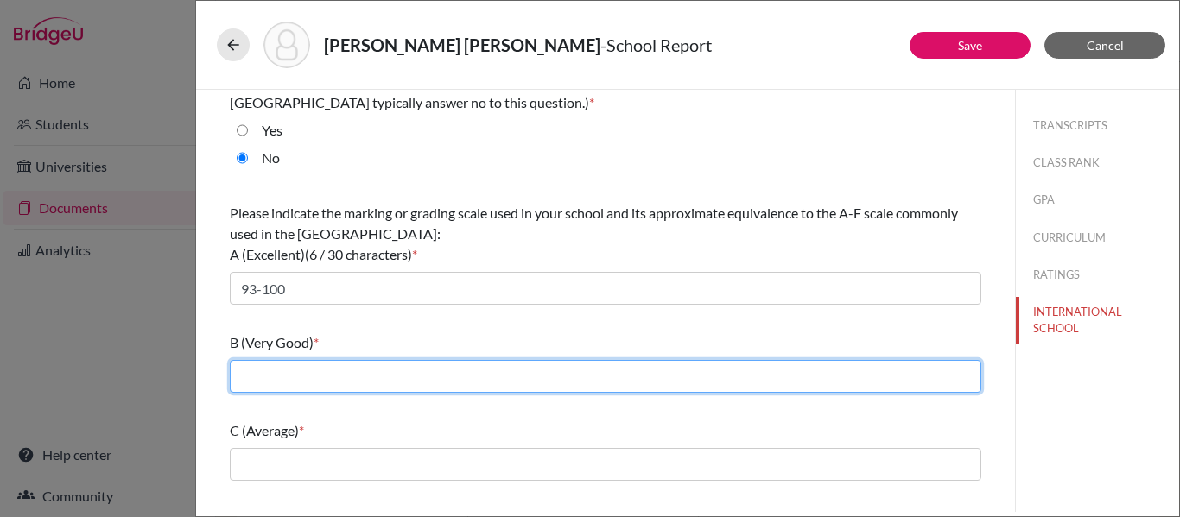
click at [267, 384] on input "text" at bounding box center [606, 376] width 752 height 33
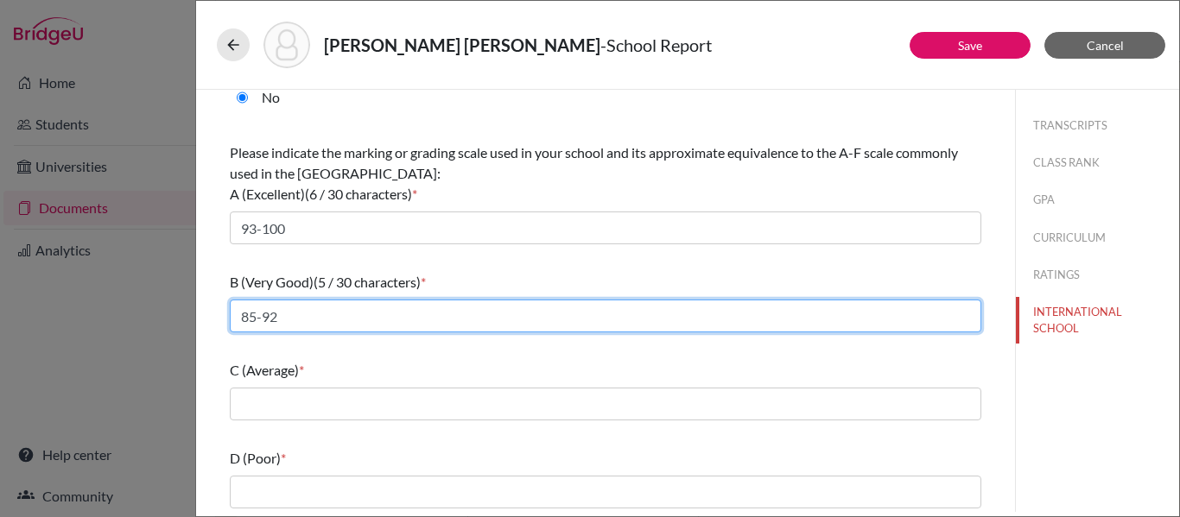
scroll to position [211, 0]
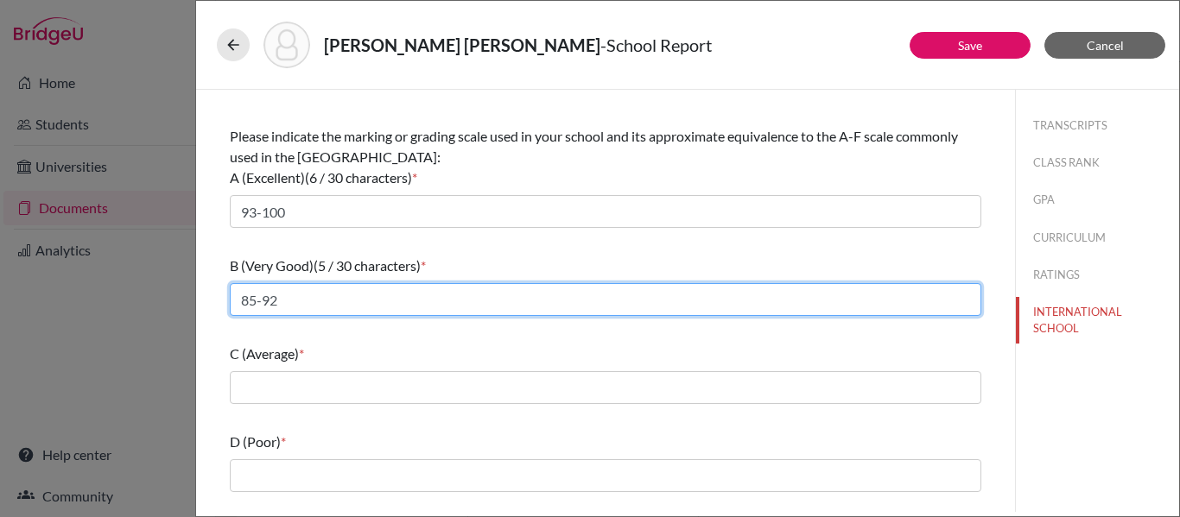
type input "85-92"
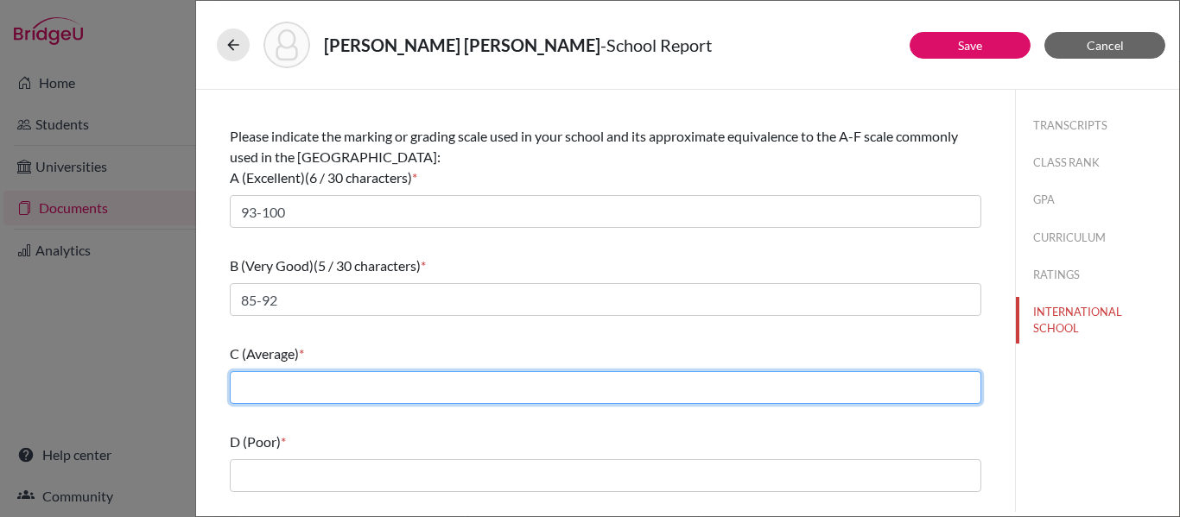
click at [258, 398] on input "text" at bounding box center [606, 387] width 752 height 33
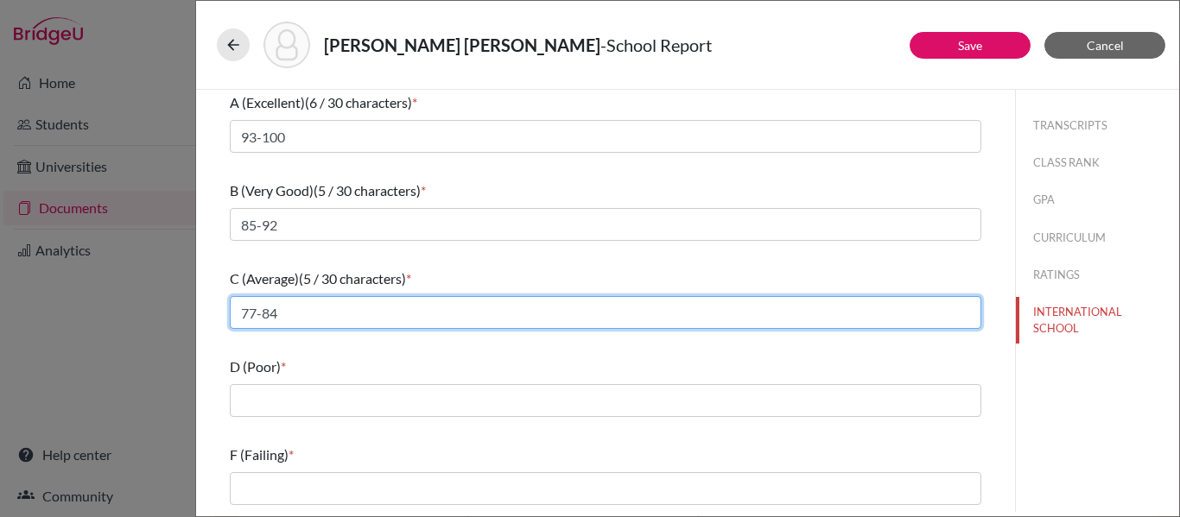
type input "77-84"
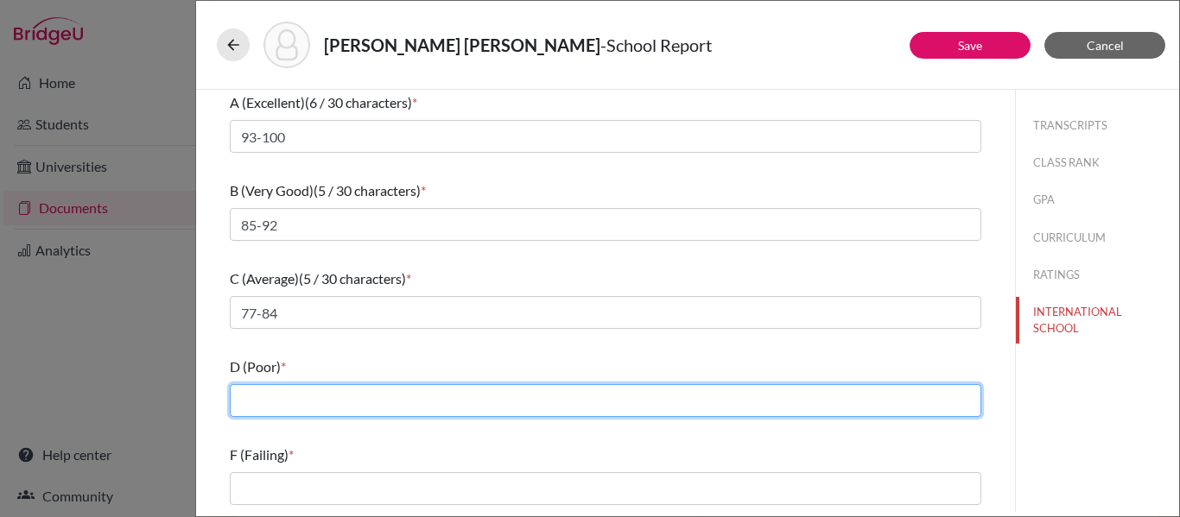
click at [248, 402] on input "text" at bounding box center [606, 400] width 752 height 33
type input "70-76"
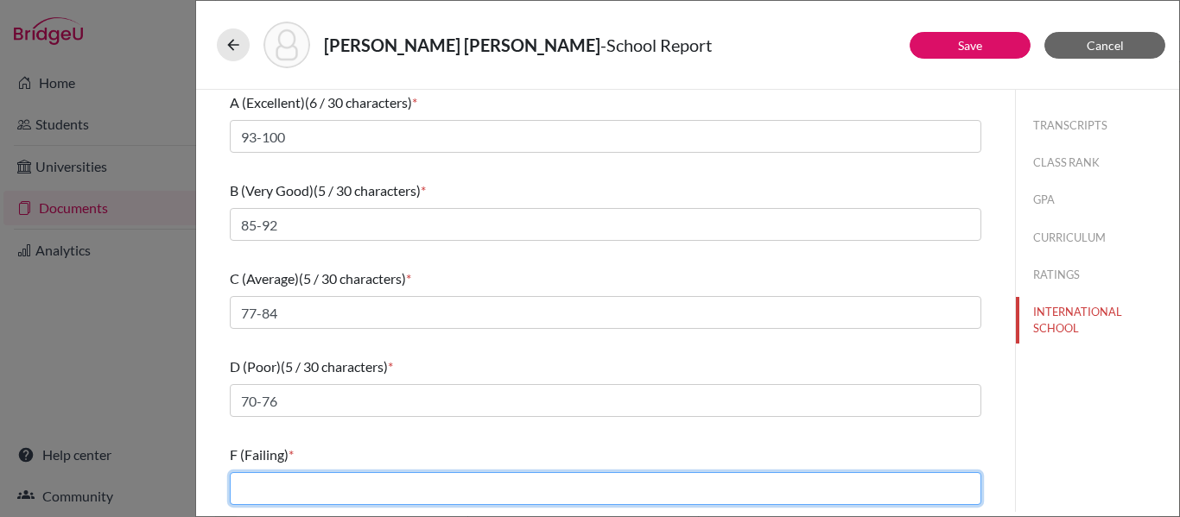
click at [263, 488] on input "text" at bounding box center [606, 489] width 752 height 33
type input "0-69"
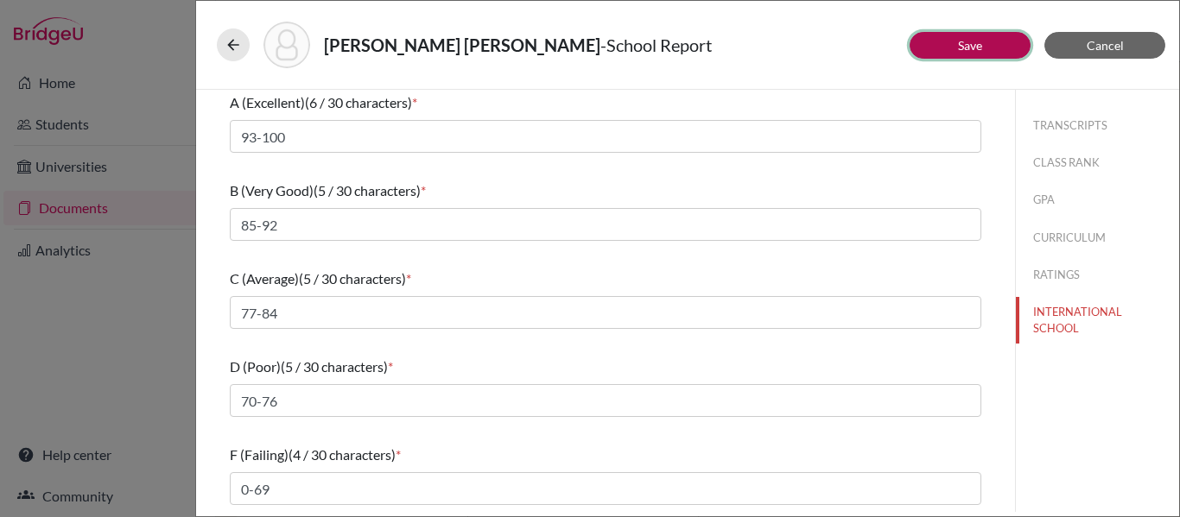
click at [960, 48] on link "Save" at bounding box center [970, 45] width 24 height 15
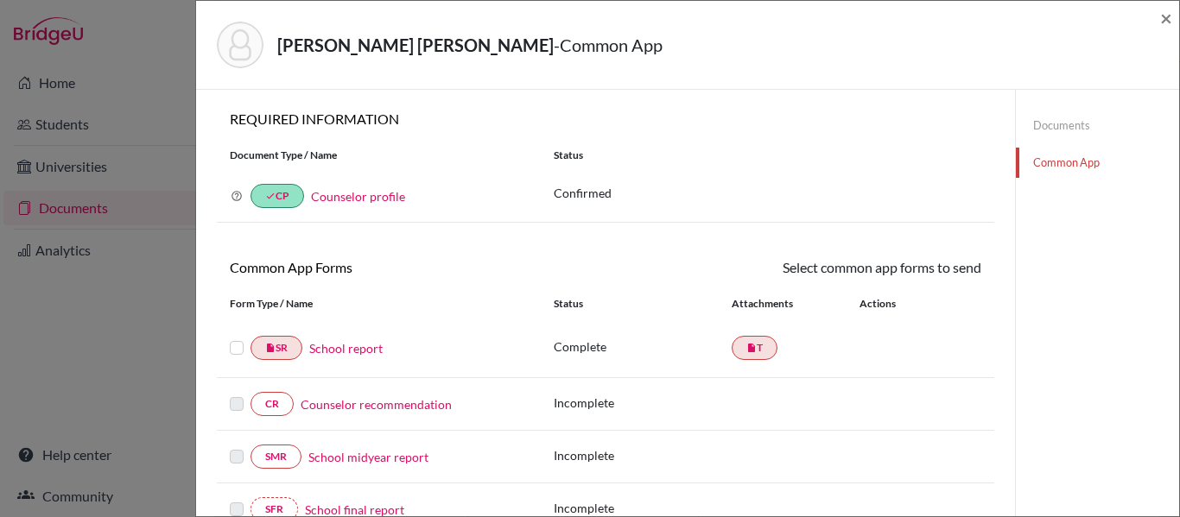
click at [236, 338] on label at bounding box center [237, 338] width 14 height 0
click at [0, 0] on input "checkbox" at bounding box center [0, 0] width 0 height 0
click at [955, 273] on link "Send" at bounding box center [946, 270] width 72 height 27
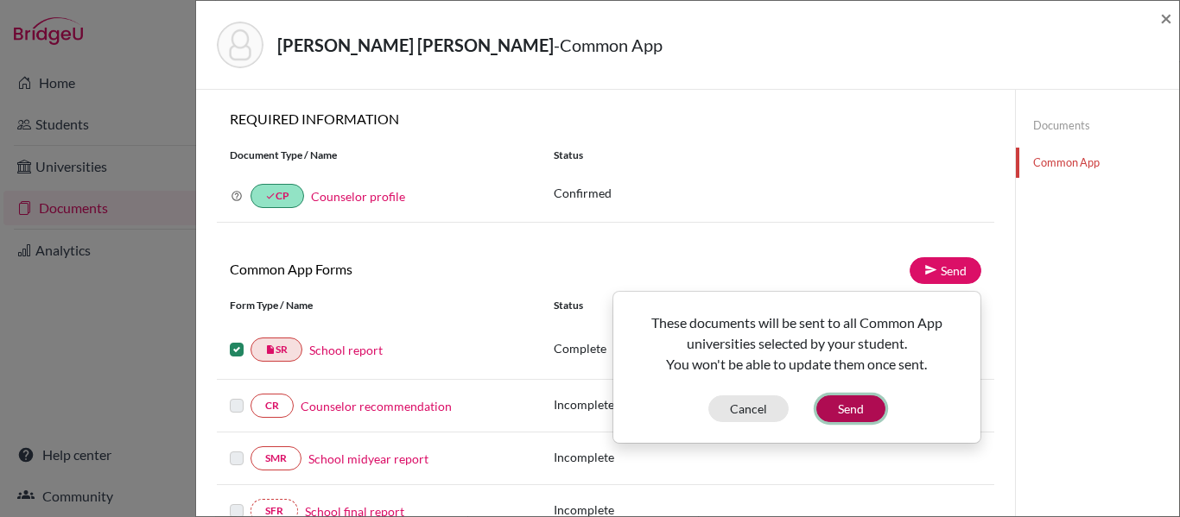
click at [851, 403] on button "Send" at bounding box center [850, 409] width 69 height 27
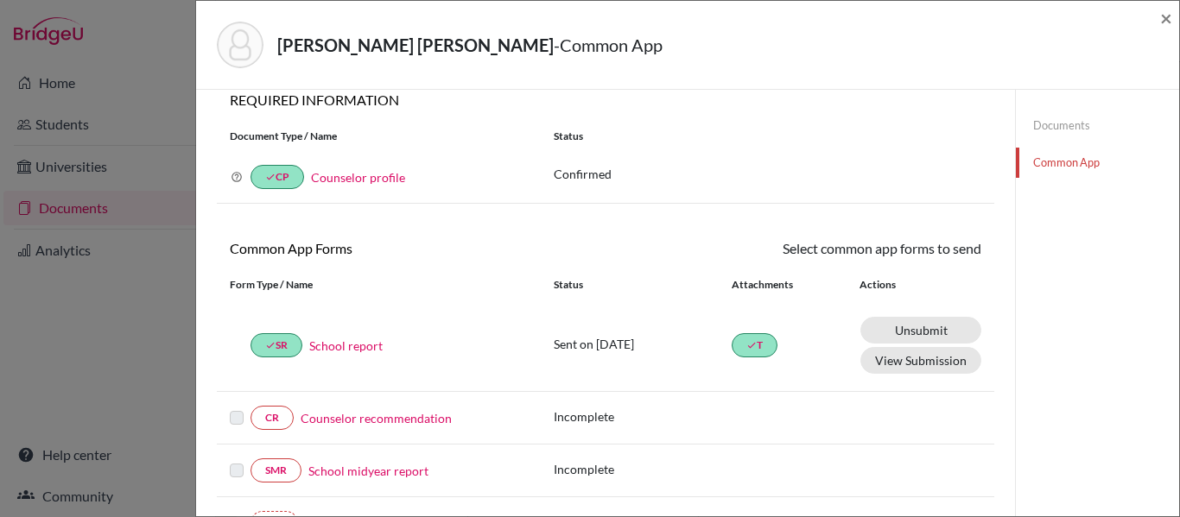
scroll to position [13, 0]
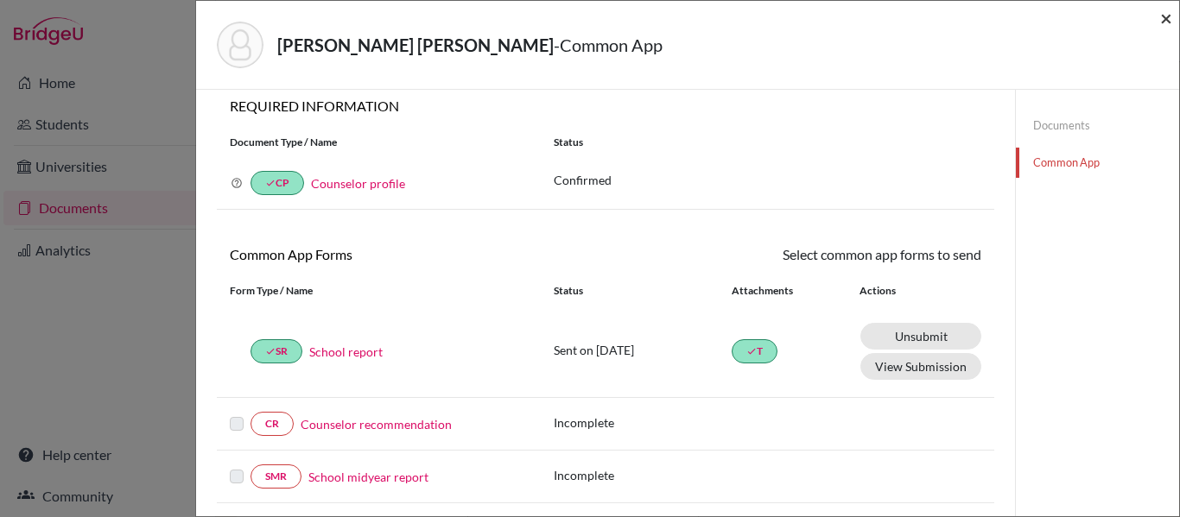
click at [1167, 14] on span "×" at bounding box center [1166, 17] width 12 height 25
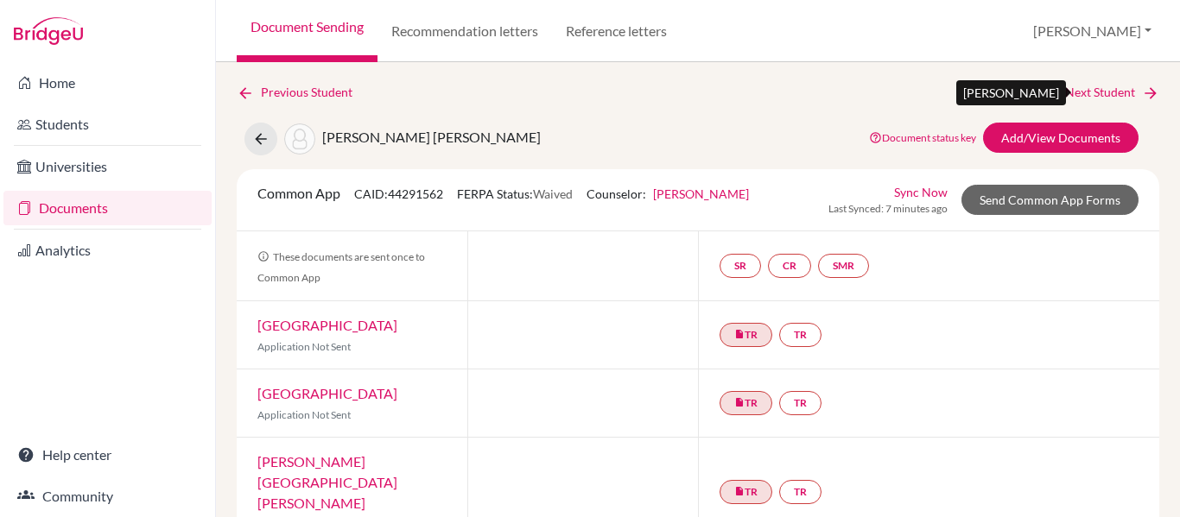
click at [1117, 96] on link "Next Student" at bounding box center [1112, 92] width 94 height 19
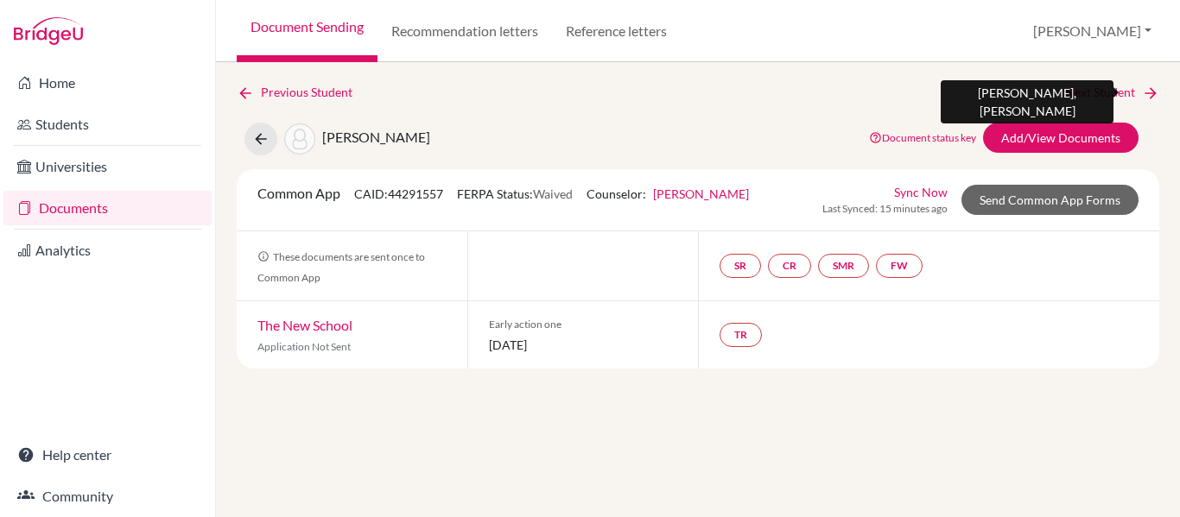
click at [1117, 96] on link "Next Student" at bounding box center [1112, 92] width 94 height 19
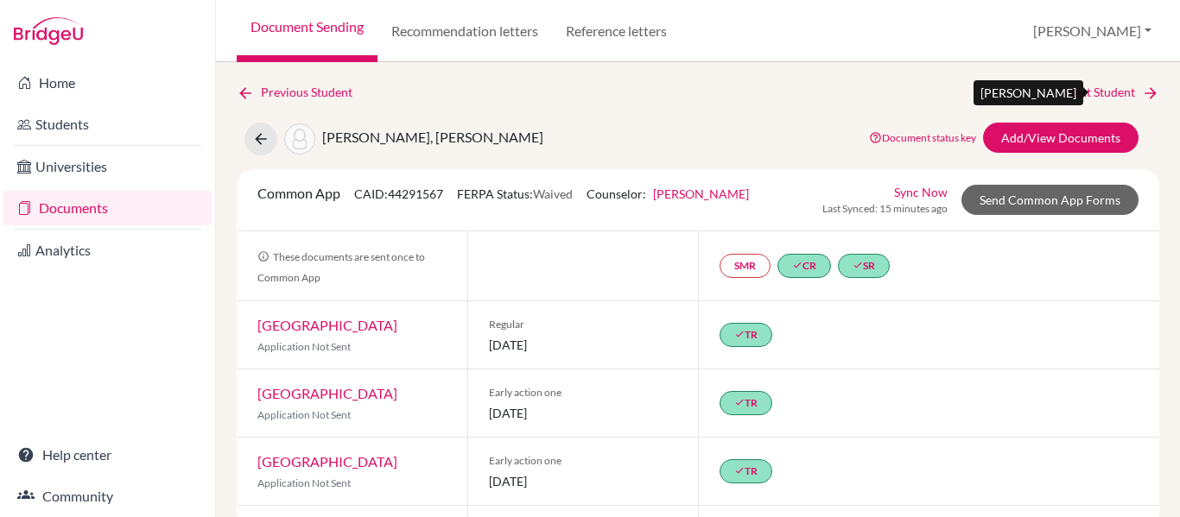
click at [1117, 96] on link "Next Student" at bounding box center [1112, 92] width 94 height 19
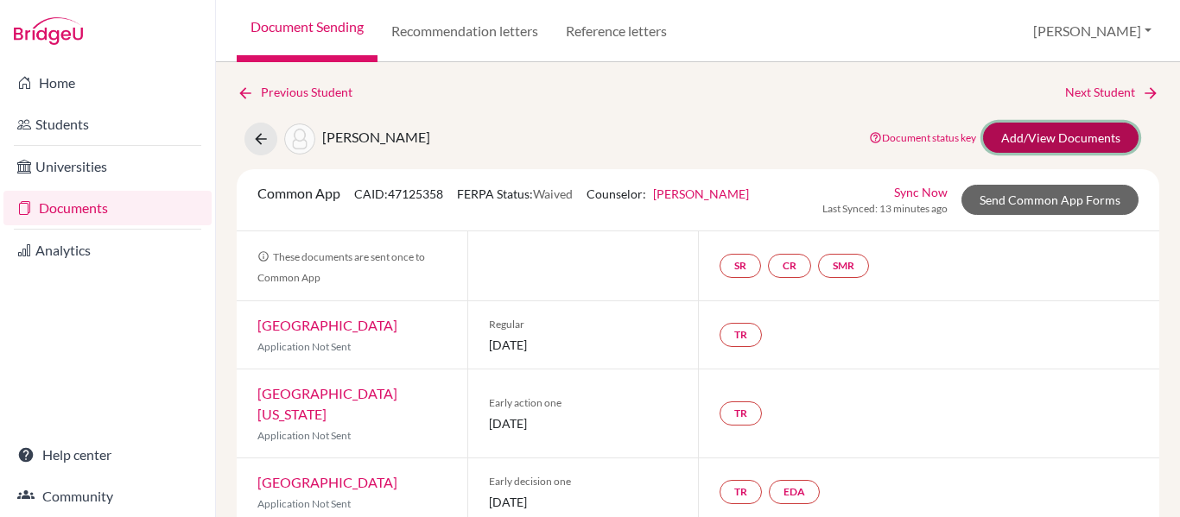
click at [1082, 136] on link "Add/View Documents" at bounding box center [1061, 138] width 156 height 30
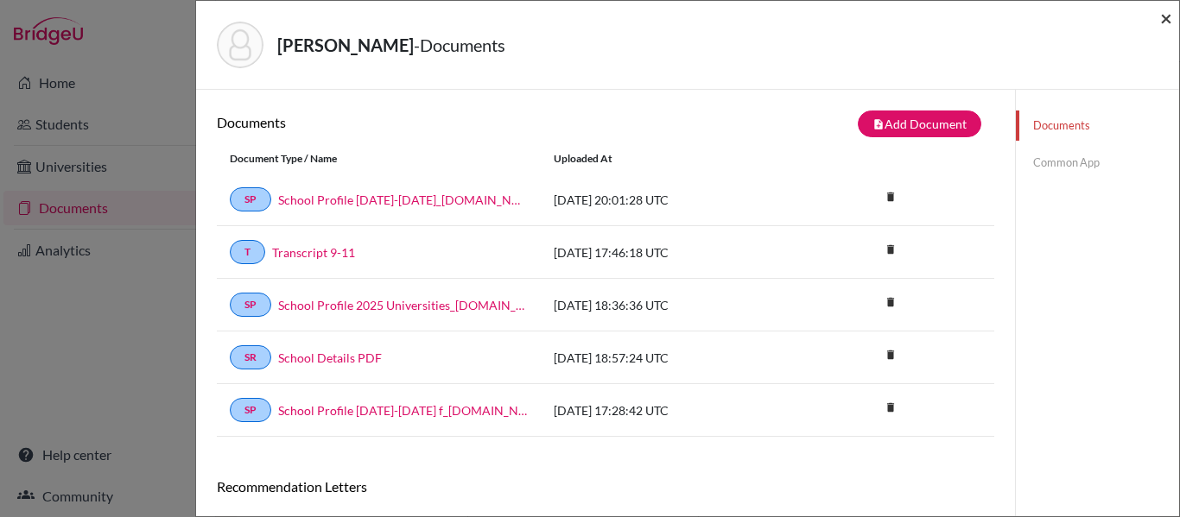
click at [1167, 19] on span "×" at bounding box center [1166, 17] width 12 height 25
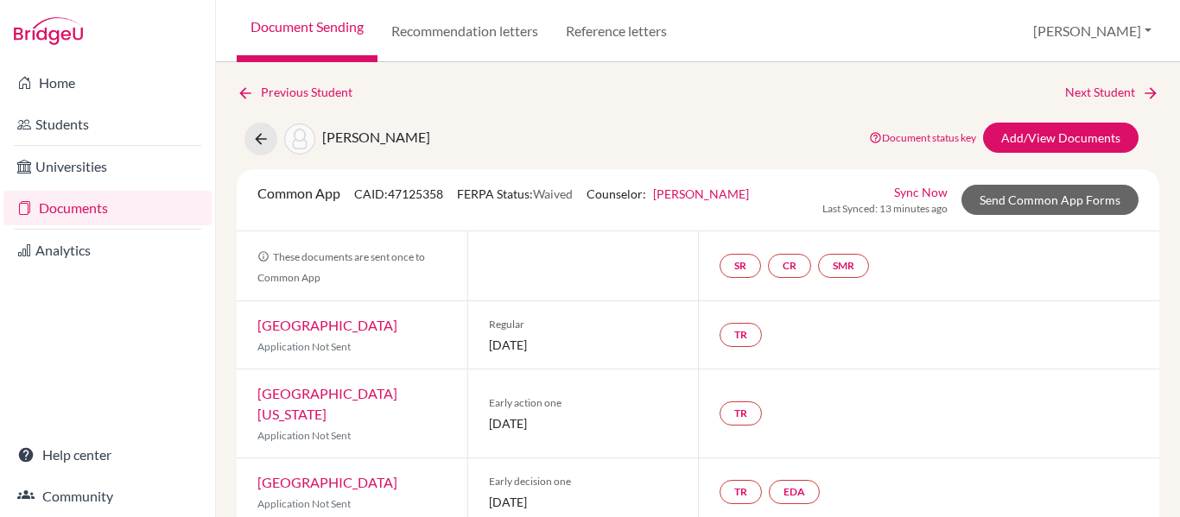
click at [87, 206] on link "Documents" at bounding box center [107, 208] width 208 height 35
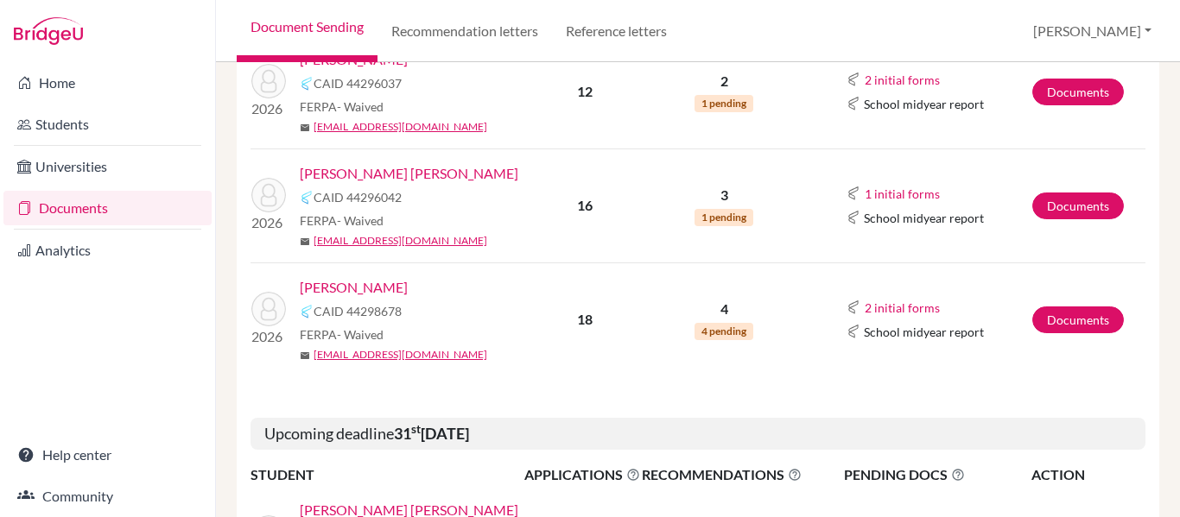
scroll to position [1142, 0]
click at [1076, 192] on link "Documents" at bounding box center [1078, 205] width 92 height 27
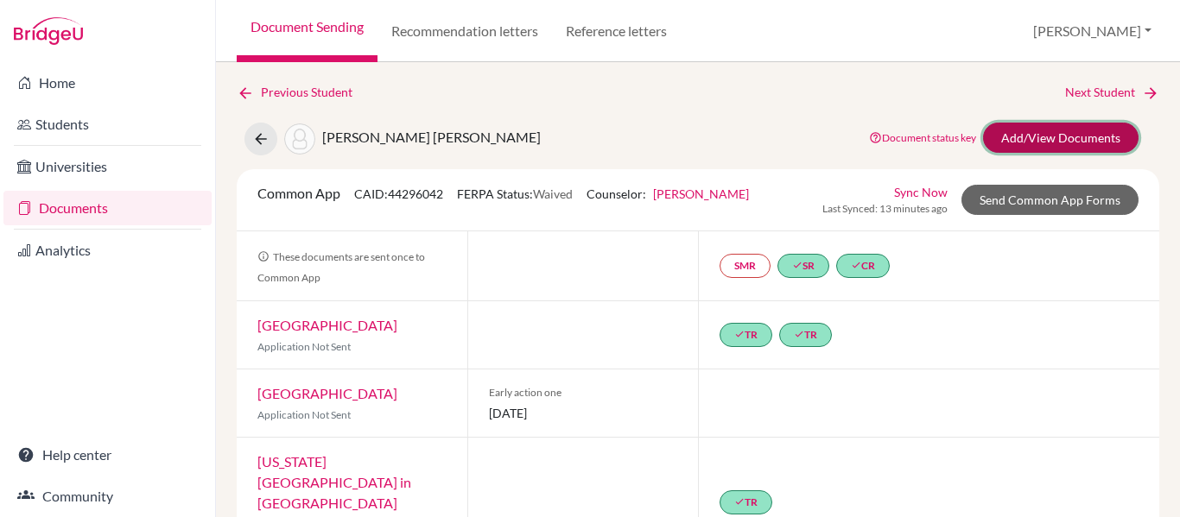
click at [1069, 131] on link "Add/View Documents" at bounding box center [1061, 138] width 156 height 30
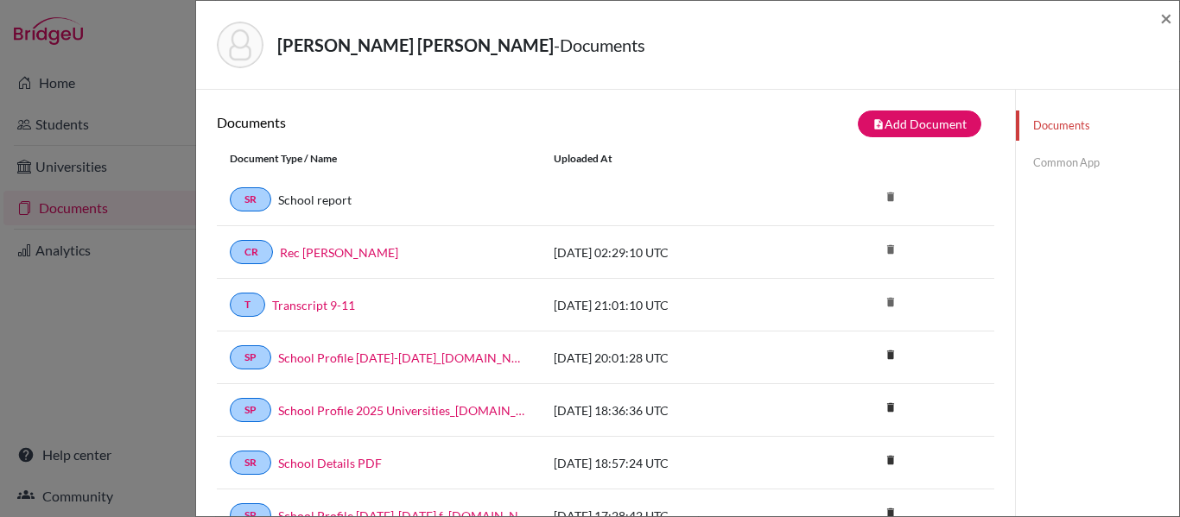
click at [1063, 159] on link "Common App" at bounding box center [1097, 163] width 163 height 30
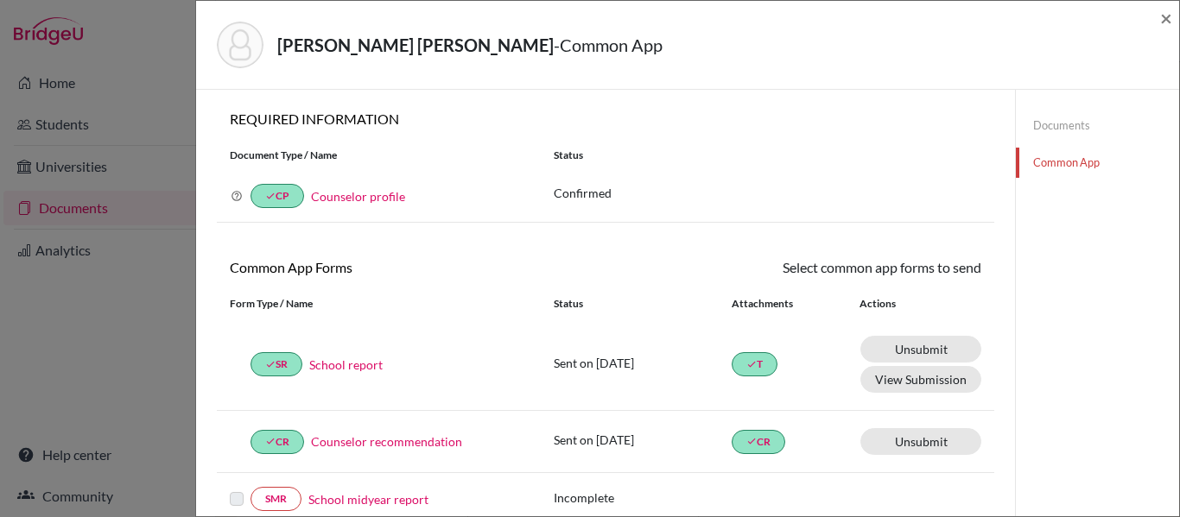
scroll to position [1, 0]
click at [1165, 25] on span "×" at bounding box center [1166, 17] width 12 height 25
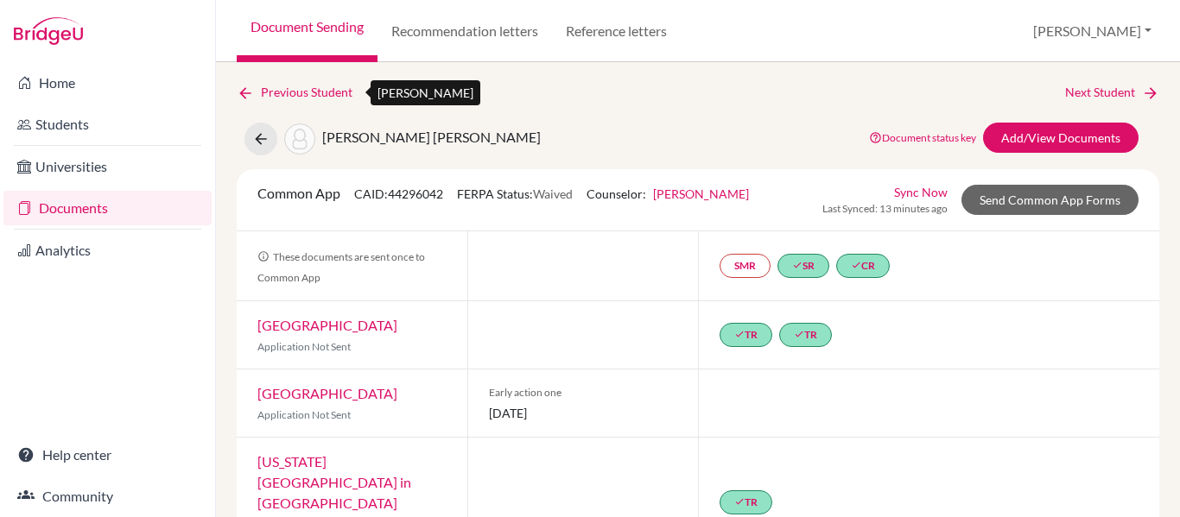
click at [279, 95] on link "Previous Student" at bounding box center [302, 92] width 130 height 19
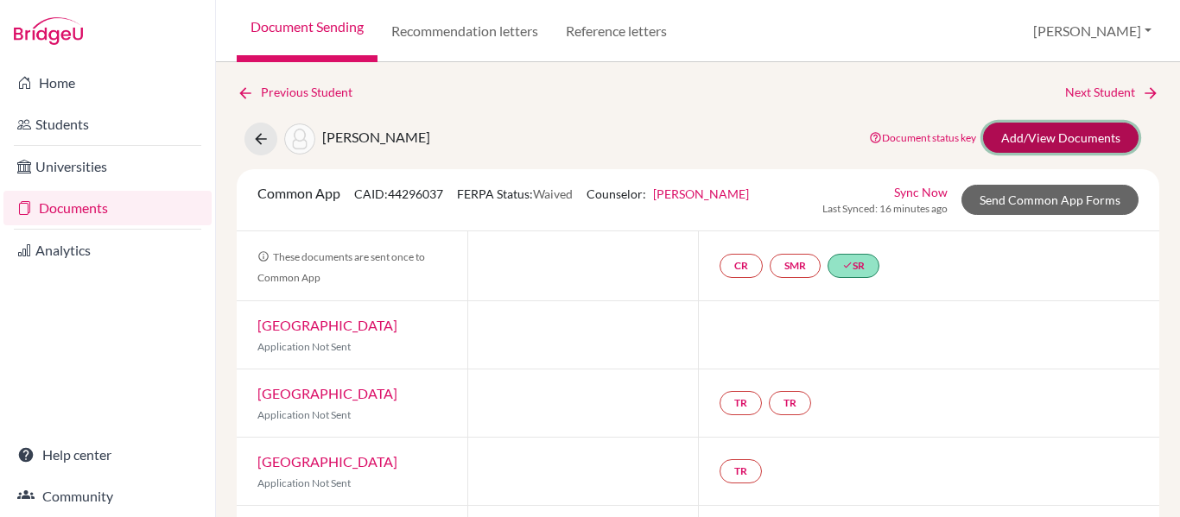
click at [1038, 134] on link "Add/View Documents" at bounding box center [1061, 138] width 156 height 30
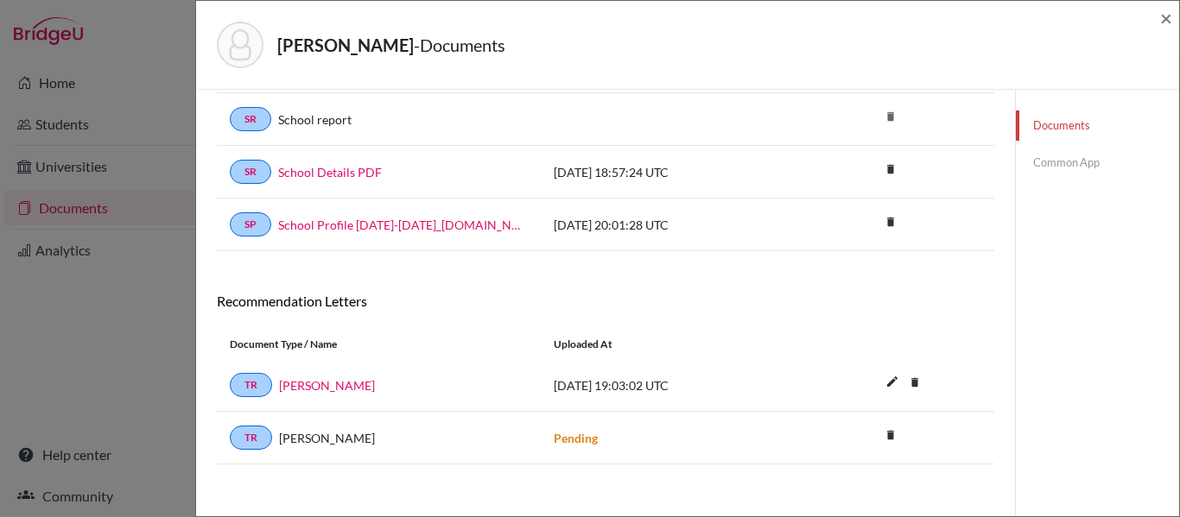
scroll to position [187, 0]
click at [323, 387] on link "Ali Swanson" at bounding box center [327, 385] width 96 height 18
click at [1049, 164] on link "Common App" at bounding box center [1097, 163] width 163 height 30
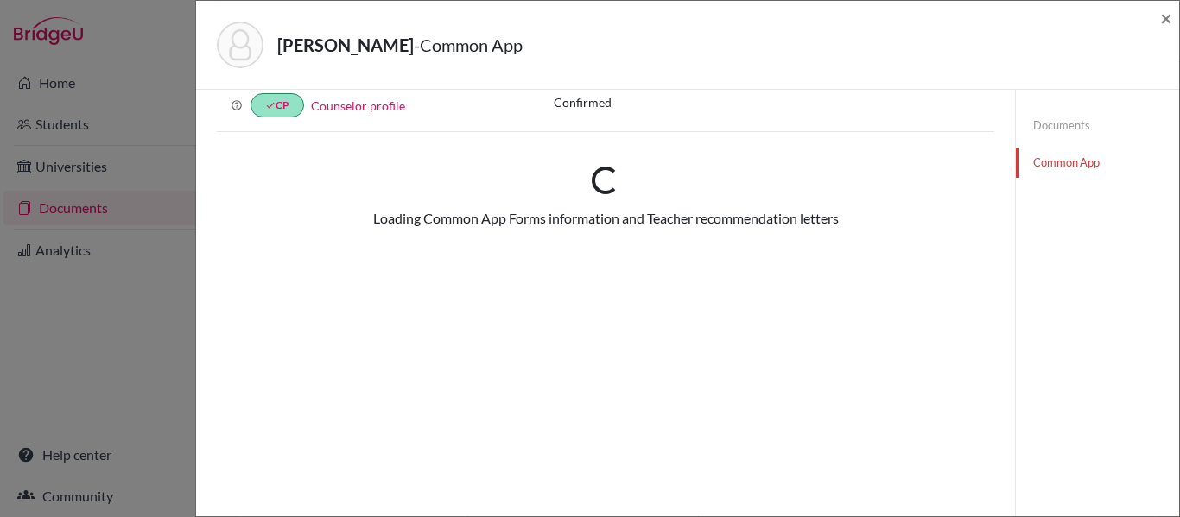
scroll to position [187, 0]
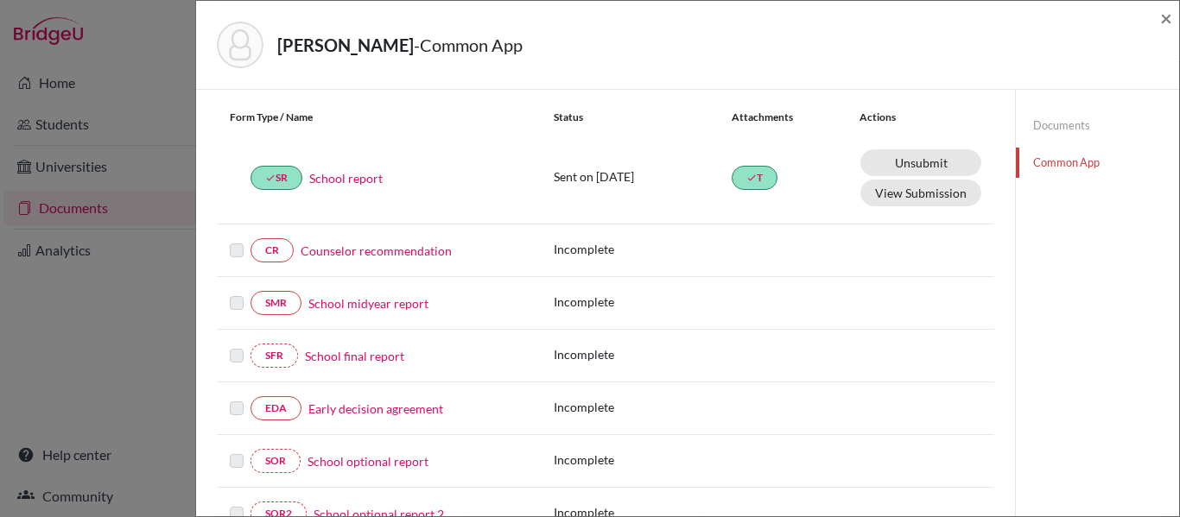
click at [430, 251] on link "Counselor recommendation" at bounding box center [376, 251] width 151 height 18
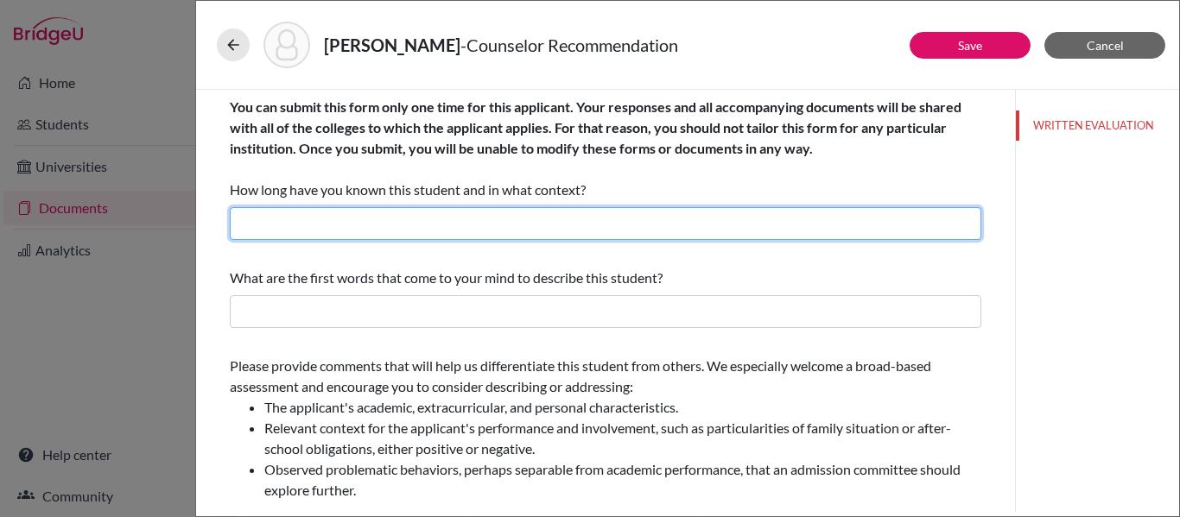
click at [456, 227] on input "text" at bounding box center [606, 223] width 752 height 33
type input "Four years as her counselor"
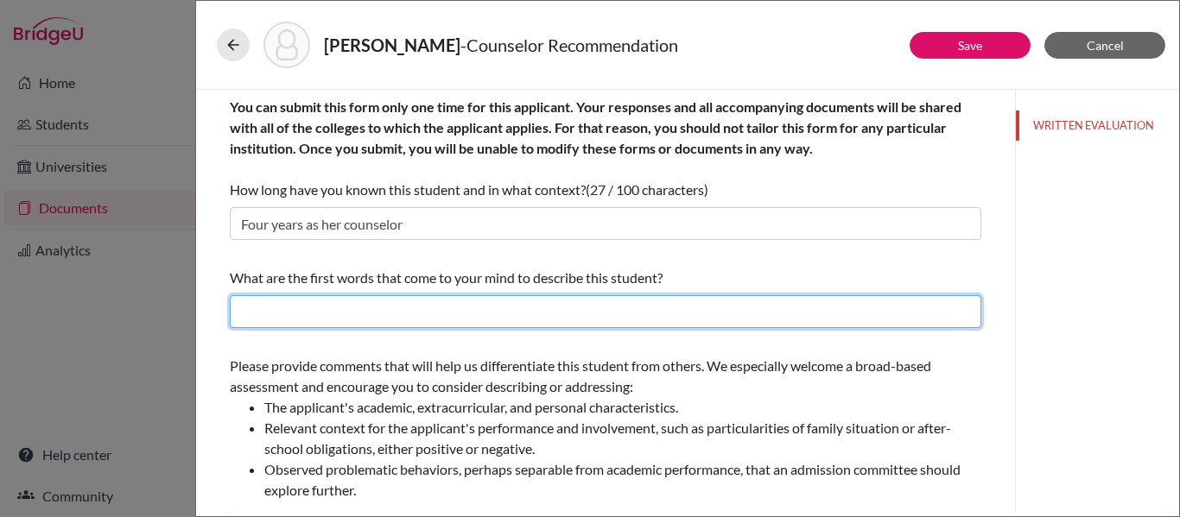
click at [380, 313] on input "text" at bounding box center [606, 311] width 752 height 33
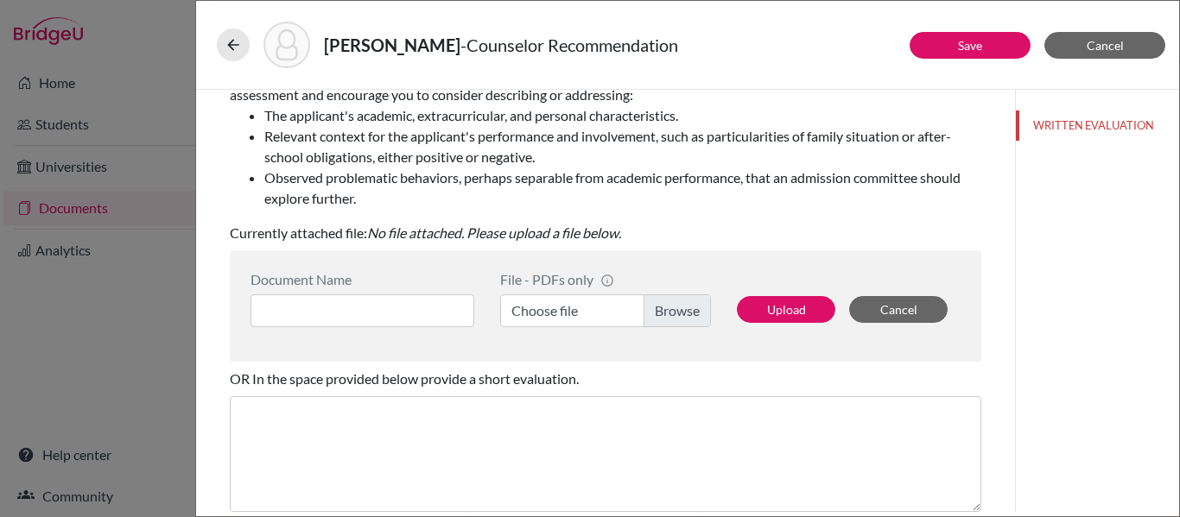
scroll to position [293, 0]
type input "Competitor, determined, science lover, curious and hard worker"
click at [780, 305] on button "Upload" at bounding box center [786, 308] width 98 height 27
click at [677, 308] on label "Choose file" at bounding box center [605, 310] width 211 height 33
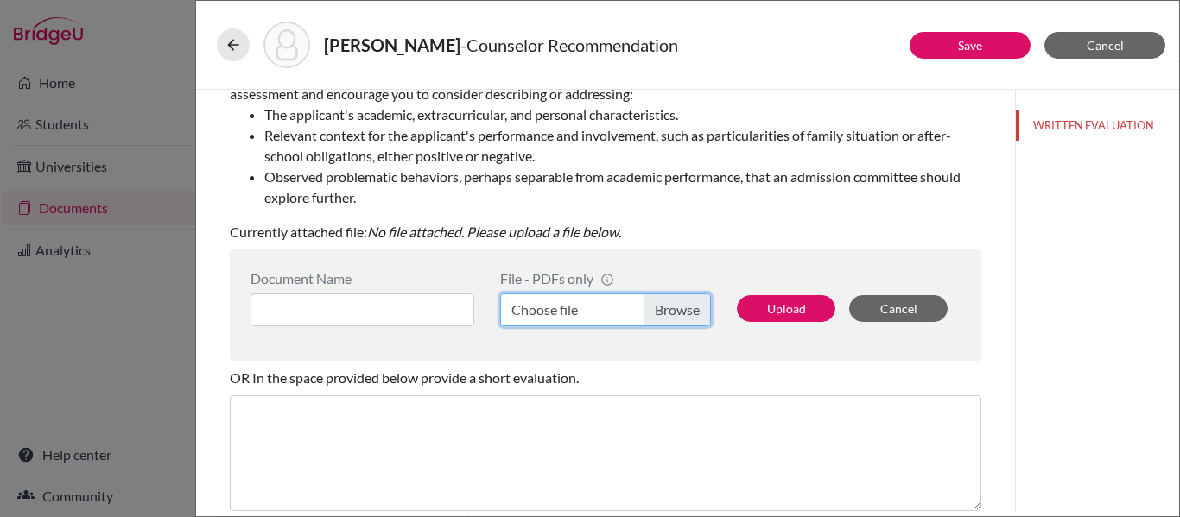
click at [677, 308] on input "Choose file" at bounding box center [605, 310] width 211 height 33
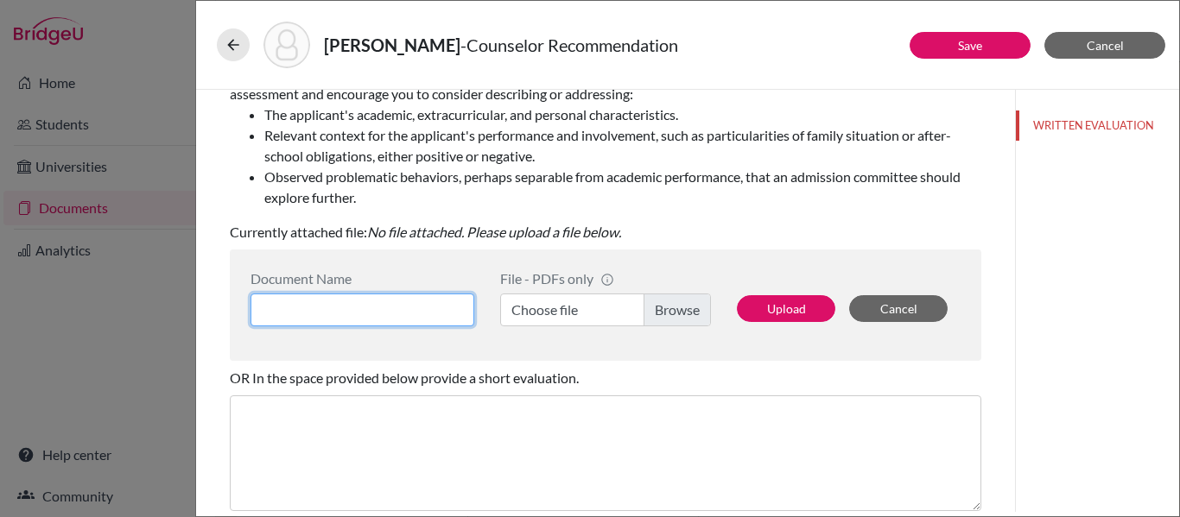
click at [359, 310] on input at bounding box center [363, 310] width 224 height 33
type input "r"
type input "Rec Ms Aviles"
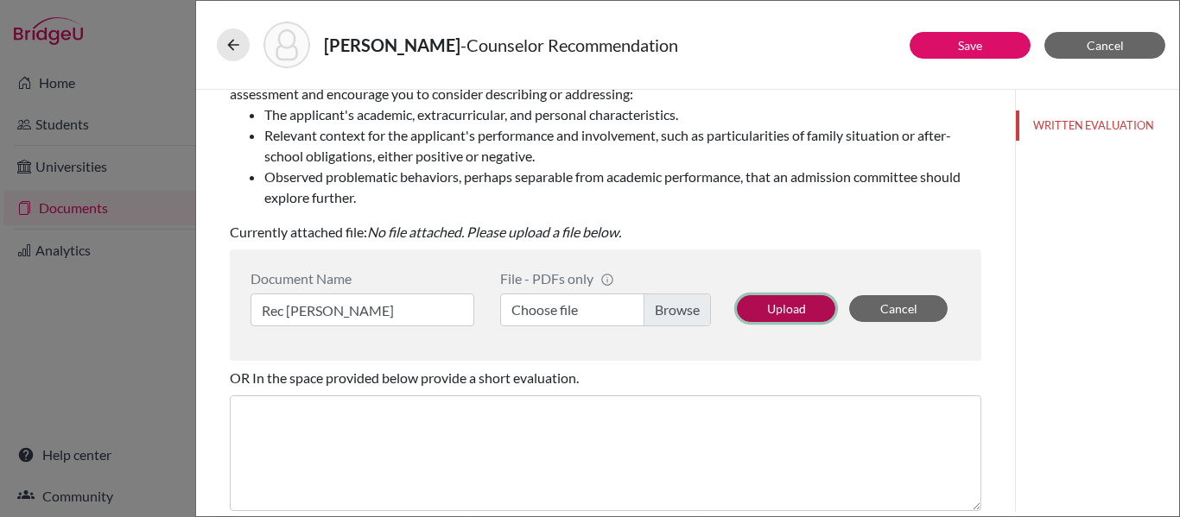
click at [776, 305] on button "Upload" at bounding box center [786, 308] width 98 height 27
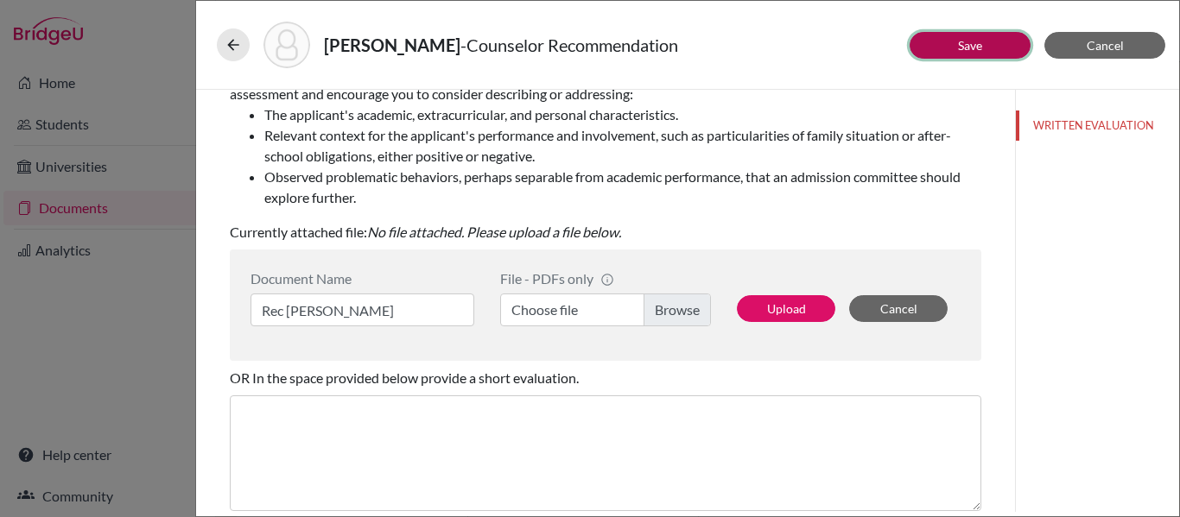
click at [956, 45] on button "Save" at bounding box center [970, 45] width 121 height 27
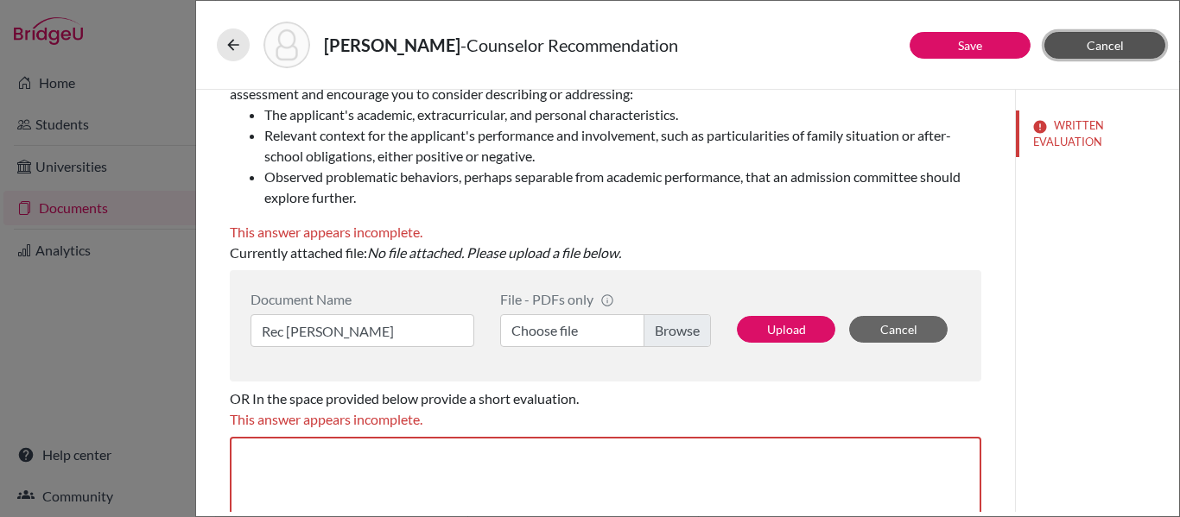
click at [1114, 38] on span "Cancel" at bounding box center [1105, 45] width 37 height 15
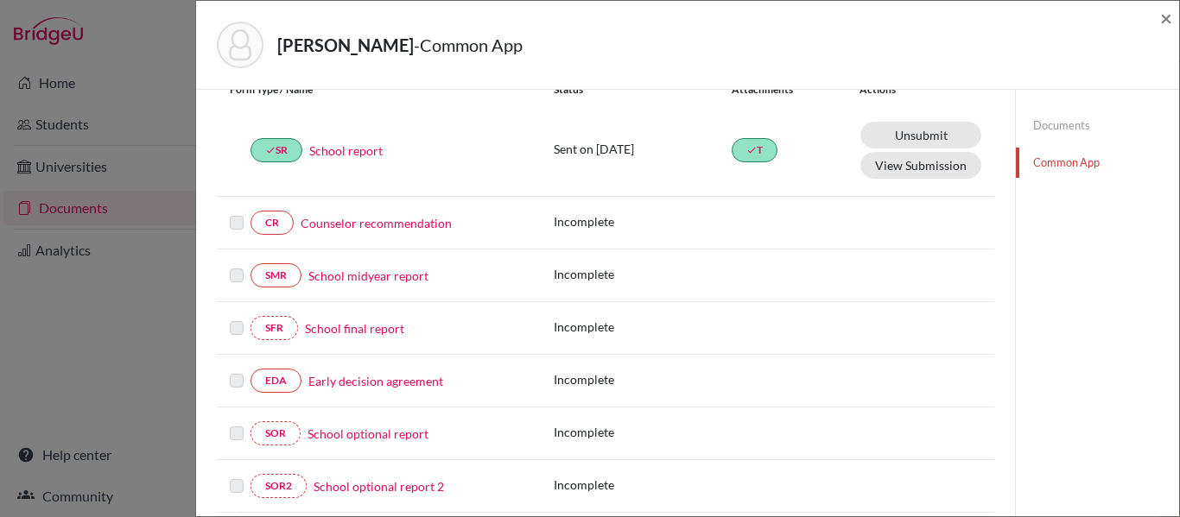
scroll to position [76, 0]
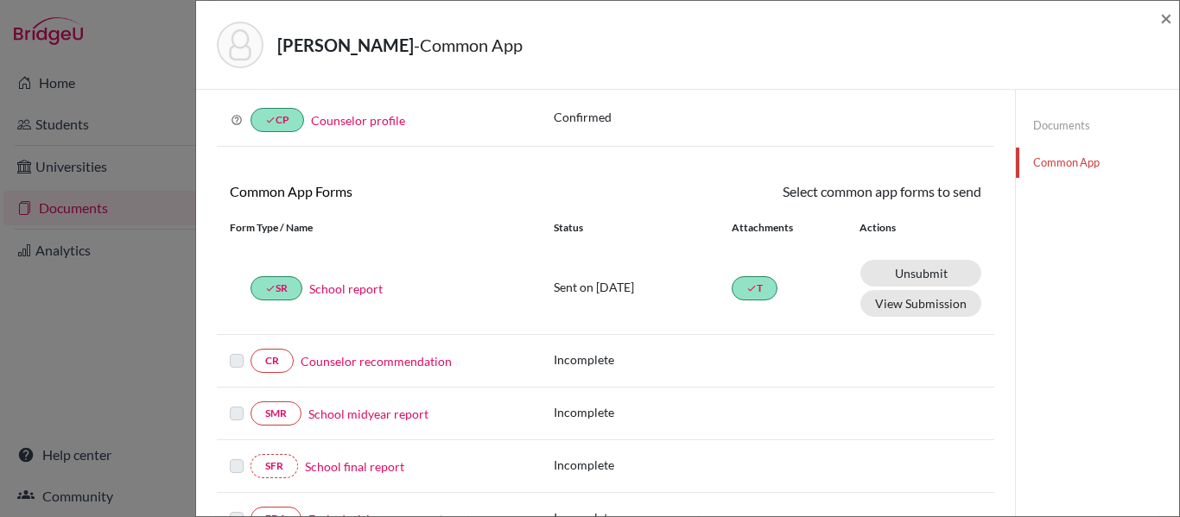
click at [1076, 124] on link "Documents" at bounding box center [1097, 126] width 163 height 30
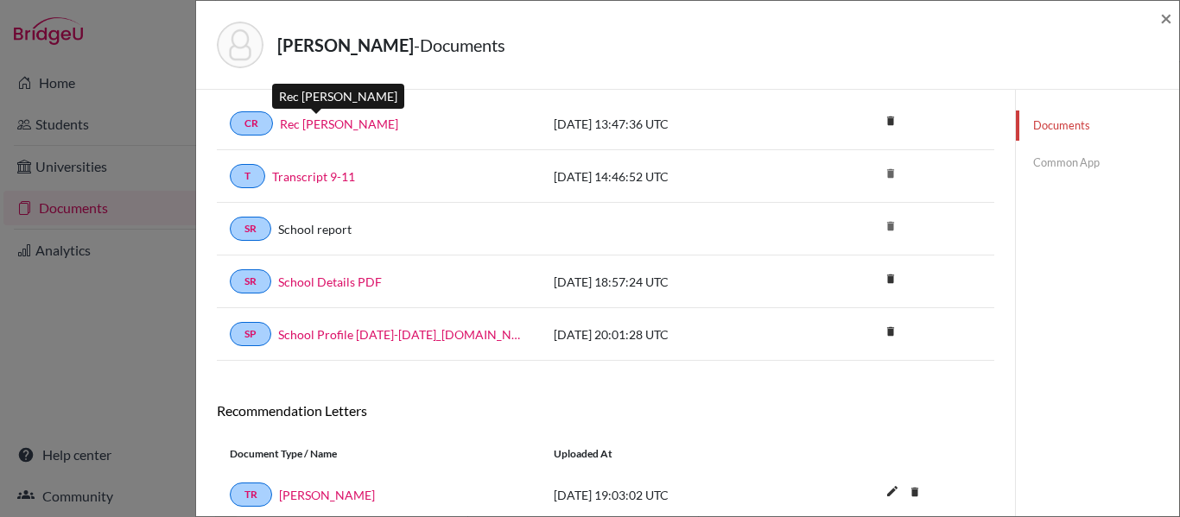
click at [340, 124] on link "Rec Ms. Aviles" at bounding box center [339, 124] width 118 height 18
click at [1051, 162] on link "Common App" at bounding box center [1097, 163] width 163 height 30
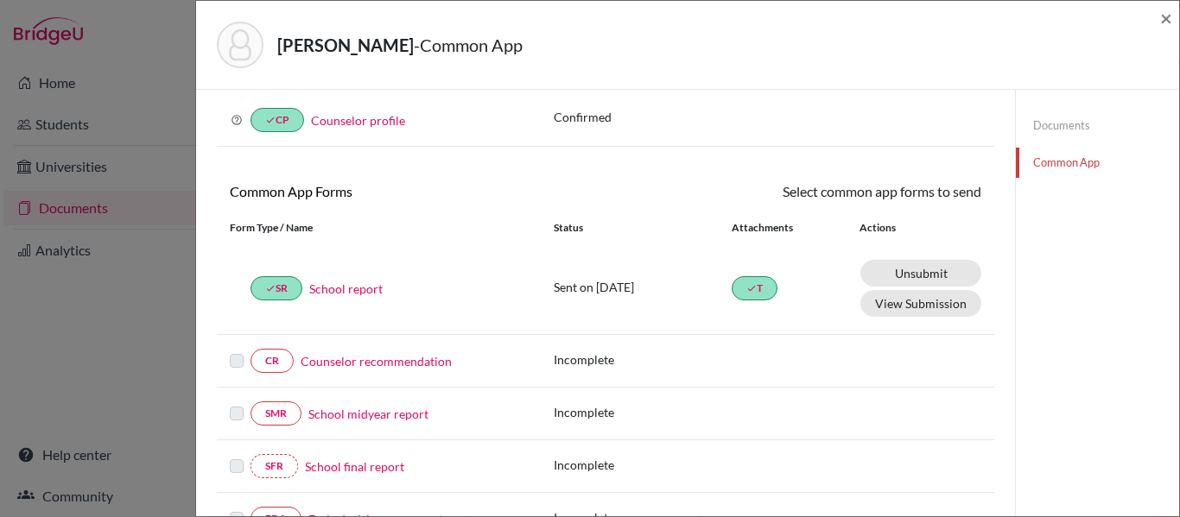
click at [410, 362] on link "Counselor recommendation" at bounding box center [376, 361] width 151 height 18
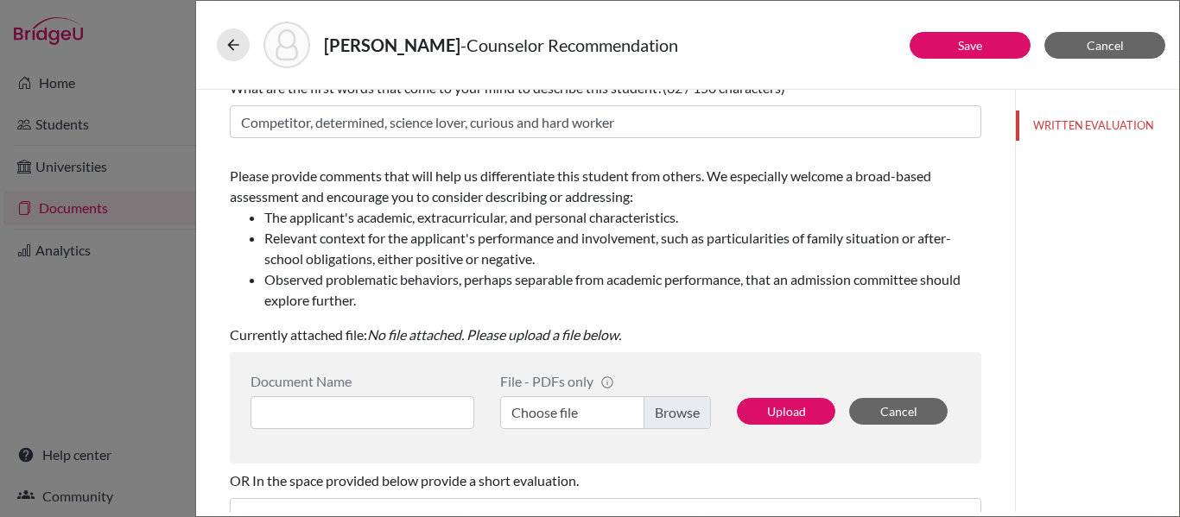
scroll to position [200, 0]
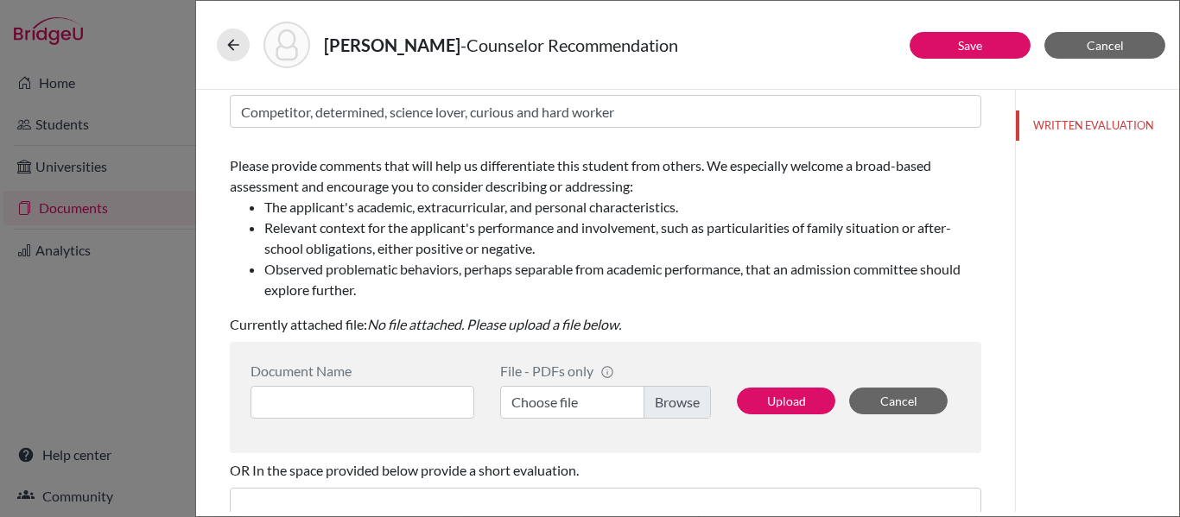
click at [676, 399] on label "Choose file" at bounding box center [605, 402] width 211 height 33
click at [676, 399] on input "Choose file" at bounding box center [605, 402] width 211 height 33
click at [445, 390] on input at bounding box center [363, 402] width 224 height 33
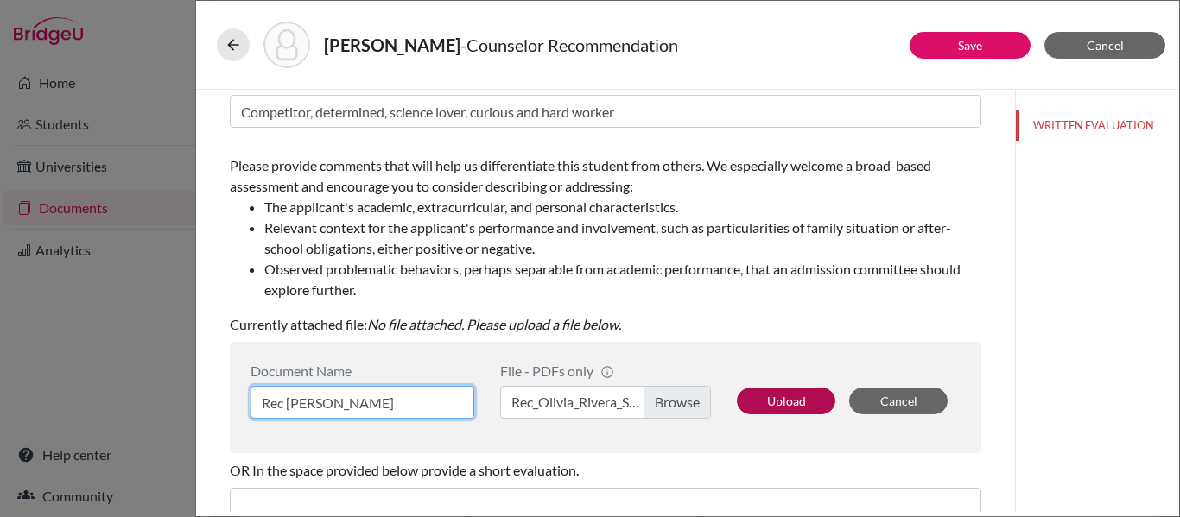
type input "Rec Ms Aviles"
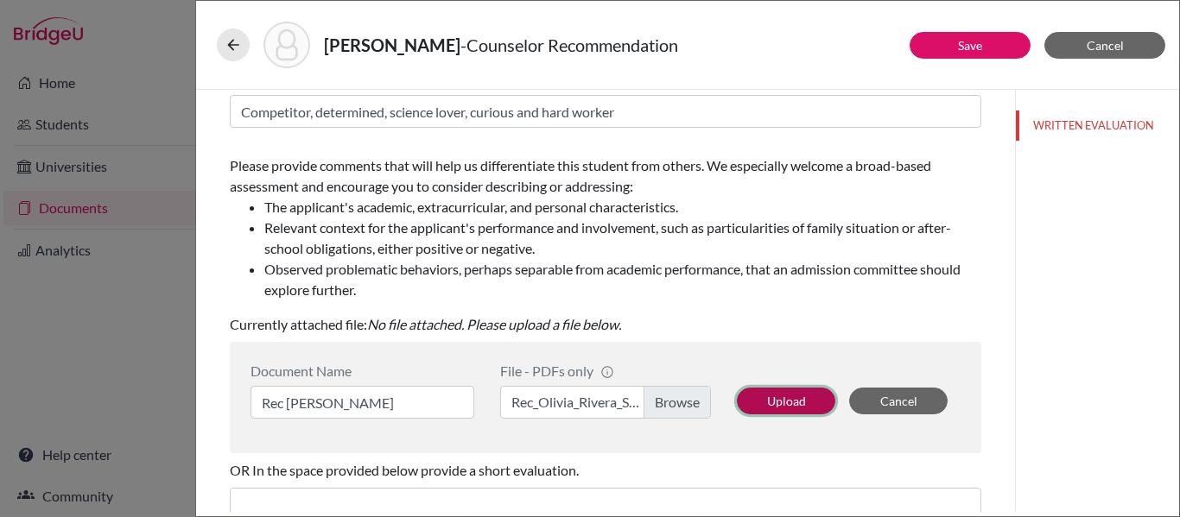
click at [797, 405] on button "Upload" at bounding box center [786, 401] width 98 height 27
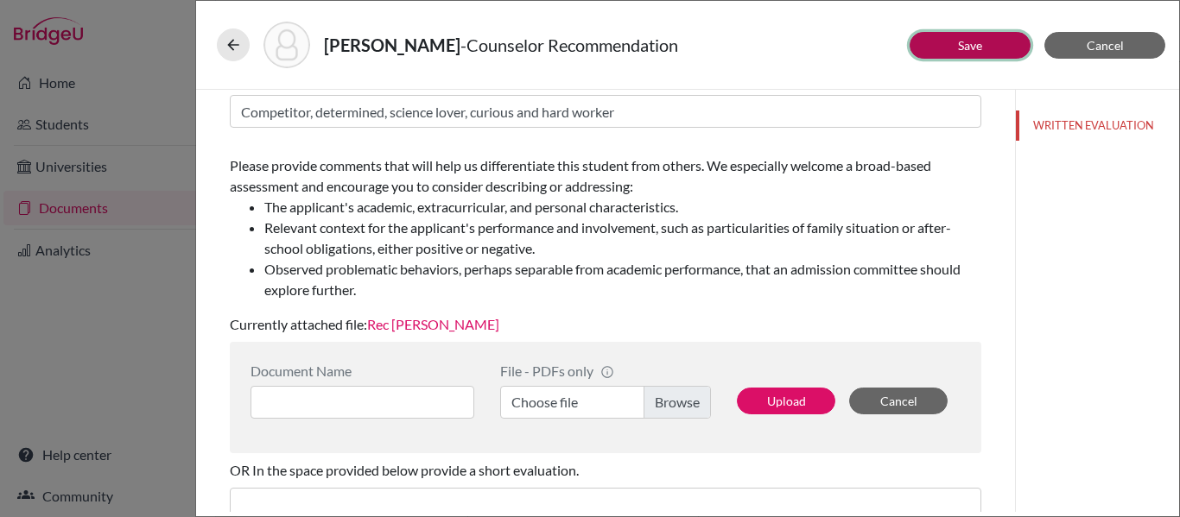
click at [977, 47] on link "Save" at bounding box center [970, 45] width 24 height 15
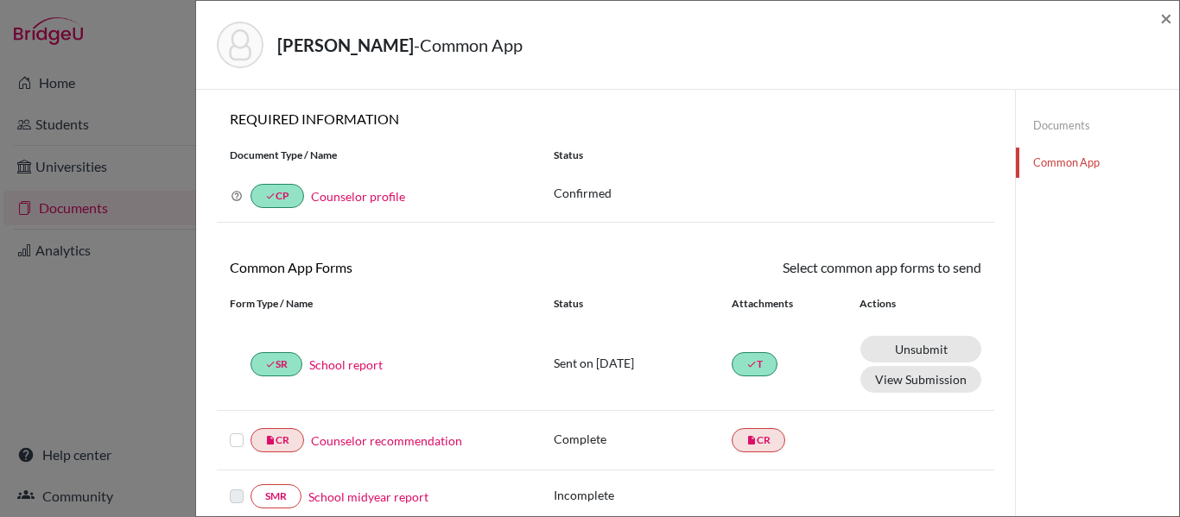
click at [238, 430] on label at bounding box center [237, 430] width 14 height 0
click at [0, 0] on input "checkbox" at bounding box center [0, 0] width 0 height 0
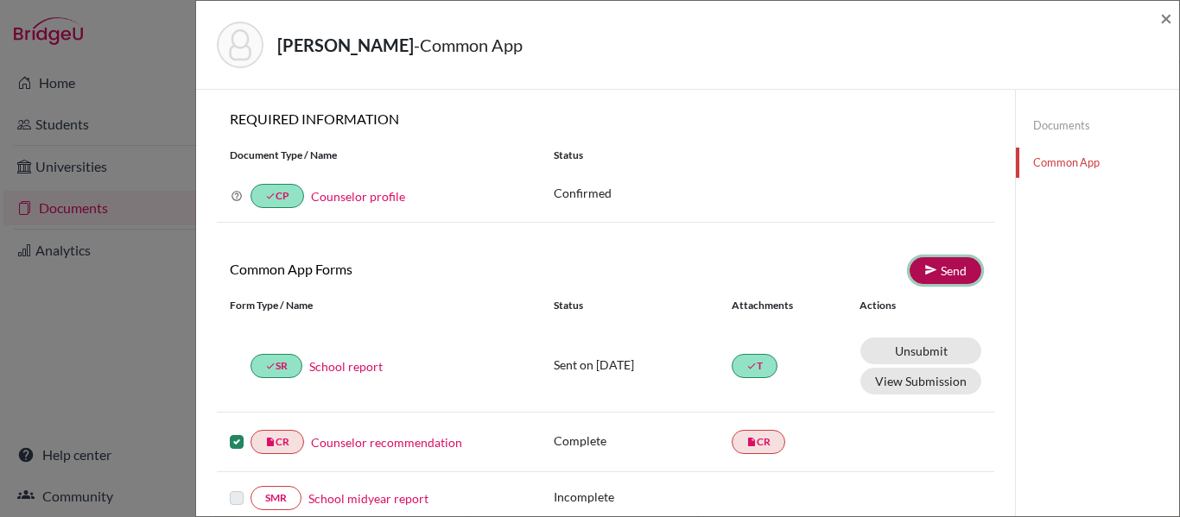
click at [947, 270] on link "Send" at bounding box center [946, 270] width 72 height 27
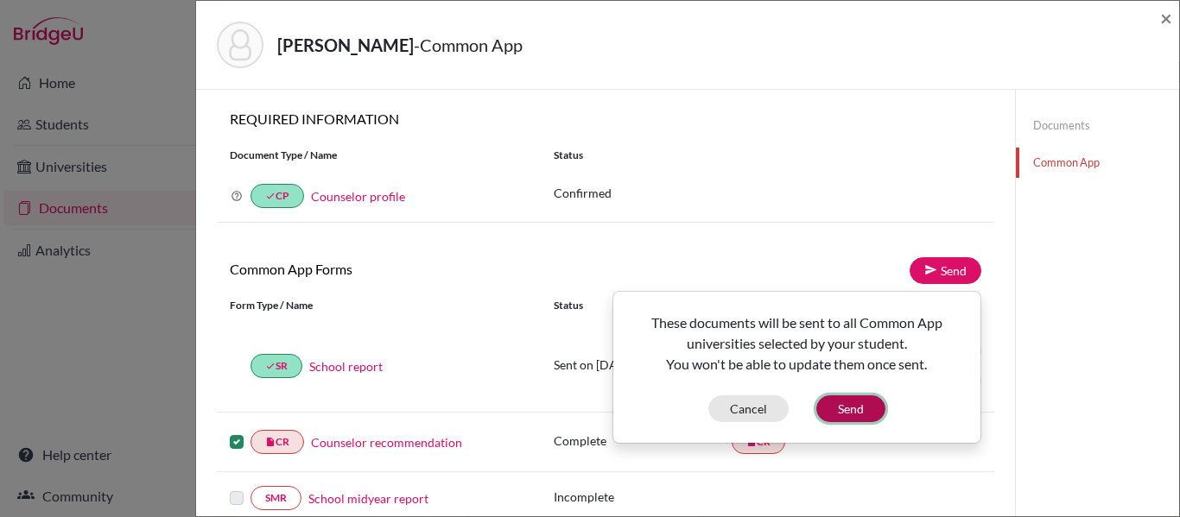
click at [848, 404] on button "Send" at bounding box center [850, 409] width 69 height 27
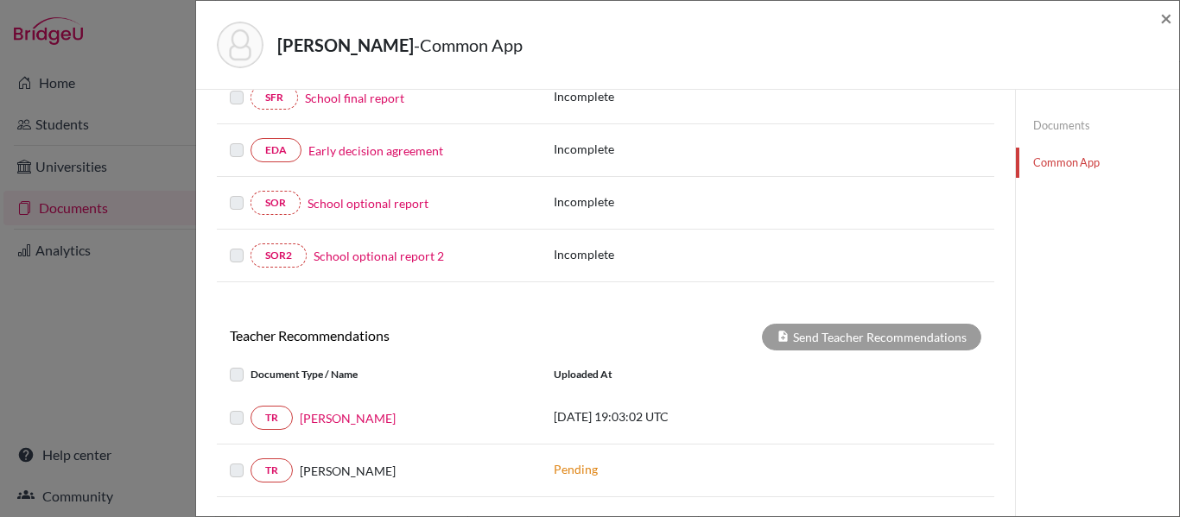
scroll to position [460, 0]
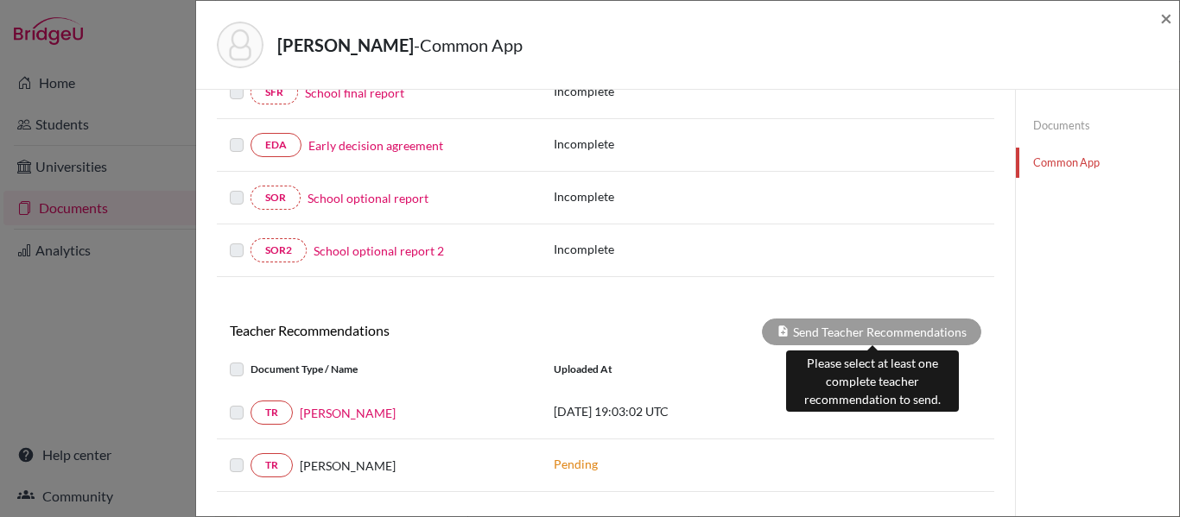
click at [898, 331] on div "Send Teacher Recommendations" at bounding box center [871, 332] width 219 height 27
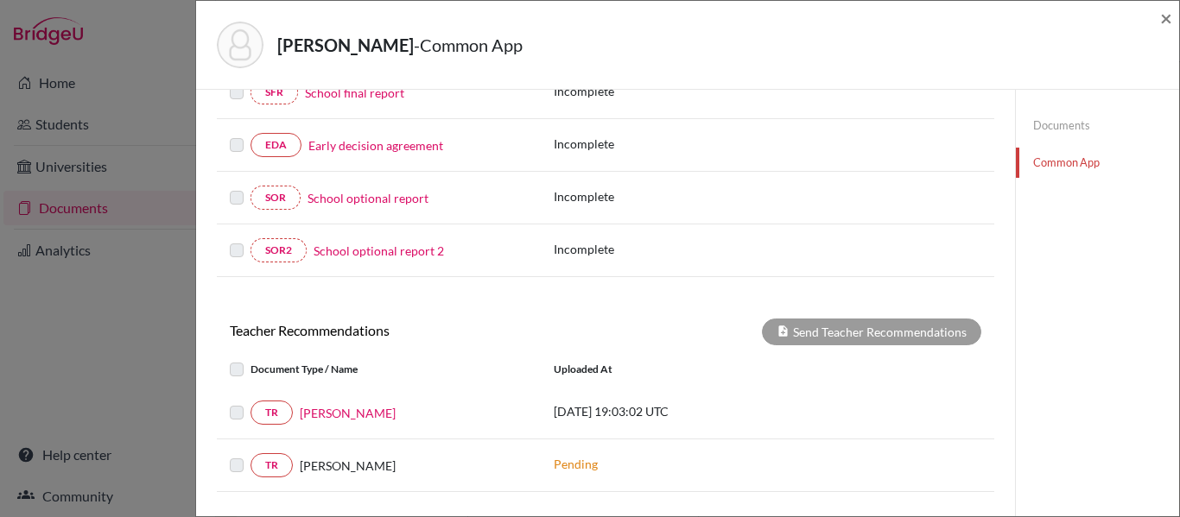
click at [251, 403] on label at bounding box center [251, 403] width 0 height 0
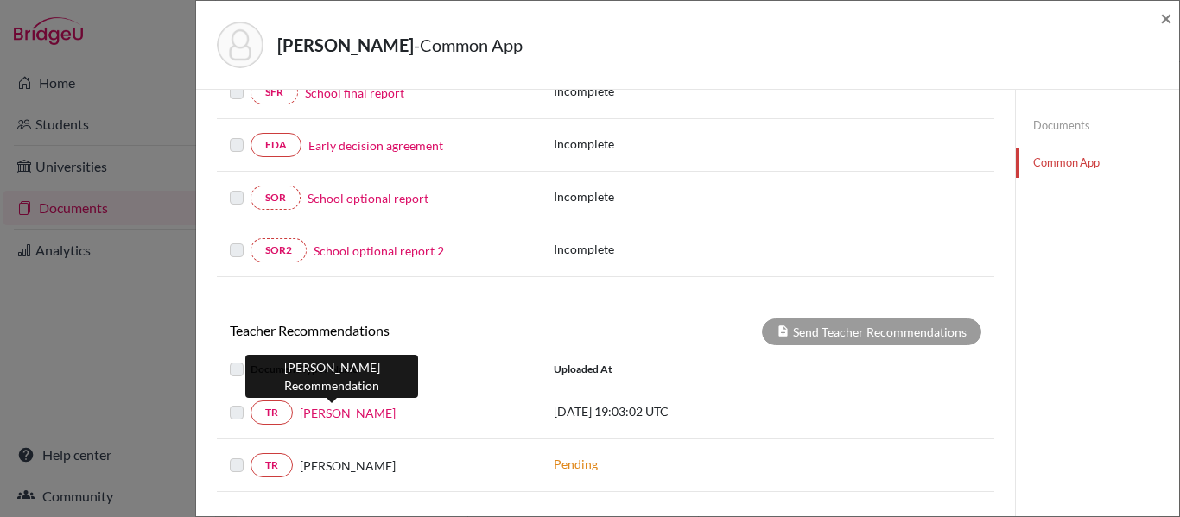
click at [317, 412] on link "Ali Swanson" at bounding box center [348, 413] width 96 height 18
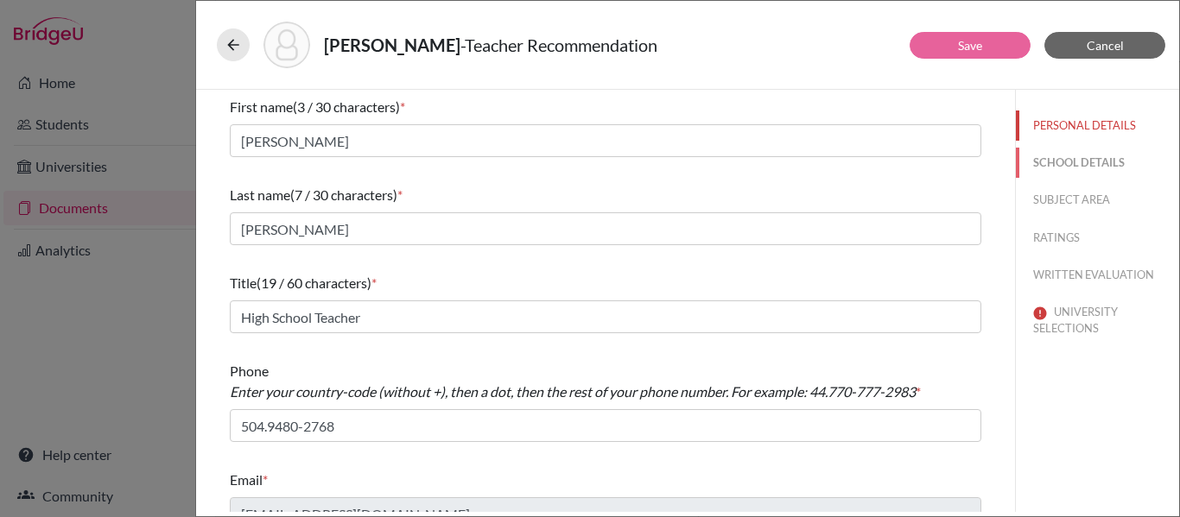
click at [1052, 163] on button "SCHOOL DETAILS" at bounding box center [1097, 163] width 163 height 30
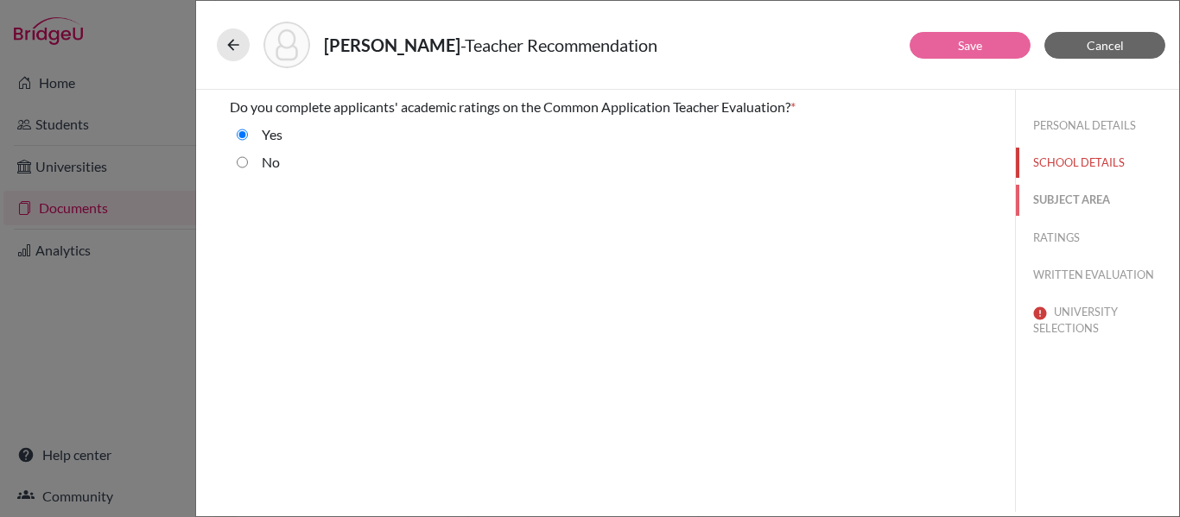
click at [1052, 194] on button "SUBJECT AREA" at bounding box center [1097, 200] width 163 height 30
select select "2"
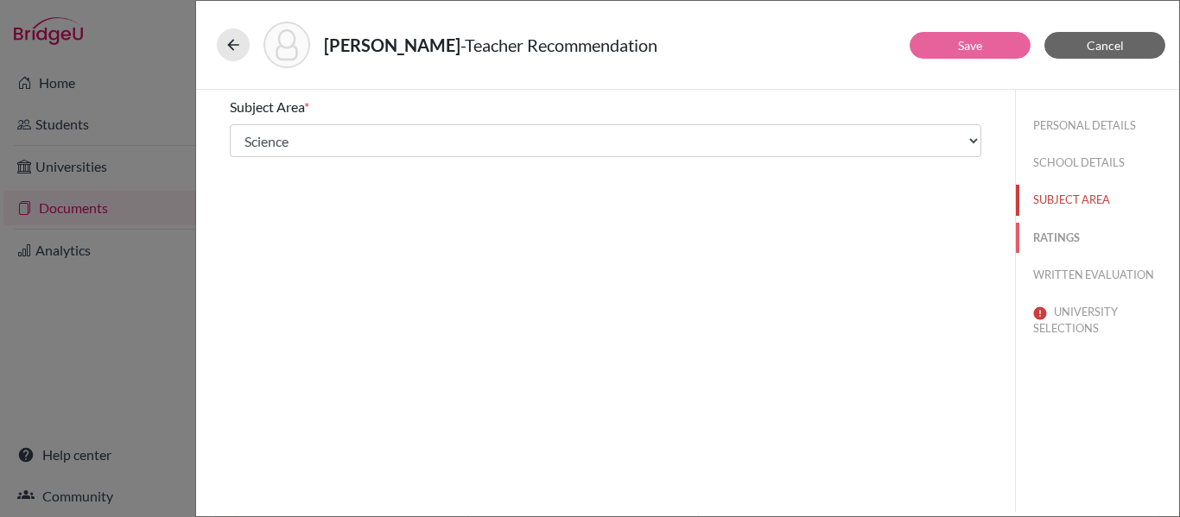
click at [1056, 238] on button "RATINGS" at bounding box center [1097, 238] width 163 height 30
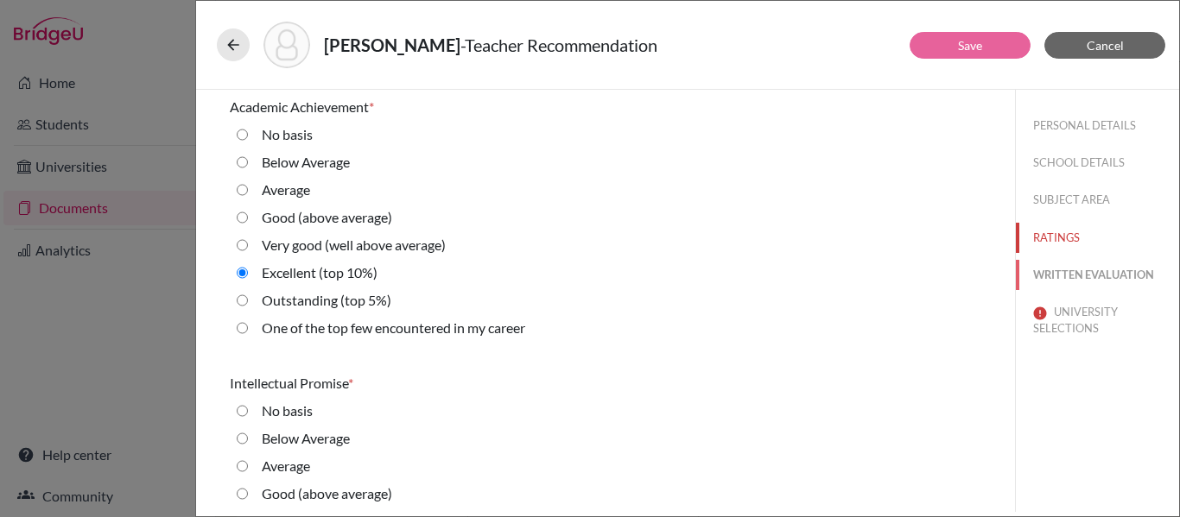
click at [1058, 272] on button "WRITTEN EVALUATION" at bounding box center [1097, 275] width 163 height 30
radio basis "true"
radio input "true"
radio average\) "true"
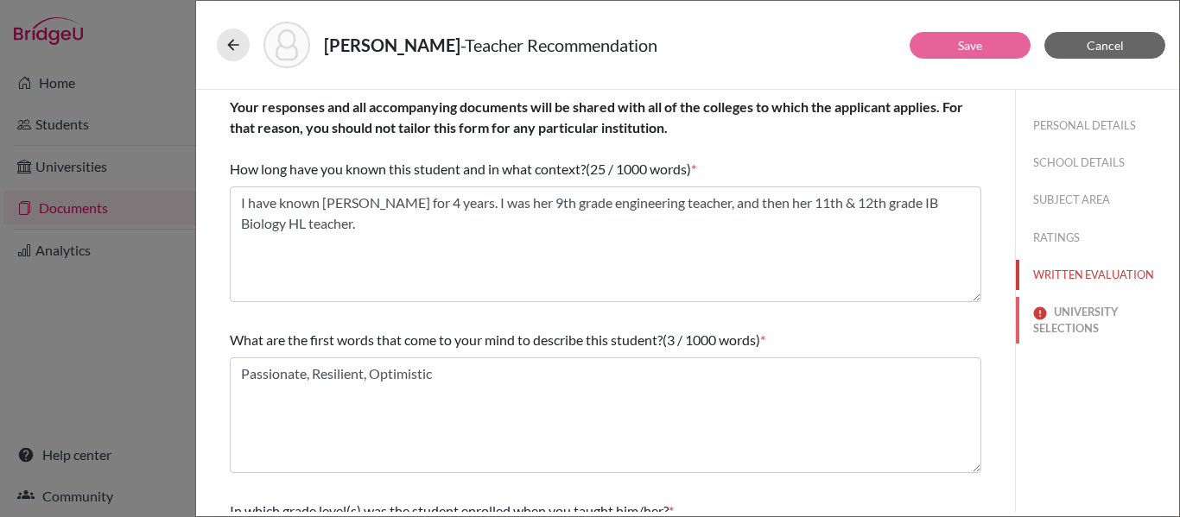
click at [1074, 317] on button "UNIVERSITY SELECTIONS" at bounding box center [1097, 320] width 163 height 47
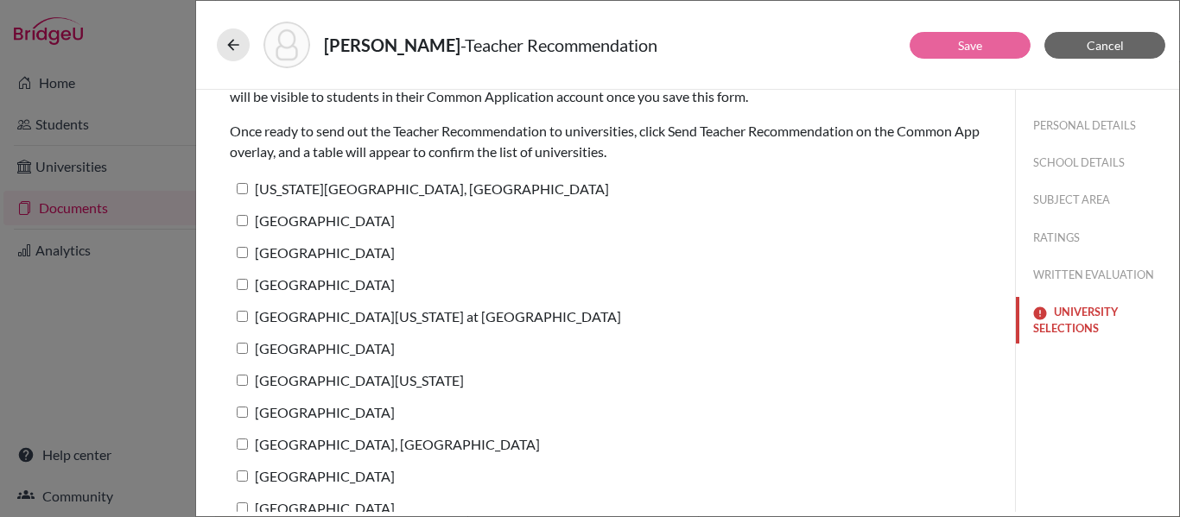
scroll to position [69, 0]
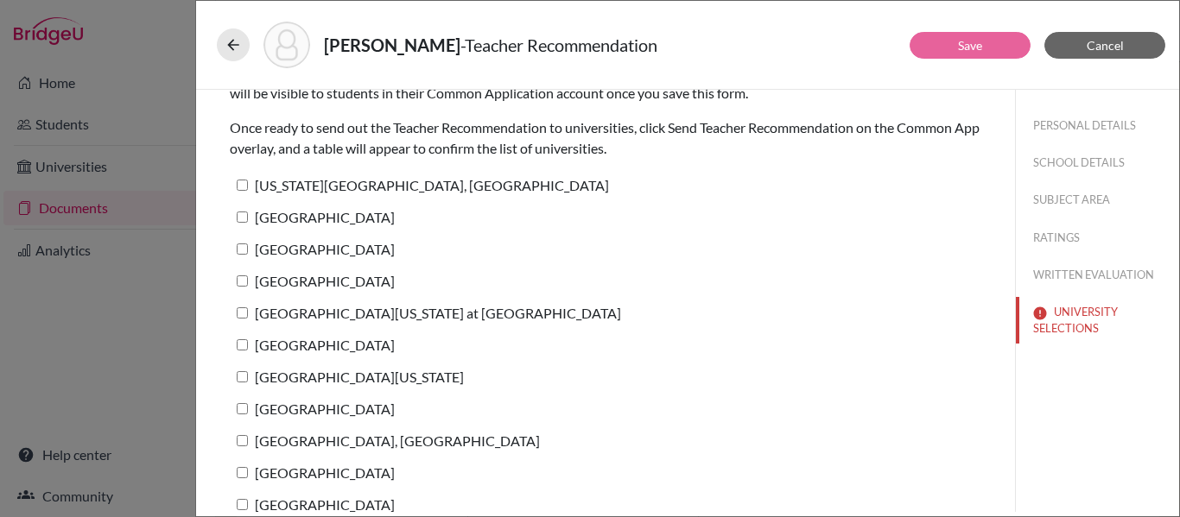
click at [241, 183] on input "[US_STATE][GEOGRAPHIC_DATA], [GEOGRAPHIC_DATA]" at bounding box center [242, 185] width 11 height 11
checkbox input "true"
click at [245, 216] on input "[GEOGRAPHIC_DATA]" at bounding box center [242, 217] width 11 height 11
checkbox input "true"
click at [238, 251] on input "[GEOGRAPHIC_DATA]" at bounding box center [242, 249] width 11 height 11
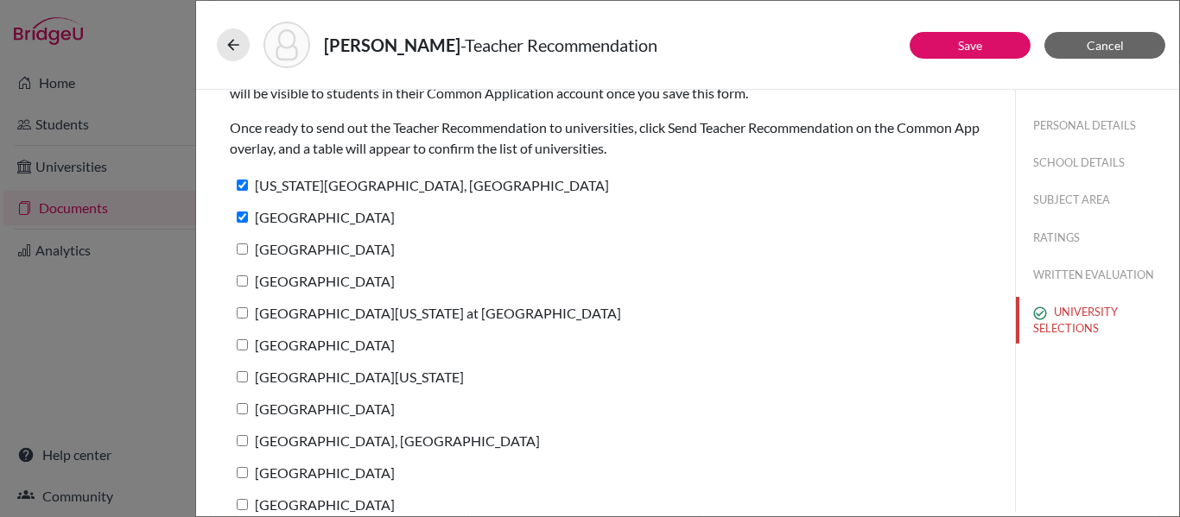
checkbox input "true"
click at [240, 290] on label "[GEOGRAPHIC_DATA]" at bounding box center [312, 281] width 165 height 25
click at [240, 287] on input "[GEOGRAPHIC_DATA]" at bounding box center [242, 281] width 11 height 11
checkbox input "true"
click at [244, 314] on input "[GEOGRAPHIC_DATA][US_STATE] at [GEOGRAPHIC_DATA]" at bounding box center [242, 313] width 11 height 11
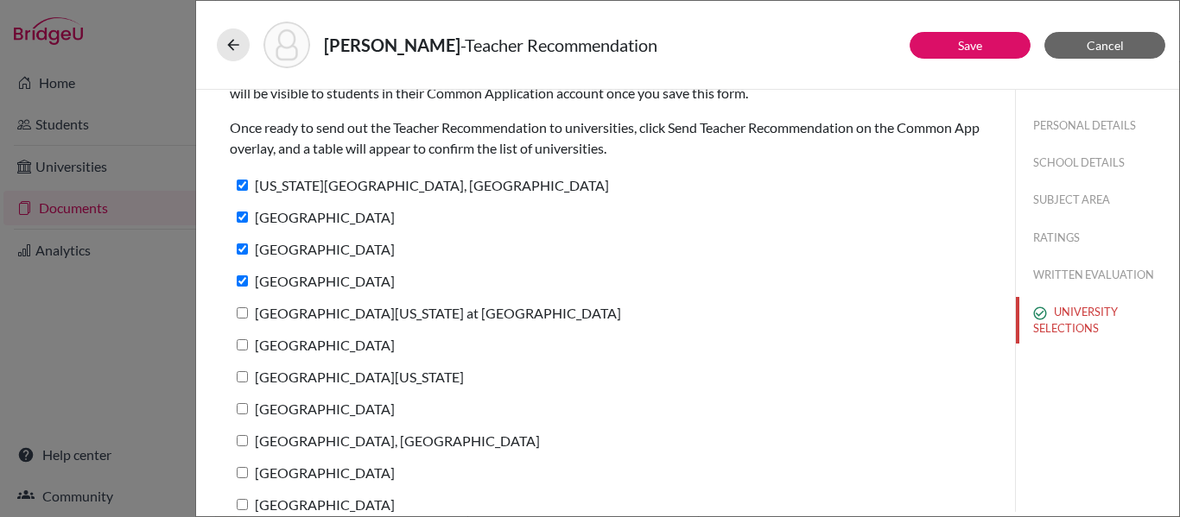
checkbox input "true"
click at [239, 352] on label "[GEOGRAPHIC_DATA]" at bounding box center [312, 345] width 165 height 25
click at [239, 351] on input "[GEOGRAPHIC_DATA]" at bounding box center [242, 345] width 11 height 11
checkbox input "true"
click at [242, 377] on input "[GEOGRAPHIC_DATA][US_STATE]" at bounding box center [242, 376] width 11 height 11
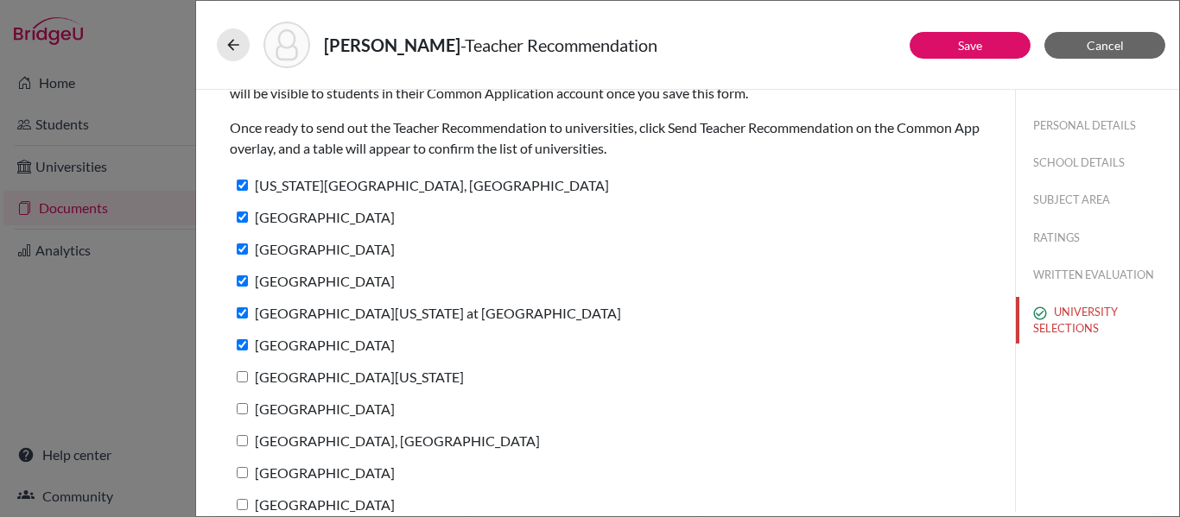
checkbox input "true"
click at [240, 410] on input "[GEOGRAPHIC_DATA]" at bounding box center [242, 408] width 11 height 11
checkbox input "true"
click at [244, 442] on input "[GEOGRAPHIC_DATA], [GEOGRAPHIC_DATA]" at bounding box center [242, 440] width 11 height 11
checkbox input "true"
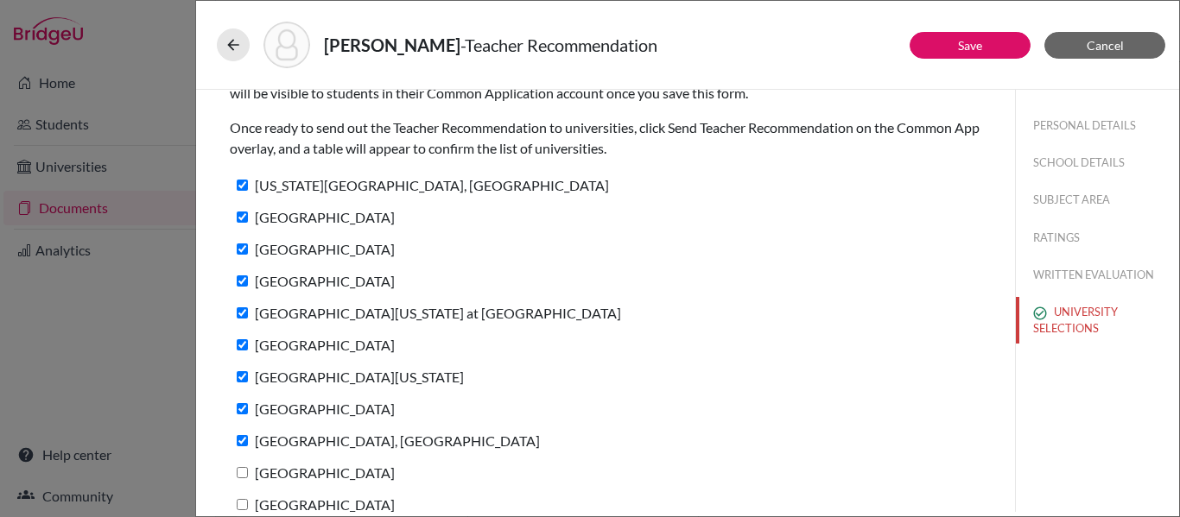
scroll to position [88, 0]
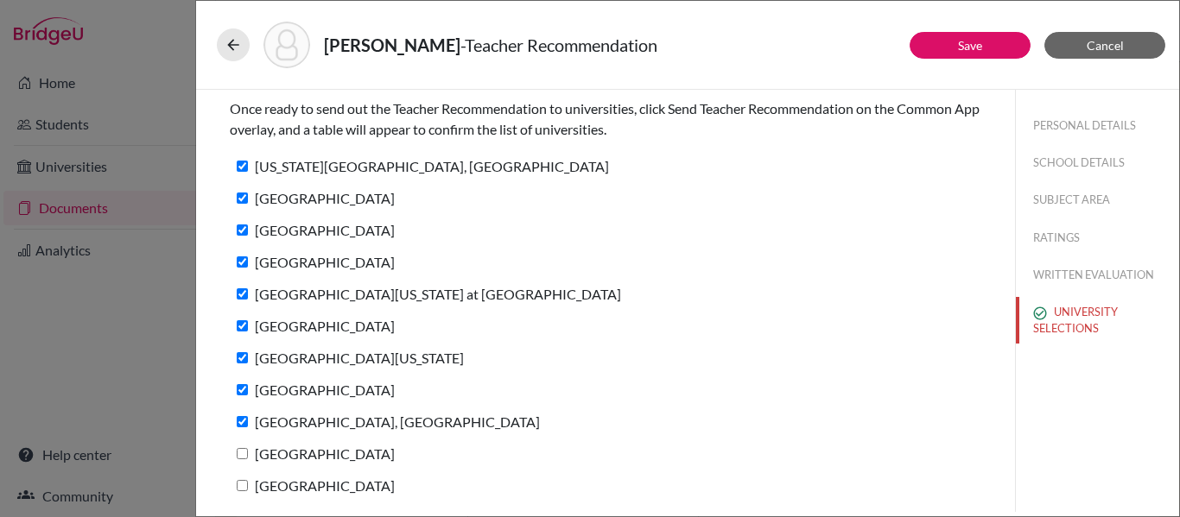
click at [242, 458] on input "[GEOGRAPHIC_DATA]" at bounding box center [242, 453] width 11 height 11
checkbox input "true"
click at [244, 486] on input "[GEOGRAPHIC_DATA]" at bounding box center [242, 485] width 11 height 11
checkbox input "true"
click at [937, 47] on button "Save" at bounding box center [970, 45] width 121 height 27
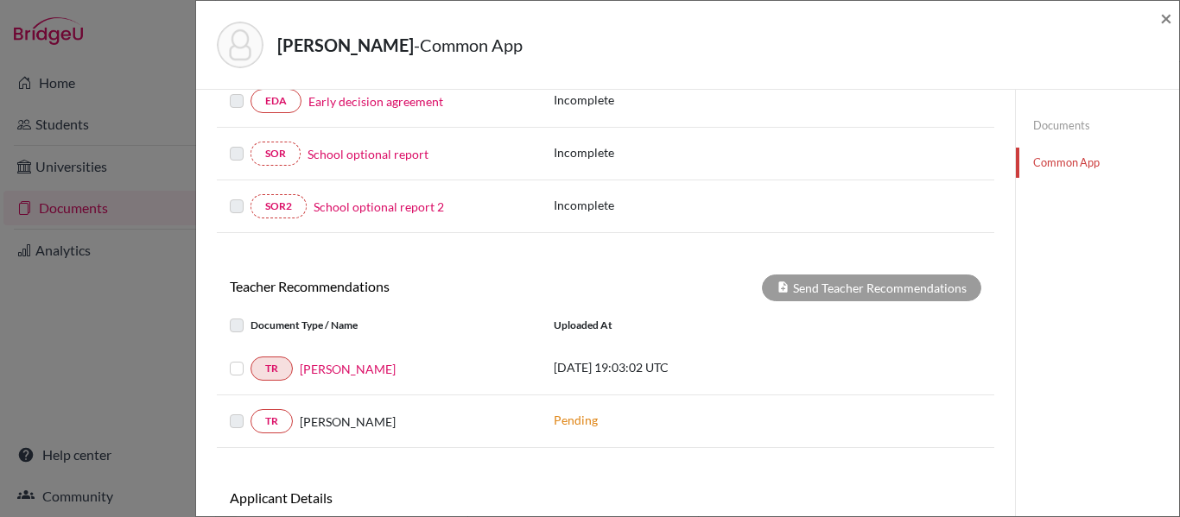
scroll to position [505, 0]
click at [251, 358] on label at bounding box center [251, 358] width 0 height 0
click at [0, 0] on input "checkbox" at bounding box center [0, 0] width 0 height 0
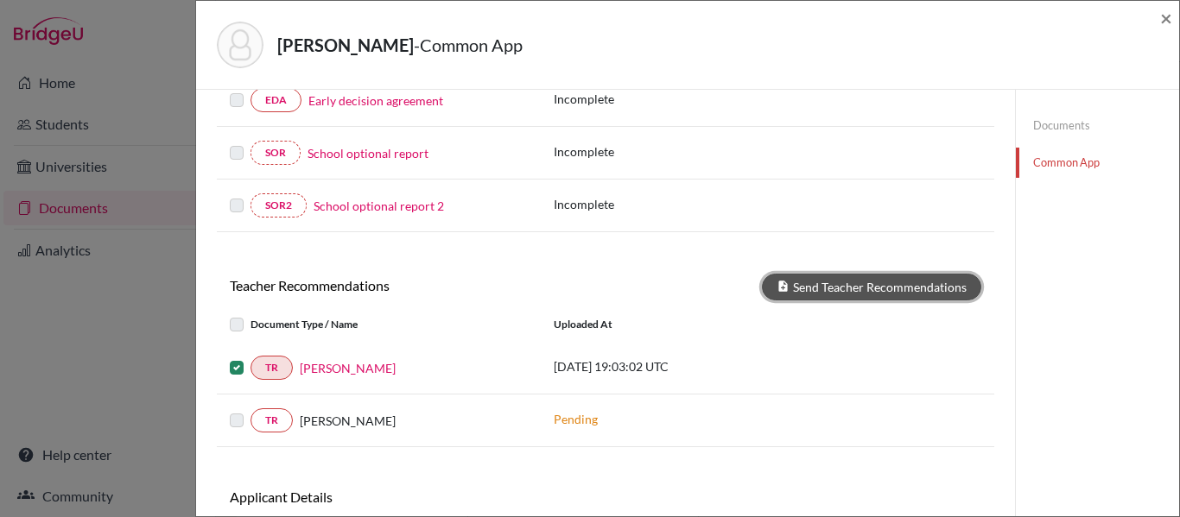
click at [835, 289] on button "Send Teacher Recommendations" at bounding box center [871, 287] width 219 height 27
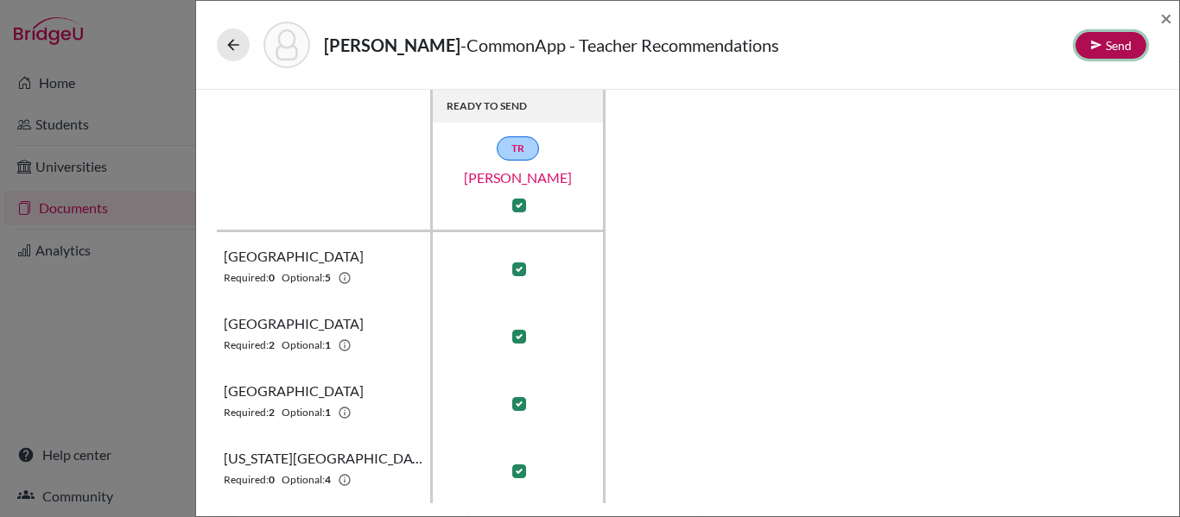
click at [1127, 53] on button "Send" at bounding box center [1111, 45] width 71 height 27
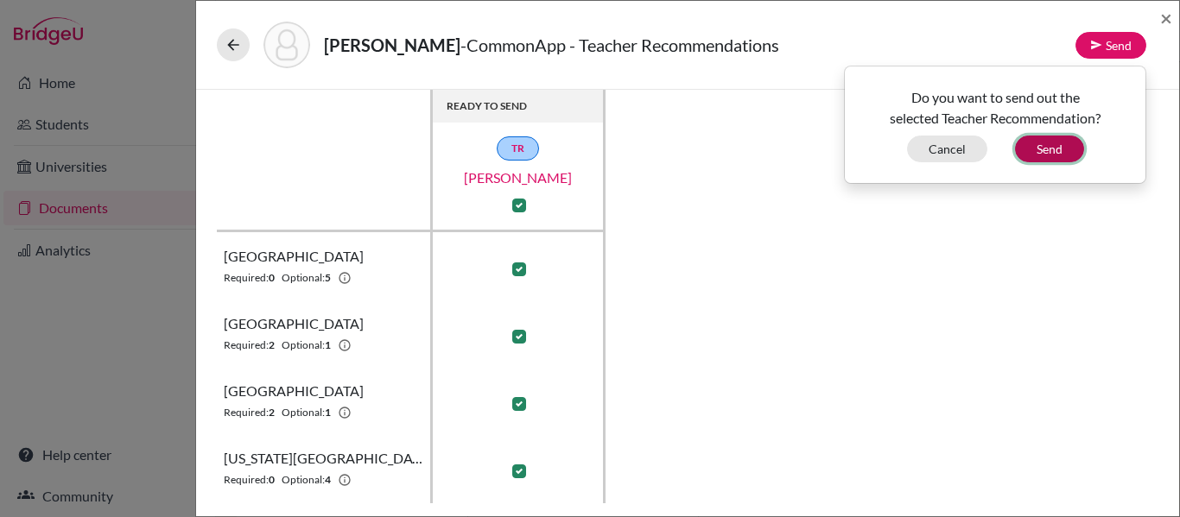
click at [1051, 152] on button "Send" at bounding box center [1049, 149] width 69 height 27
checkbox input "false"
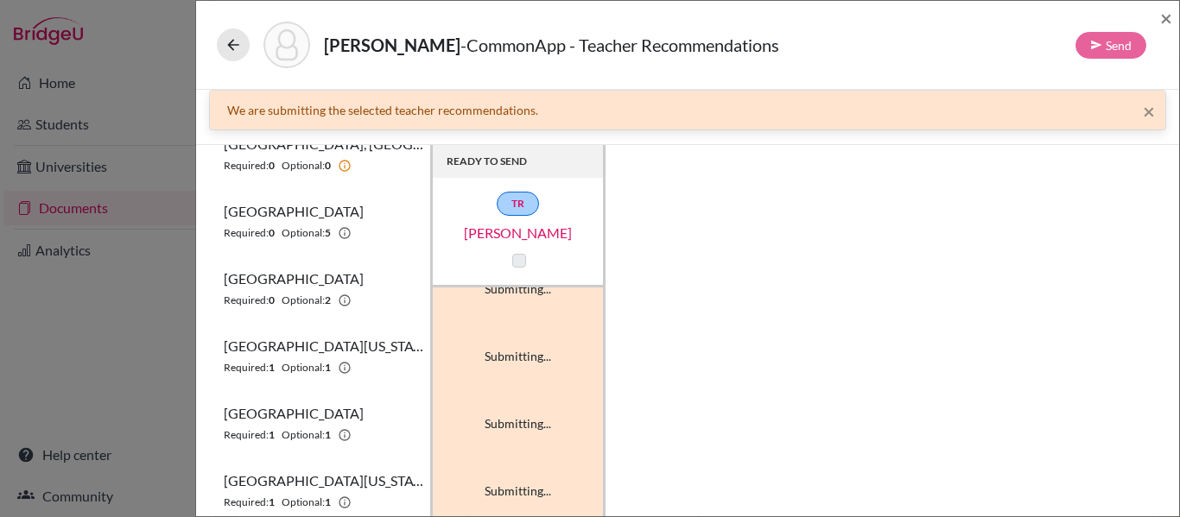
scroll to position [499, 0]
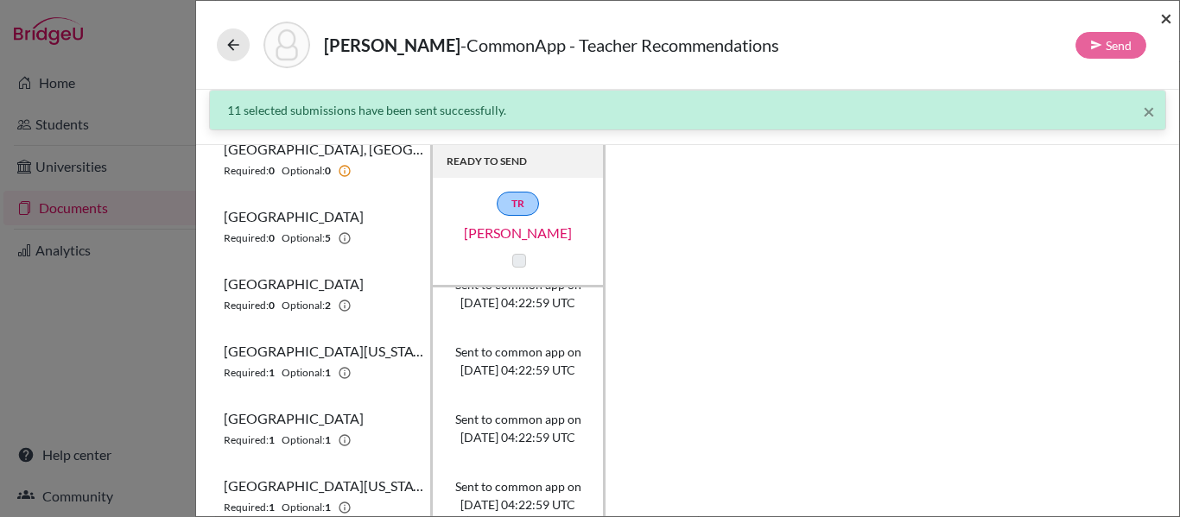
click at [1171, 15] on span "×" at bounding box center [1166, 17] width 12 height 25
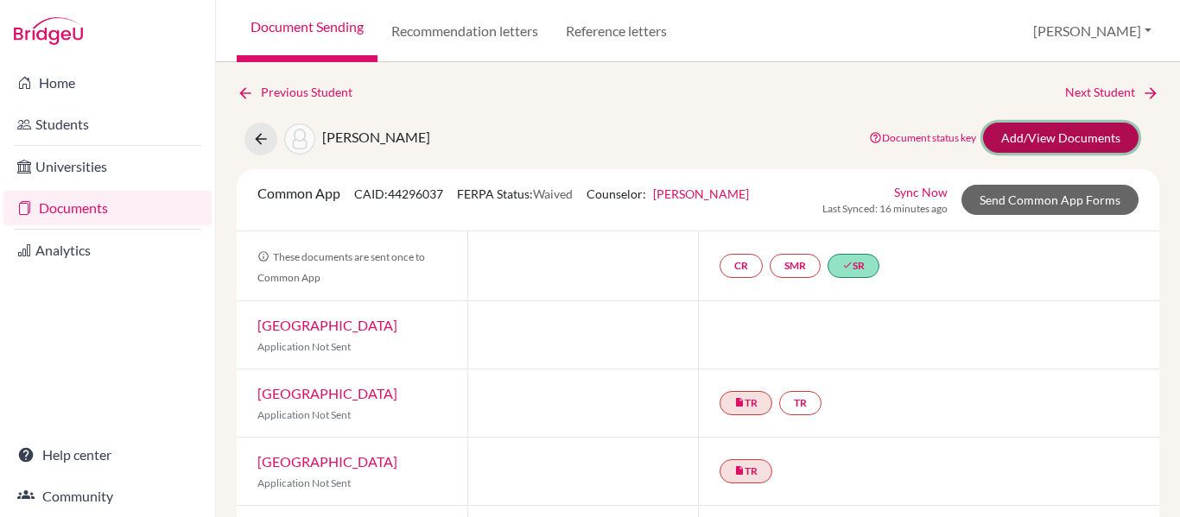
click at [1065, 142] on link "Add/View Documents" at bounding box center [1061, 138] width 156 height 30
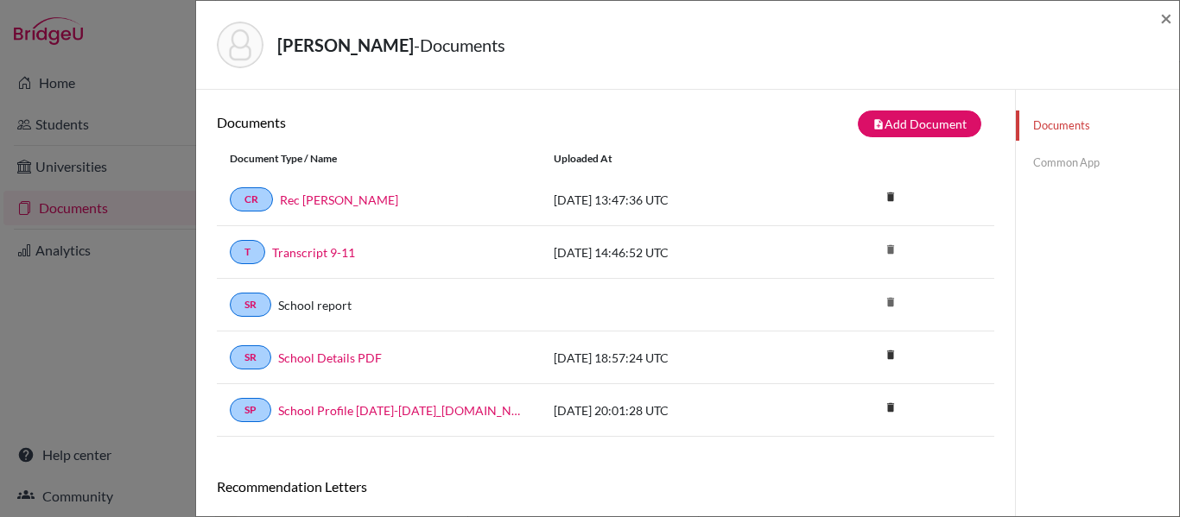
click at [1057, 161] on link "Common App" at bounding box center [1097, 163] width 163 height 30
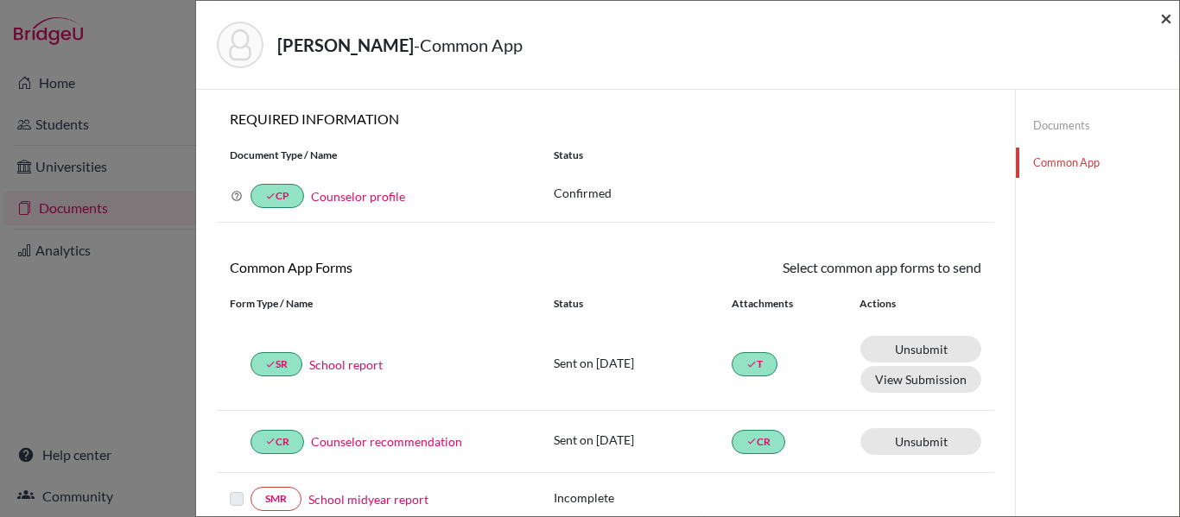
click at [1163, 18] on span "×" at bounding box center [1166, 17] width 12 height 25
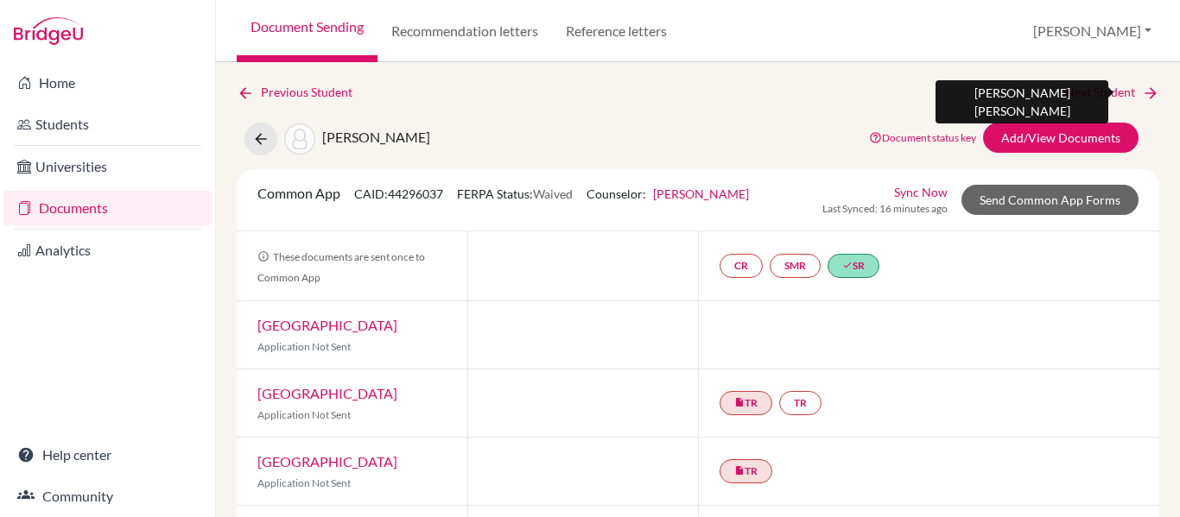
click at [1127, 92] on link "Next Student" at bounding box center [1112, 92] width 94 height 19
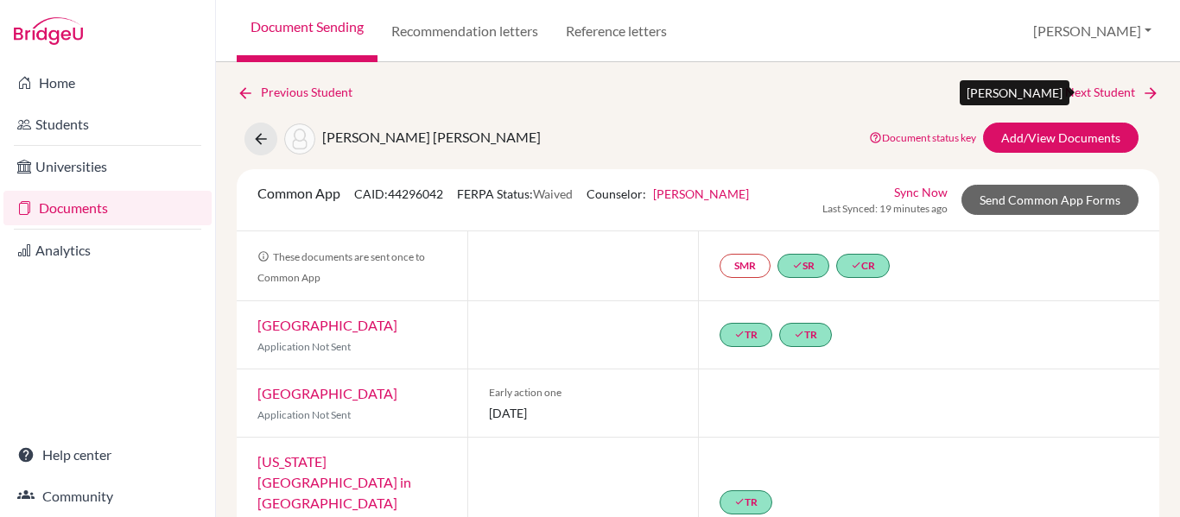
click at [1127, 92] on link "Next Student" at bounding box center [1112, 92] width 94 height 19
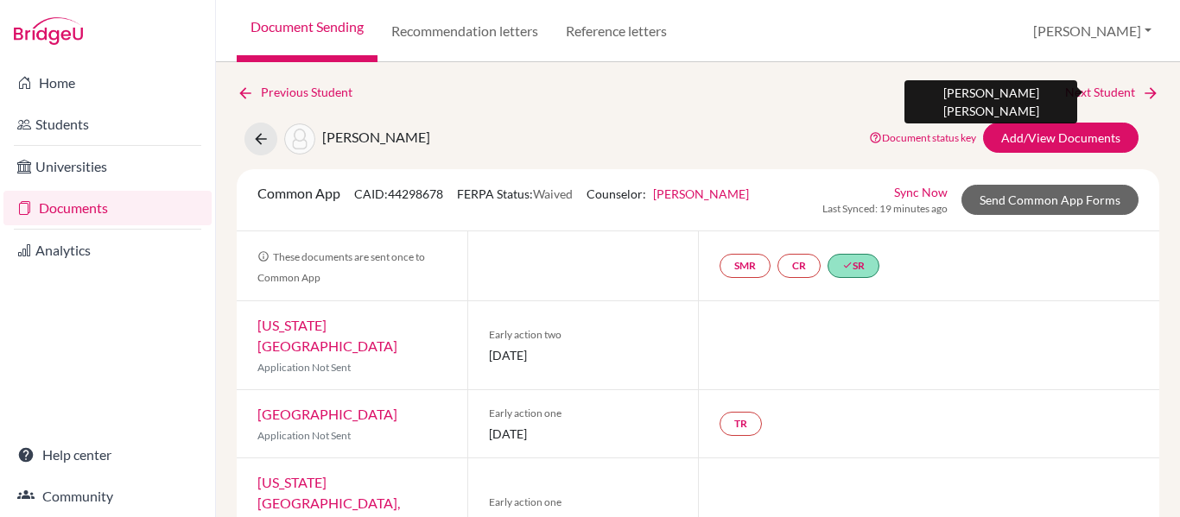
click at [1127, 92] on link "Next Student" at bounding box center [1112, 92] width 94 height 19
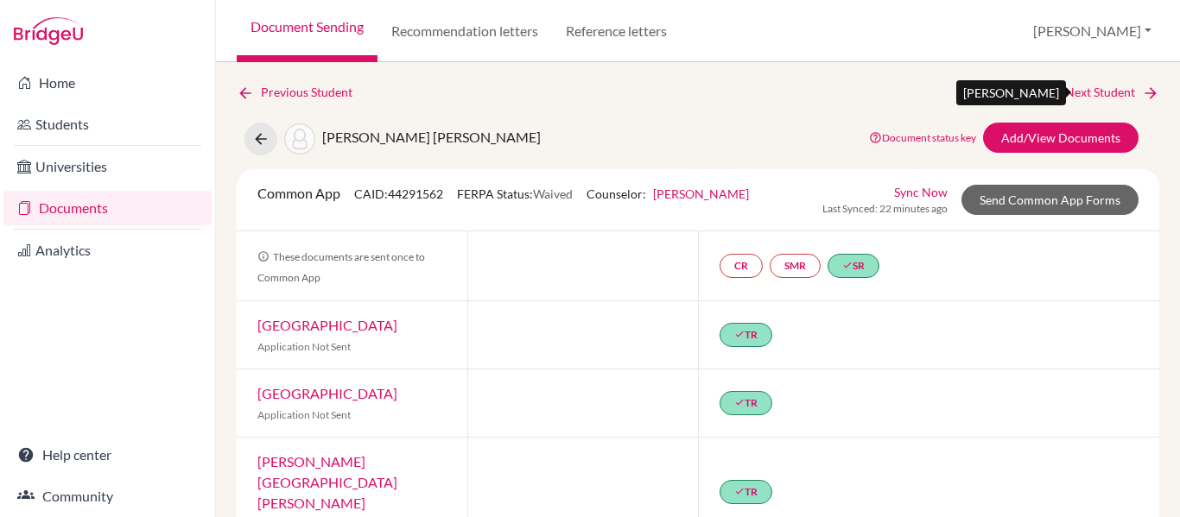
click at [1114, 89] on link "Next Student" at bounding box center [1112, 92] width 94 height 19
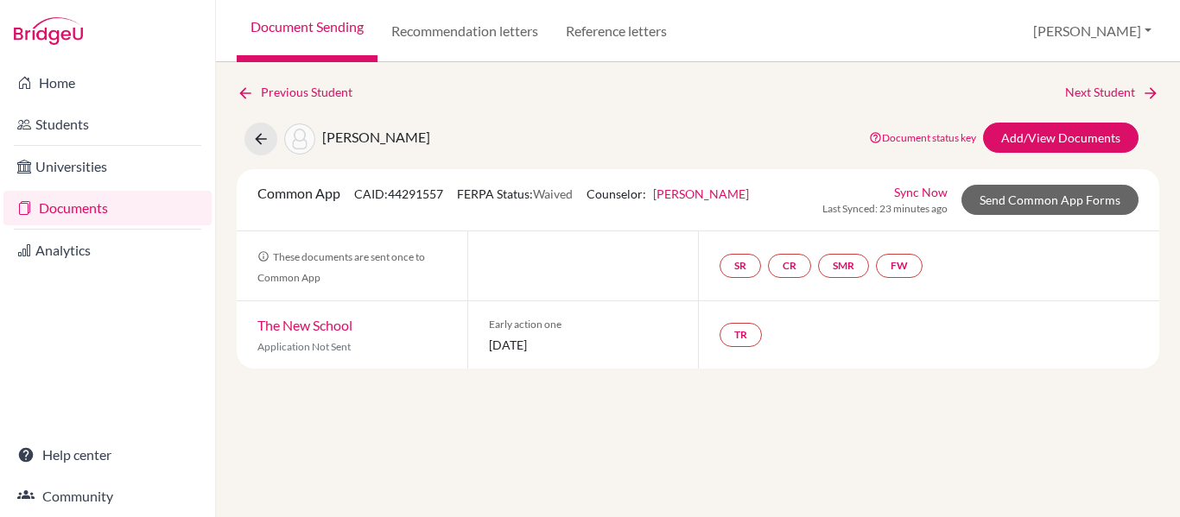
click at [96, 208] on link "Documents" at bounding box center [107, 208] width 208 height 35
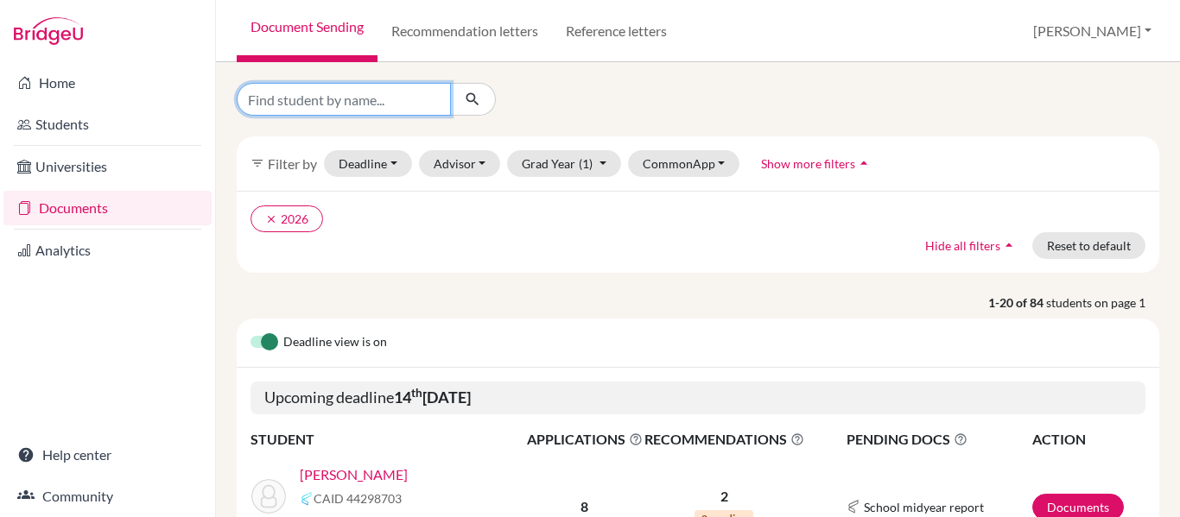
click at [367, 97] on input "Find student by name..." at bounding box center [344, 99] width 214 height 33
type input "simon"
click at [471, 102] on icon "submit" at bounding box center [472, 99] width 17 height 17
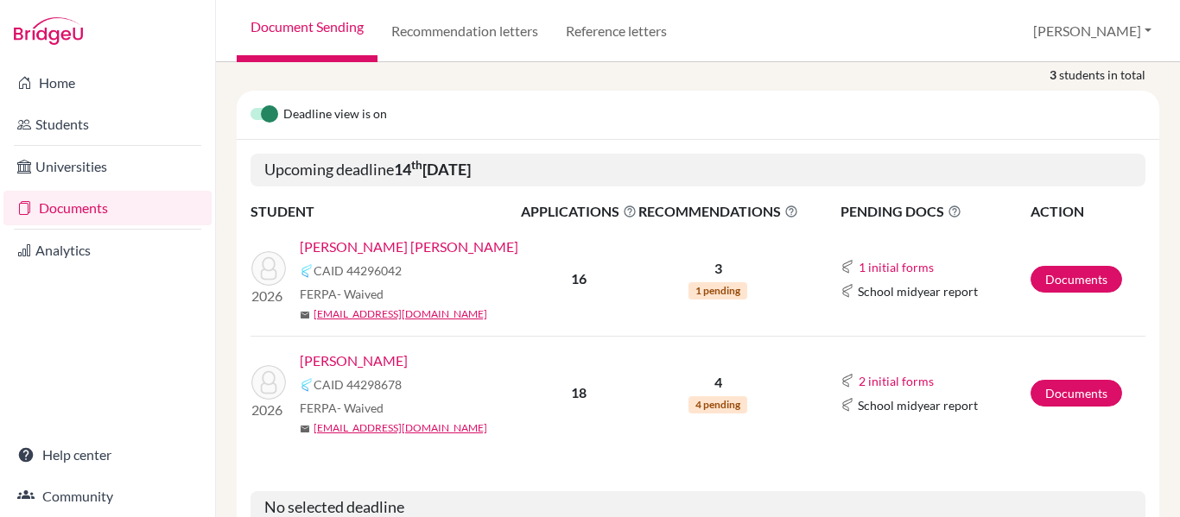
scroll to position [241, 0]
click at [371, 350] on link "[PERSON_NAME]" at bounding box center [354, 360] width 108 height 21
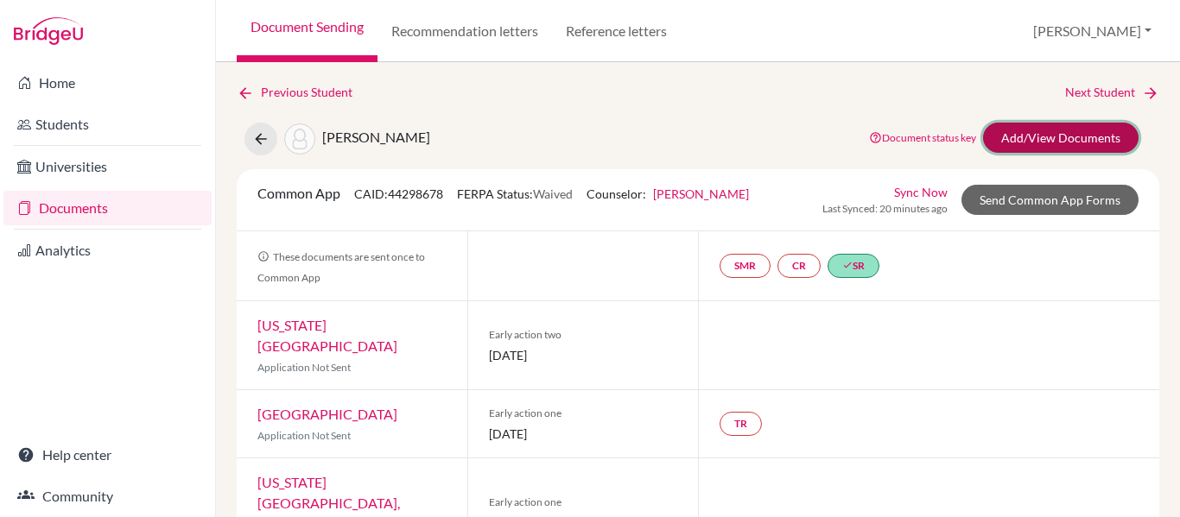
click at [1028, 140] on link "Add/View Documents" at bounding box center [1061, 138] width 156 height 30
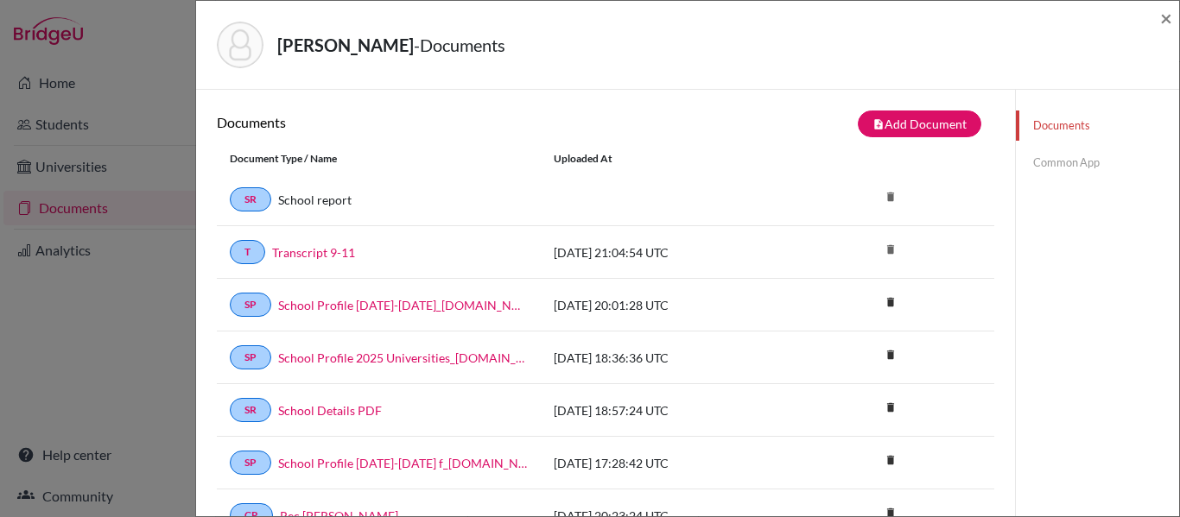
click at [1088, 164] on link "Common App" at bounding box center [1097, 163] width 163 height 30
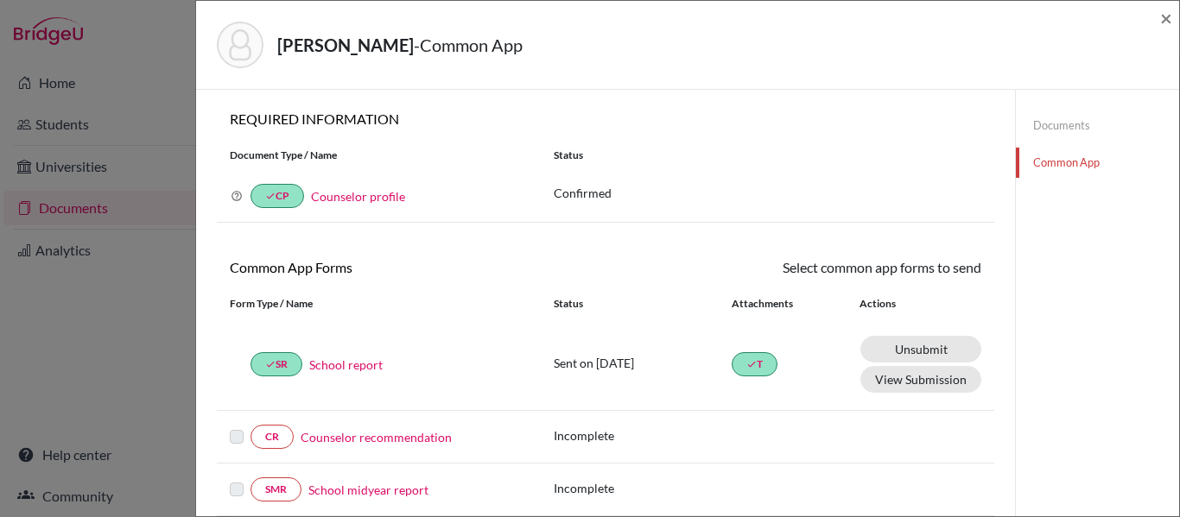
click at [399, 438] on link "Counselor recommendation" at bounding box center [376, 438] width 151 height 18
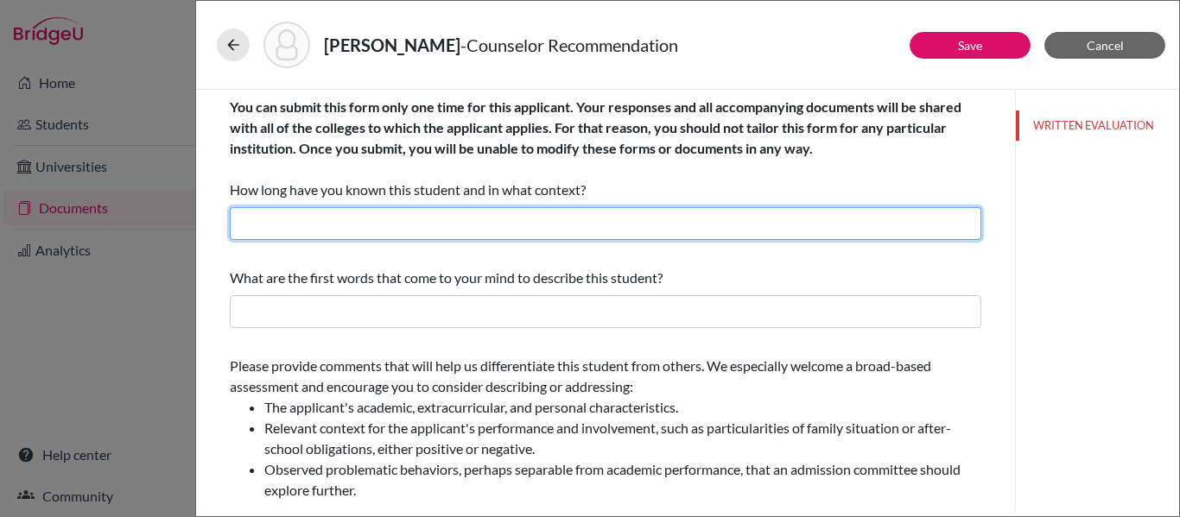
click at [417, 225] on input "text" at bounding box center [606, 223] width 752 height 33
type input "Four years as her counselor"
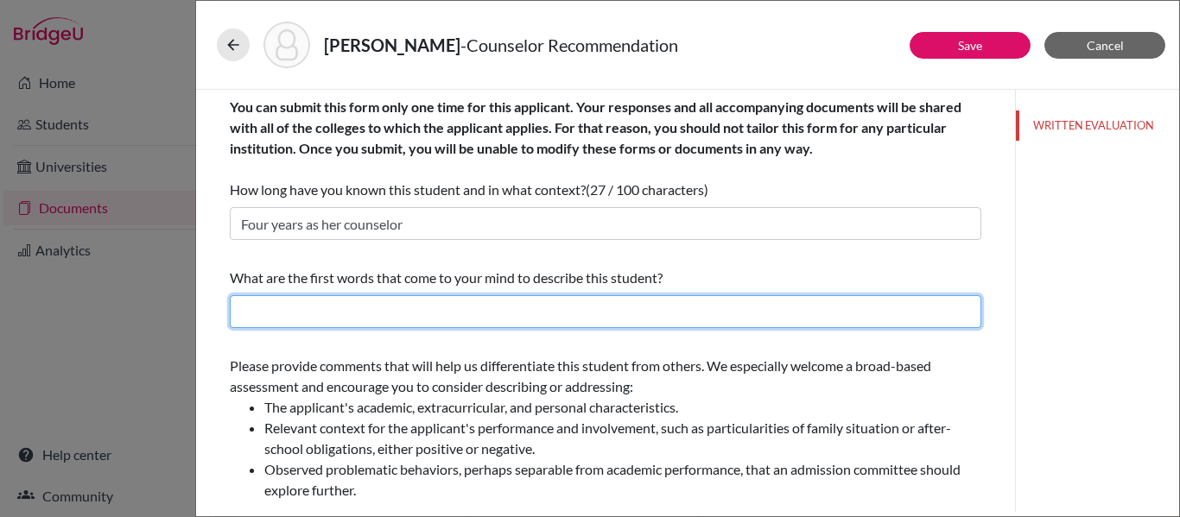
click at [385, 316] on input "text" at bounding box center [606, 311] width 752 height 33
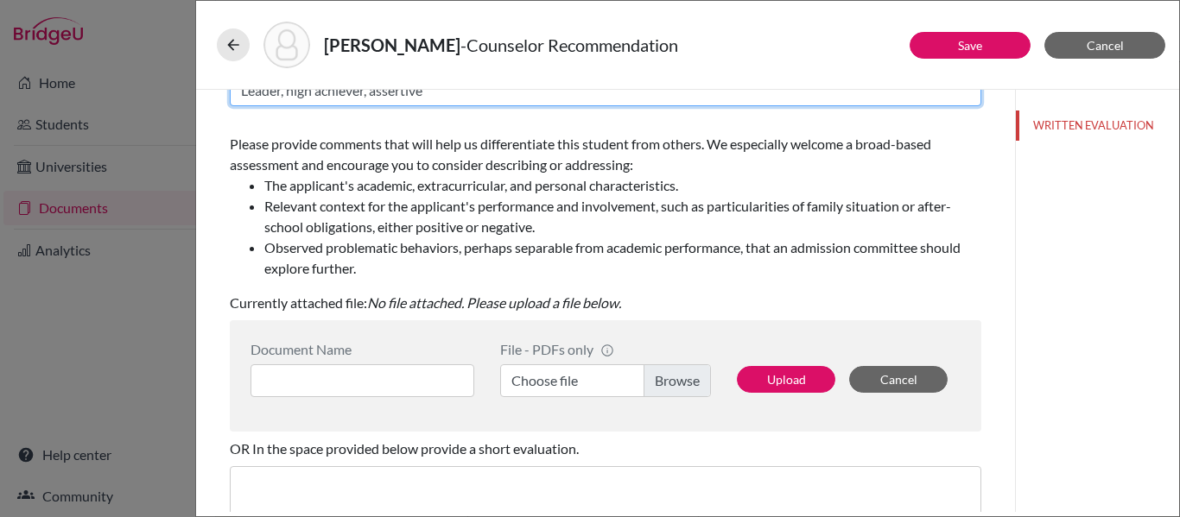
scroll to position [234, 0]
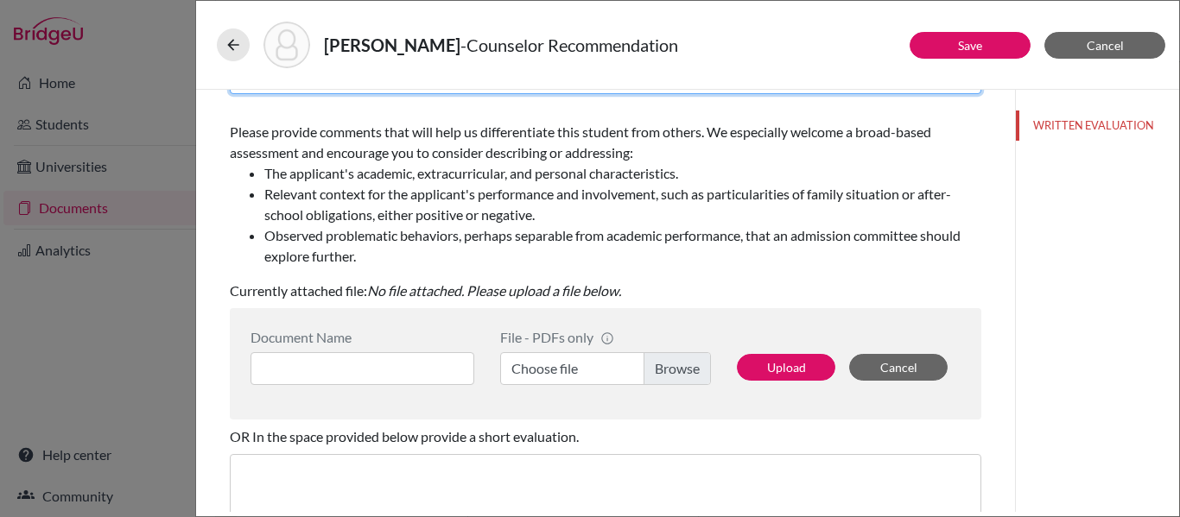
type input "Leader, high achiever, assertive"
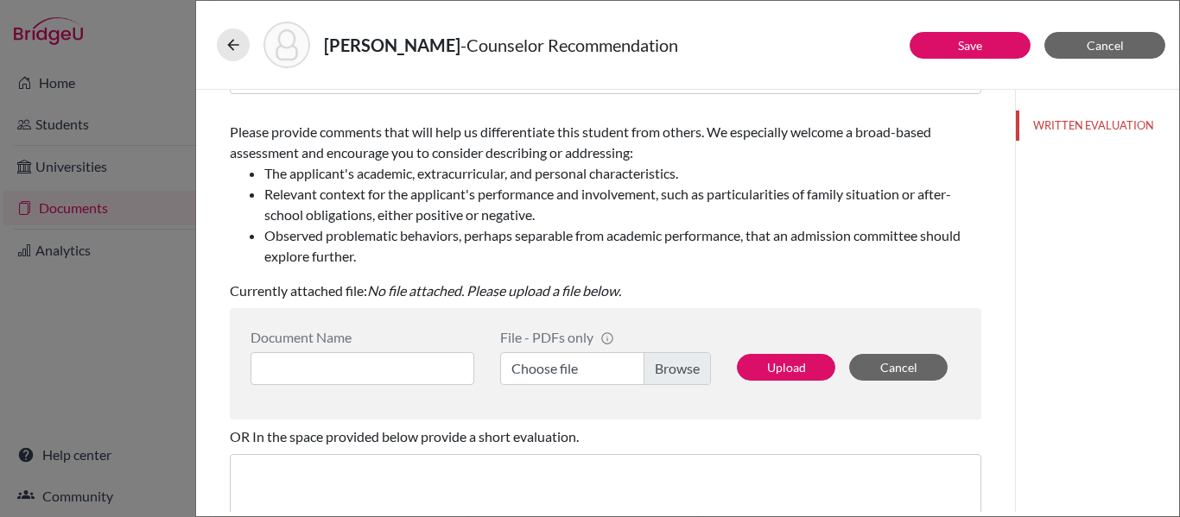
click at [664, 368] on label "Choose file" at bounding box center [605, 368] width 211 height 33
click at [664, 368] on input "Choose file" at bounding box center [605, 368] width 211 height 33
click at [440, 370] on input at bounding box center [363, 368] width 224 height 33
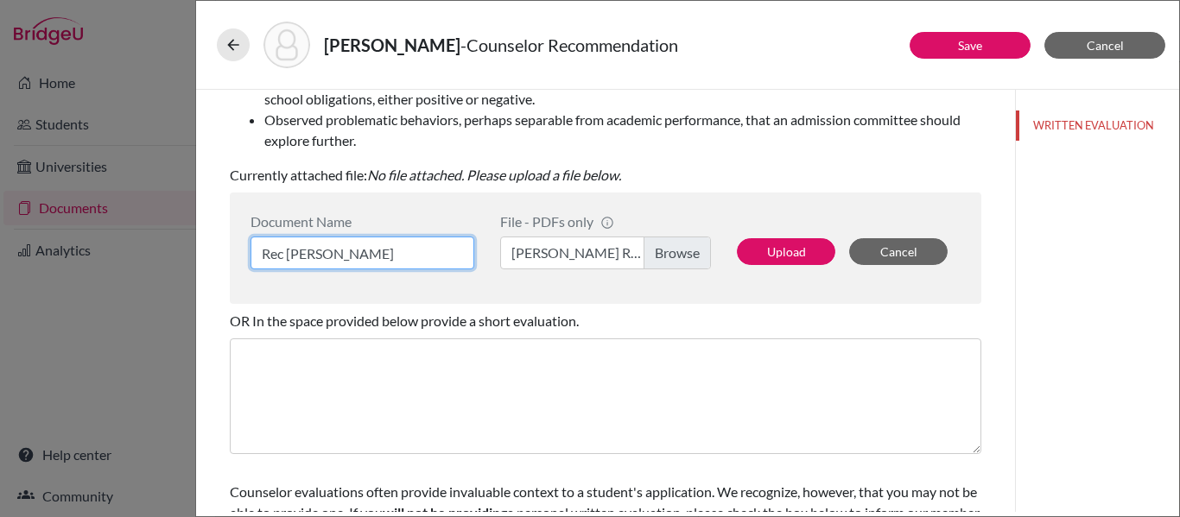
scroll to position [349, 0]
type input "Rec [PERSON_NAME]"
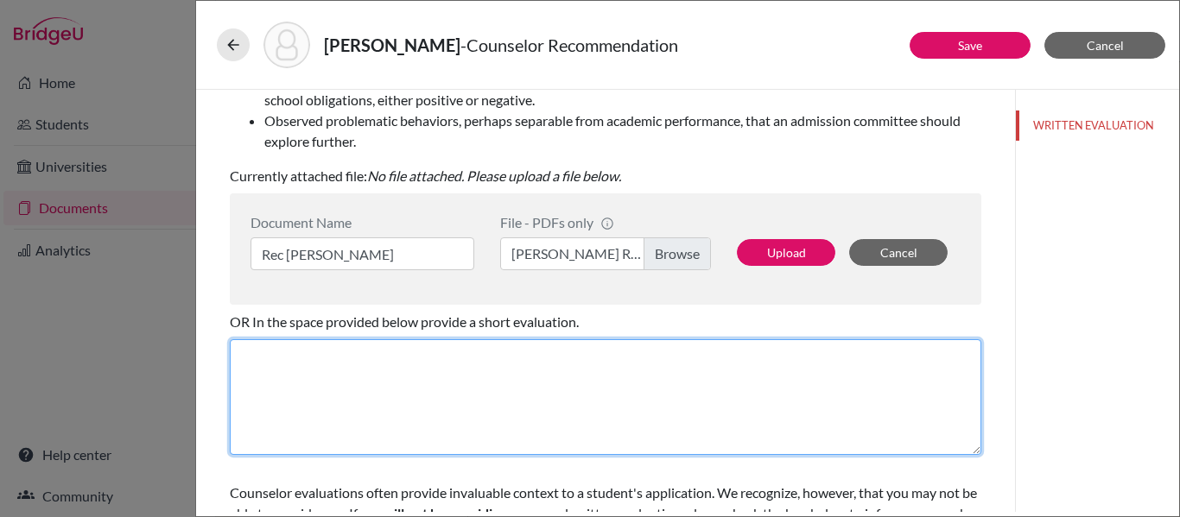
click at [311, 374] on textarea at bounding box center [606, 398] width 752 height 116
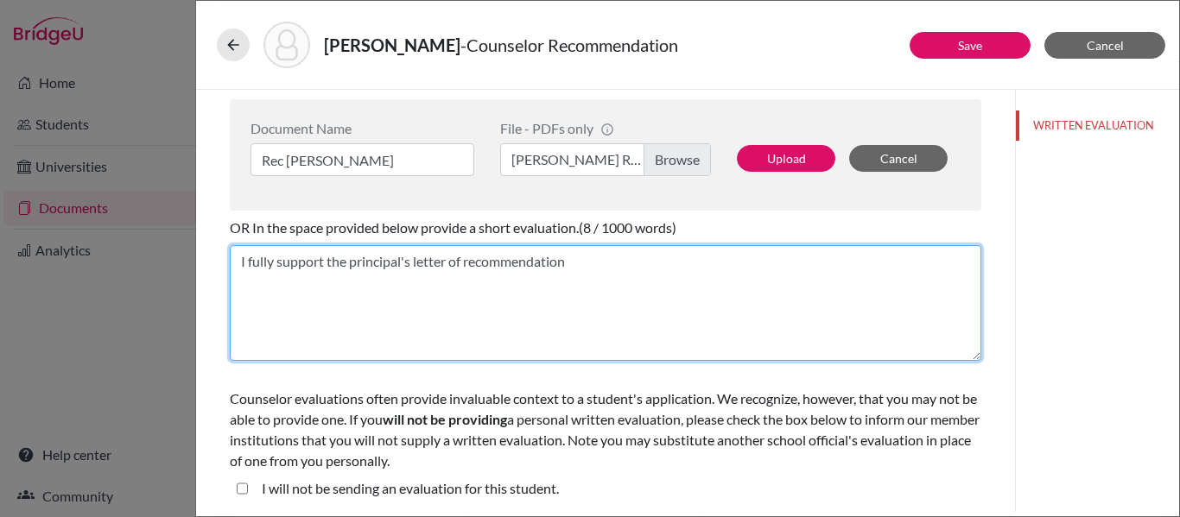
scroll to position [444, 0]
type textarea "I fully support the principal's letter of recommendation"
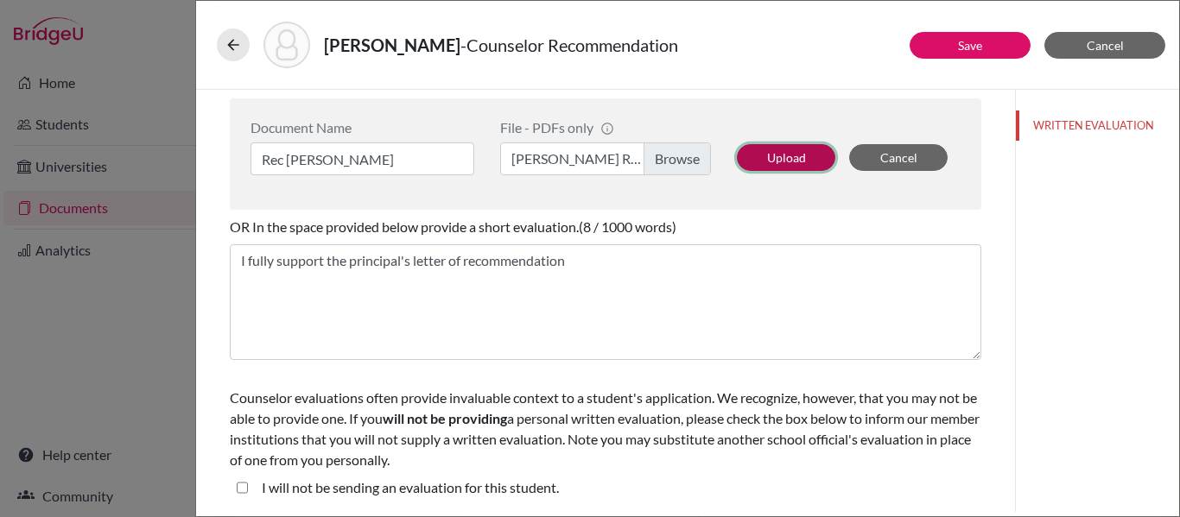
click at [788, 158] on button "Upload" at bounding box center [786, 157] width 98 height 27
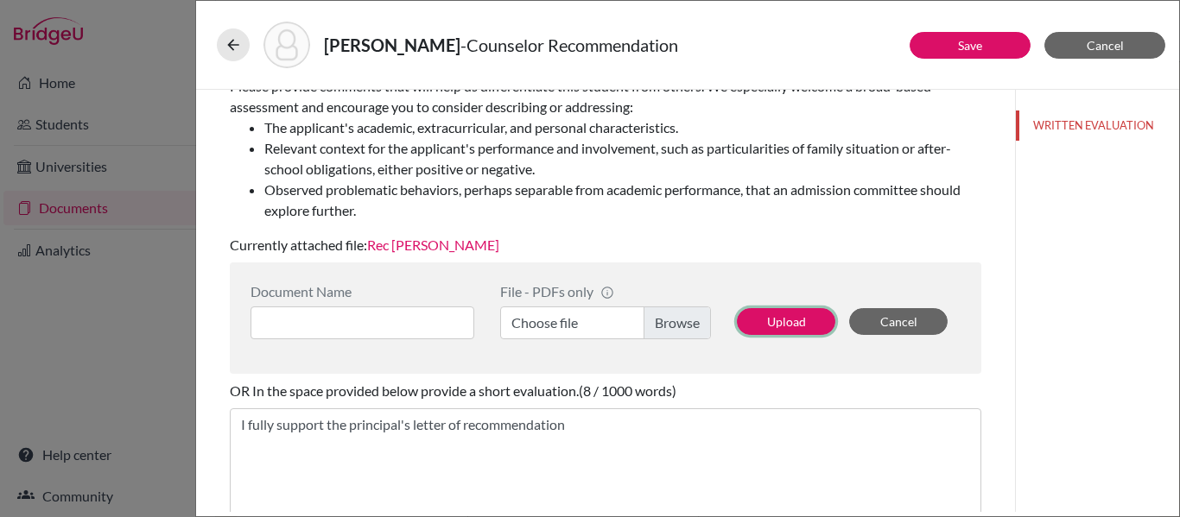
scroll to position [279, 0]
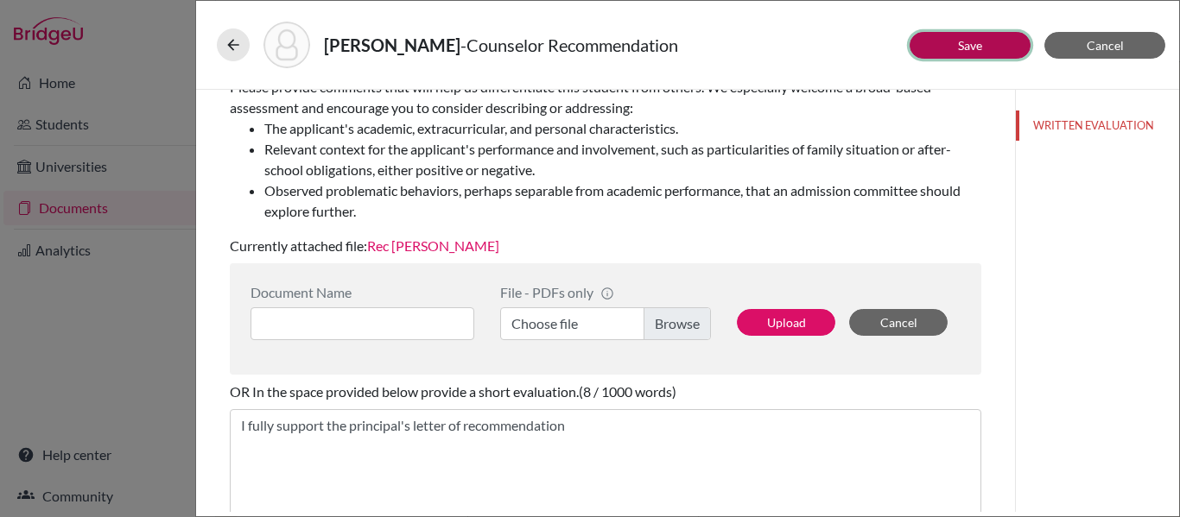
click at [984, 38] on button "Save" at bounding box center [970, 45] width 121 height 27
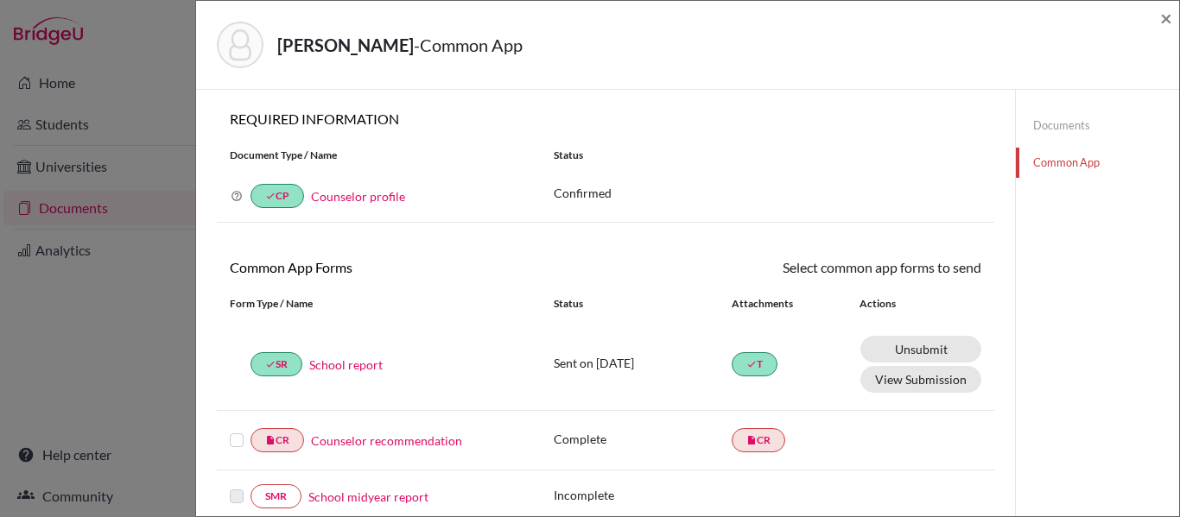
click at [234, 430] on label at bounding box center [237, 430] width 14 height 0
click at [0, 0] on input "checkbox" at bounding box center [0, 0] width 0 height 0
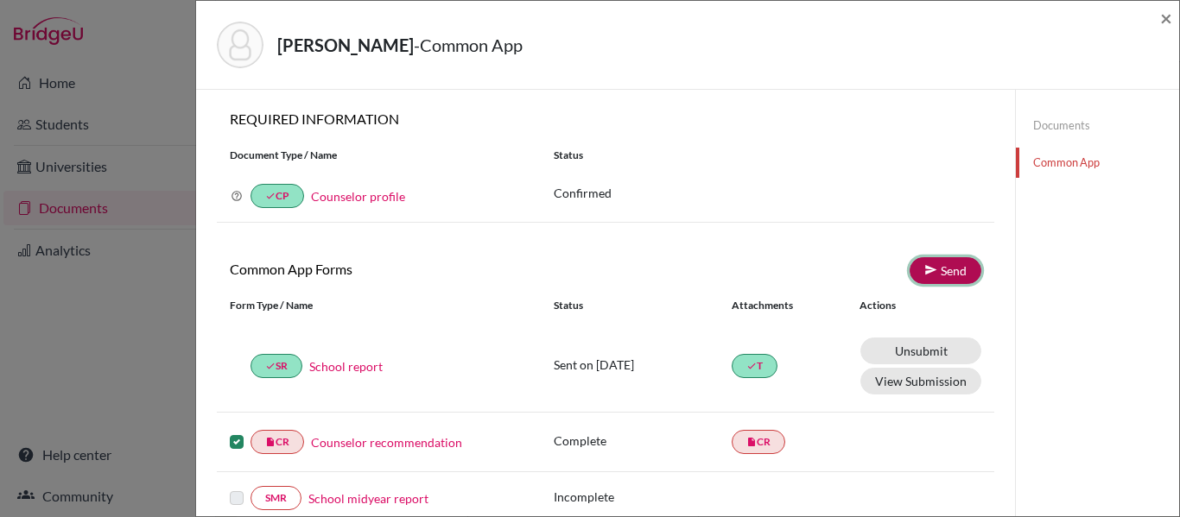
click at [963, 274] on link "Send" at bounding box center [946, 270] width 72 height 27
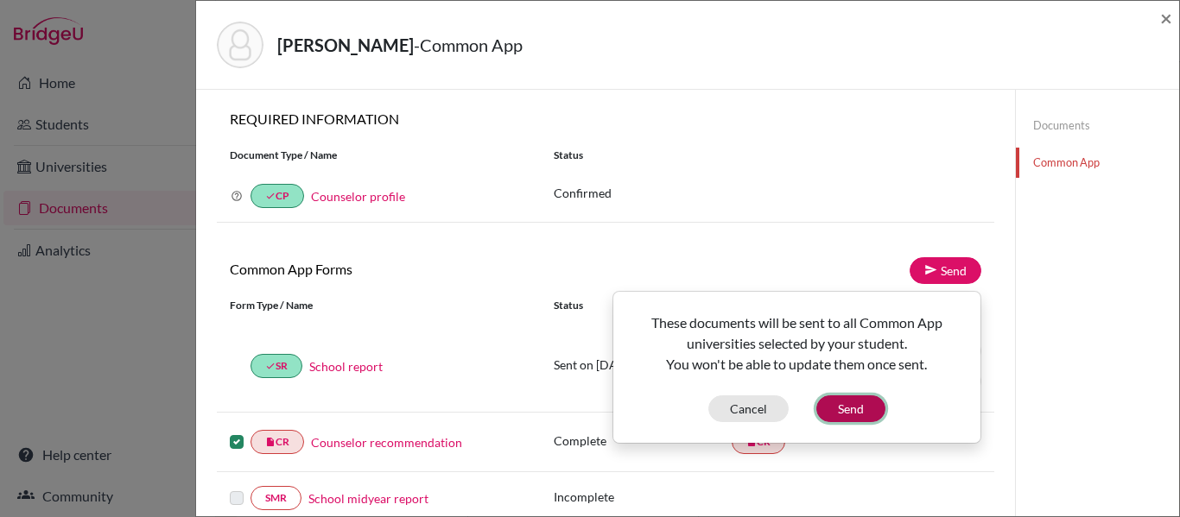
click at [859, 413] on button "Send" at bounding box center [850, 409] width 69 height 27
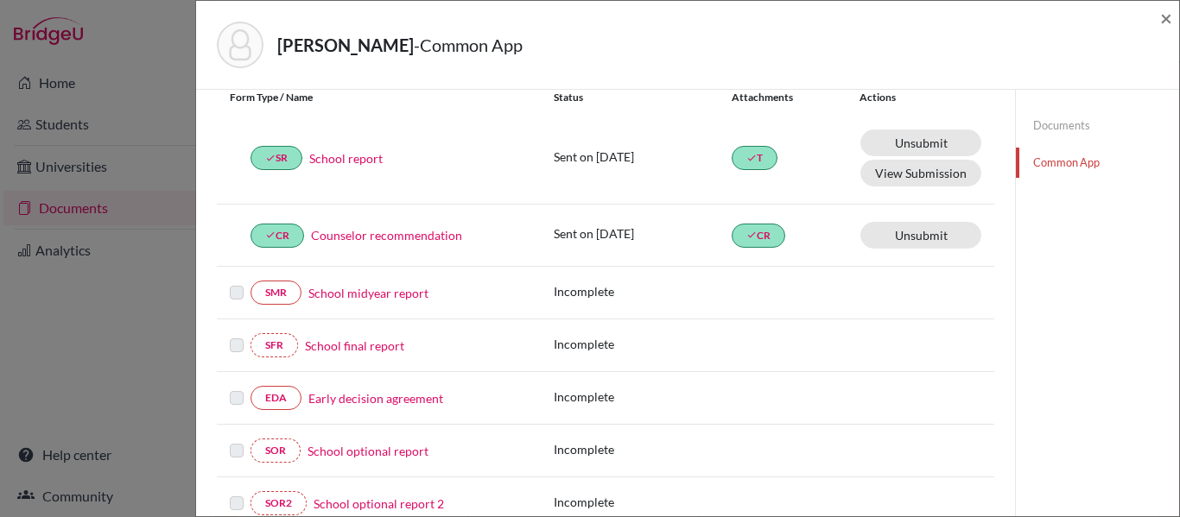
scroll to position [187, 0]
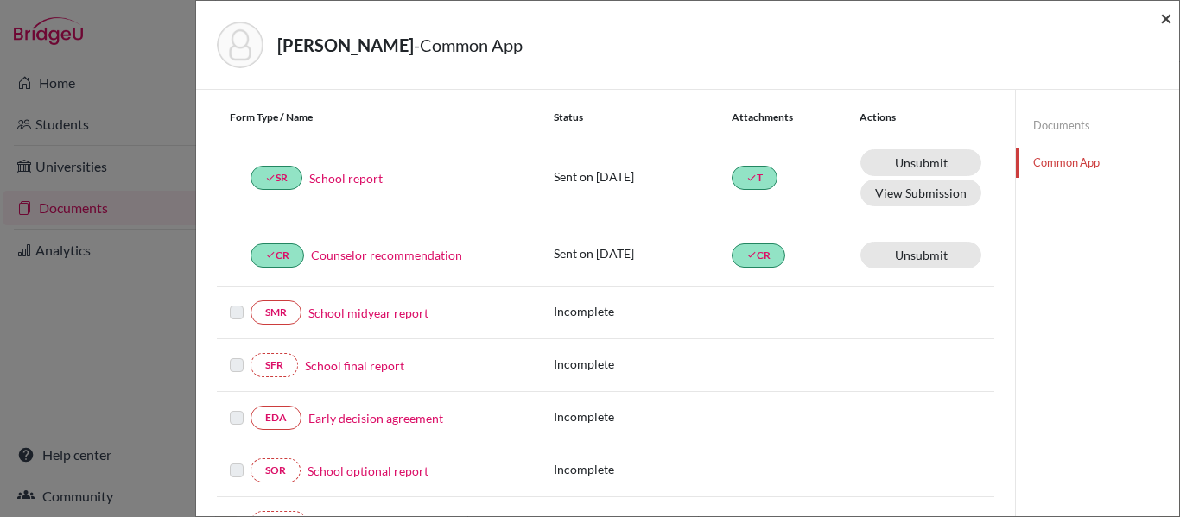
click at [1171, 16] on span "×" at bounding box center [1166, 17] width 12 height 25
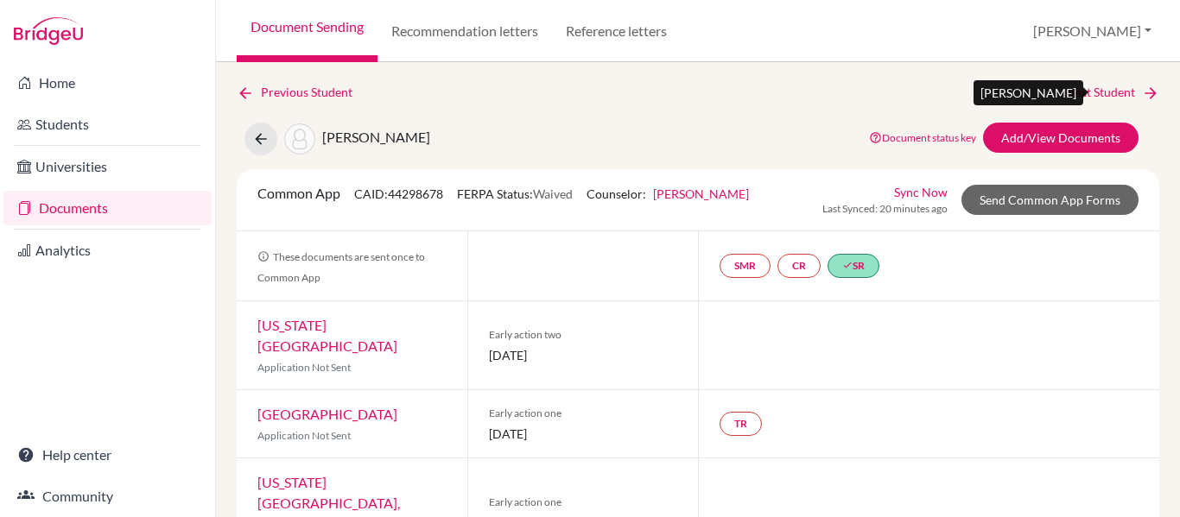
click at [1106, 94] on link "Next Student" at bounding box center [1112, 92] width 94 height 19
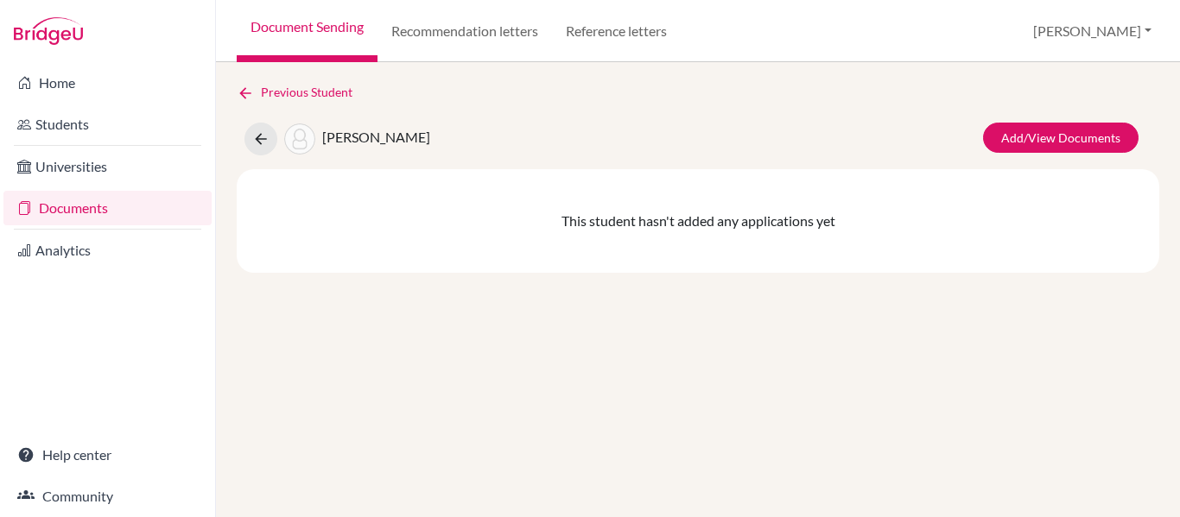
click at [99, 212] on link "Documents" at bounding box center [107, 208] width 208 height 35
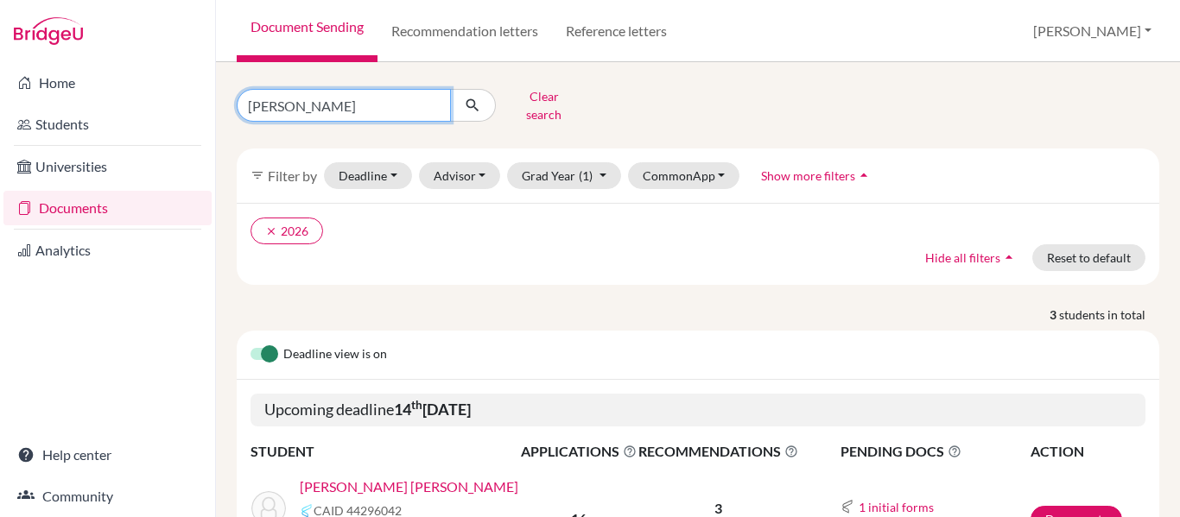
click at [299, 94] on input "[PERSON_NAME]" at bounding box center [344, 105] width 214 height 33
type input "s"
click at [64, 209] on link "Documents" at bounding box center [107, 208] width 208 height 35
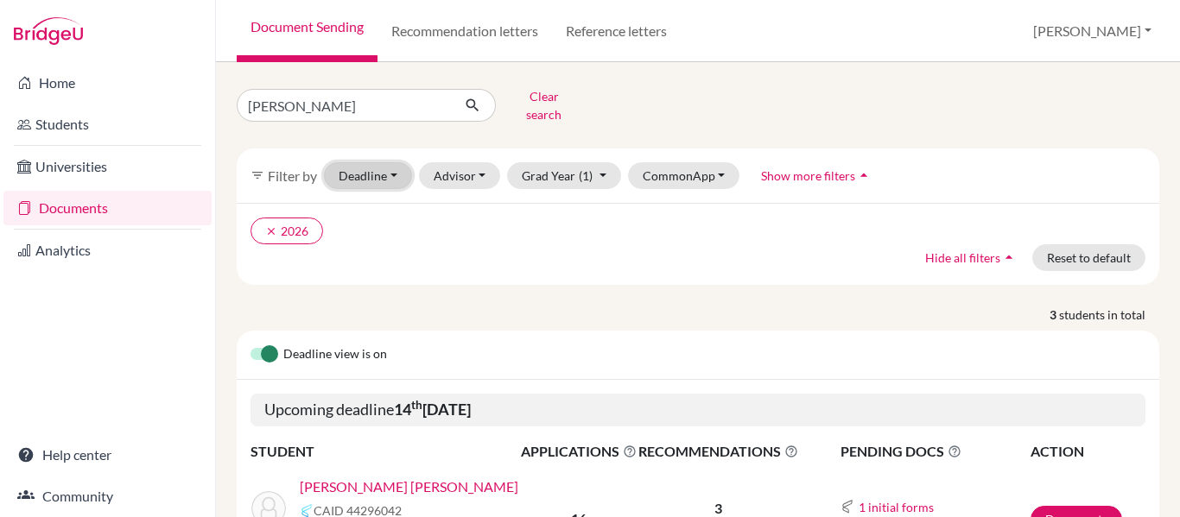
click at [390, 163] on button "Deadline - Select a date range Or double click for a single date selection [DAT…" at bounding box center [368, 175] width 88 height 27
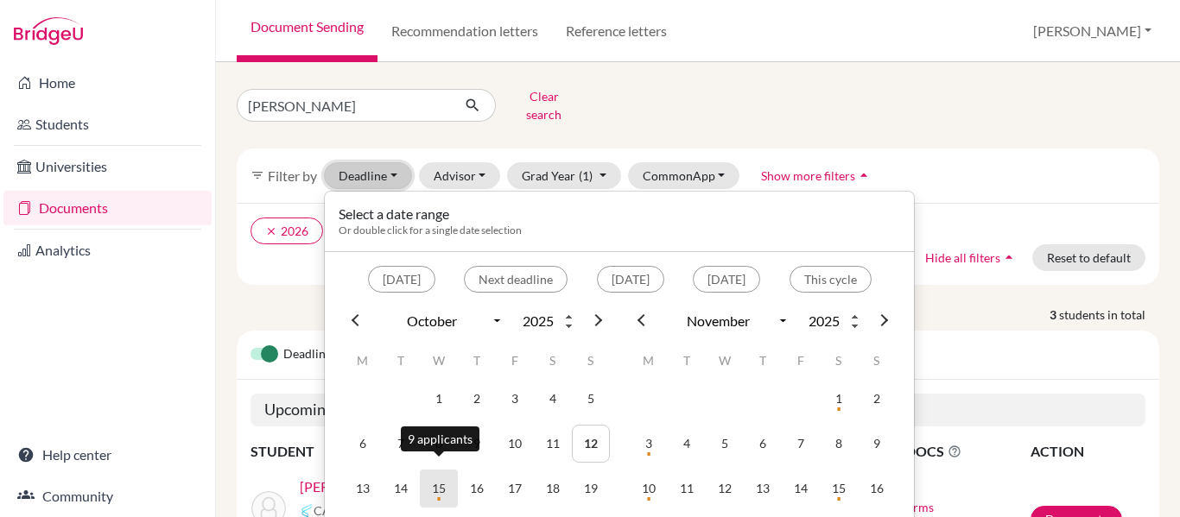
click at [435, 479] on td "15" at bounding box center [439, 489] width 38 height 38
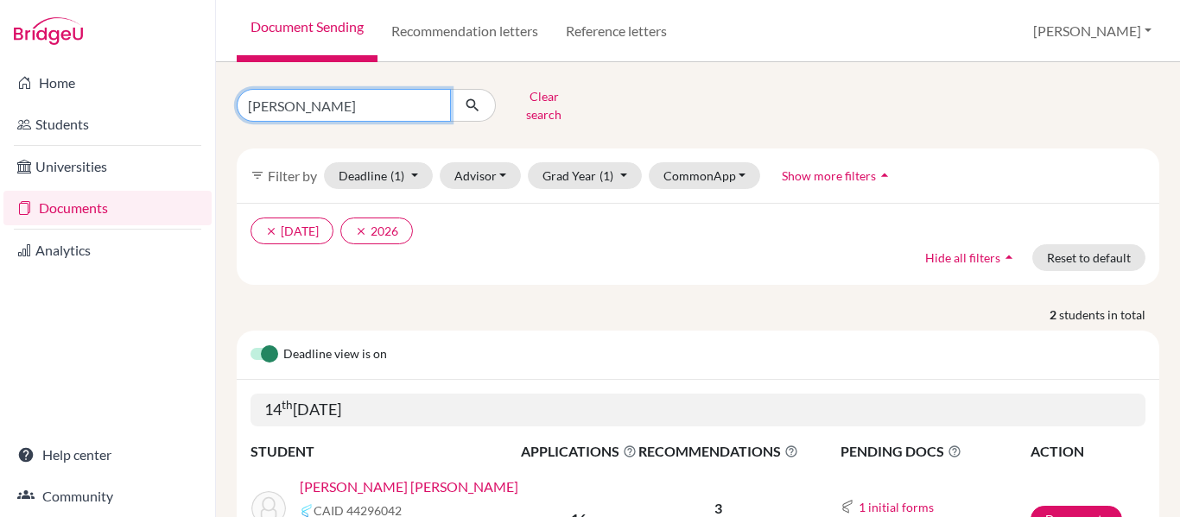
click at [303, 94] on input "[PERSON_NAME]" at bounding box center [344, 105] width 214 height 33
type input "s"
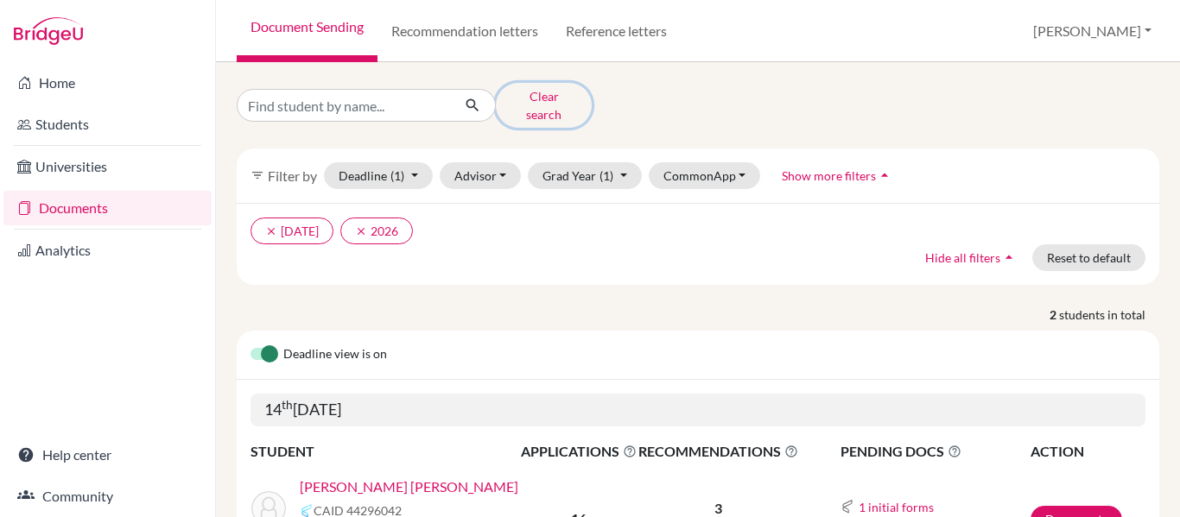
click at [537, 103] on button "Clear search" at bounding box center [544, 105] width 96 height 45
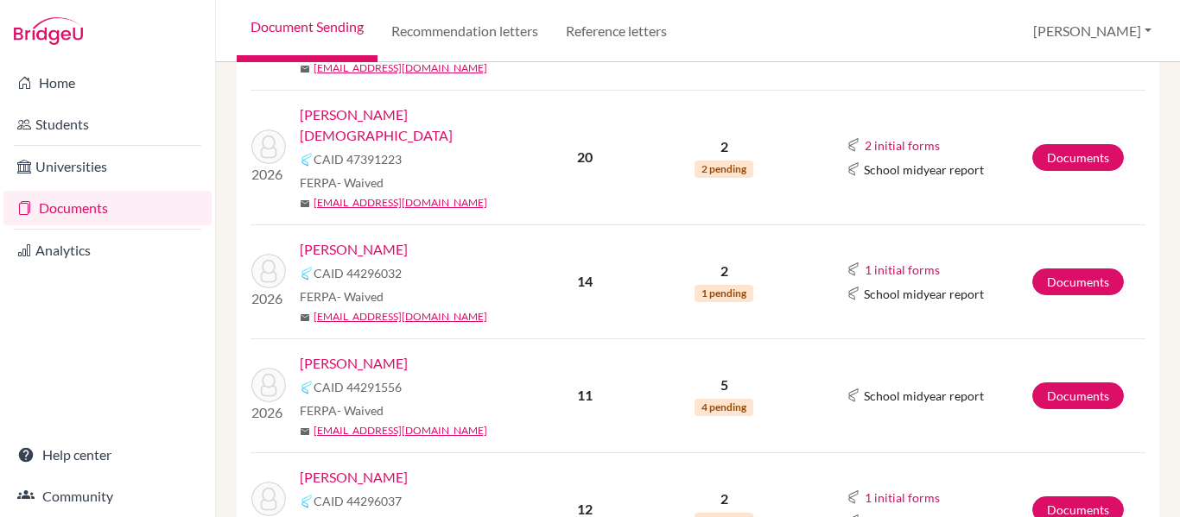
scroll to position [725, 0]
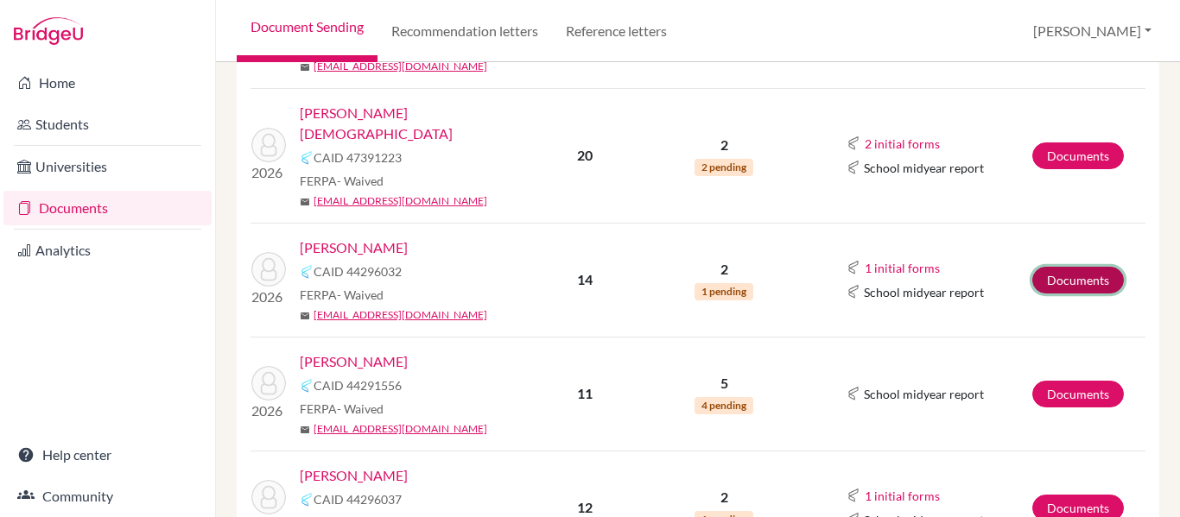
click at [1062, 267] on link "Documents" at bounding box center [1078, 280] width 92 height 27
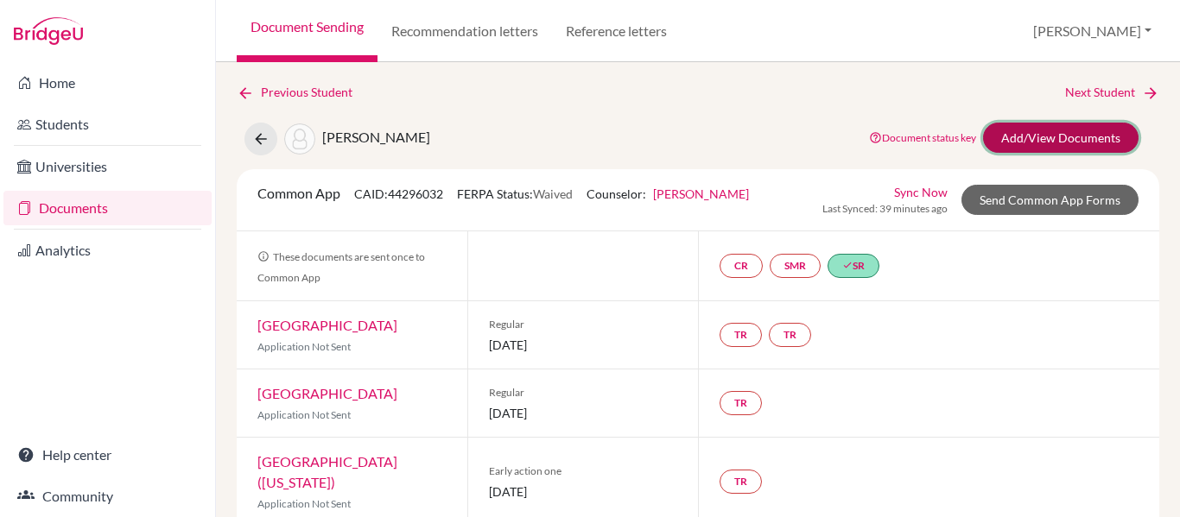
click at [1048, 137] on link "Add/View Documents" at bounding box center [1061, 138] width 156 height 30
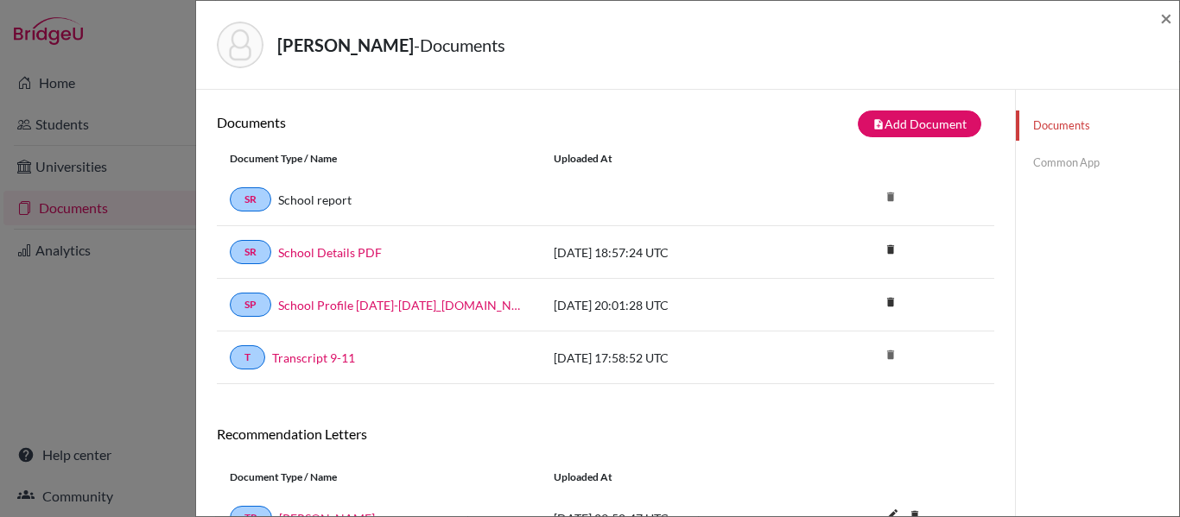
click at [1051, 161] on link "Common App" at bounding box center [1097, 163] width 163 height 30
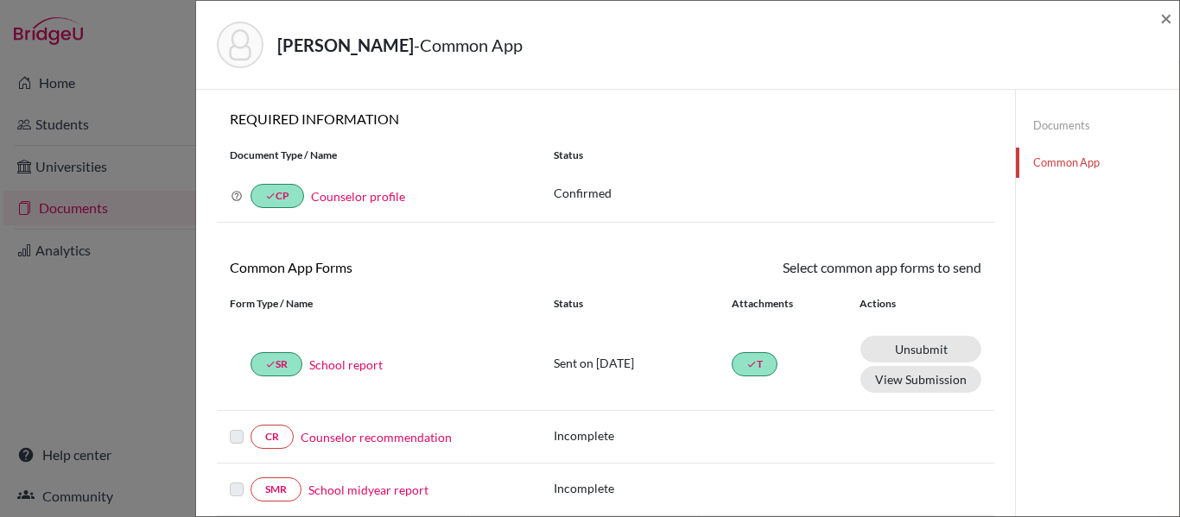
click at [426, 439] on link "Counselor recommendation" at bounding box center [376, 438] width 151 height 18
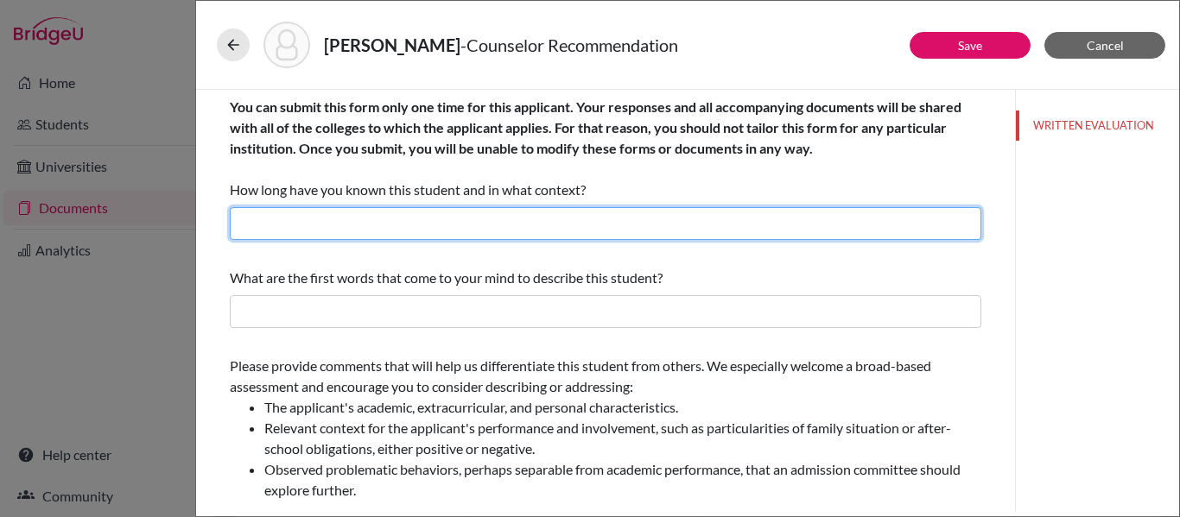
click at [473, 234] on input "text" at bounding box center [606, 223] width 752 height 33
type input "Four years as her counselor"
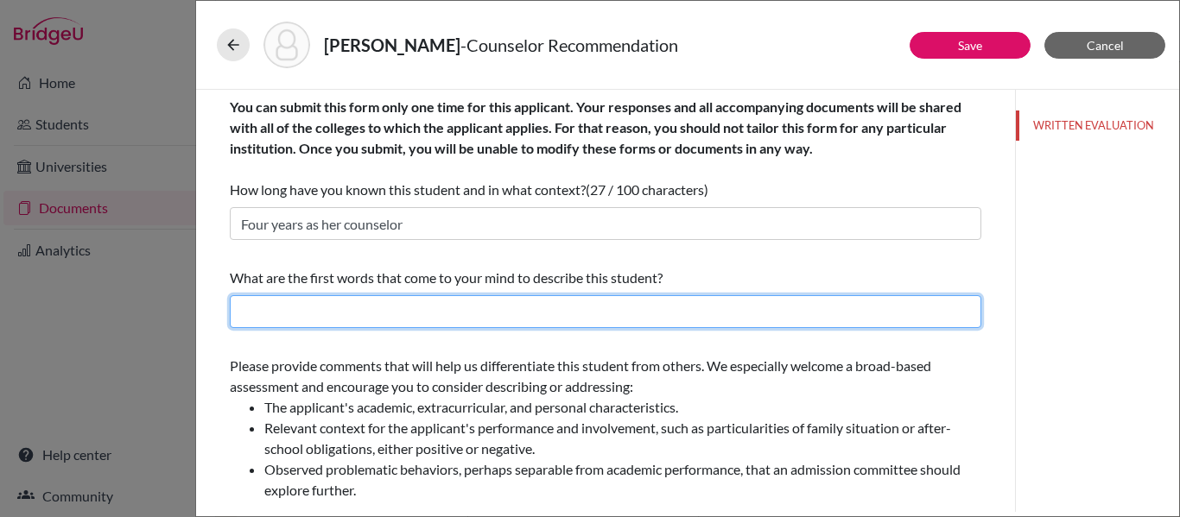
click at [393, 320] on input "text" at bounding box center [606, 311] width 752 height 33
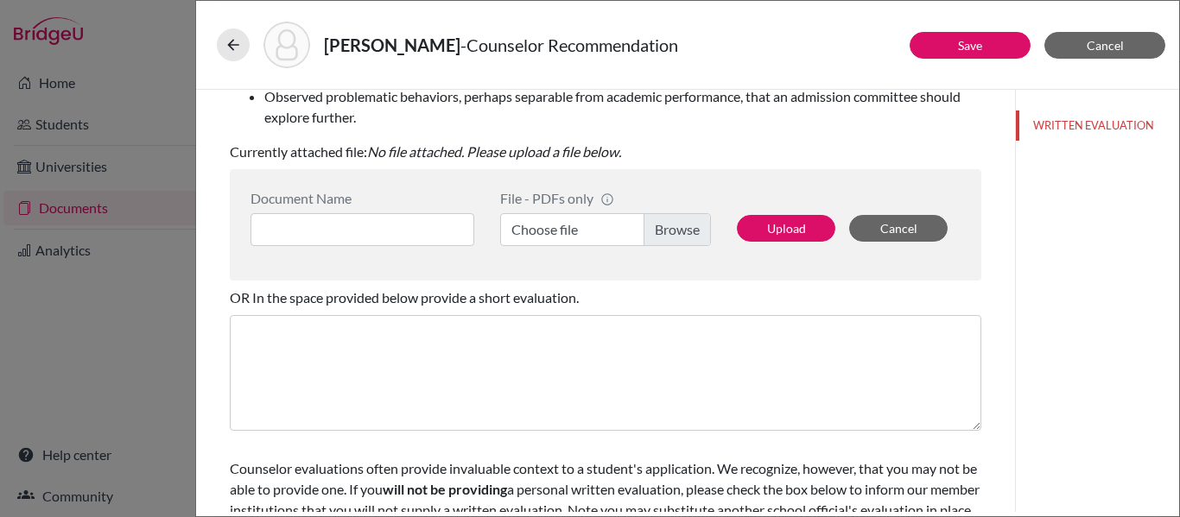
scroll to position [374, 0]
type input "Artistic, Leader, courteous, determined and carismatic"
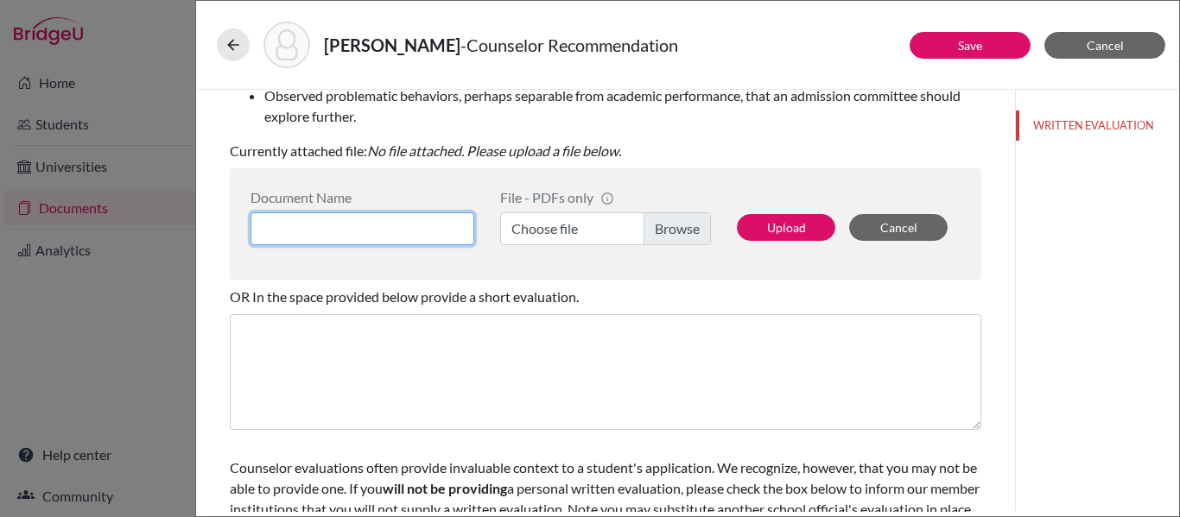
click at [441, 222] on input at bounding box center [363, 229] width 224 height 33
type input "Rec [PERSON_NAME]"
click at [678, 227] on label "Choose file" at bounding box center [605, 229] width 211 height 33
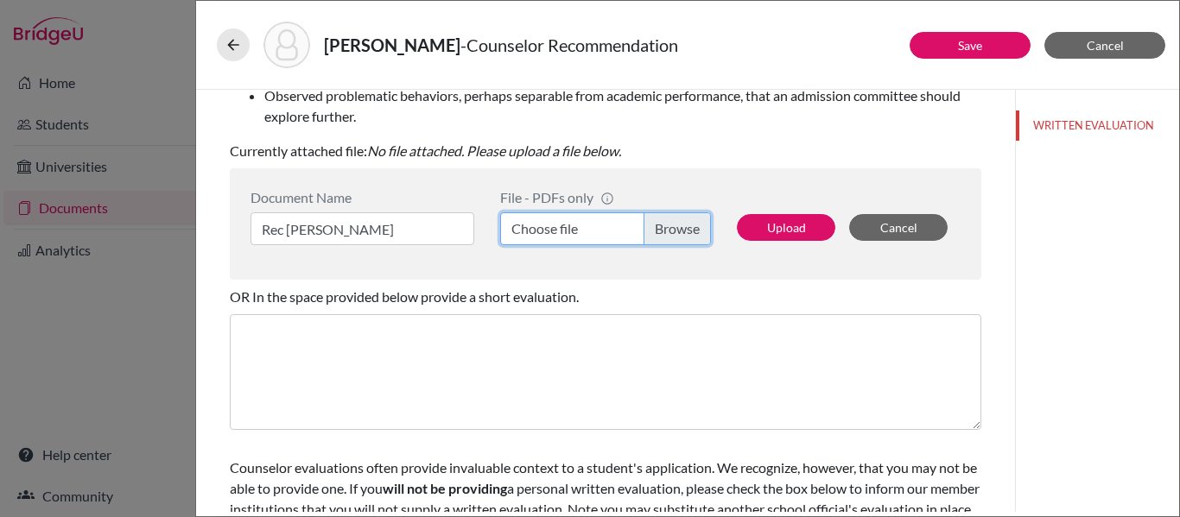
click at [678, 227] on input "Choose file" at bounding box center [605, 229] width 211 height 33
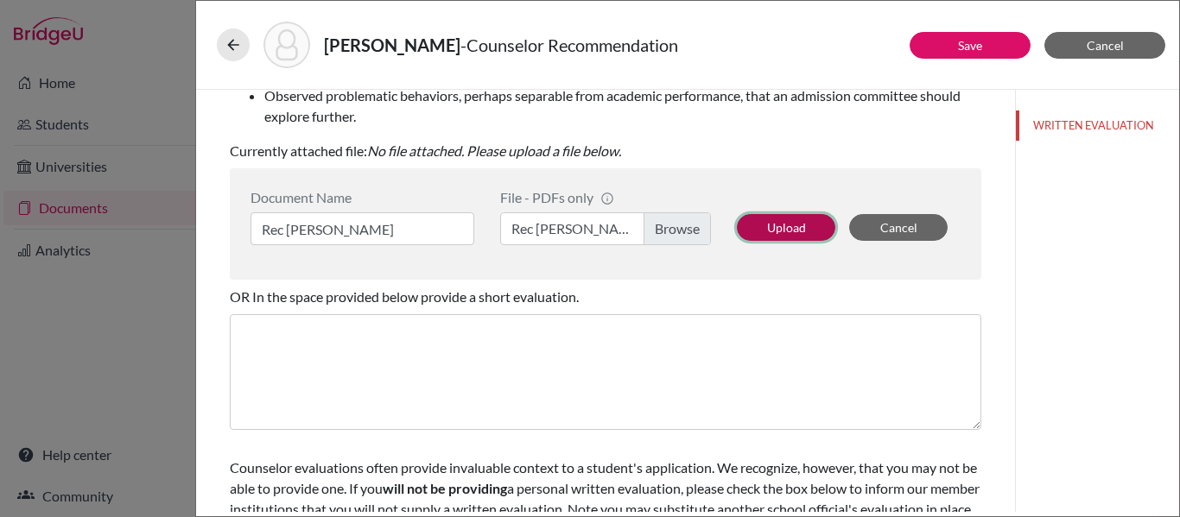
click at [788, 233] on button "Upload" at bounding box center [786, 227] width 98 height 27
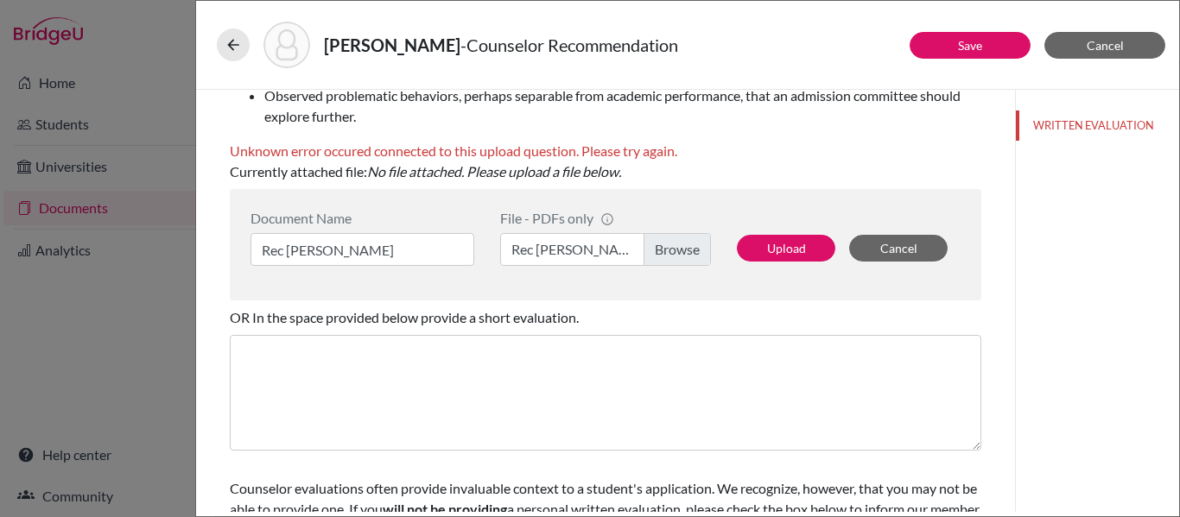
click at [678, 247] on label "Rec [PERSON_NAME].pdf" at bounding box center [605, 249] width 211 height 33
click at [678, 247] on input "Rec [PERSON_NAME].pdf" at bounding box center [605, 249] width 211 height 33
click at [800, 249] on button "Upload" at bounding box center [786, 248] width 98 height 27
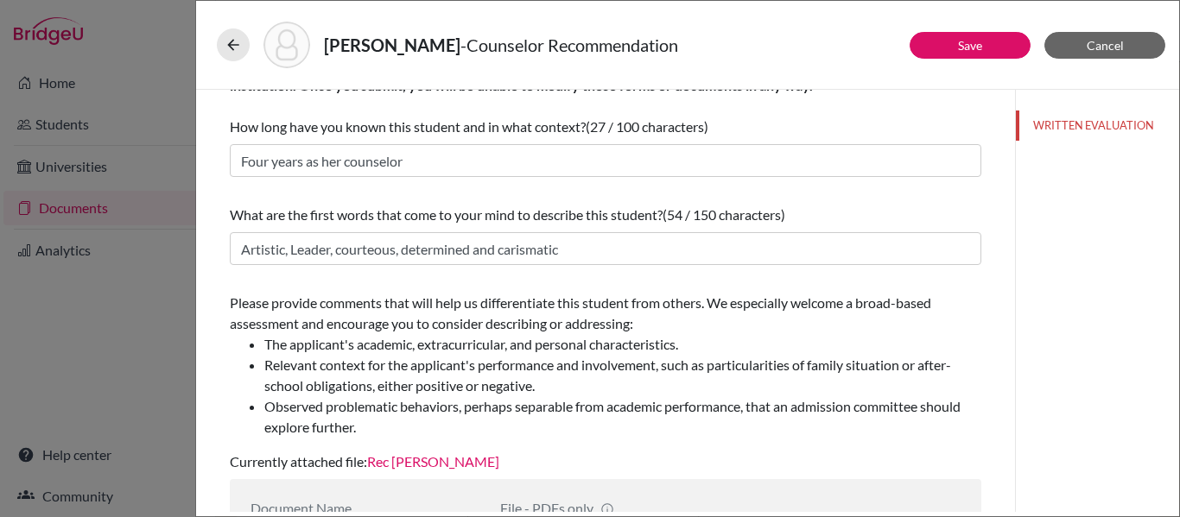
scroll to position [50, 0]
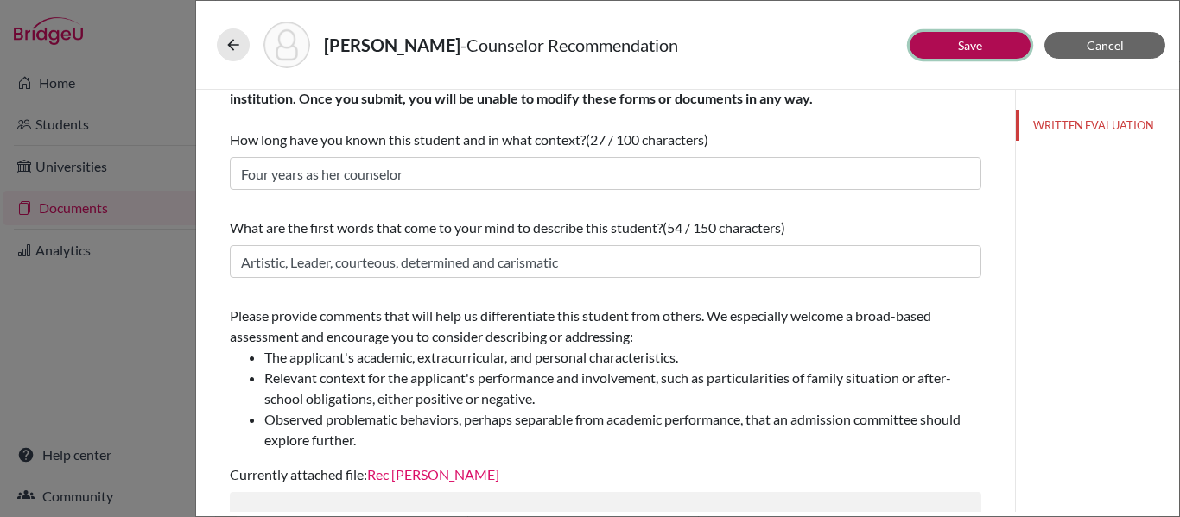
click at [962, 48] on link "Save" at bounding box center [970, 45] width 24 height 15
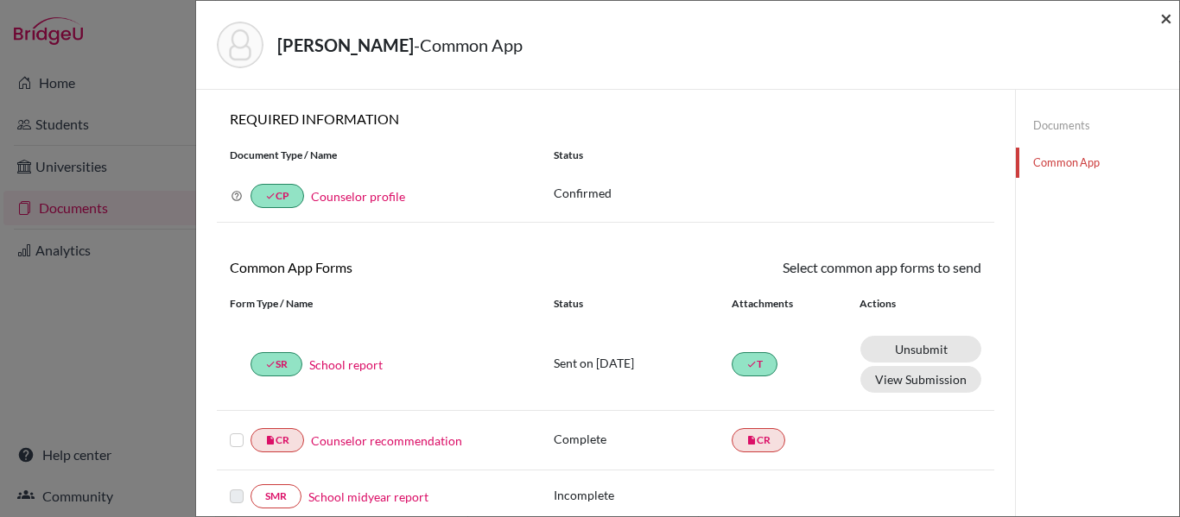
click at [1169, 18] on span "×" at bounding box center [1166, 17] width 12 height 25
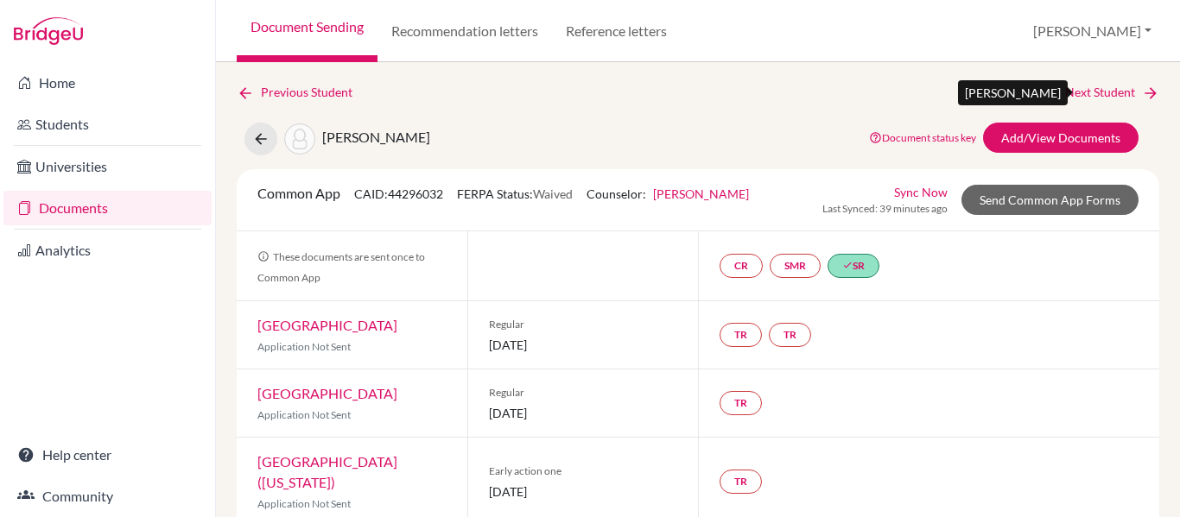
click at [1090, 94] on link "Next Student" at bounding box center [1112, 92] width 94 height 19
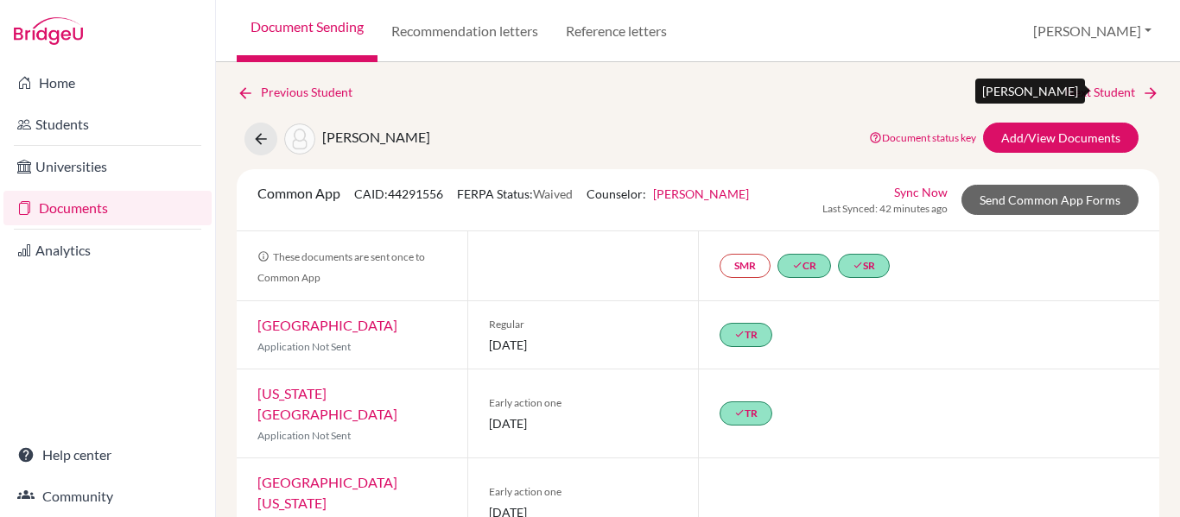
scroll to position [2, 0]
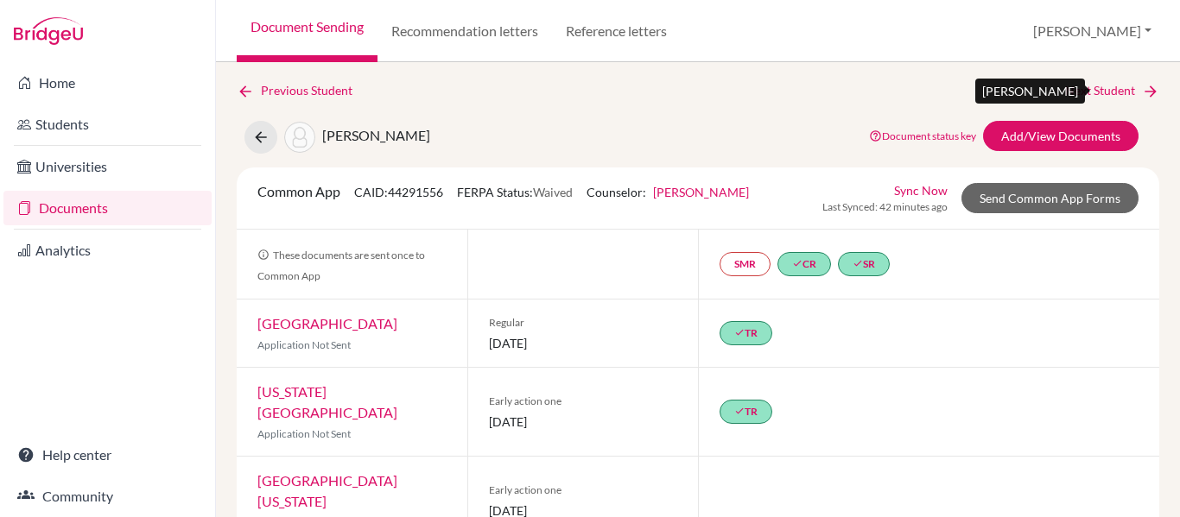
click at [1108, 91] on link "Next Student" at bounding box center [1112, 90] width 94 height 19
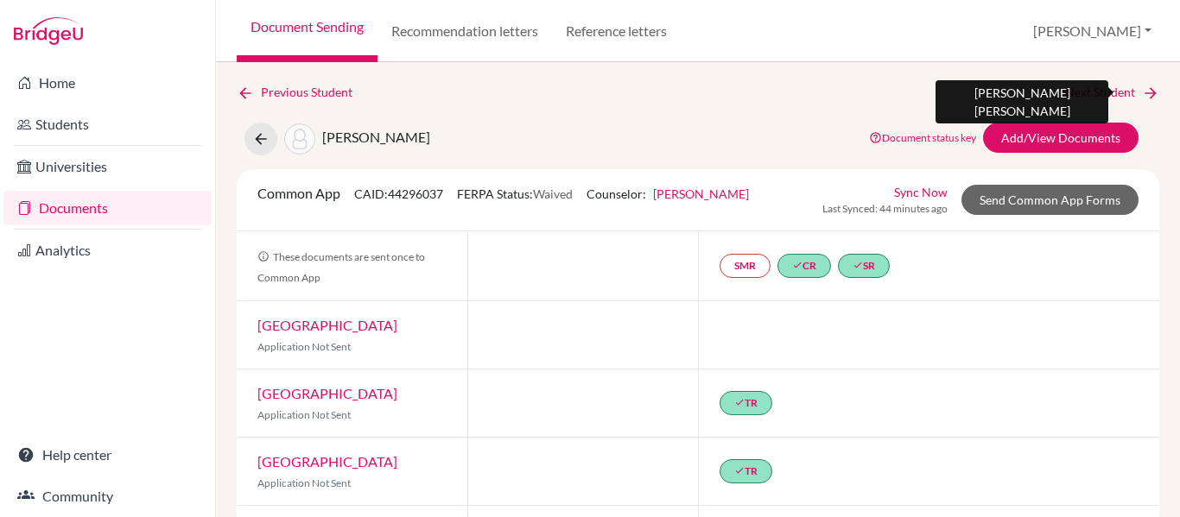
click at [1108, 91] on link "Next Student" at bounding box center [1112, 92] width 94 height 19
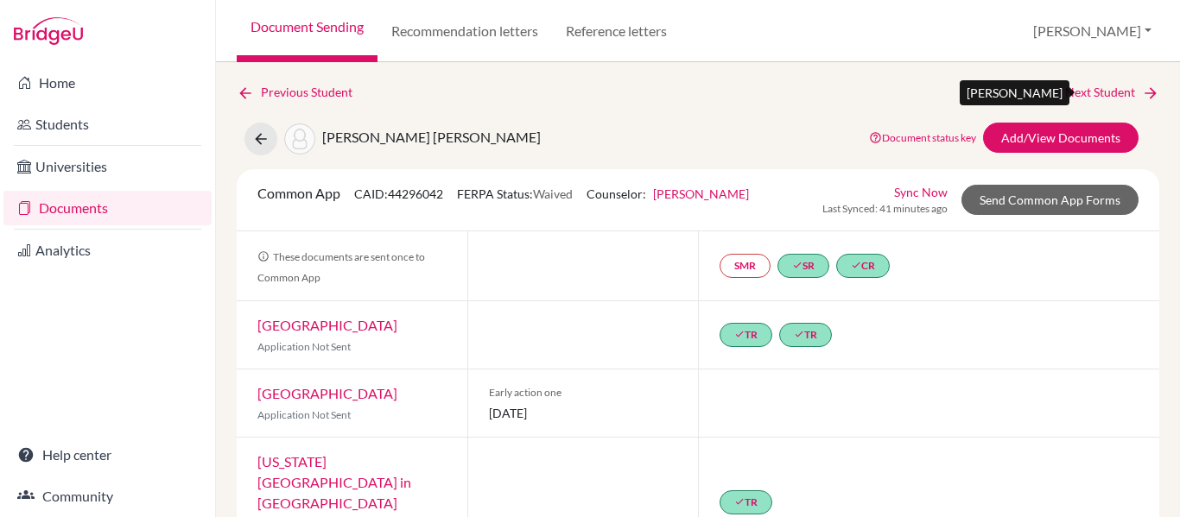
click at [1108, 91] on link "Next Student" at bounding box center [1112, 92] width 94 height 19
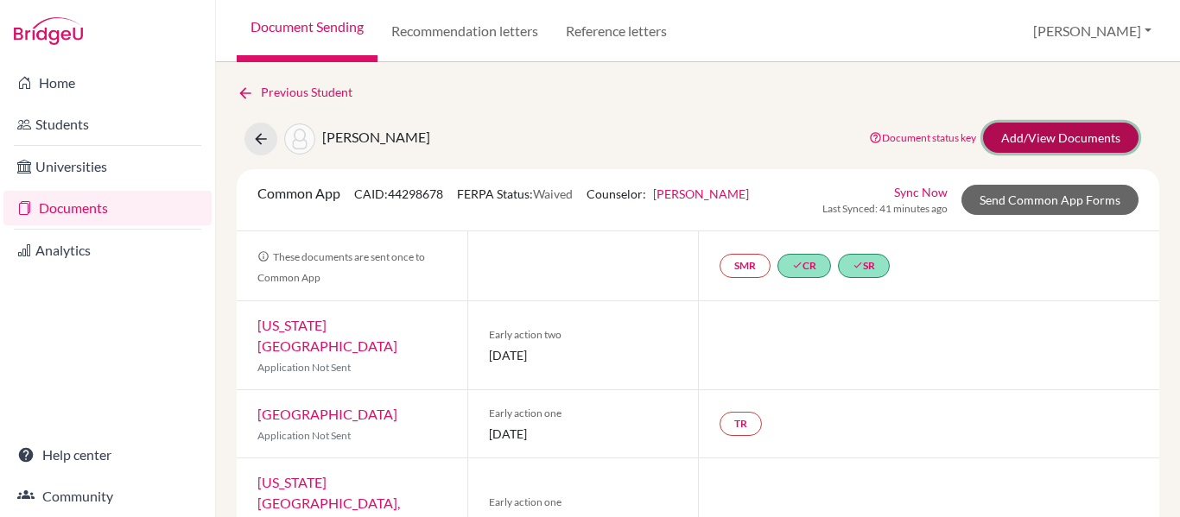
click at [1038, 143] on link "Add/View Documents" at bounding box center [1061, 138] width 156 height 30
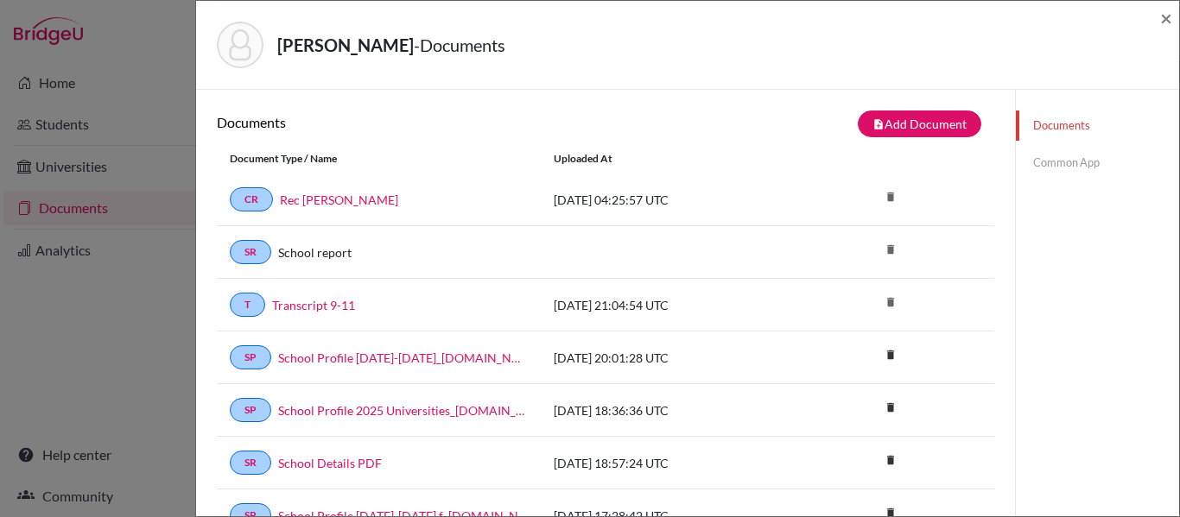
click at [1049, 167] on link "Common App" at bounding box center [1097, 163] width 163 height 30
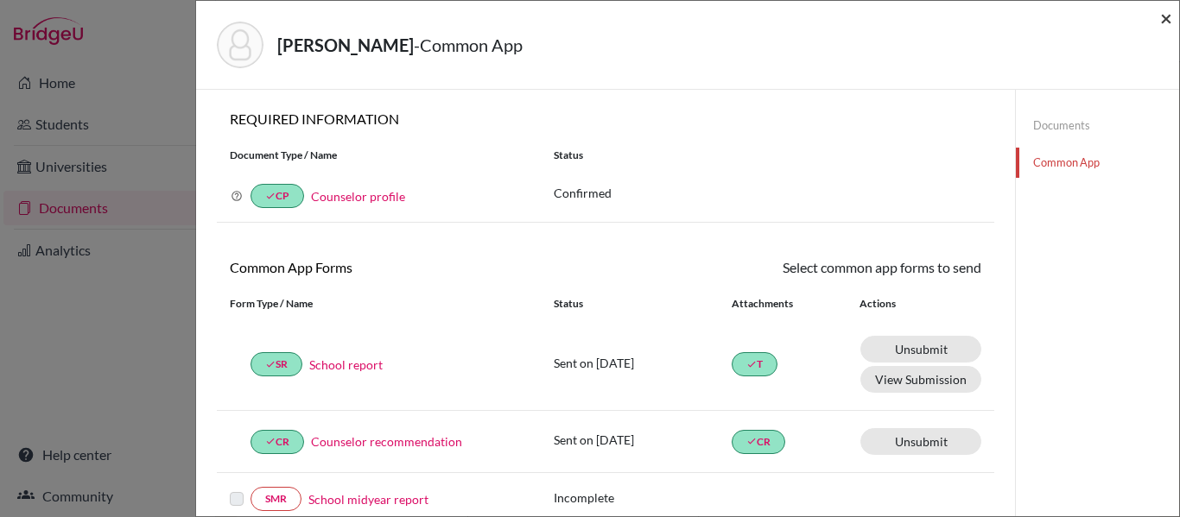
click at [1165, 11] on span "×" at bounding box center [1166, 17] width 12 height 25
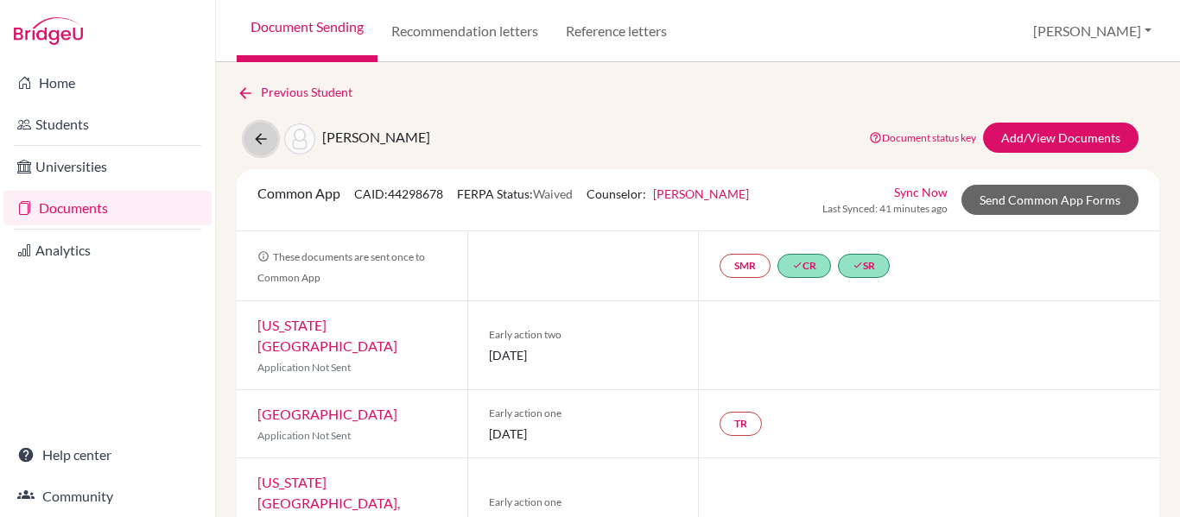
click at [261, 148] on button at bounding box center [260, 139] width 33 height 33
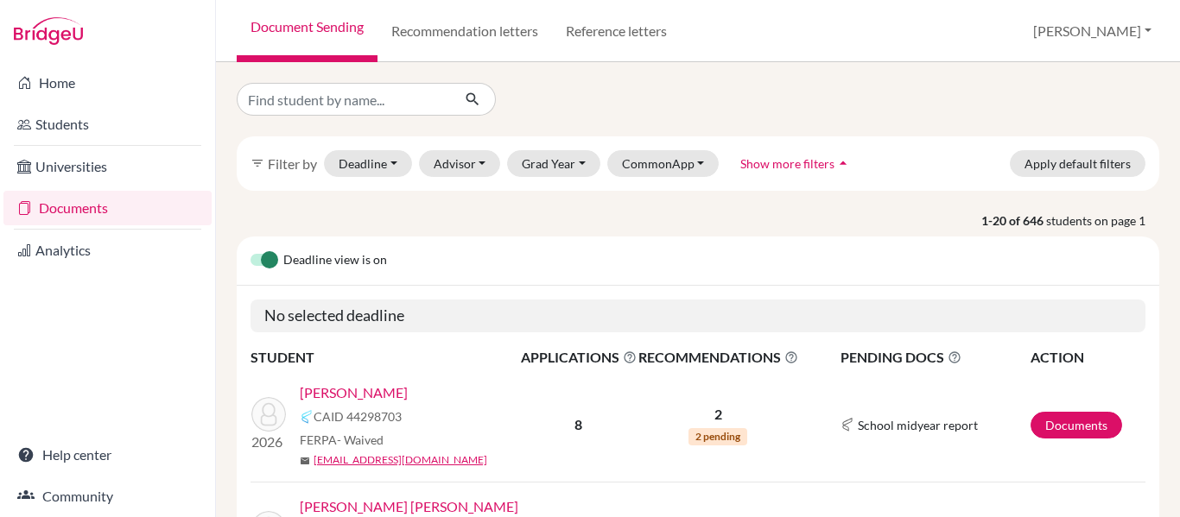
click at [79, 213] on link "Documents" at bounding box center [107, 208] width 208 height 35
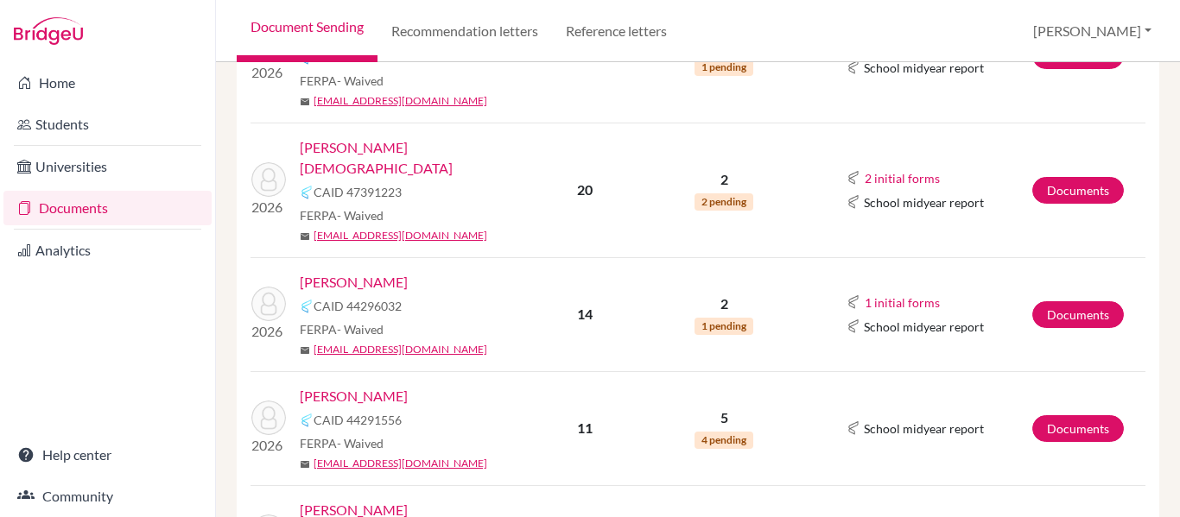
scroll to position [600, 0]
